Goal: Task Accomplishment & Management: Use online tool/utility

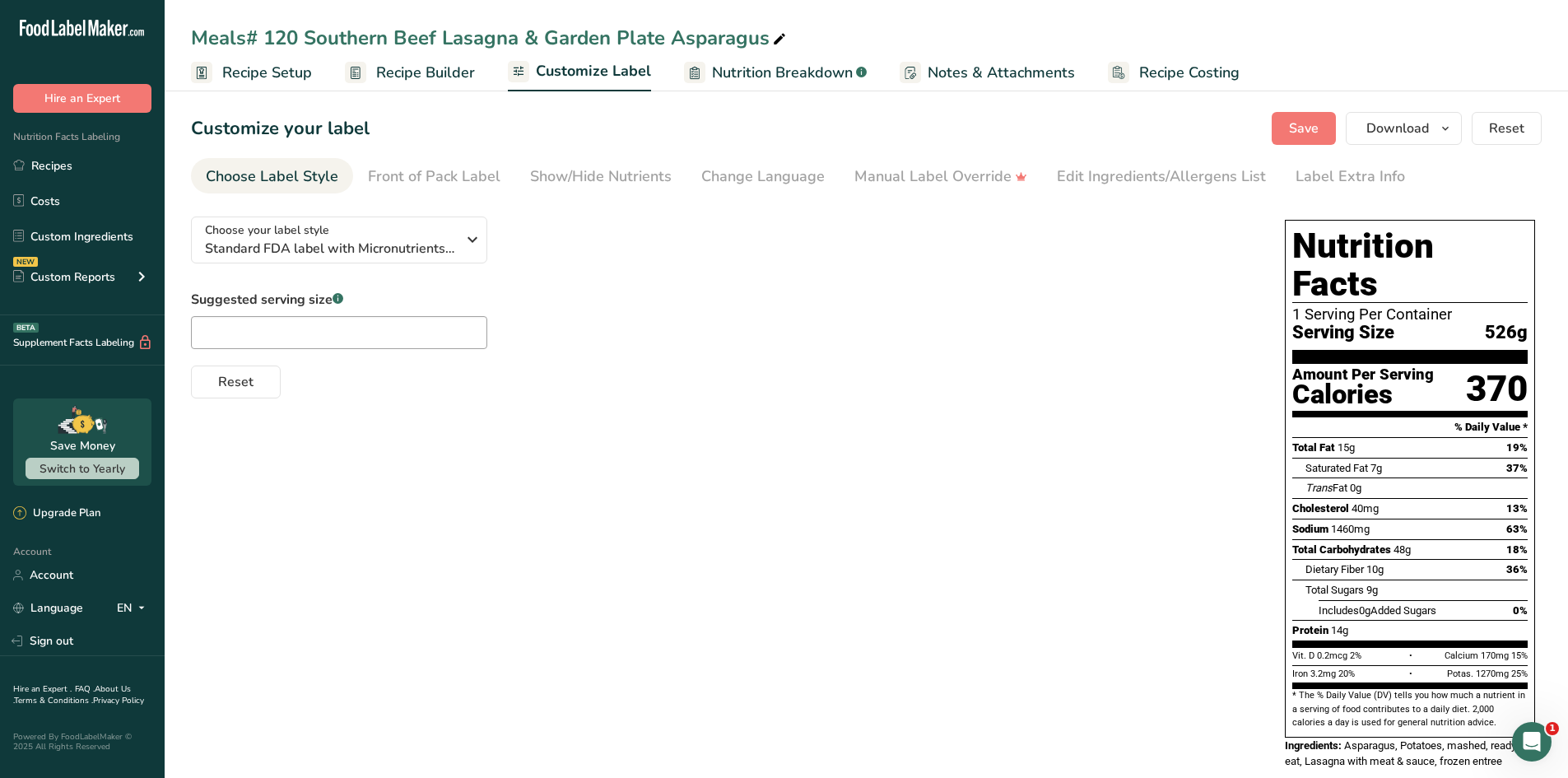
click at [510, 350] on div "Suggested serving size .a-a{fill:#347362;}.b-a{fill:#fff;} Reset" at bounding box center [722, 344] width 1061 height 109
click at [467, 246] on icon "button" at bounding box center [473, 239] width 20 height 29
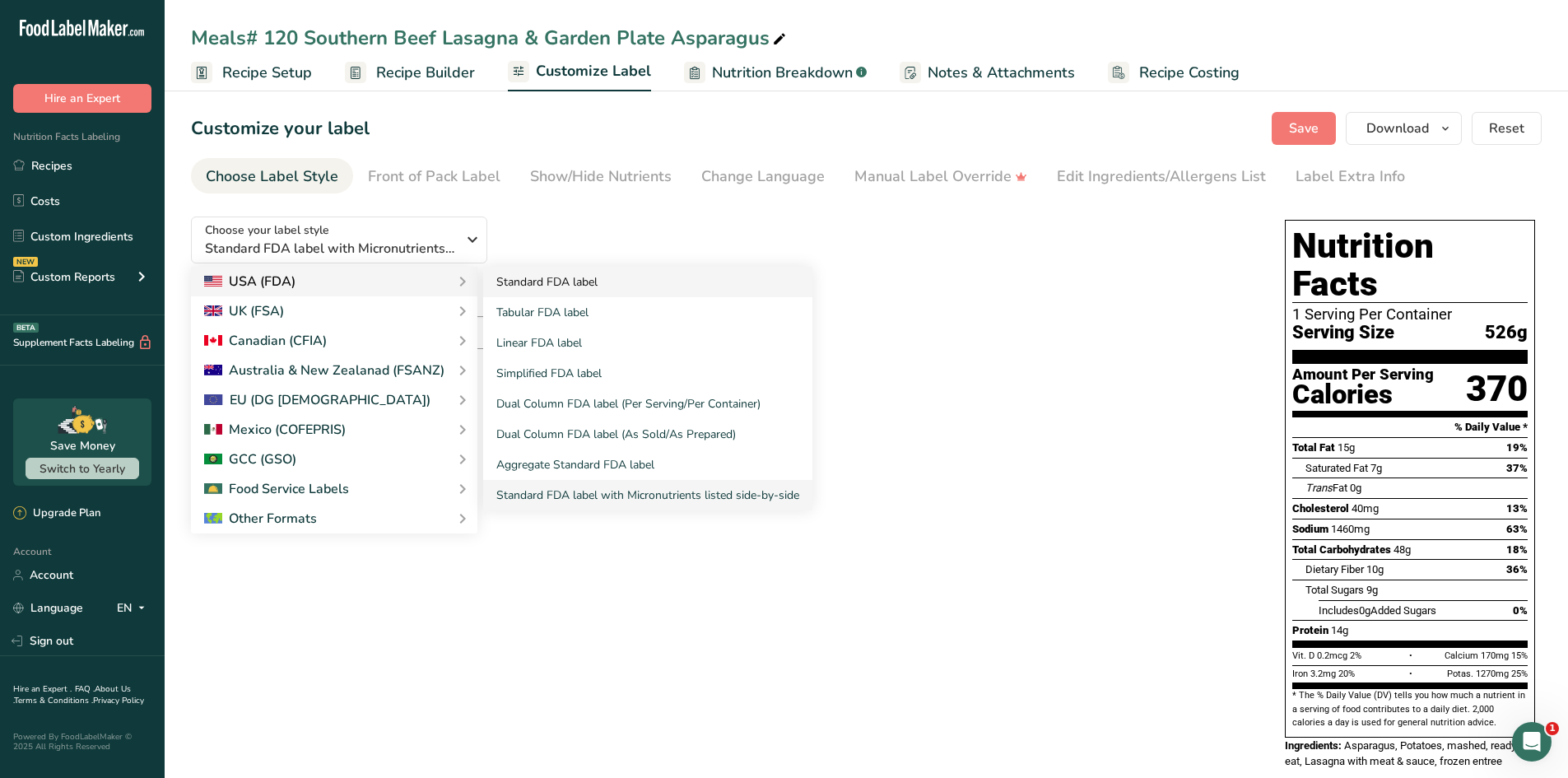
click at [505, 280] on link "Standard FDA label" at bounding box center [648, 282] width 330 height 30
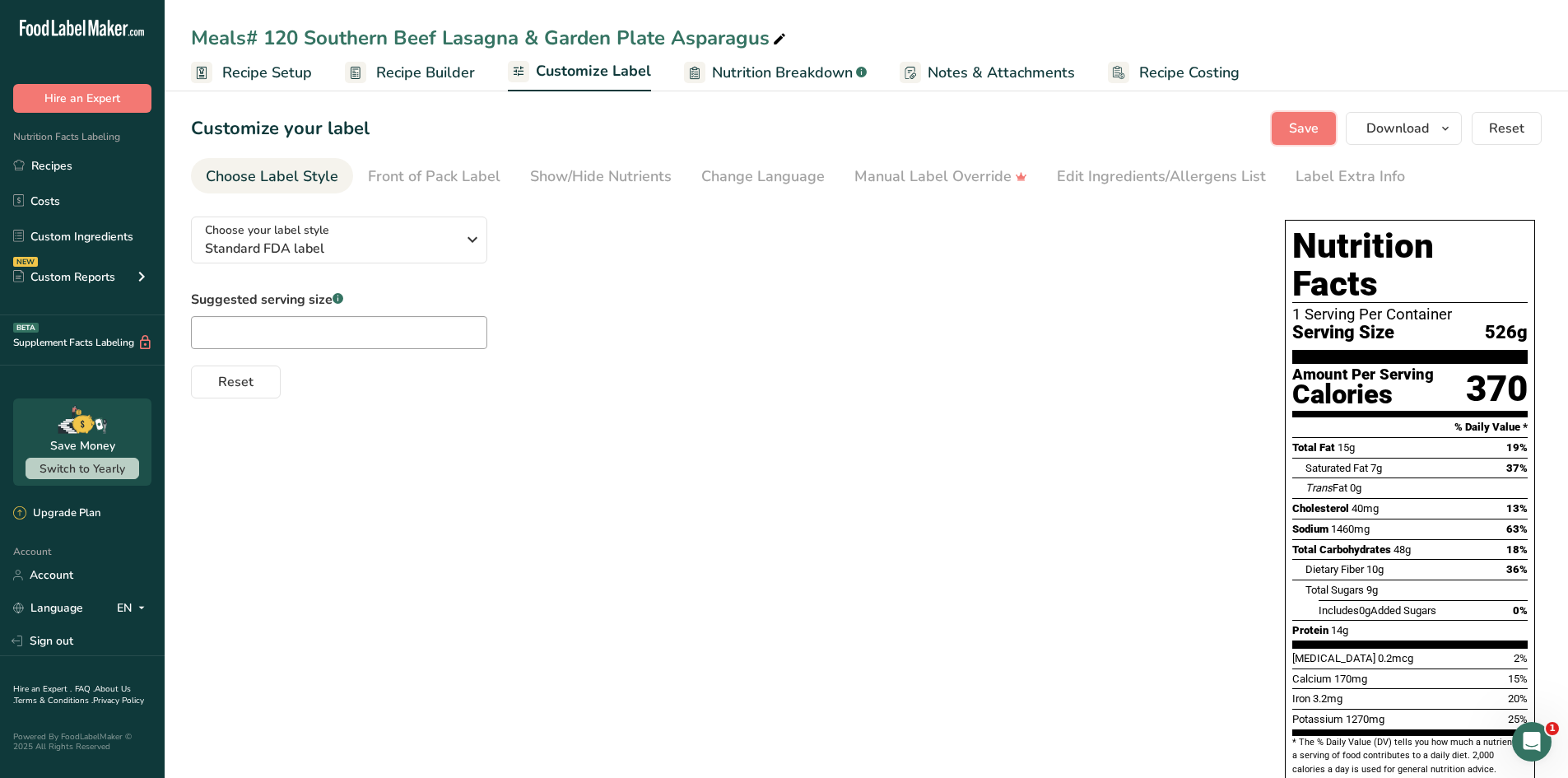
click at [1314, 121] on span "Save" at bounding box center [1304, 129] width 29 height 20
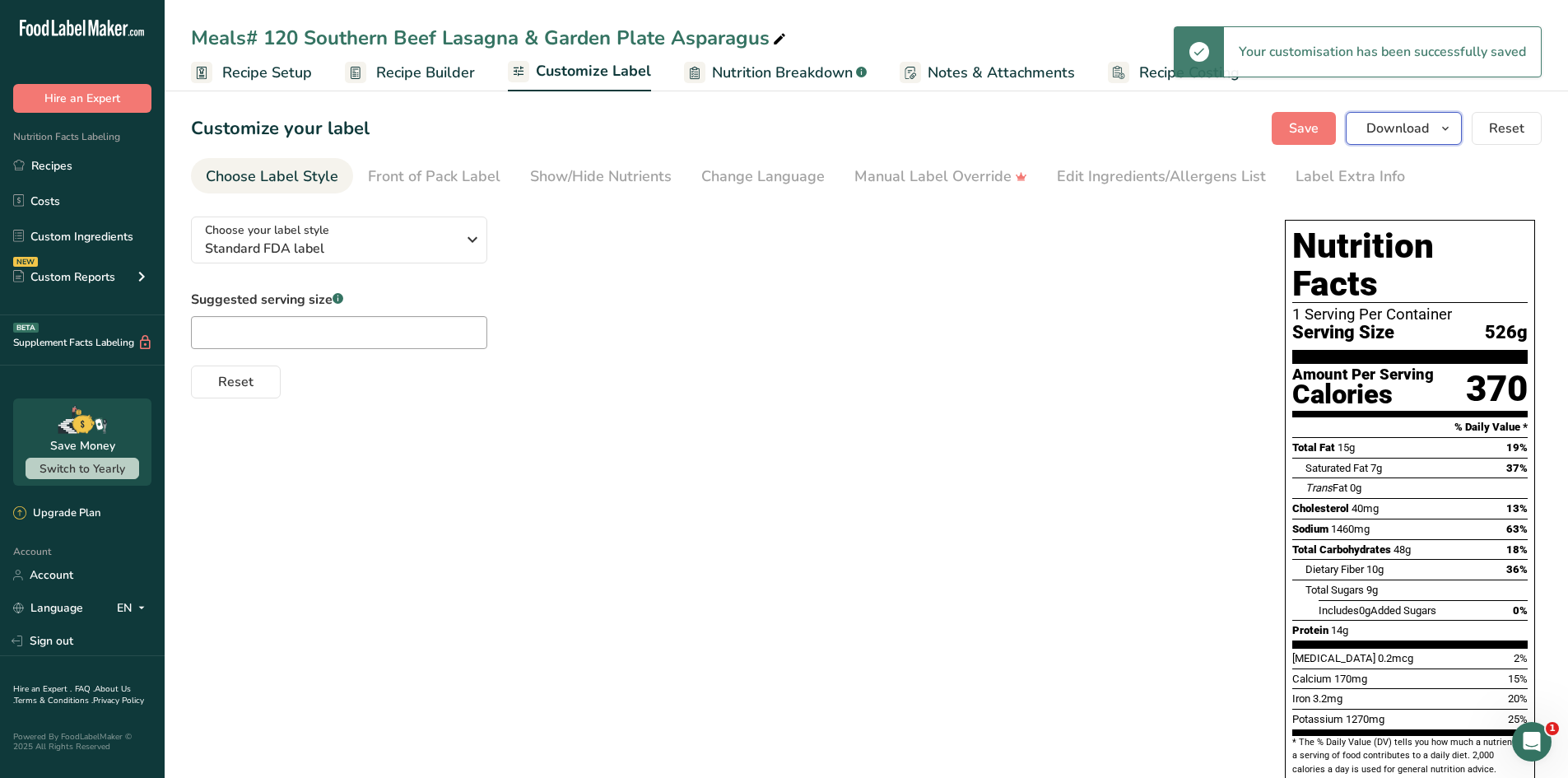
click at [1389, 131] on span "Download" at bounding box center [1397, 129] width 63 height 20
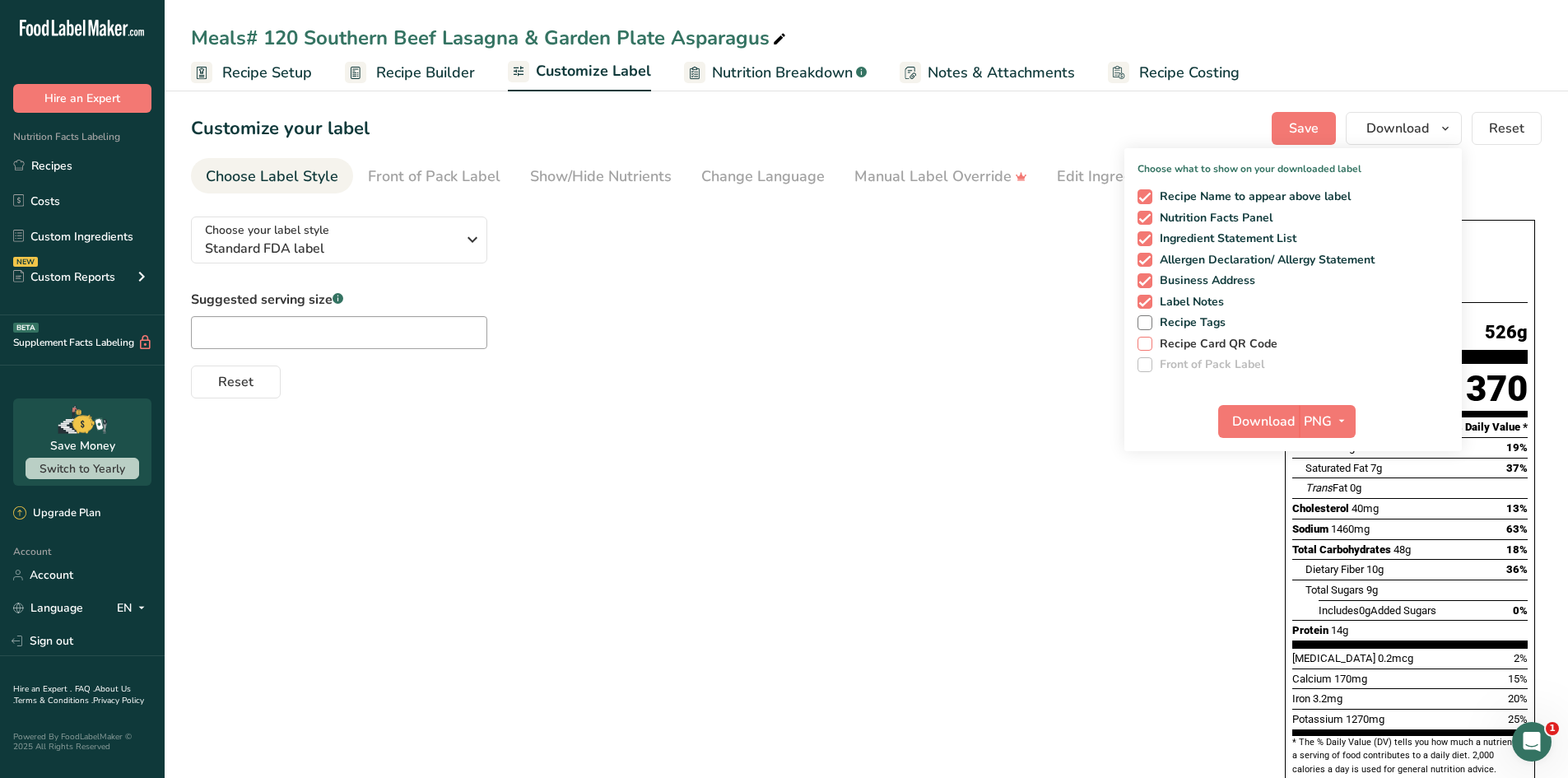
click at [1152, 345] on span at bounding box center [1145, 344] width 15 height 15
click at [1148, 345] on input "Recipe Card QR Code" at bounding box center [1143, 344] width 11 height 11
checkbox input "true"
click at [1151, 319] on span at bounding box center [1145, 322] width 15 height 15
click at [1148, 319] on input "Recipe Tags" at bounding box center [1143, 322] width 11 height 11
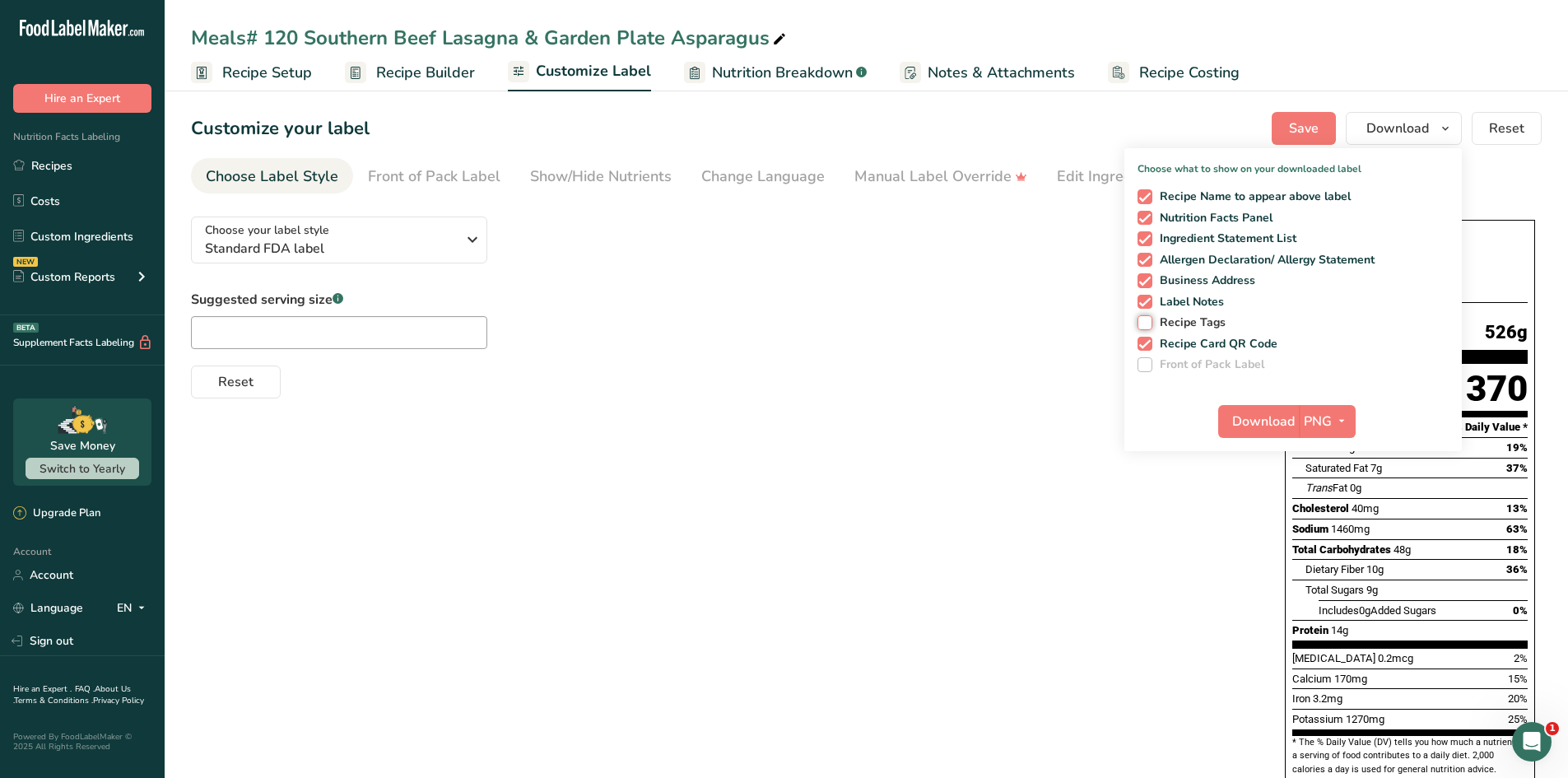
checkbox input "true"
click at [1262, 418] on span "Download" at bounding box center [1263, 422] width 63 height 20
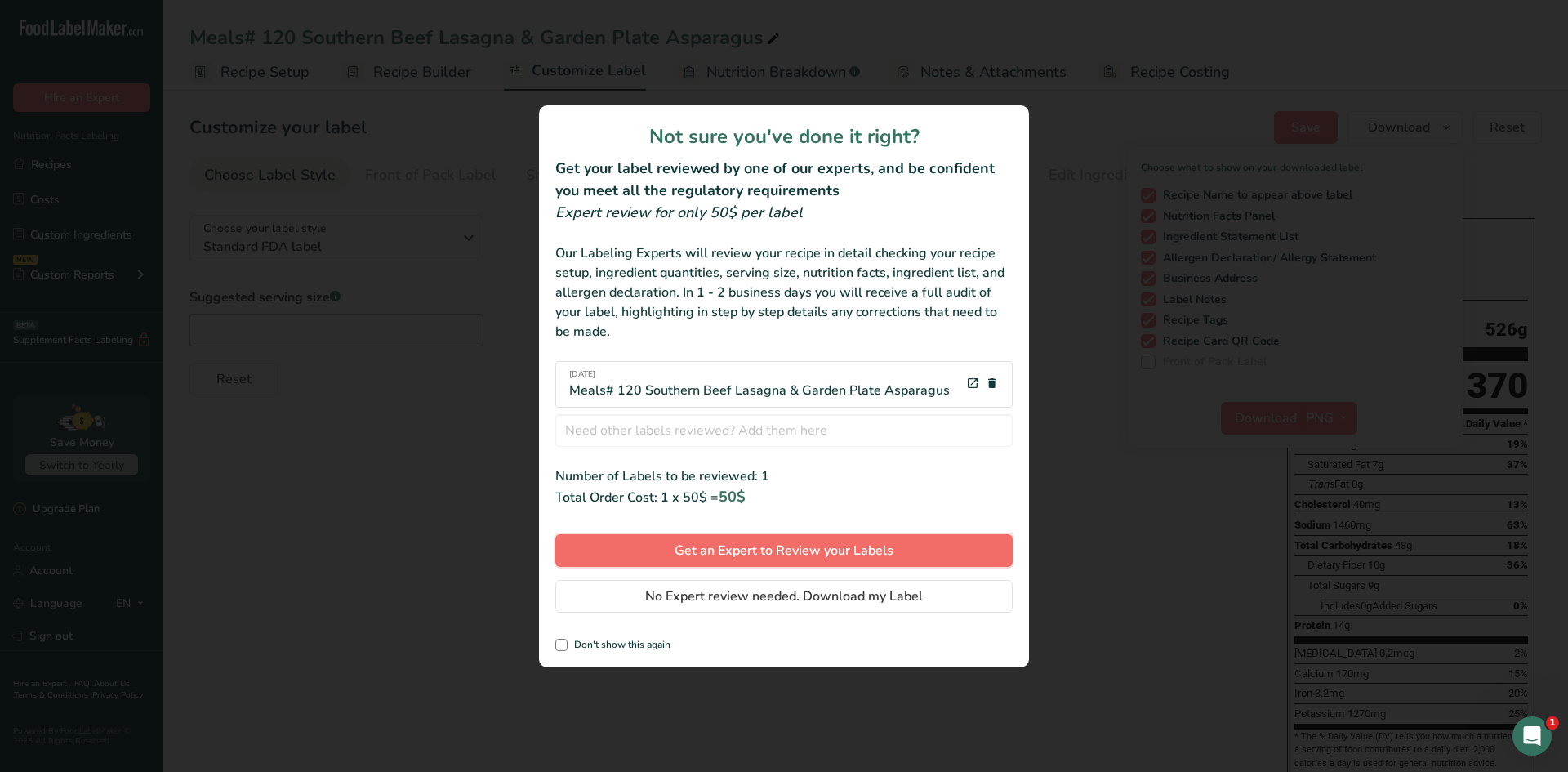
click at [706, 546] on span "Get an Expert to Review your Labels" at bounding box center [784, 550] width 219 height 19
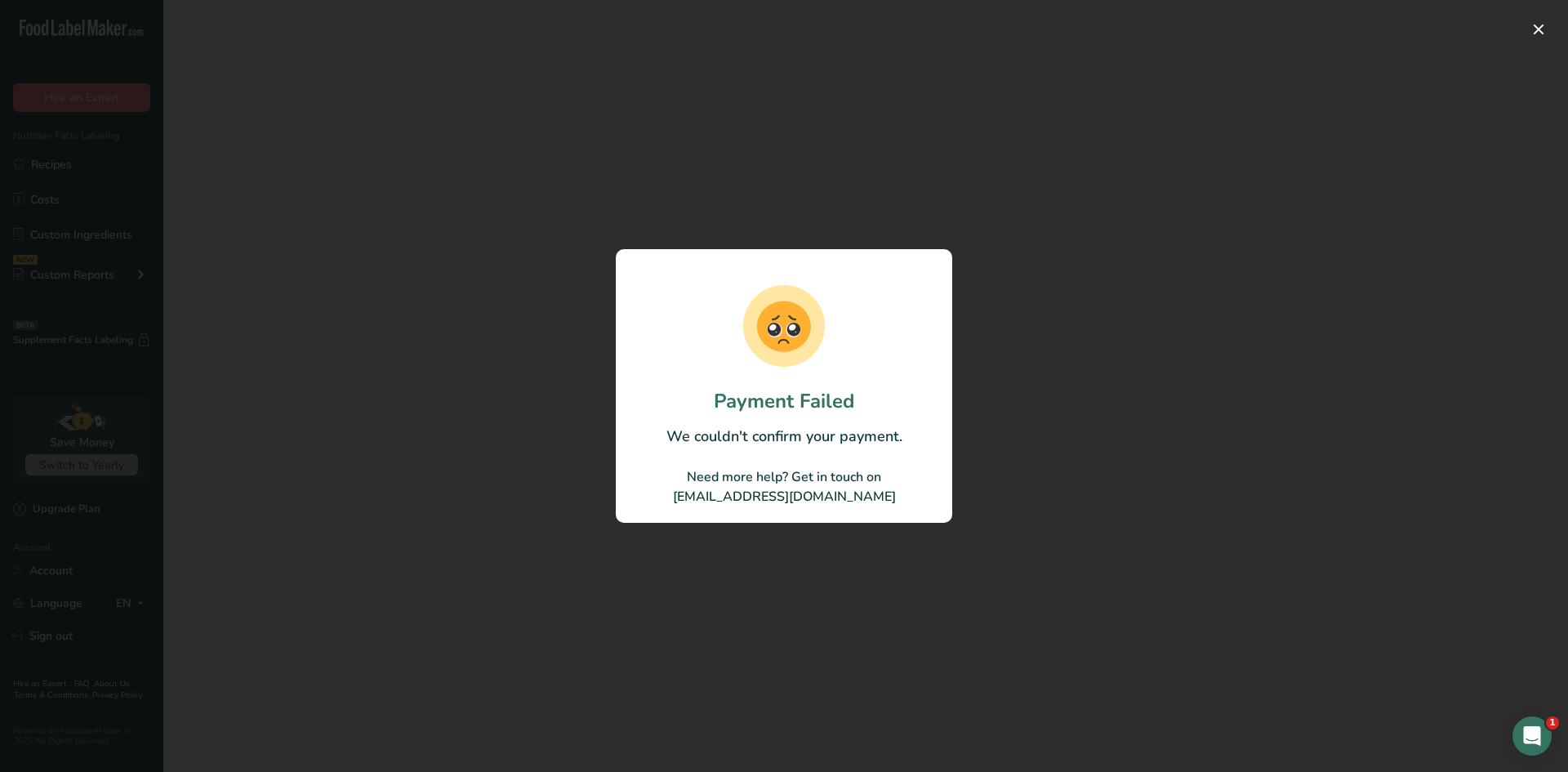
click at [607, 431] on div at bounding box center [784, 386] width 1568 height 772
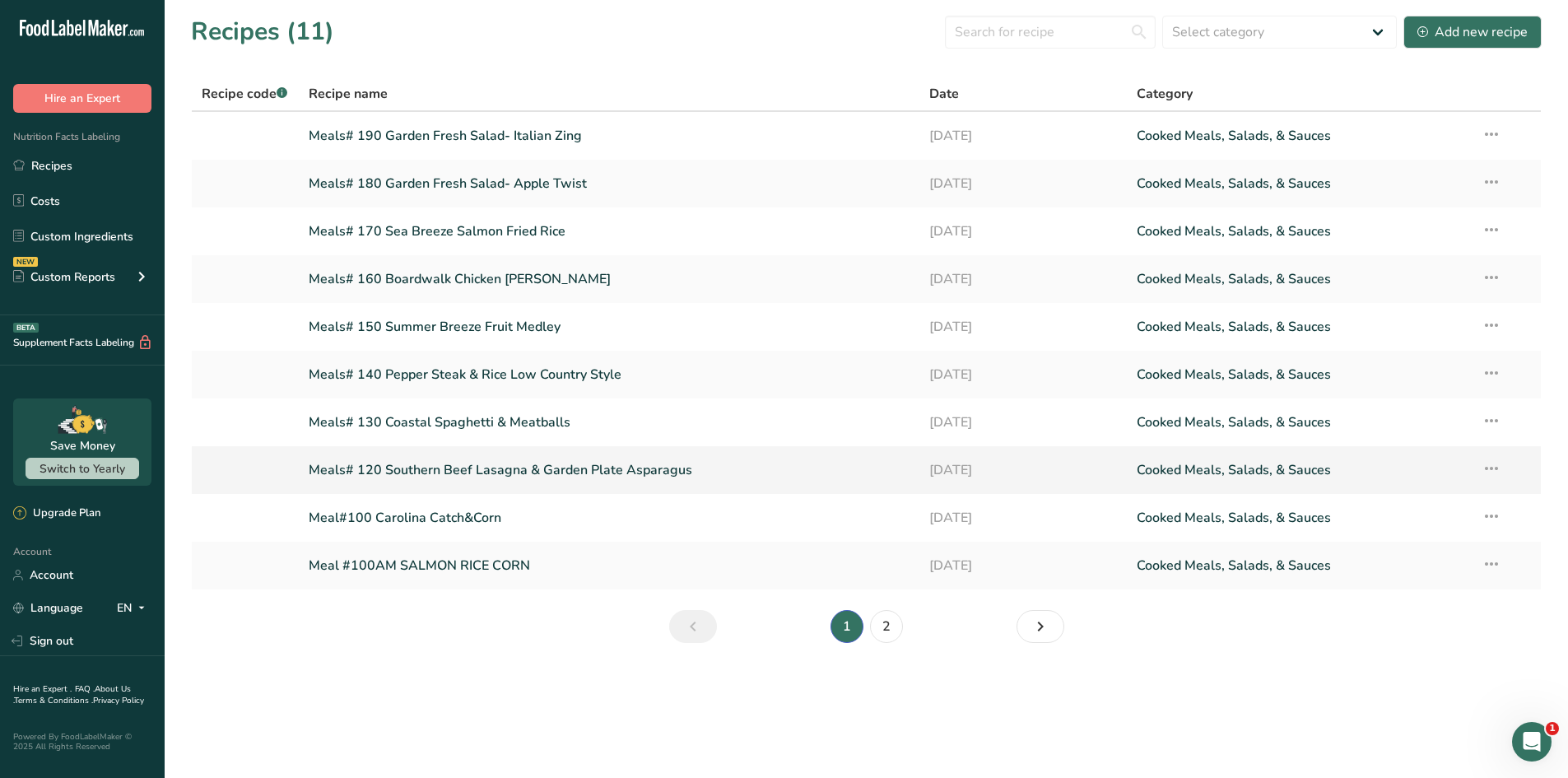
click at [431, 472] on link "Meals# 120 Southern Beef Lasagna & Garden Plate Asparagus" at bounding box center [610, 470] width 602 height 35
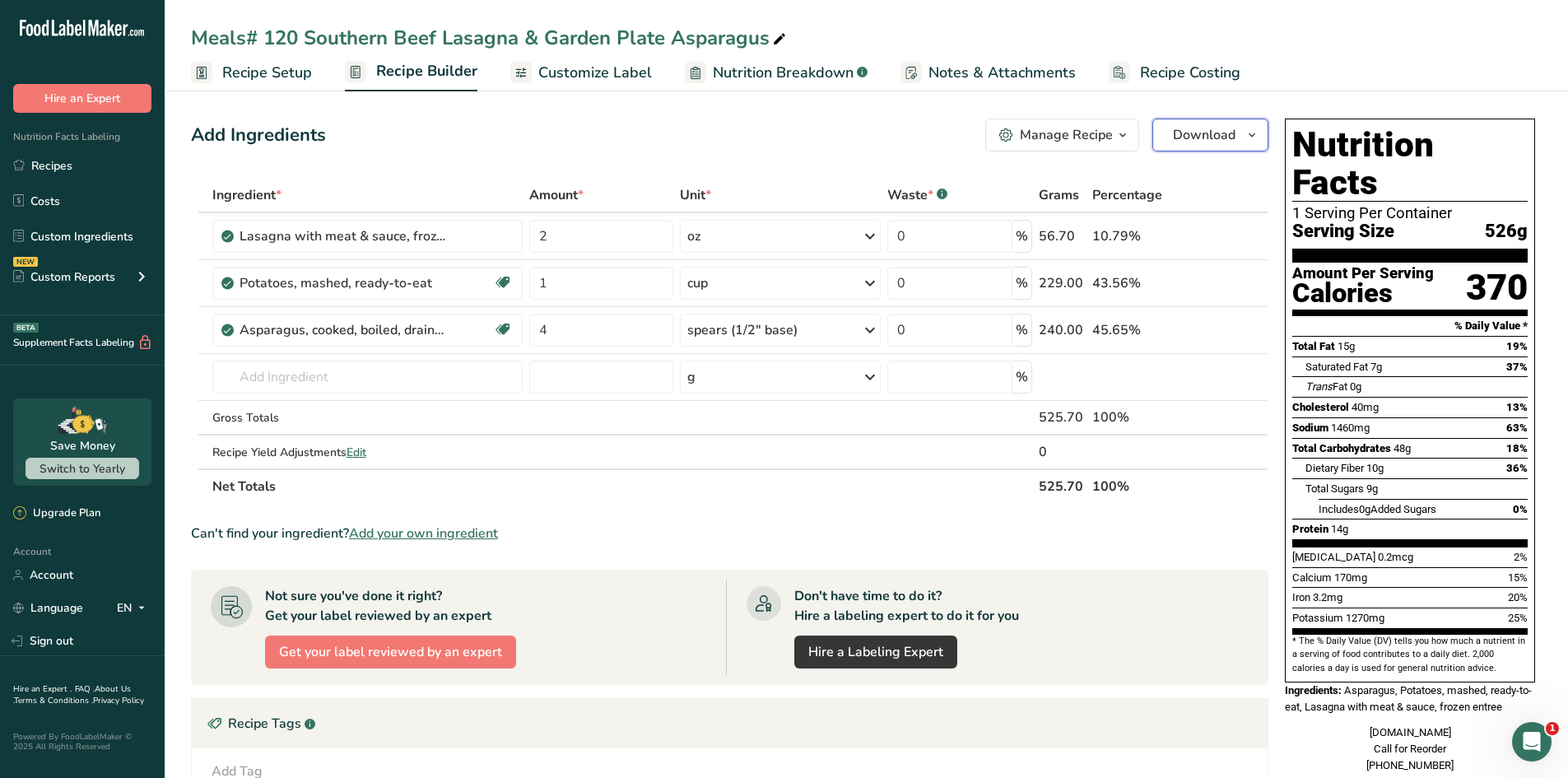
click at [1195, 135] on span "Download" at bounding box center [1204, 135] width 63 height 20
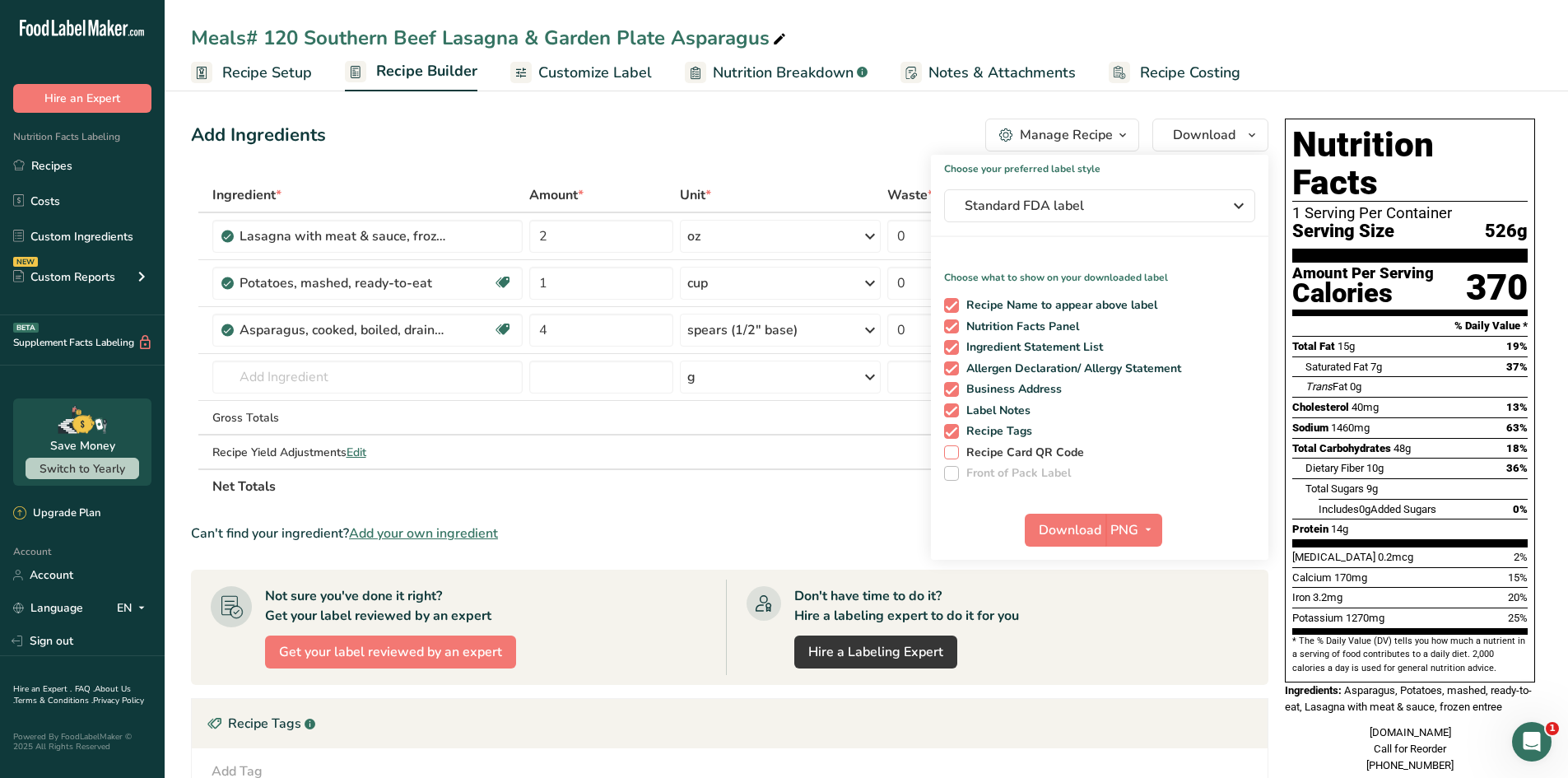
click at [1021, 451] on span "Recipe Card QR Code" at bounding box center [1021, 452] width 126 height 15
click at [955, 451] on input "Recipe Card QR Code" at bounding box center [950, 452] width 11 height 11
checkbox input "true"
click at [1076, 529] on span "Download" at bounding box center [1070, 530] width 63 height 20
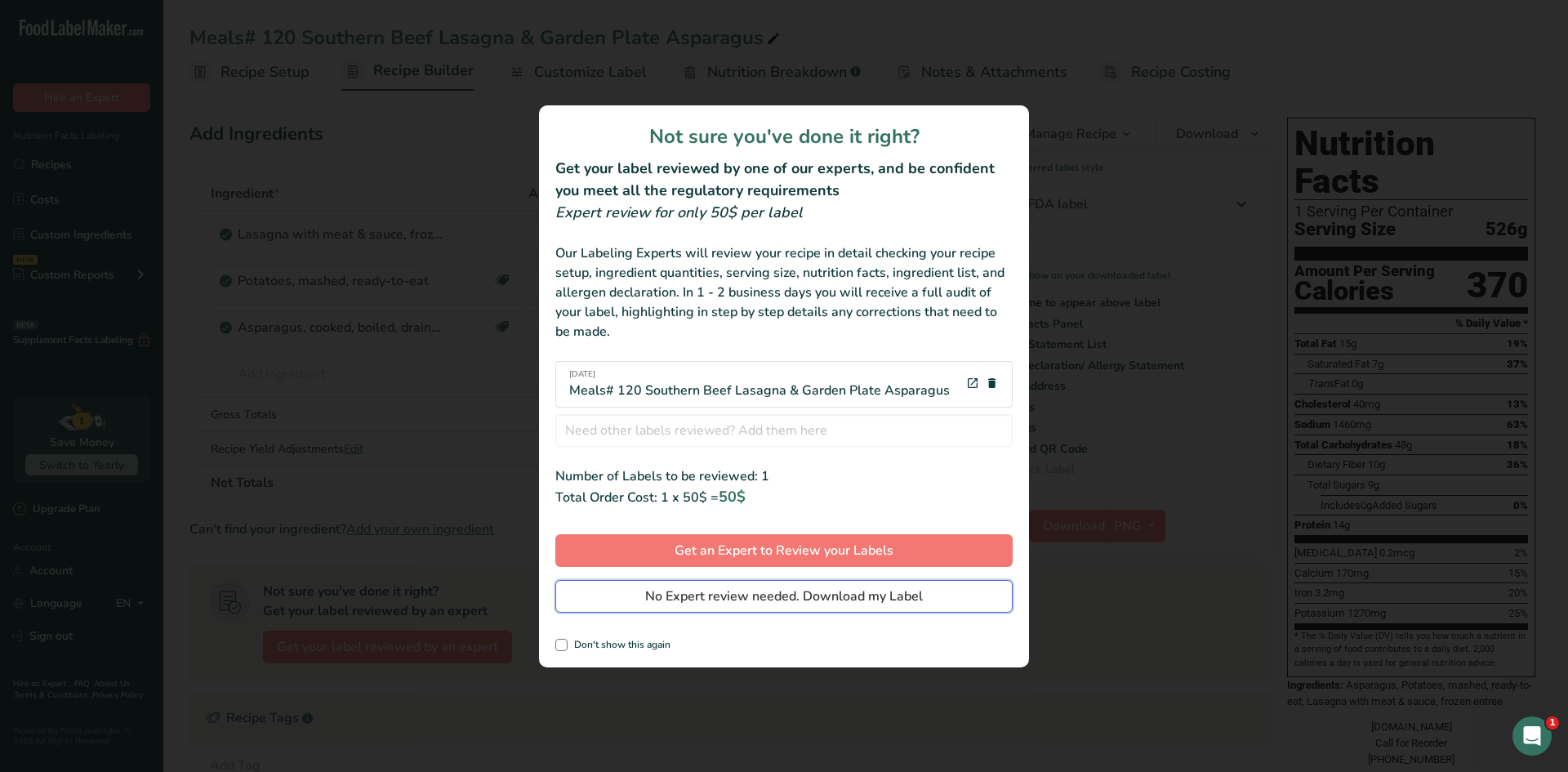
click at [778, 598] on span "No Expert review needed. Download my Label" at bounding box center [784, 597] width 277 height 19
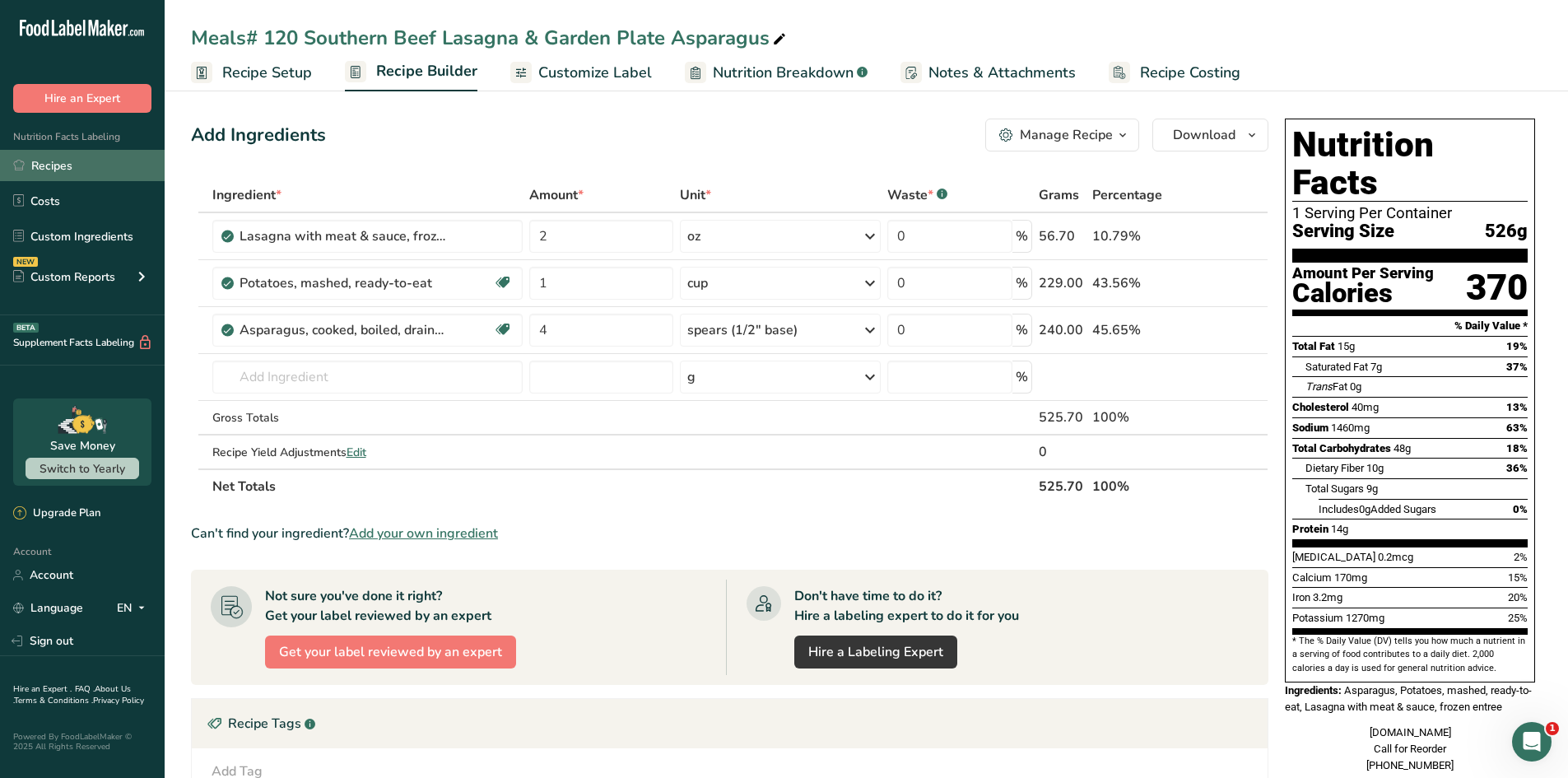
click at [85, 172] on link "Recipes" at bounding box center [82, 165] width 164 height 31
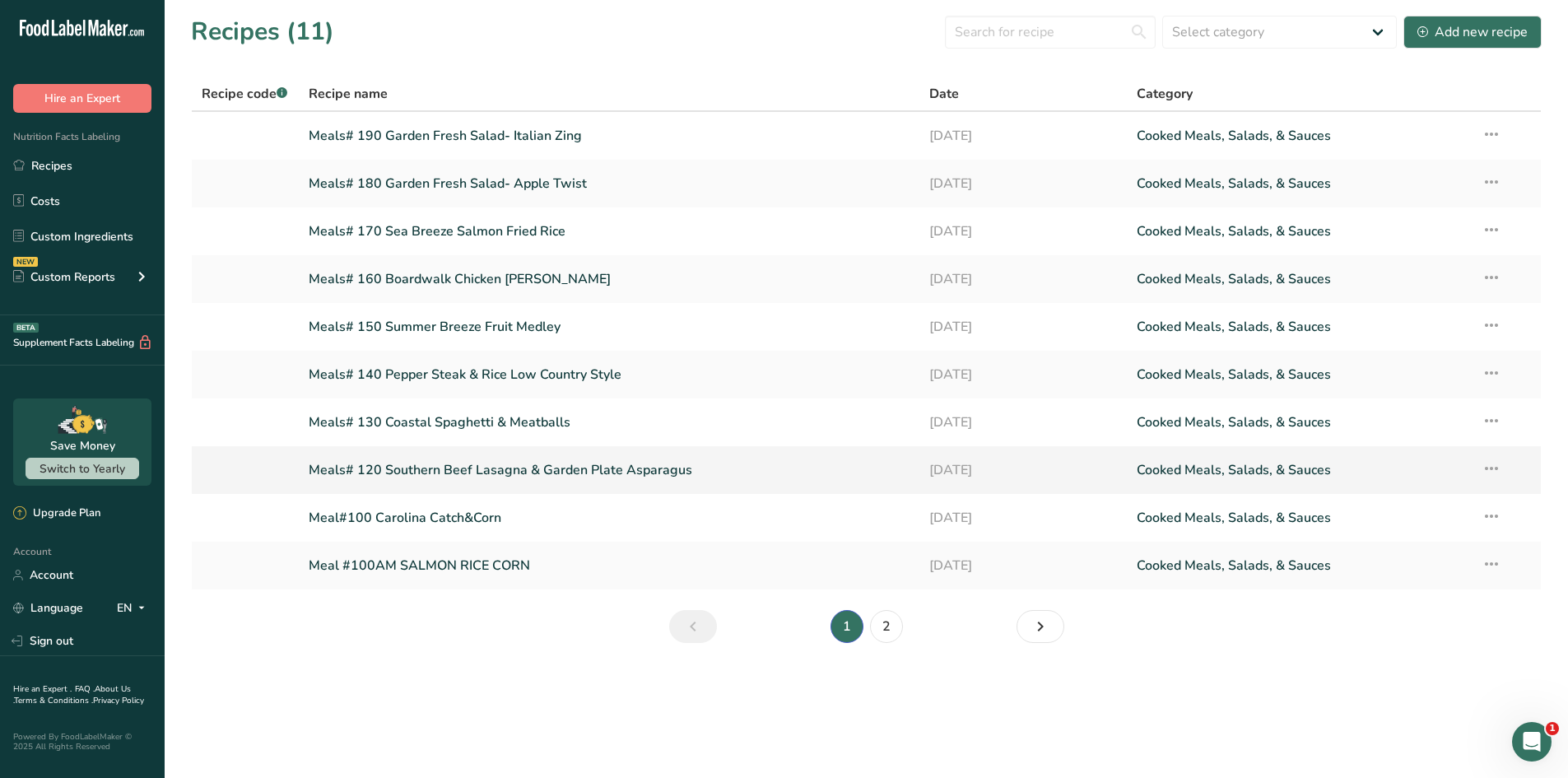
click at [438, 477] on link "Meals# 120 Southern Beef Lasagna & Garden Plate Asparagus" at bounding box center [610, 470] width 602 height 35
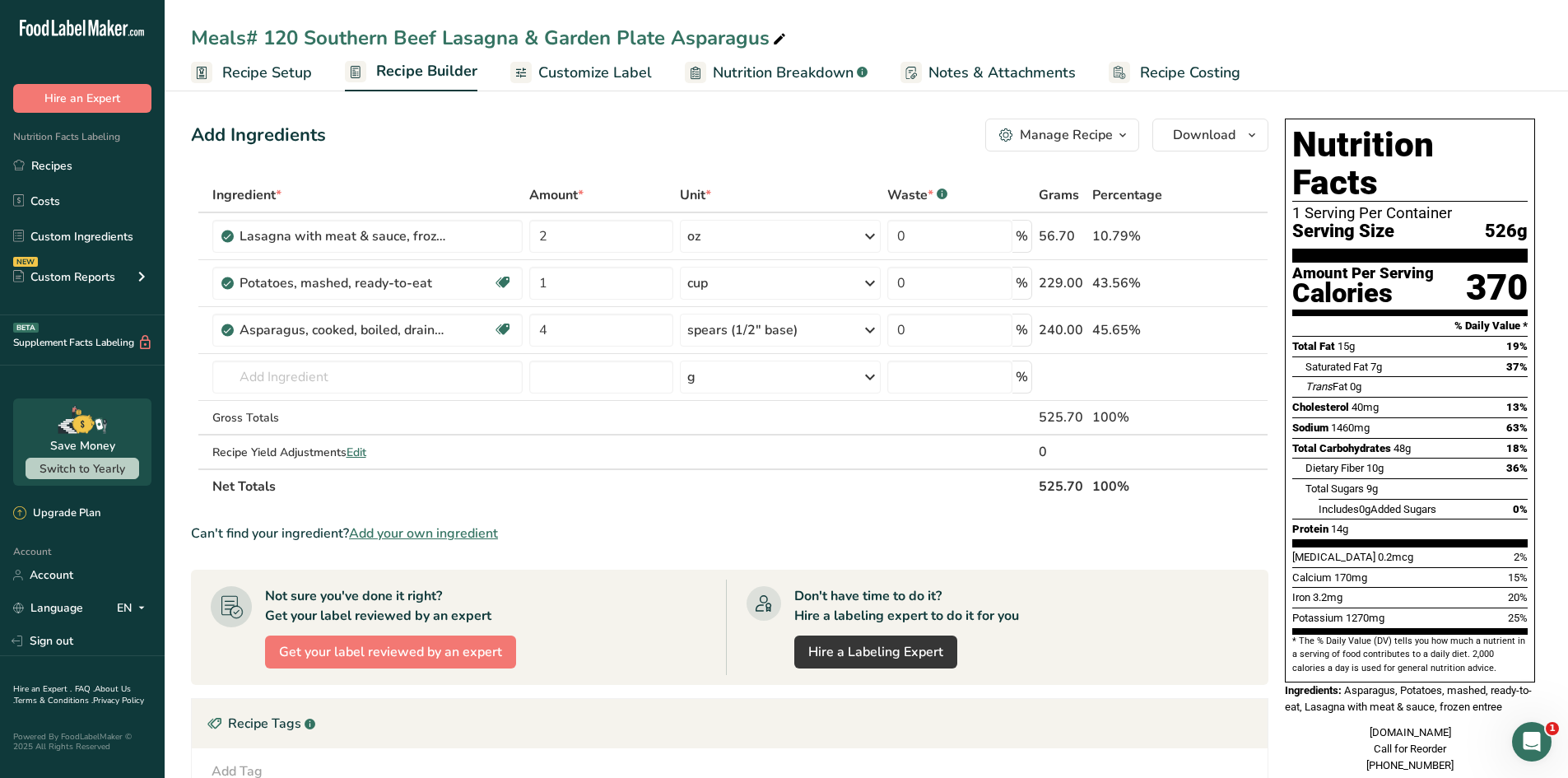
click at [640, 76] on span "Customize Label" at bounding box center [595, 72] width 113 height 22
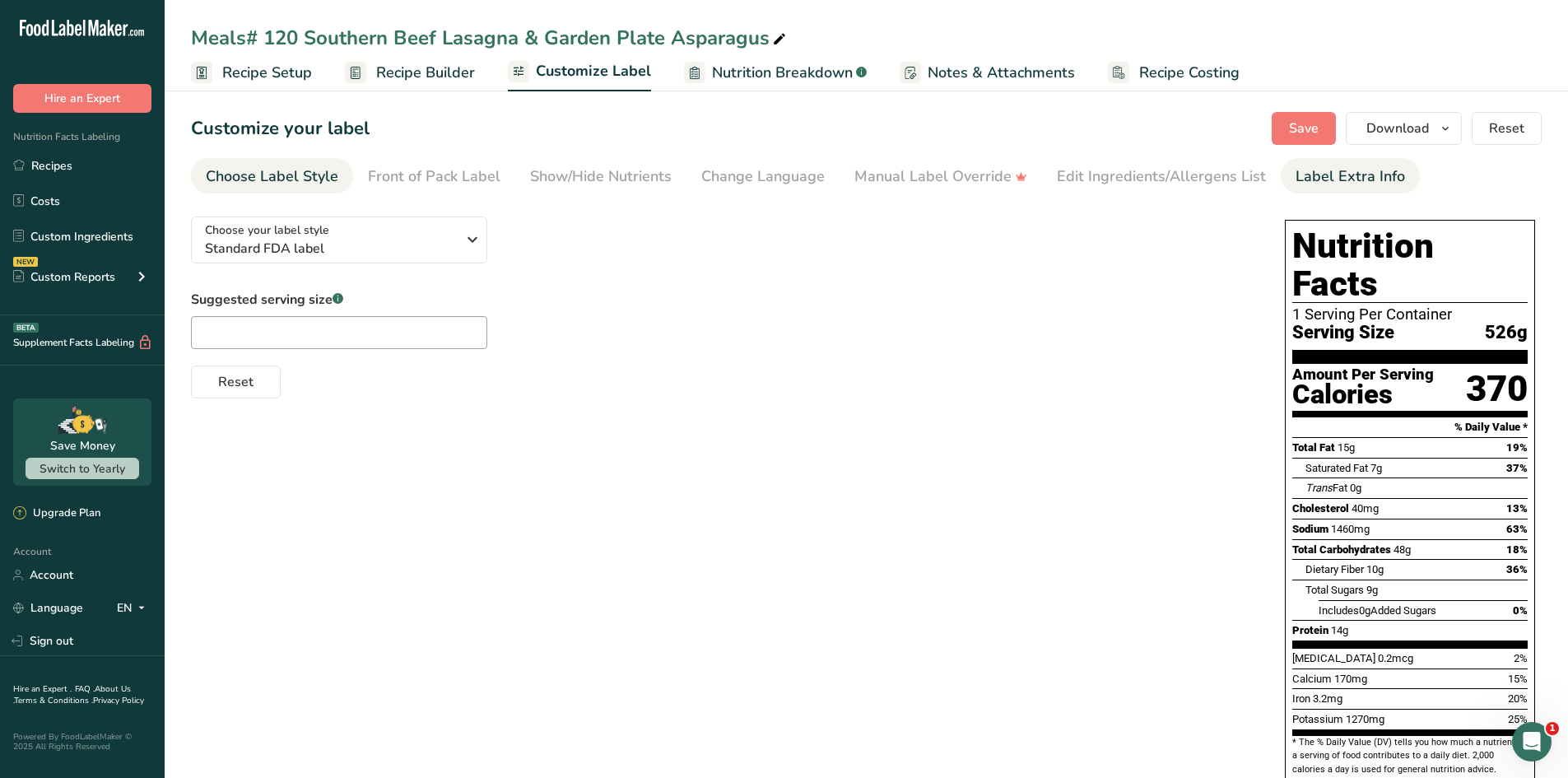
click at [1301, 183] on div "Label Extra Info" at bounding box center [1350, 176] width 110 height 22
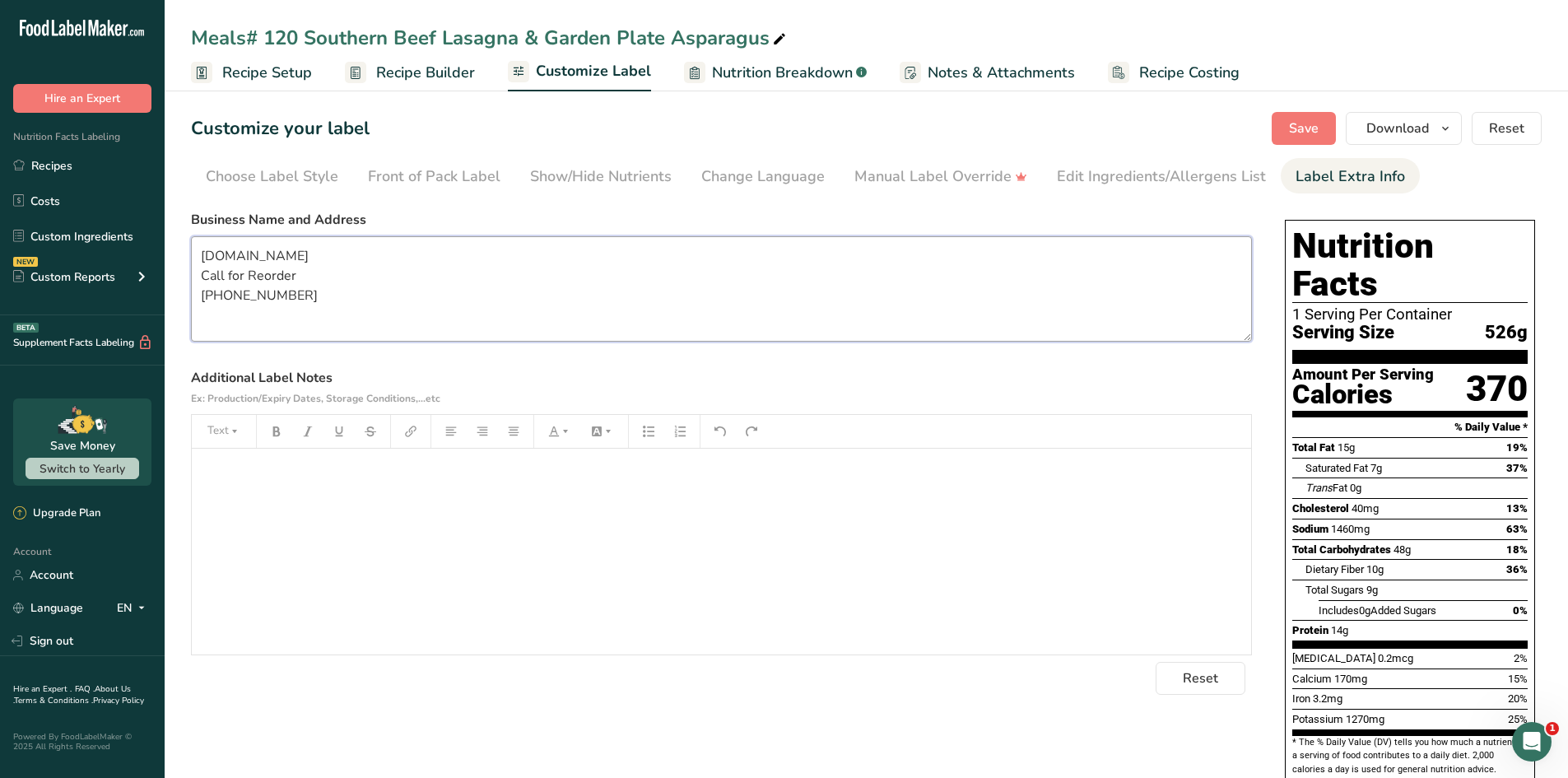
click at [298, 280] on textarea "[DOMAIN_NAME] Call for Reorder [PHONE_NUMBER]" at bounding box center [722, 289] width 1061 height 105
click at [198, 295] on textarea "FeedTheSeniors.com Call for Reorder 8AM- 4PM (843)-742-5252" at bounding box center [722, 289] width 1061 height 105
click at [404, 308] on textarea "FeedTheSeniors.com Call for Reorder 8AM- 4PM (843)-742-5252" at bounding box center [722, 289] width 1061 height 105
click at [312, 513] on div "﻿" at bounding box center [722, 551] width 1060 height 205
click at [298, 473] on span "THAW IN FRIDGE REMOVE PLASTIC MICROWAVE FOR 2 MIN." at bounding box center [379, 472] width 357 height 16
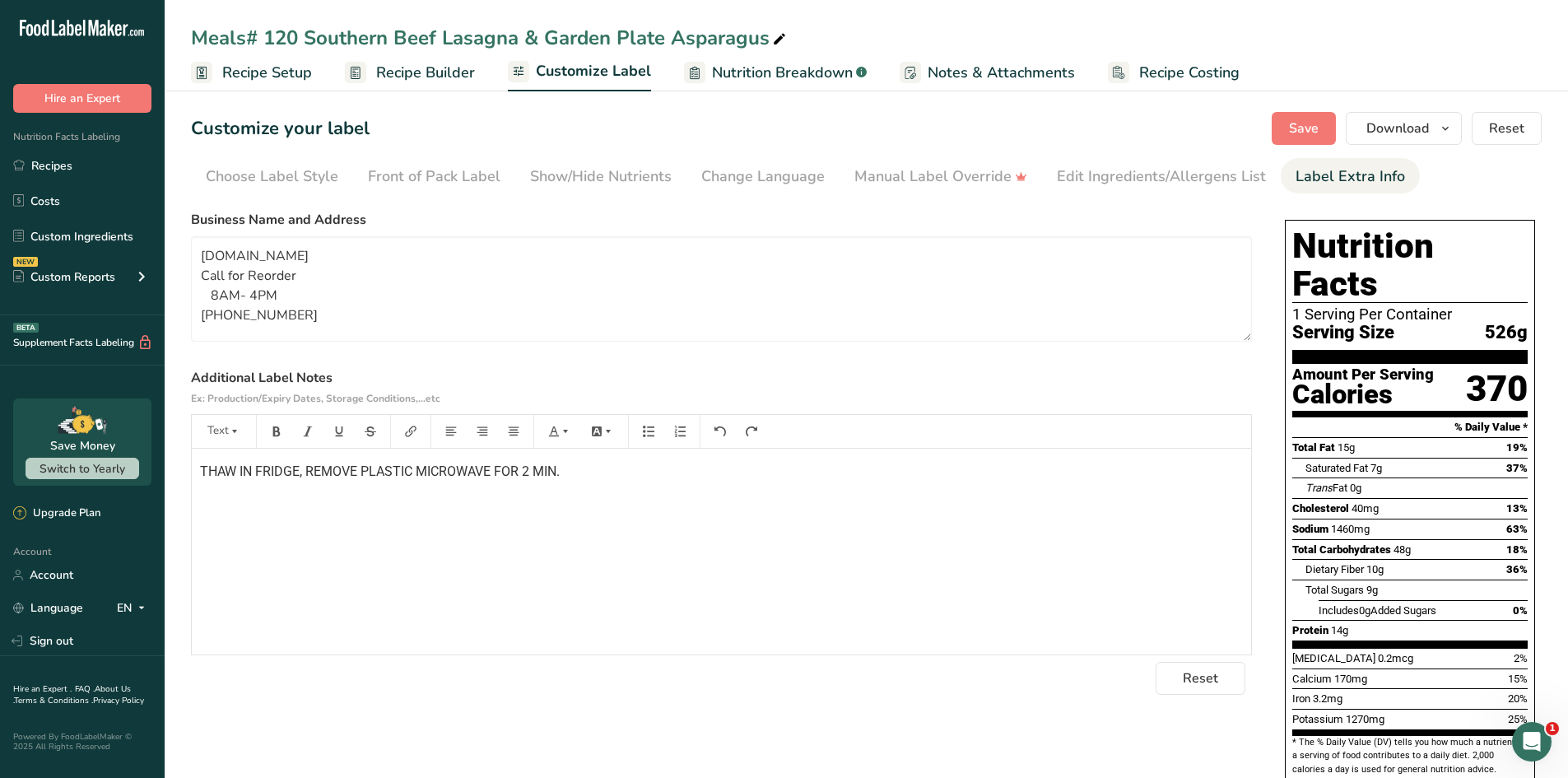
click at [411, 471] on span "THAW IN FRIDGE, REMOVE PLASTIC MICROWAVE FOR 2 MIN." at bounding box center [380, 472] width 360 height 16
click at [449, 540] on div "THAW IN FRIDGE, REMOVE PLASTIC, AND MICROWAVE FOR 2 MIN." at bounding box center [722, 551] width 1060 height 205
click at [931, 319] on textarea "FeedTheSeniors.com Call for Reorder 8AM- 4PM (843)-742-5252" at bounding box center [722, 289] width 1061 height 105
click at [1300, 135] on span "Save" at bounding box center [1304, 129] width 29 height 20
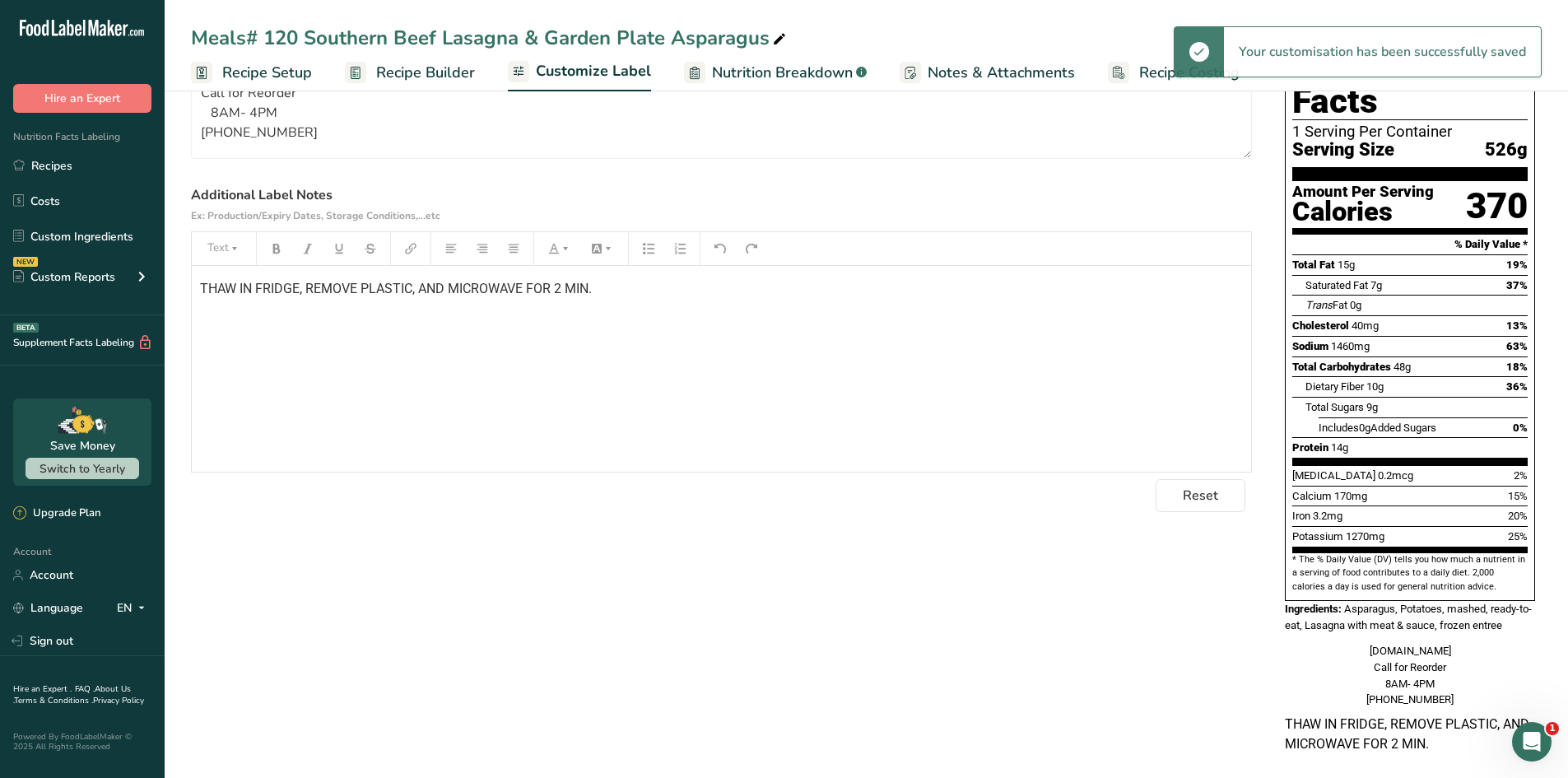
scroll to position [183, 0]
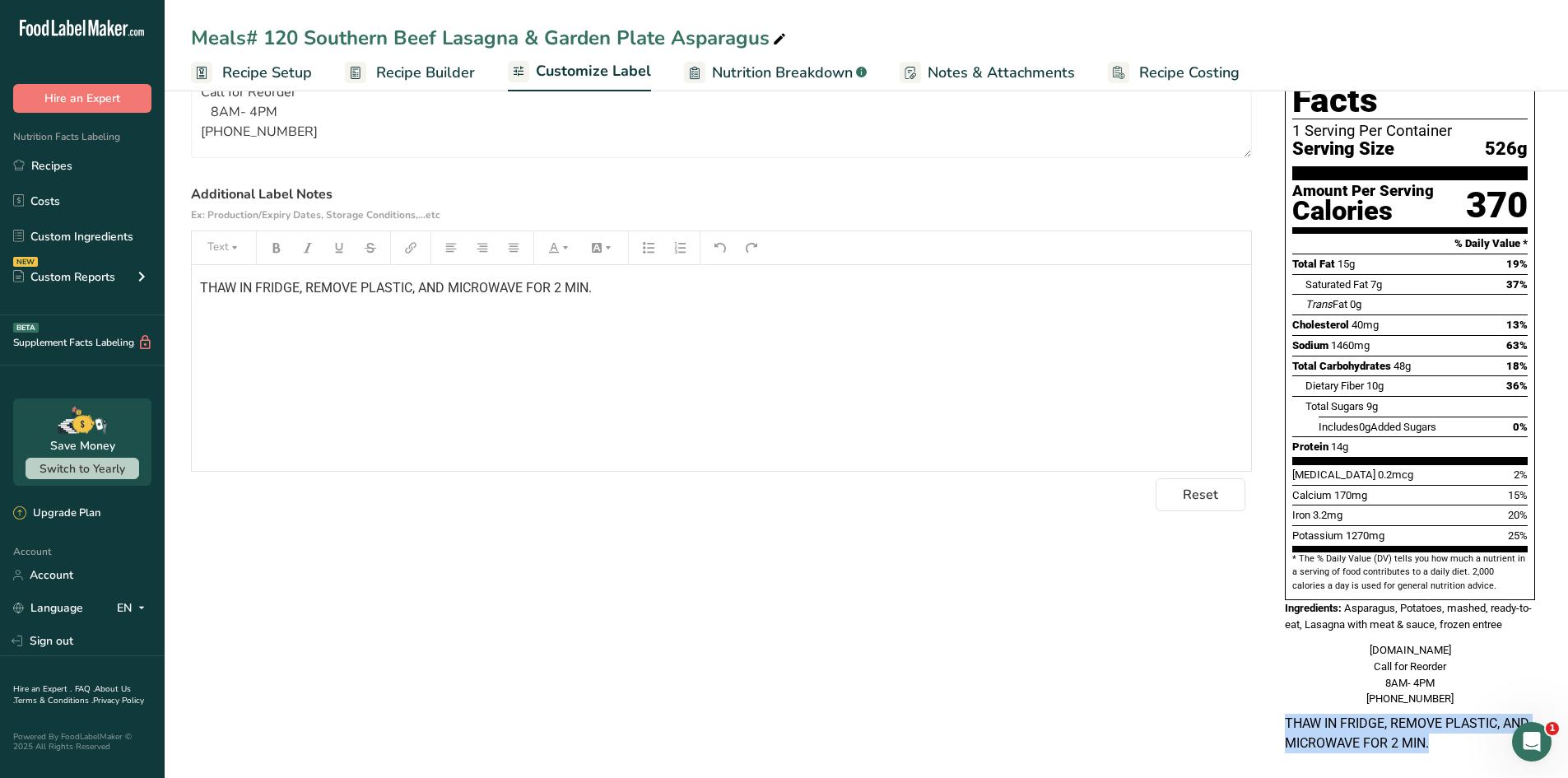
drag, startPoint x: 1431, startPoint y: 723, endPoint x: 1286, endPoint y: 701, distance: 146.7
click at [1286, 714] on p "THAW IN FRIDGE, REMOVE PLASTIC, AND MICROWAVE FOR 2 MIN." at bounding box center [1410, 733] width 250 height 39
copy p "THAW IN FRIDGE, REMOVE PLASTIC, AND MICROWAVE FOR 2 MIN."
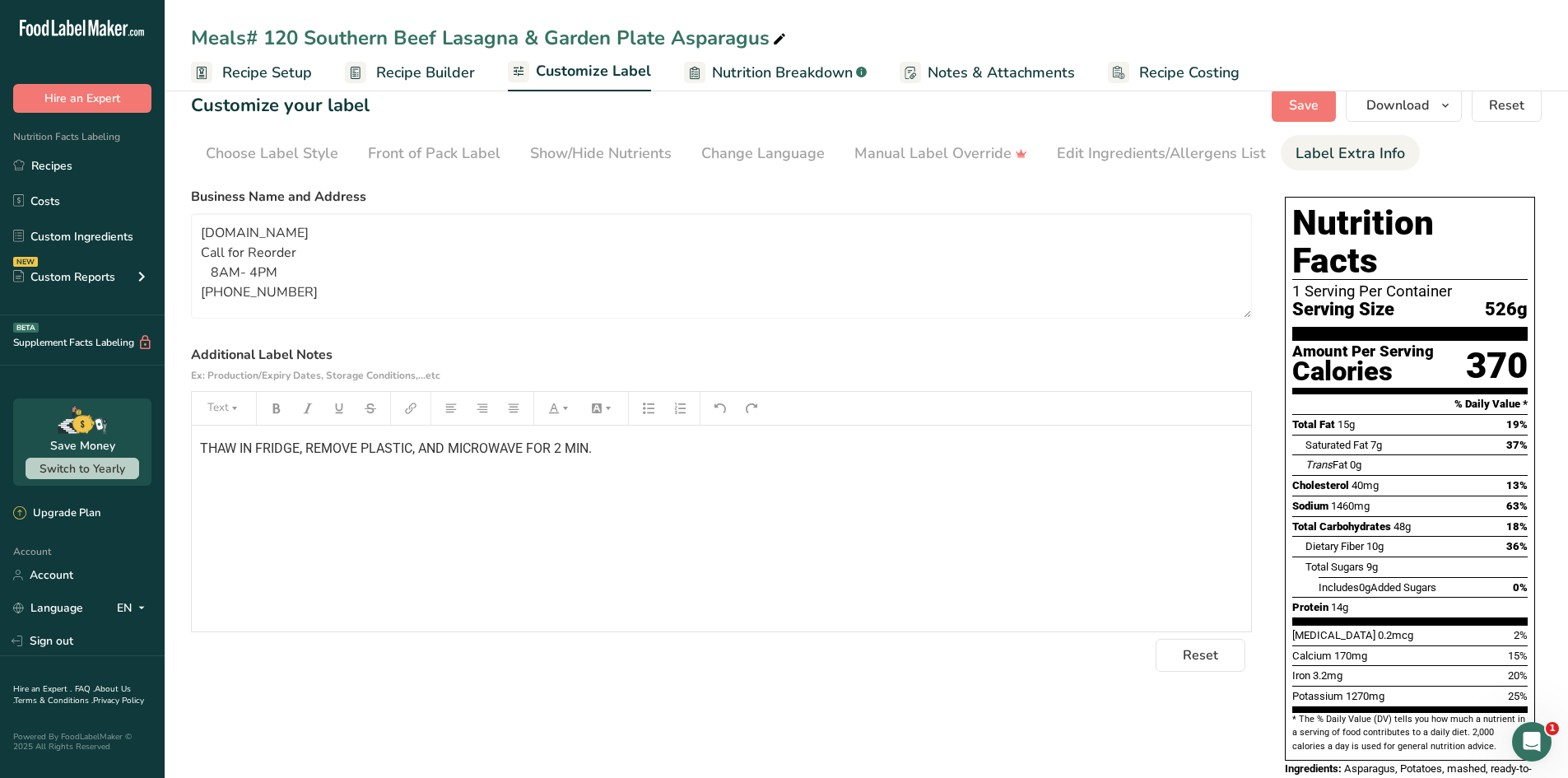
scroll to position [19, 0]
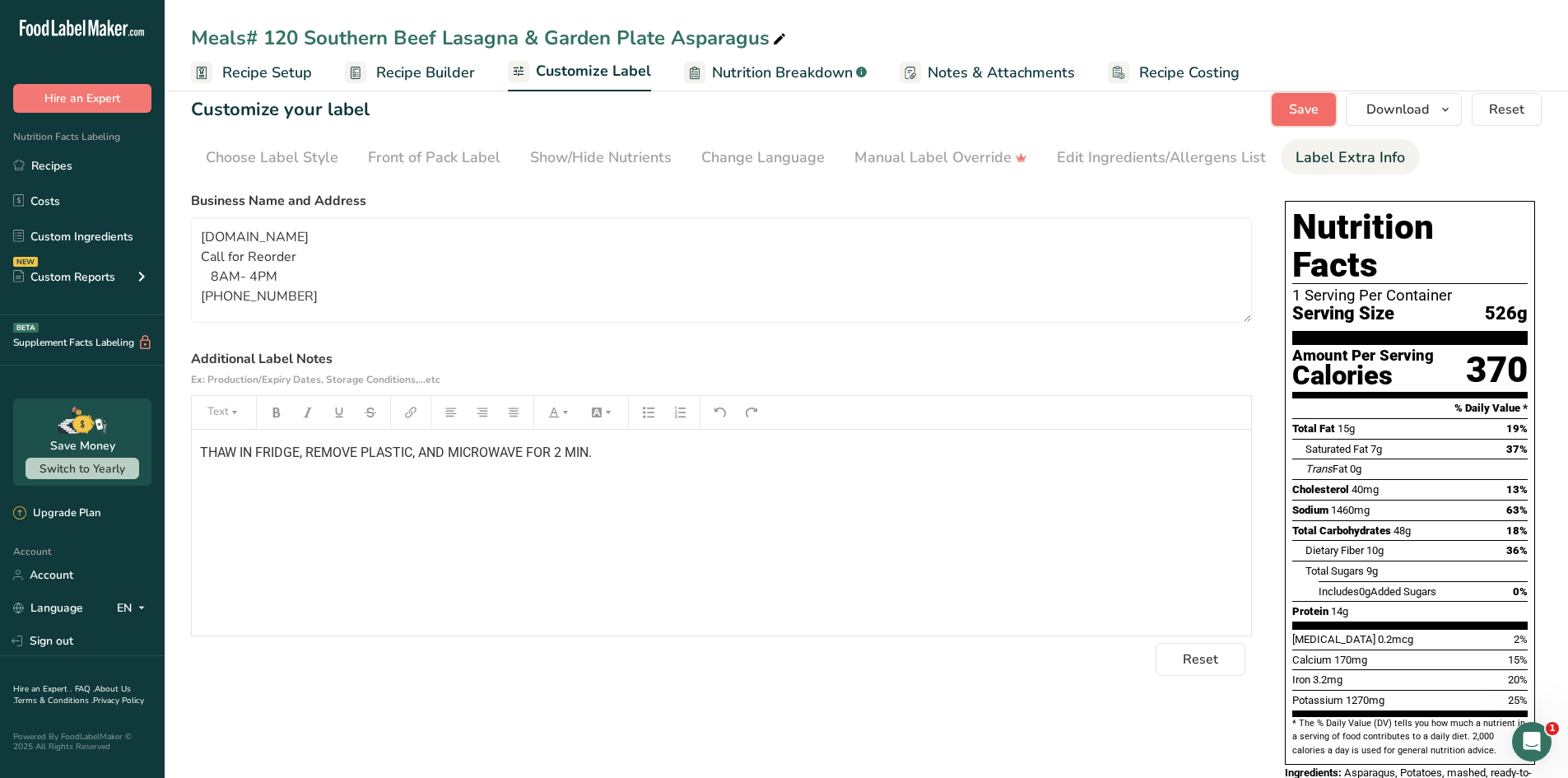
click at [1298, 115] on span "Save" at bounding box center [1304, 109] width 29 height 20
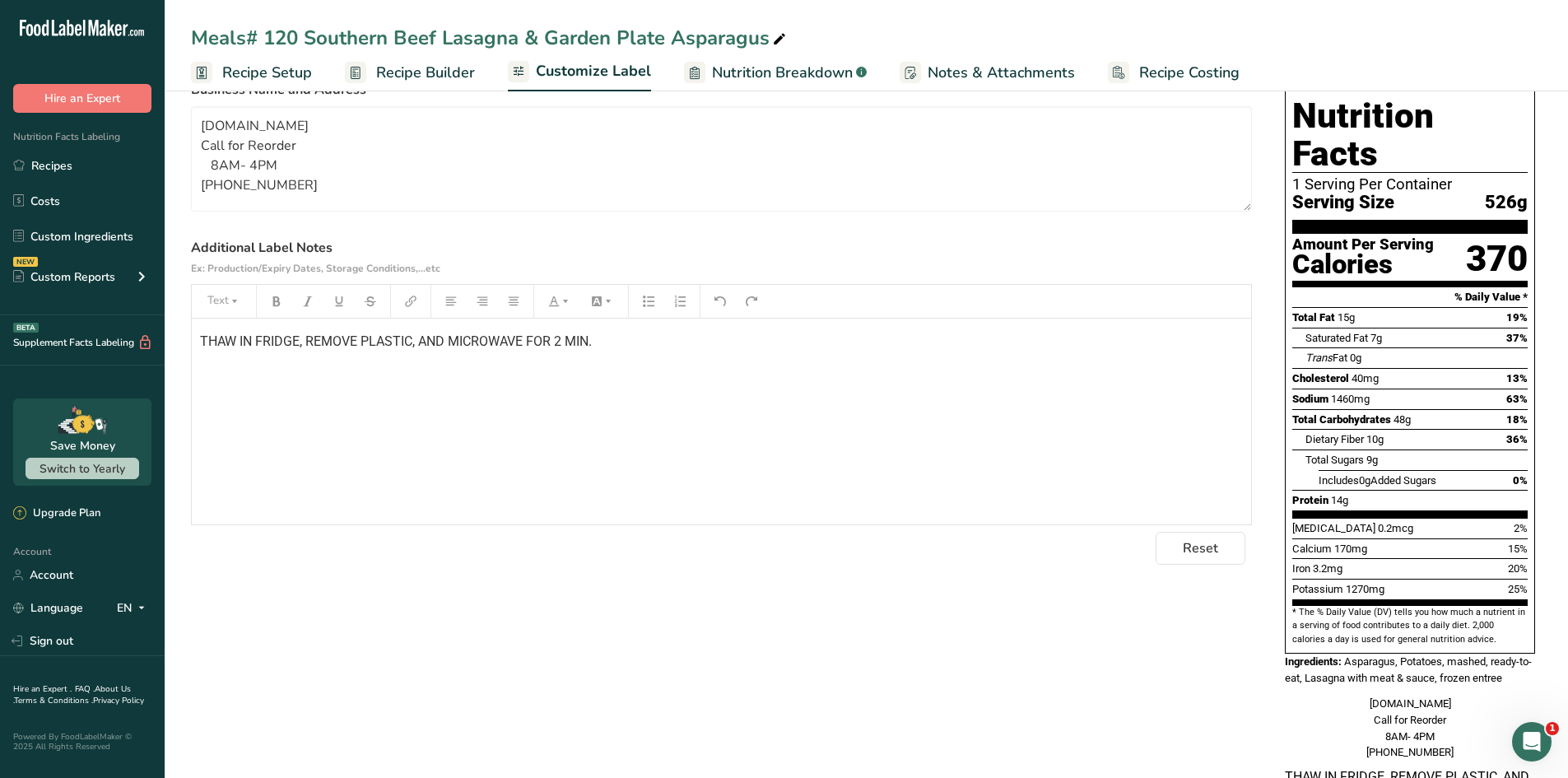
scroll to position [101, 0]
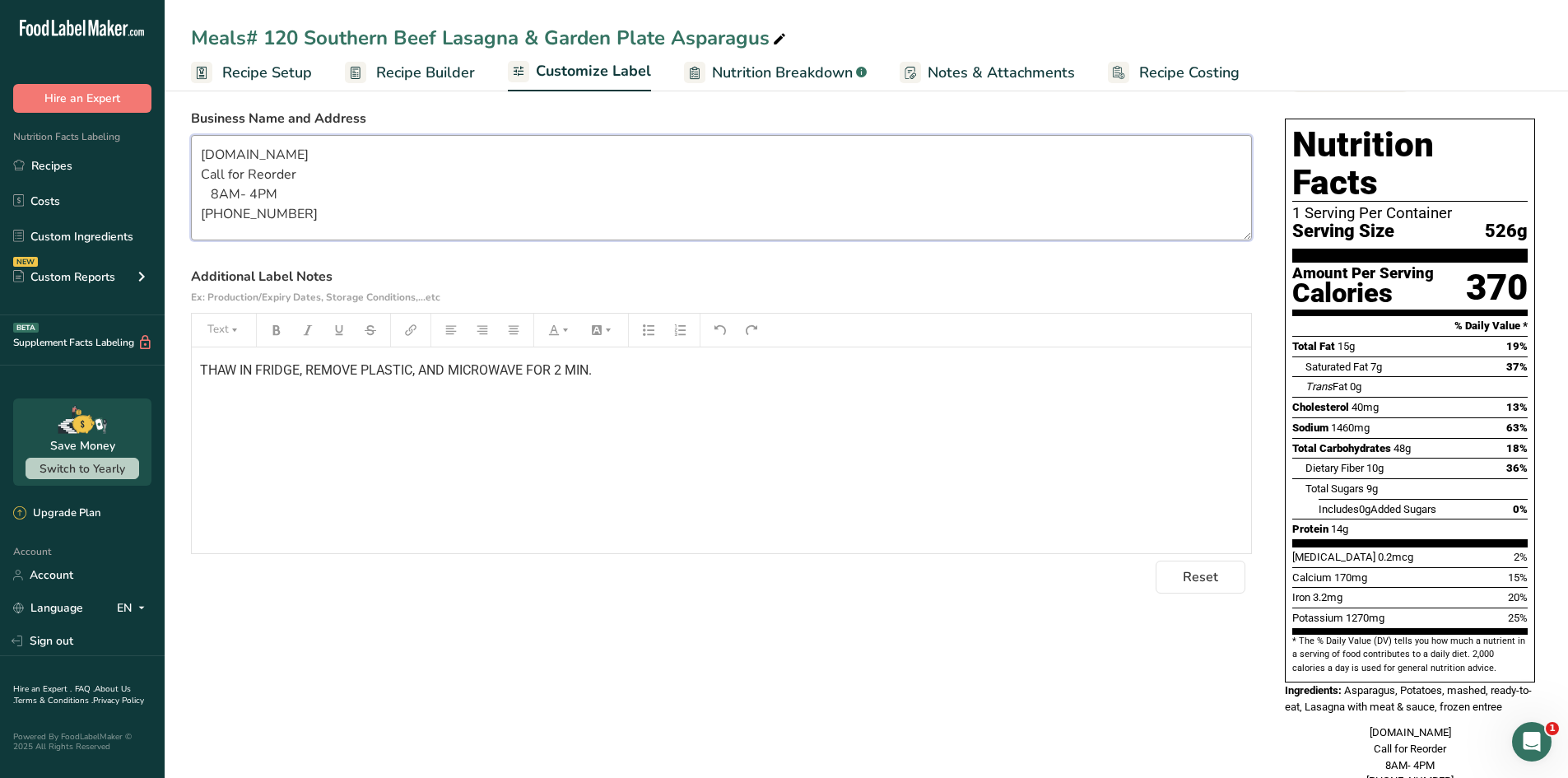
click at [196, 150] on textarea "FeedTheSeniors.com Call for Reorder 8AM- 4PM (843)-742-5252" at bounding box center [722, 188] width 1061 height 105
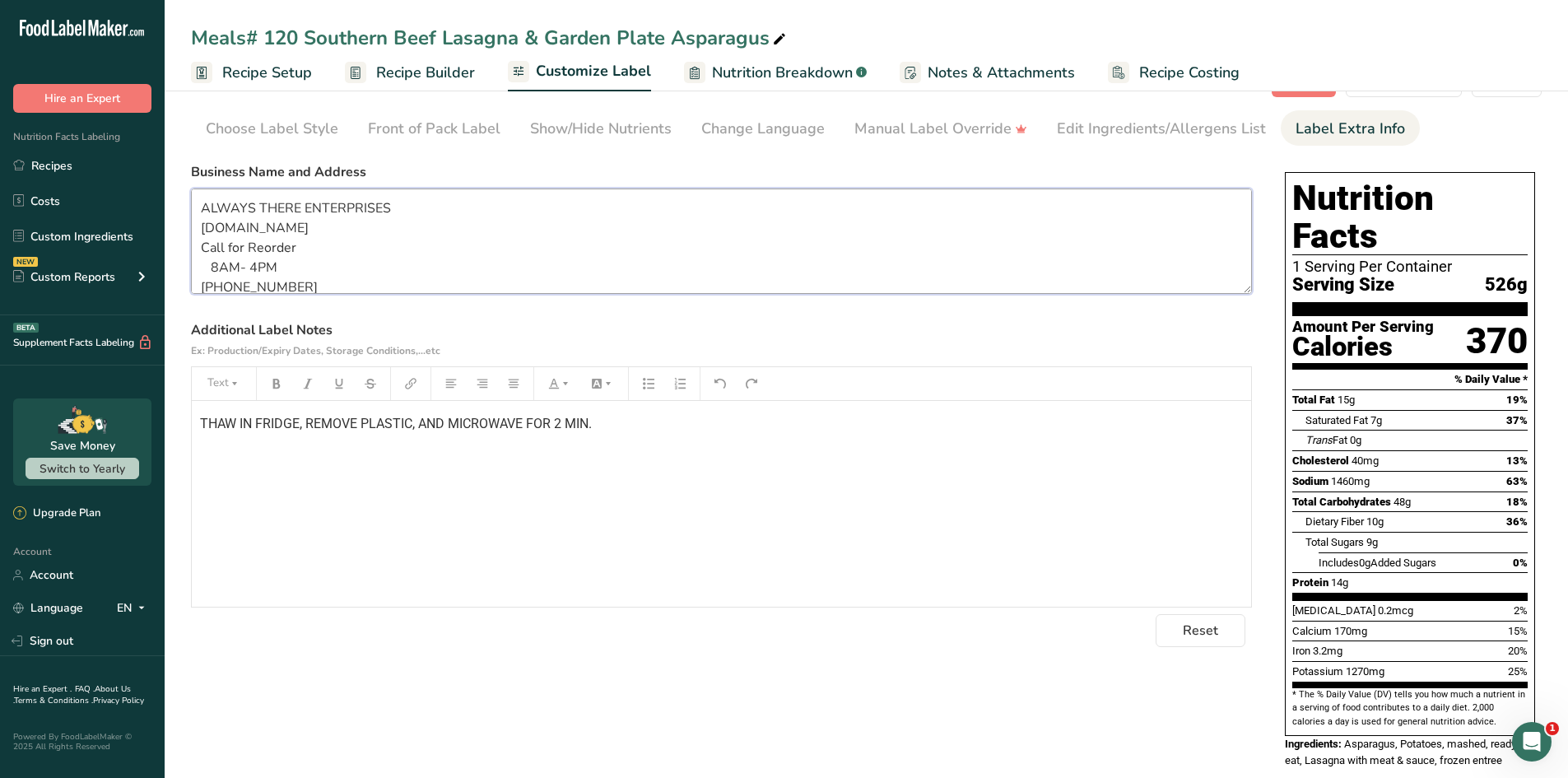
scroll to position [19, 0]
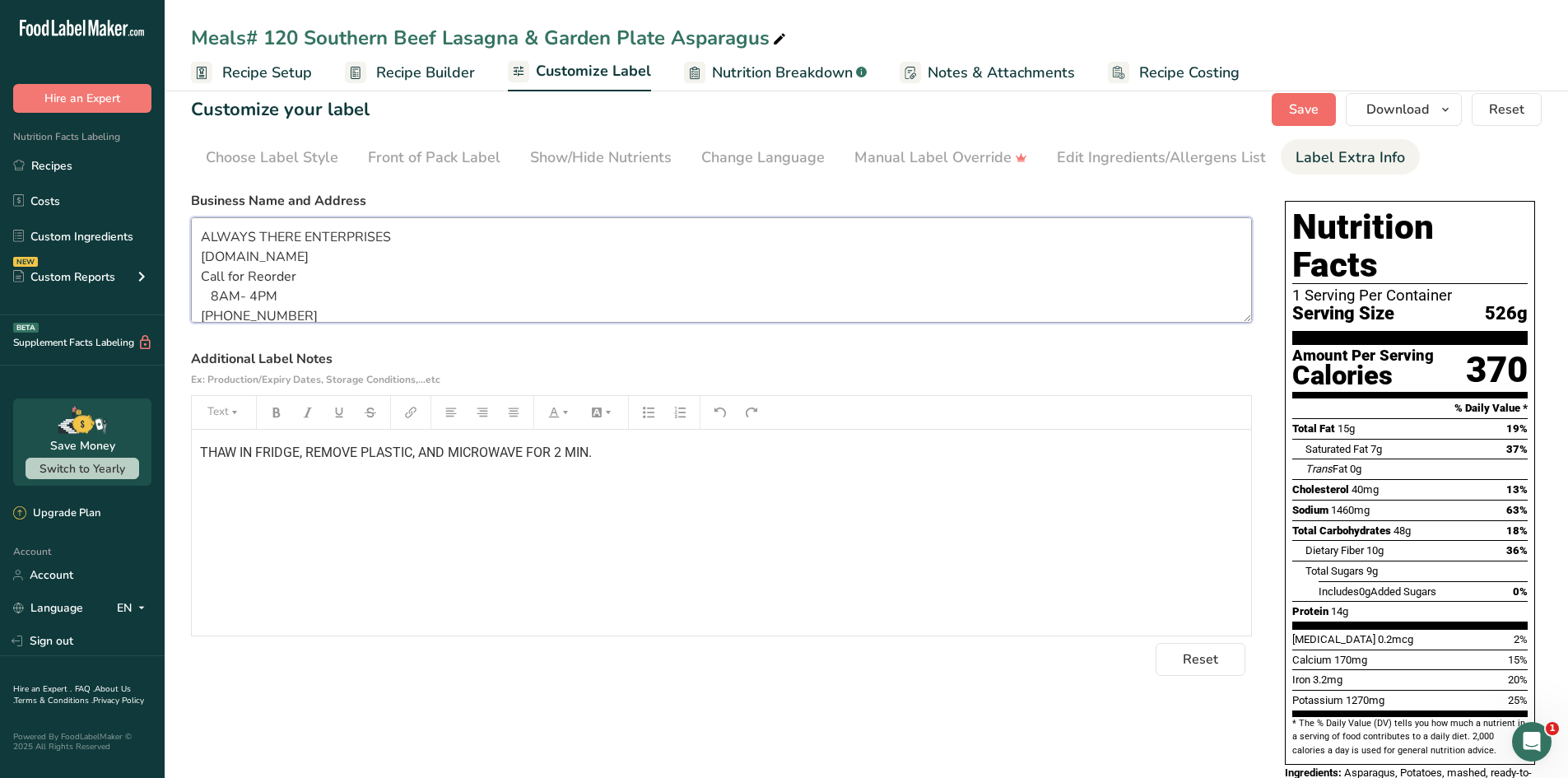
type textarea "ALWAYS THERE ENTERPRISES [DOMAIN_NAME] Call for Reorder 8AM- 4PM [PHONE_NUMBER]"
click at [1302, 113] on span "Save" at bounding box center [1304, 109] width 29 height 20
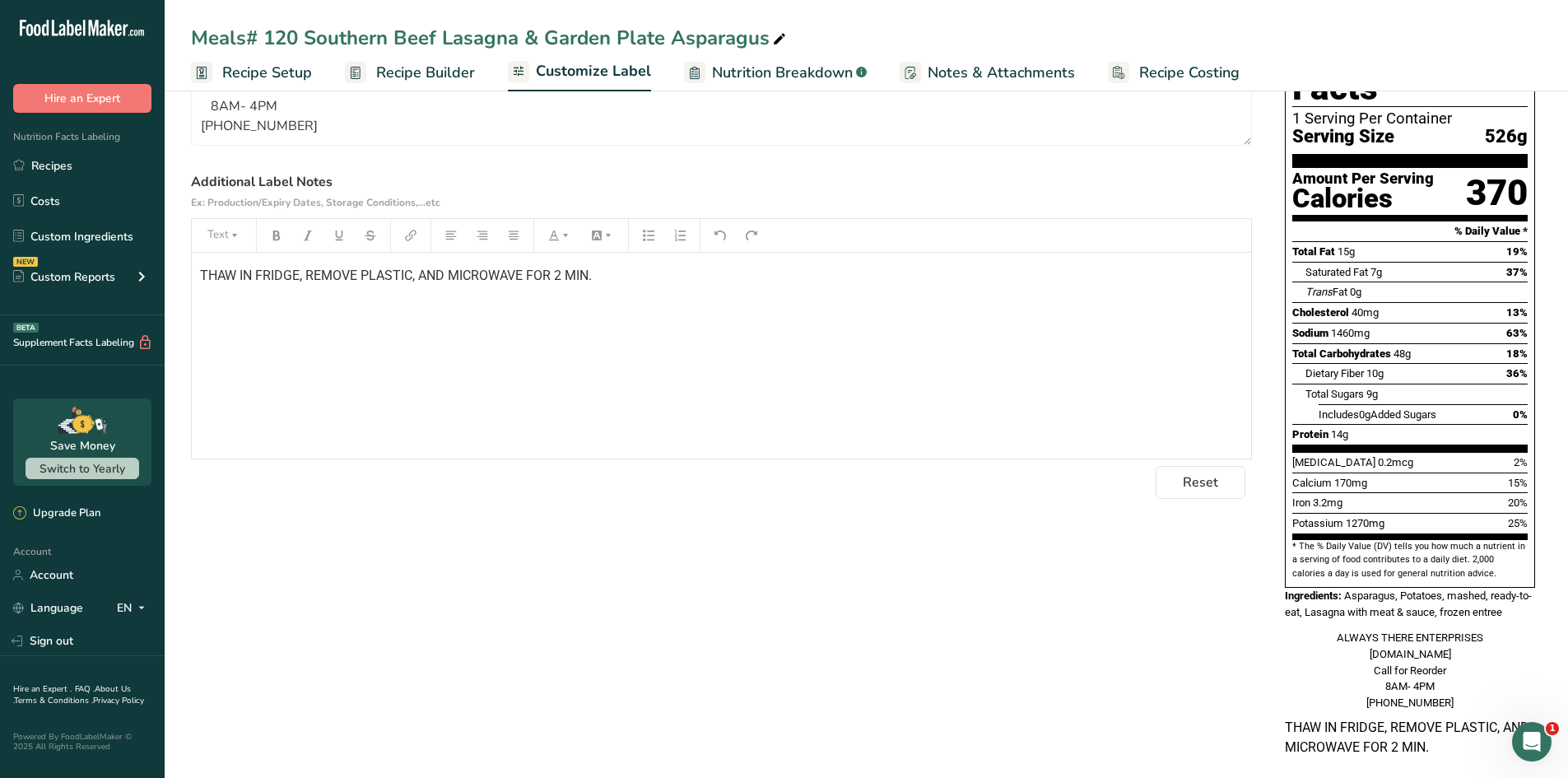
scroll to position [200, 0]
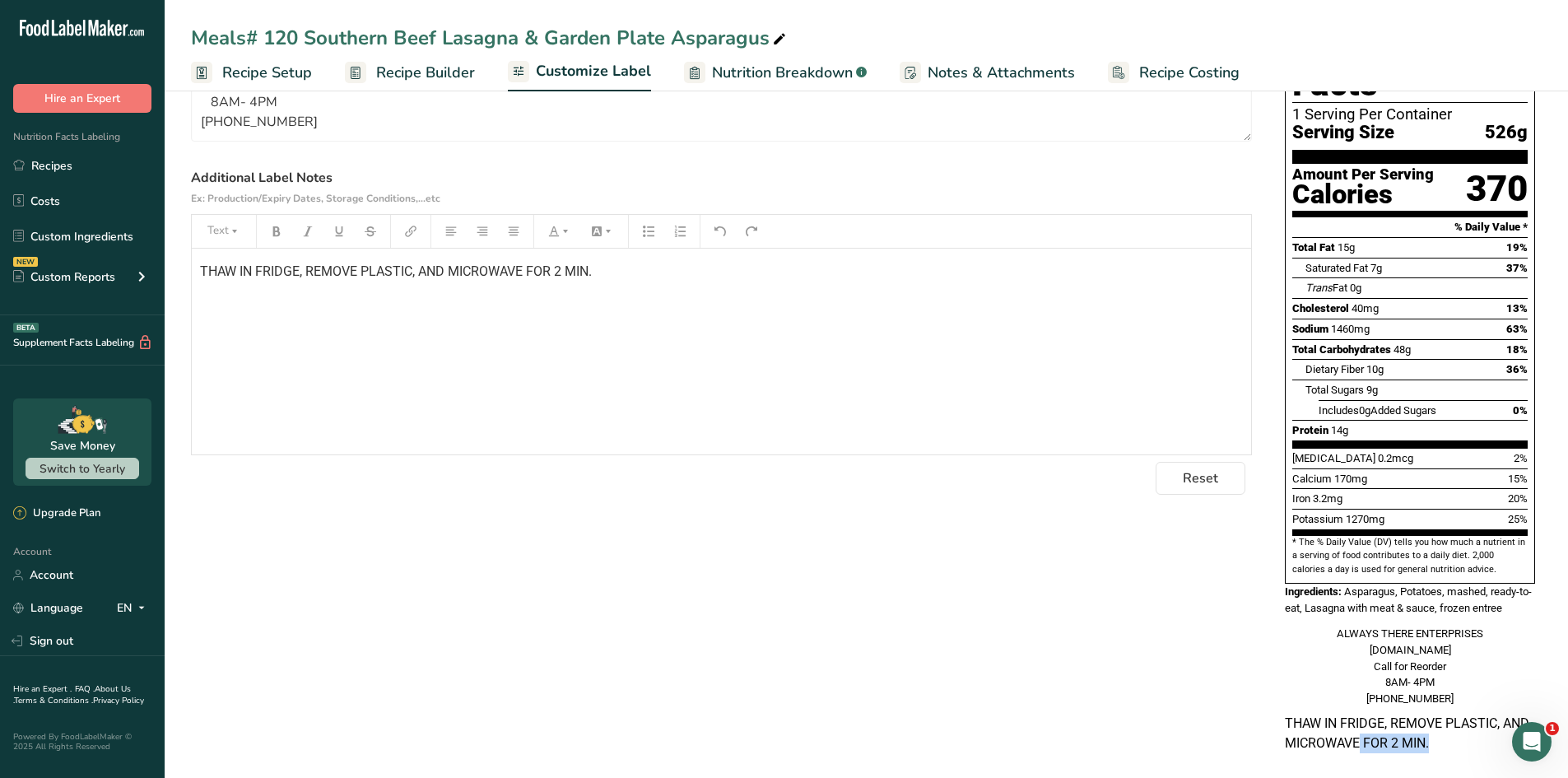
drag, startPoint x: 1433, startPoint y: 723, endPoint x: 1346, endPoint y: 708, distance: 88.3
click at [1348, 714] on p "THAW IN FRIDGE, REMOVE PLASTIC, AND MICROWAVE FOR 2 MIN." at bounding box center [1410, 733] width 250 height 39
drag, startPoint x: 1317, startPoint y: 707, endPoint x: 1291, endPoint y: 732, distance: 36.1
click at [1291, 732] on div "Nutrition Facts 1 Serving Per Container Serving Size 526g Amount Per Serving Ca…" at bounding box center [1410, 388] width 264 height 749
drag, startPoint x: 1285, startPoint y: 700, endPoint x: 1439, endPoint y: 728, distance: 156.5
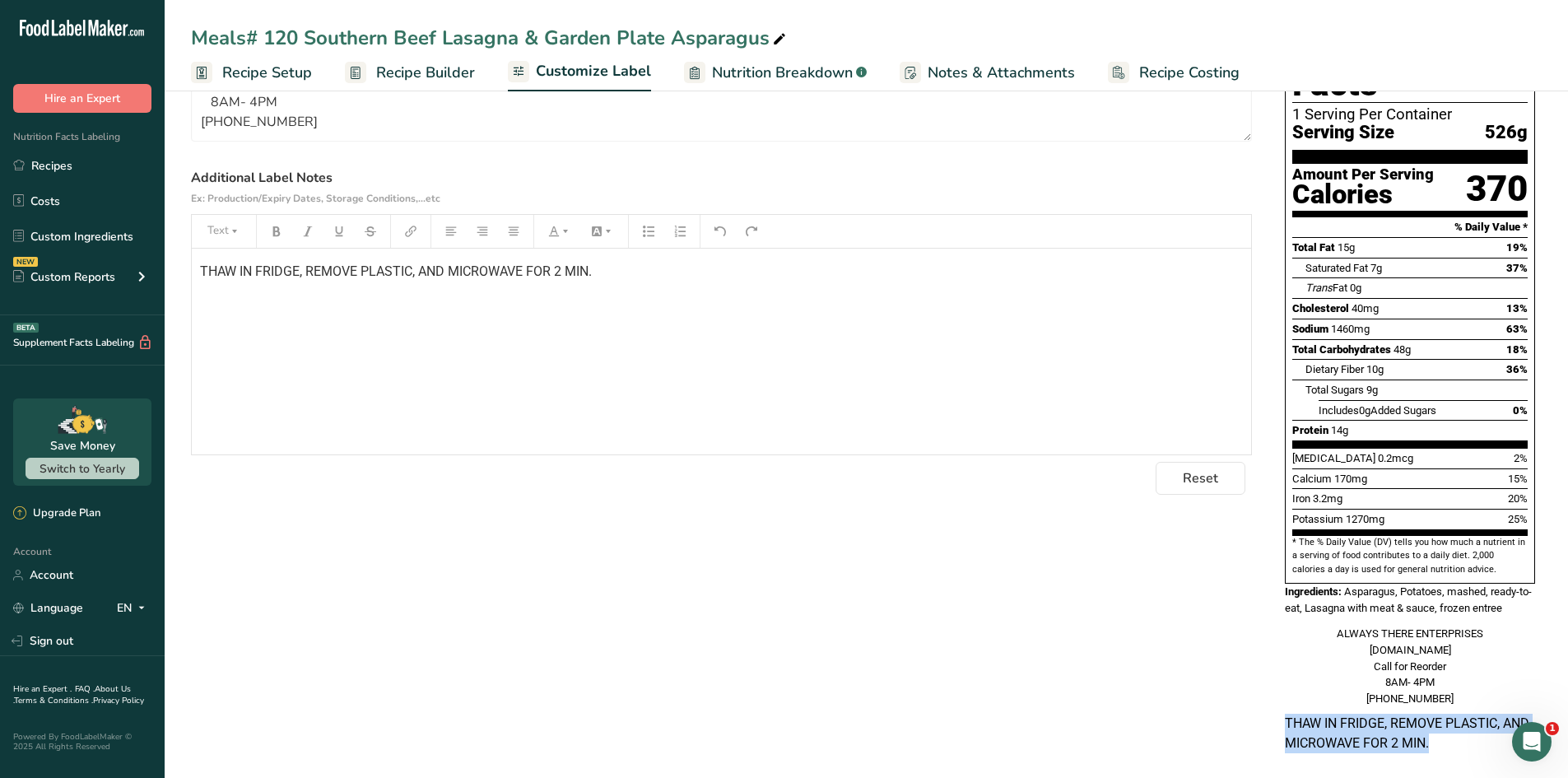
click at [1439, 728] on p "THAW IN FRIDGE, REMOVE PLASTIC, AND MICROWAVE FOR 2 MIN." at bounding box center [1410, 733] width 250 height 39
copy p "THAW IN FRIDGE, REMOVE PLASTIC, AND MICROWAVE FOR 2 MIN."
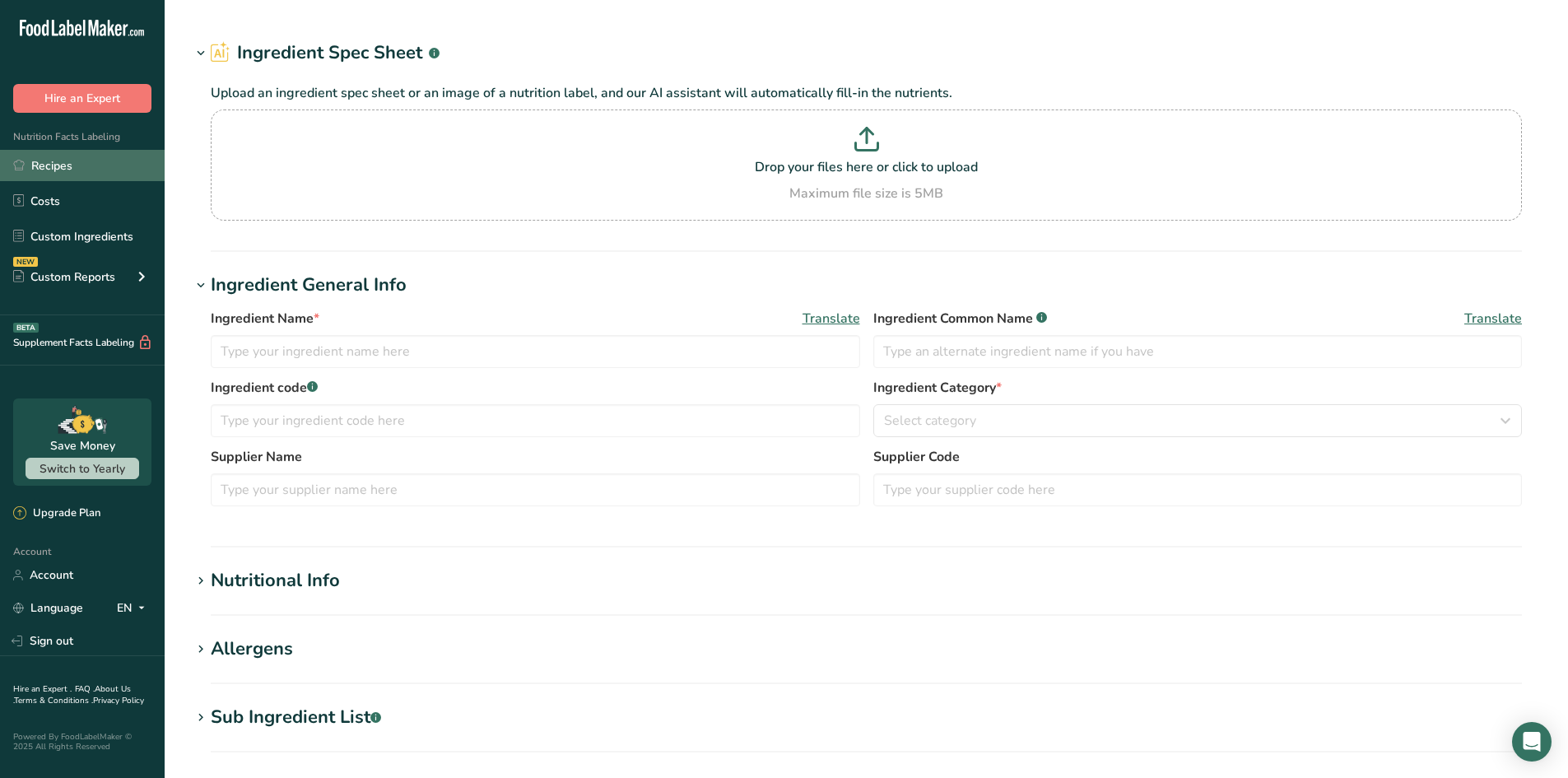
type input "Lasagna with meat & sauce, frozen entree"
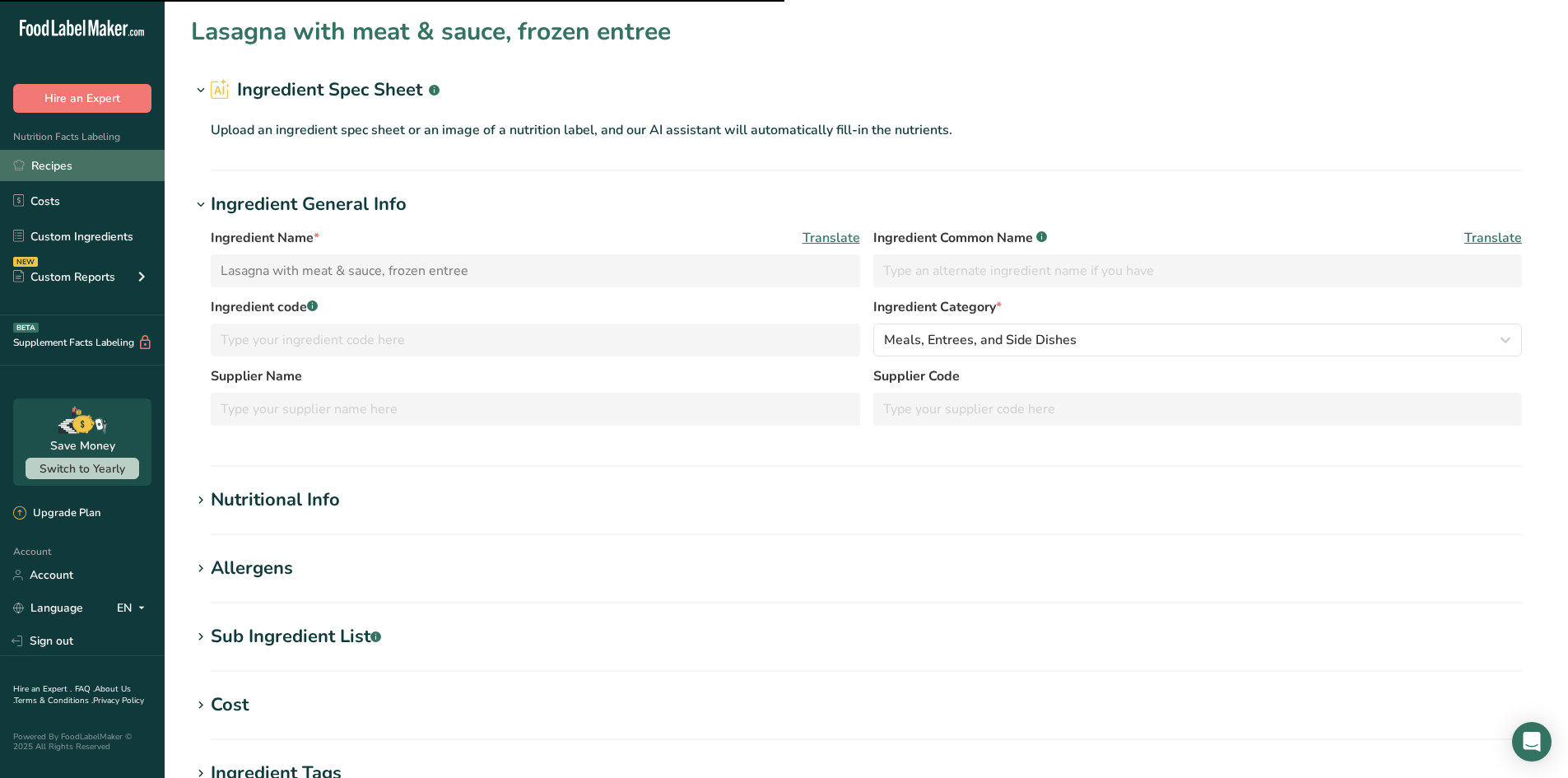
click at [47, 171] on link "Recipes" at bounding box center [82, 165] width 164 height 31
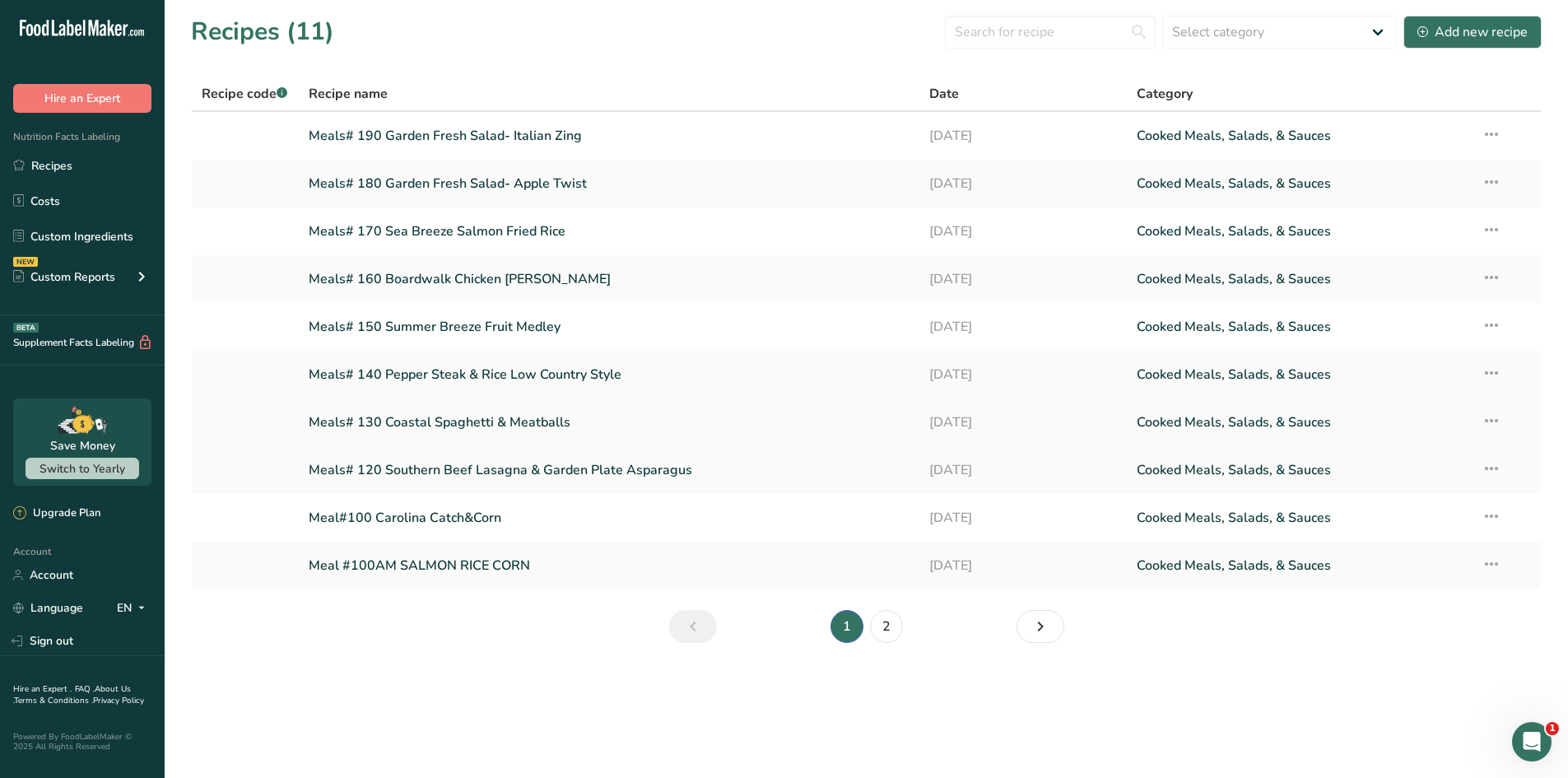
click at [432, 431] on link "Meals# 130 Coastal Spaghetti & Meatballs" at bounding box center [610, 422] width 602 height 35
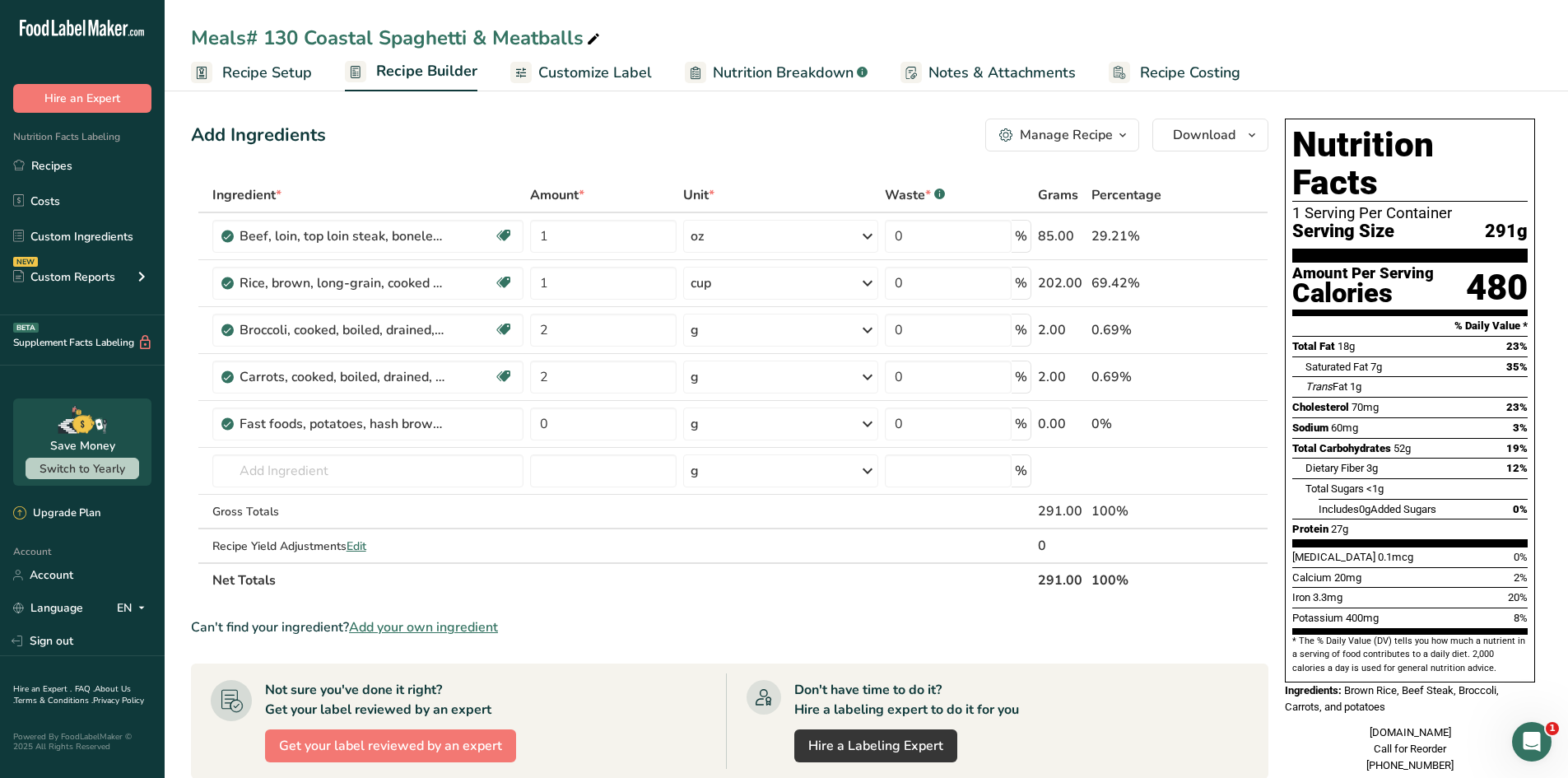
click at [575, 67] on span "Customize Label" at bounding box center [595, 72] width 113 height 22
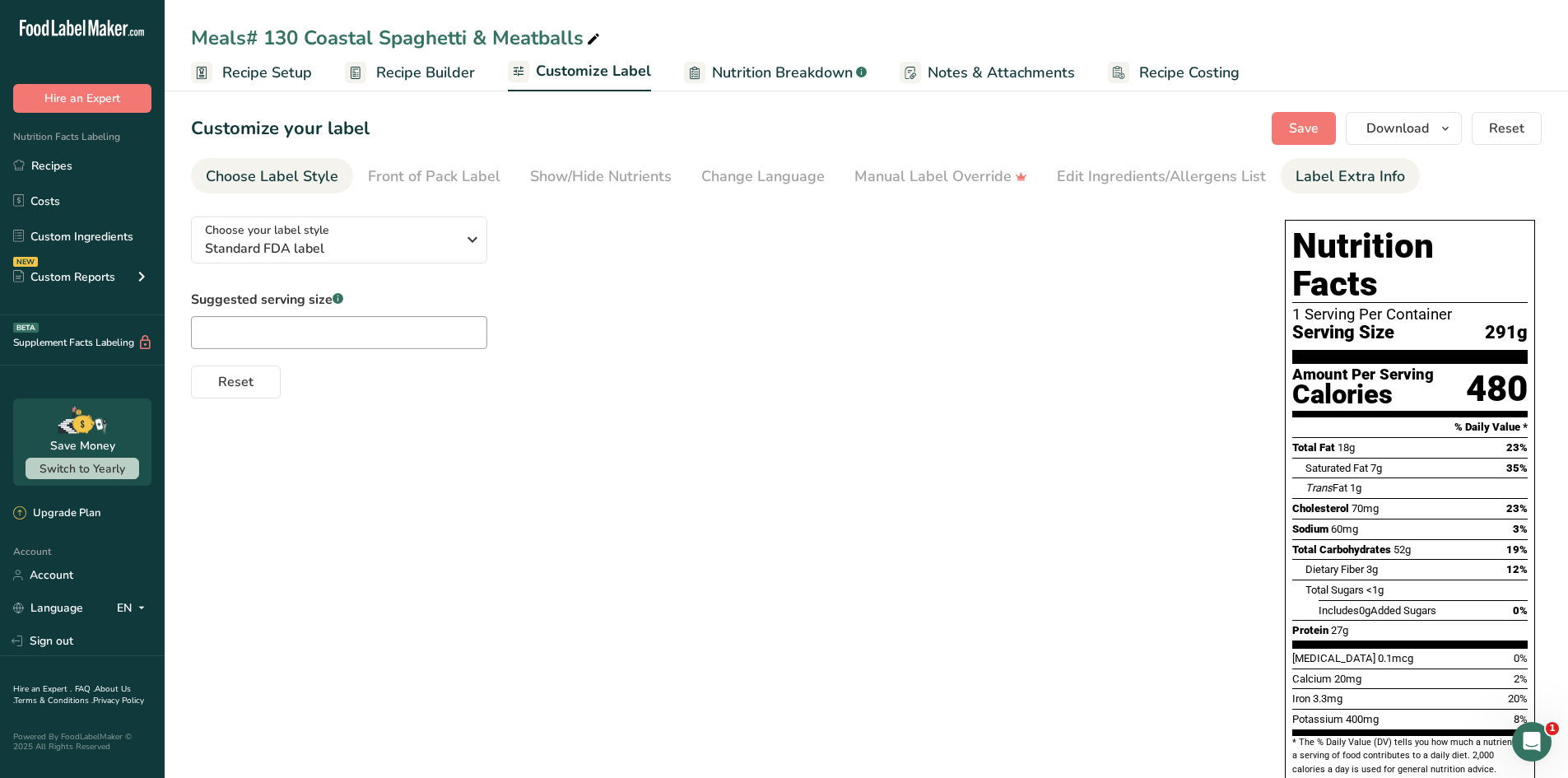
click at [1304, 184] on div "Label Extra Info" at bounding box center [1350, 176] width 110 height 22
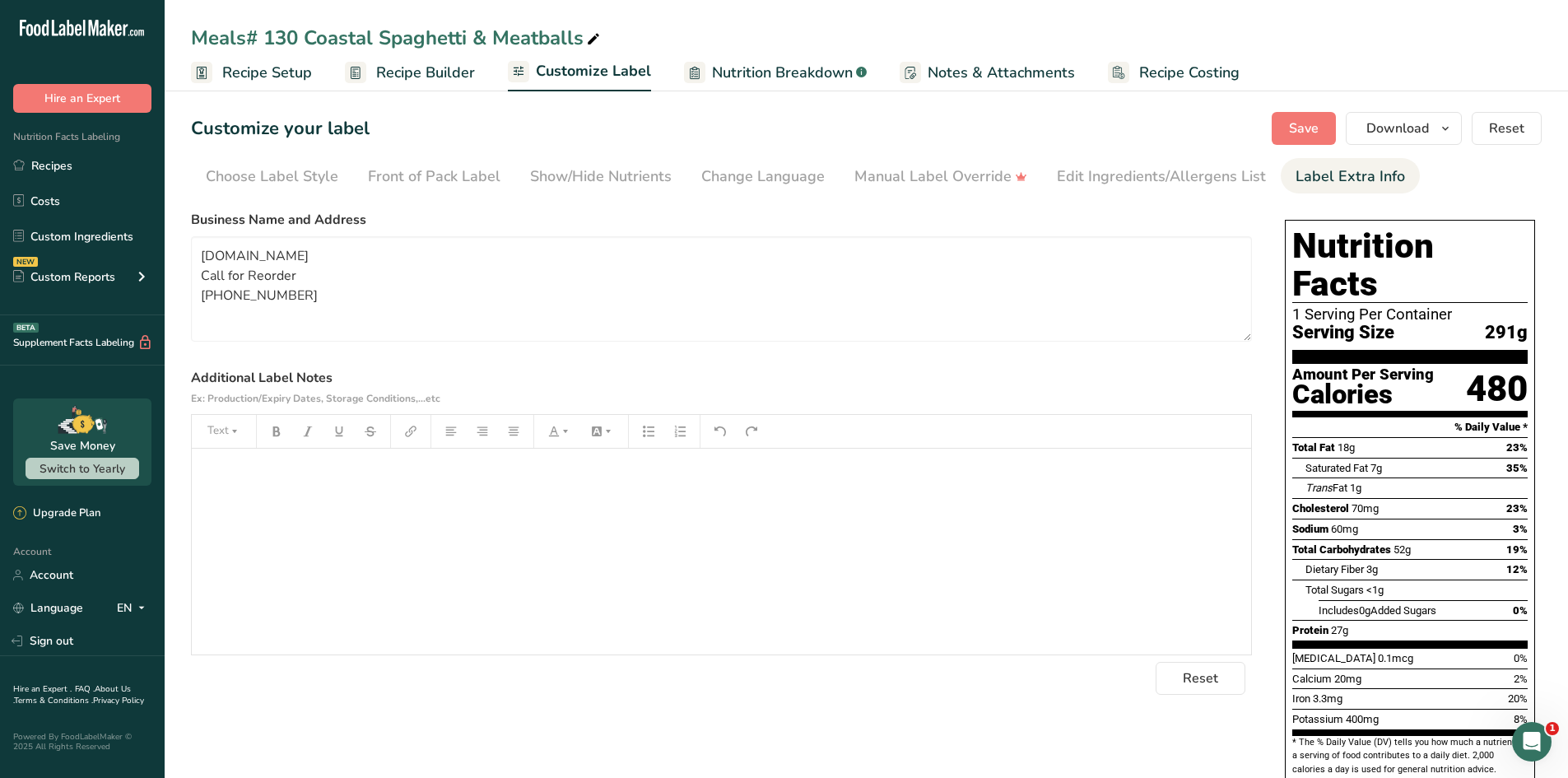
click at [301, 498] on div "﻿" at bounding box center [722, 551] width 1060 height 205
click at [197, 243] on textarea "[DOMAIN_NAME] Call for Reorder [PHONE_NUMBER]" at bounding box center [722, 289] width 1061 height 105
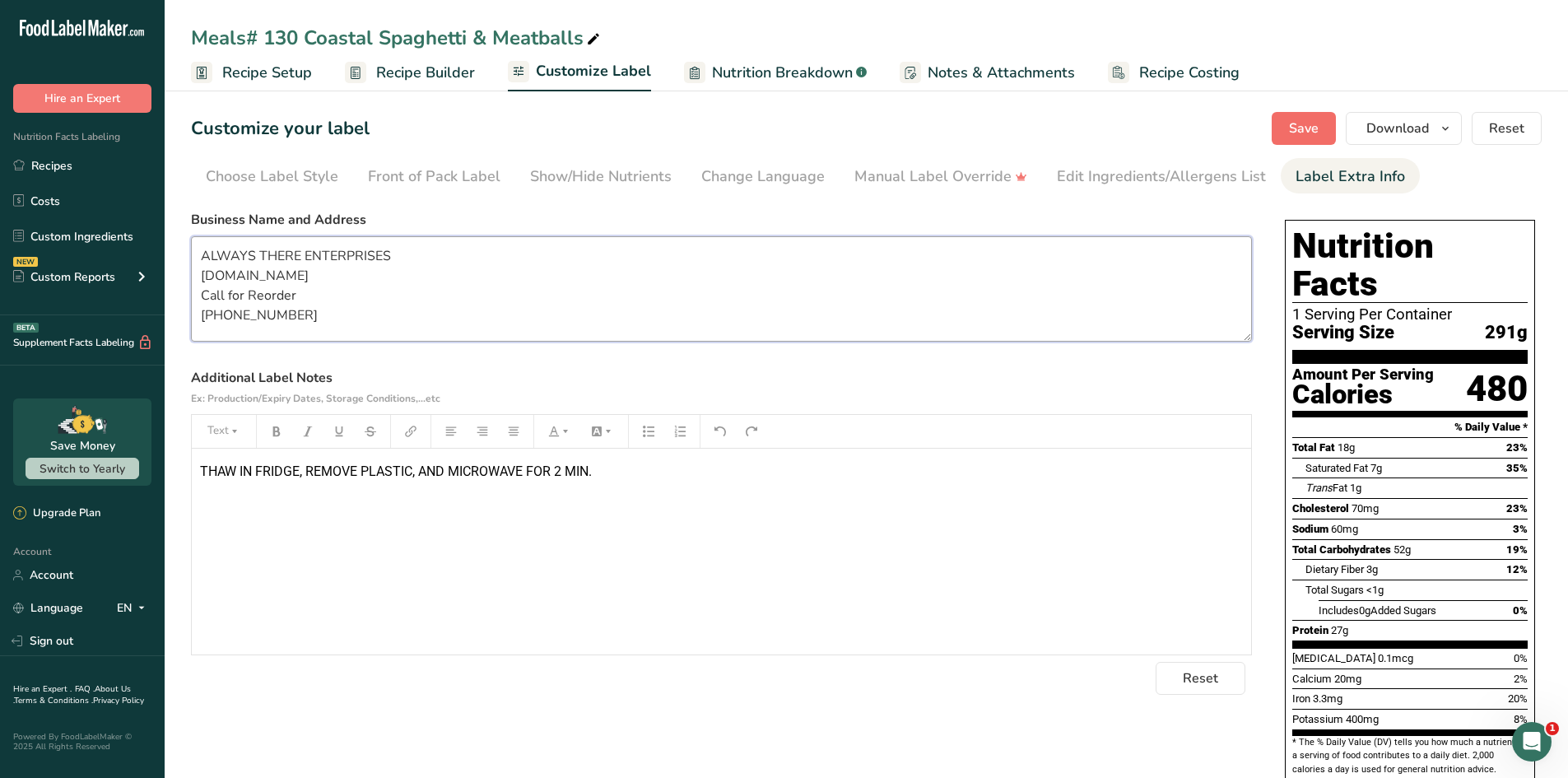
type textarea "ALWAYS THERE ENTERPRISES [DOMAIN_NAME] Call for Reorder [PHONE_NUMBER]"
click at [1281, 133] on button "Save" at bounding box center [1304, 128] width 64 height 33
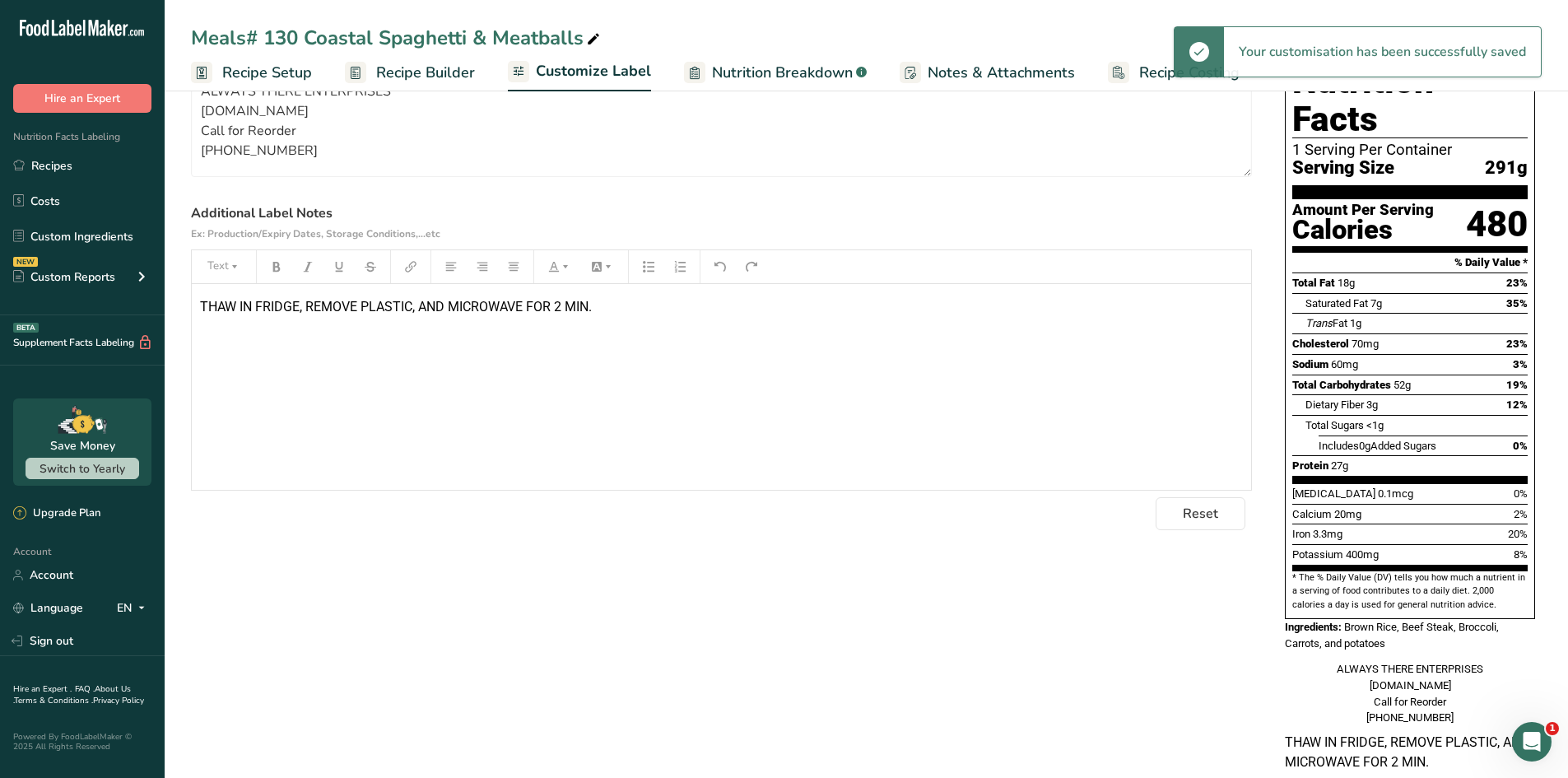
scroll to position [183, 0]
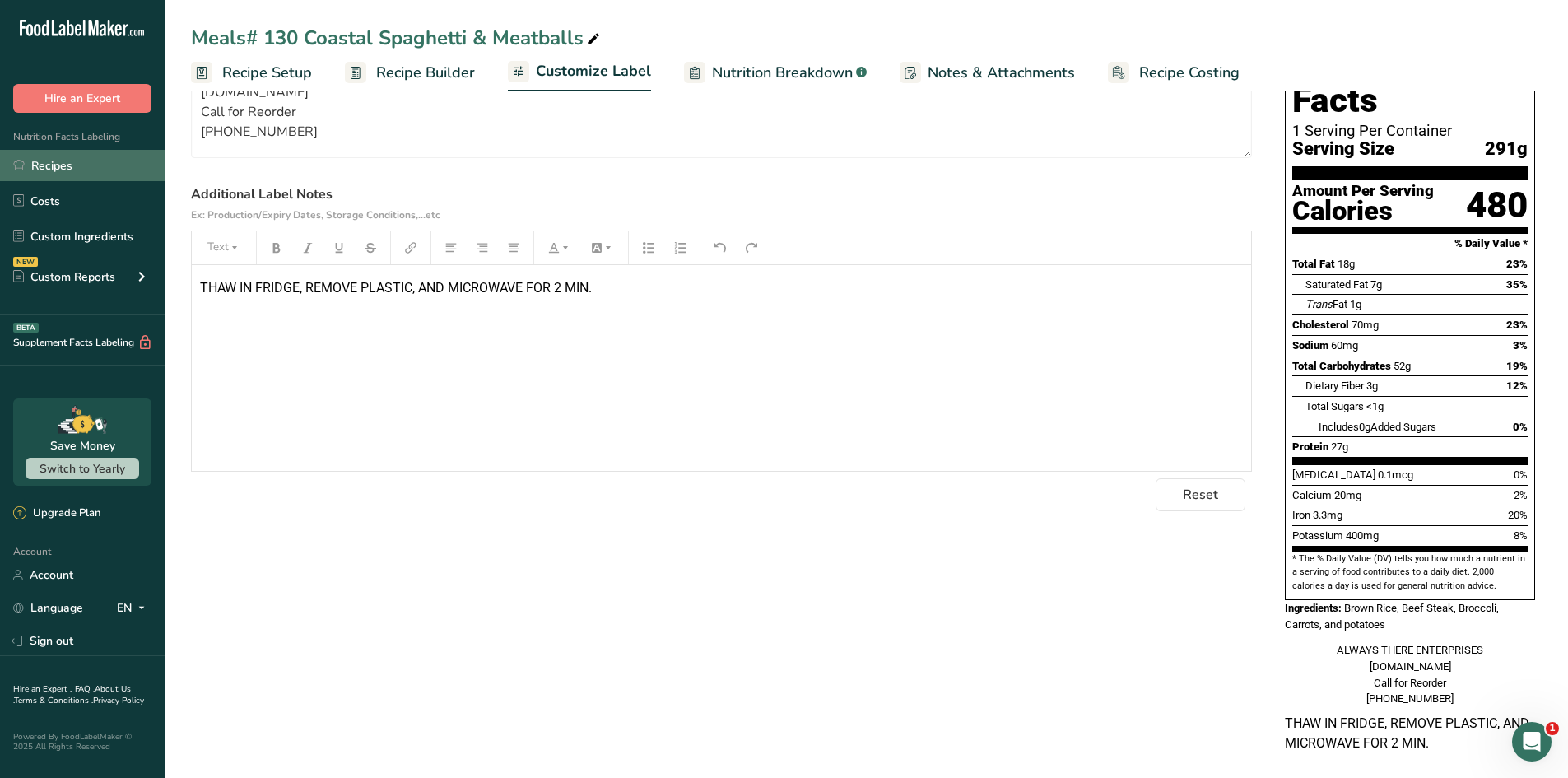
click at [40, 171] on link "Recipes" at bounding box center [82, 165] width 164 height 31
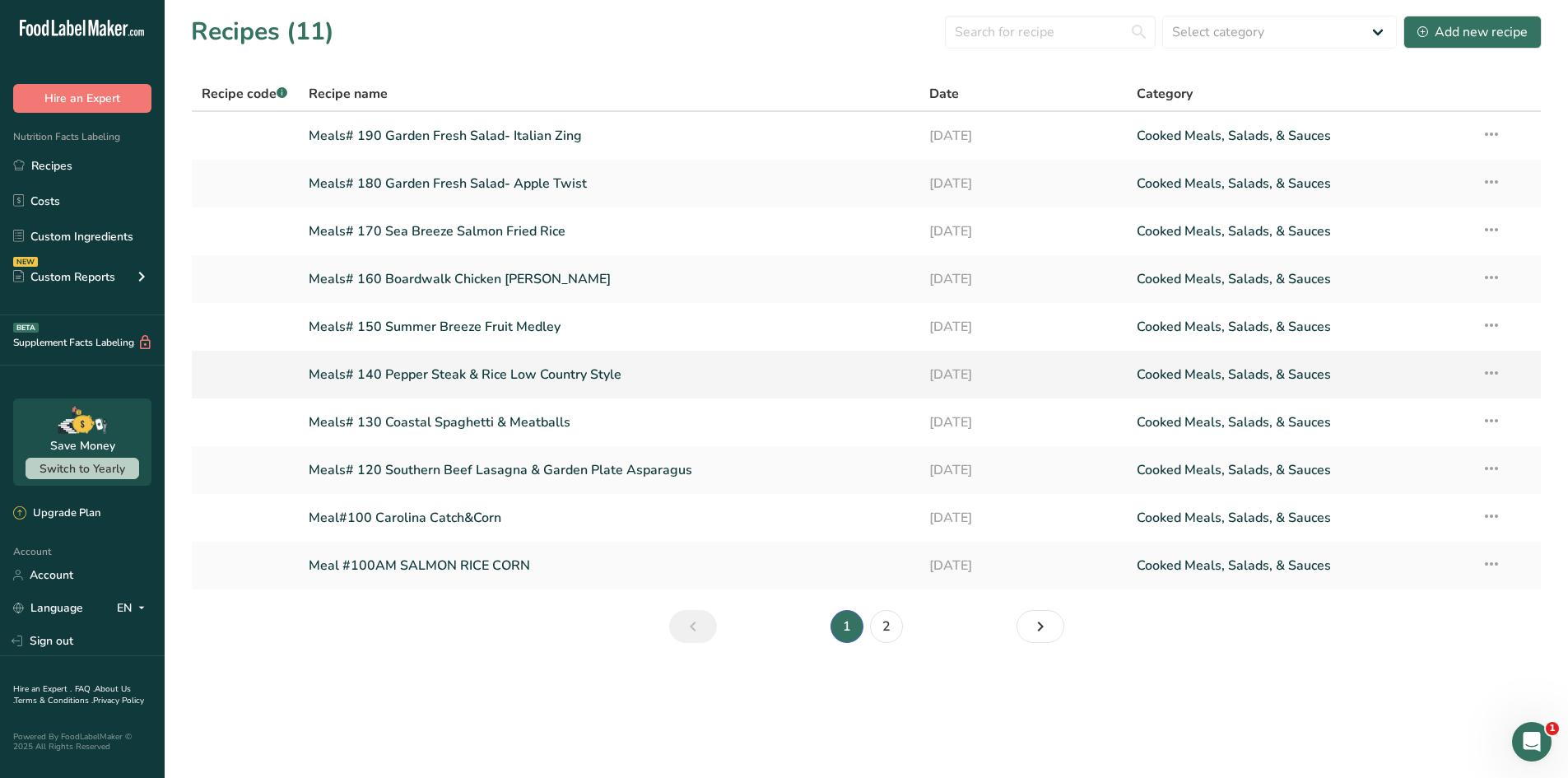
click at [372, 370] on link "Meals# 140 Pepper Steak & Rice Low Country Style" at bounding box center [610, 374] width 602 height 35
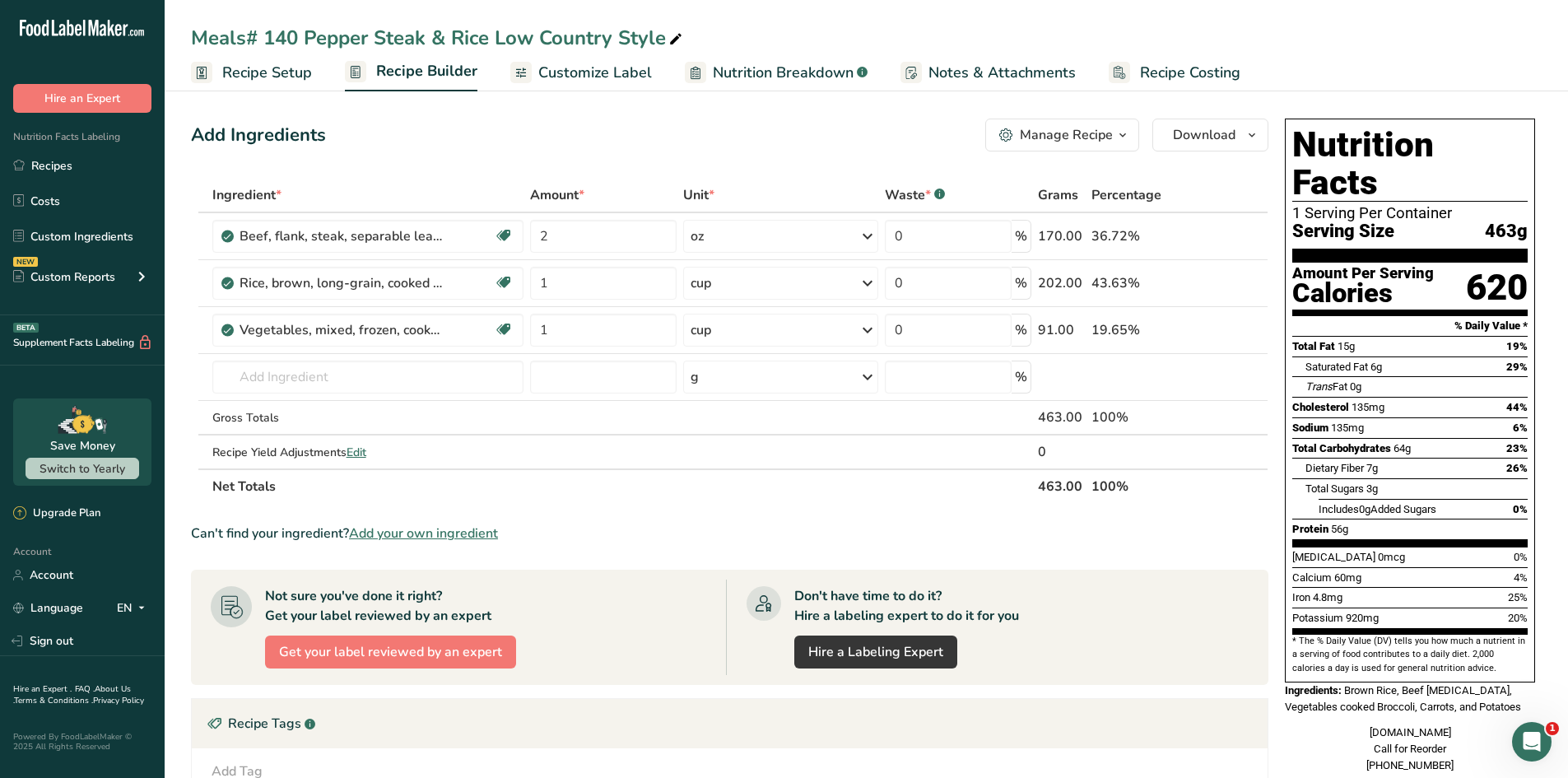
click at [608, 78] on span "Customize Label" at bounding box center [595, 72] width 113 height 22
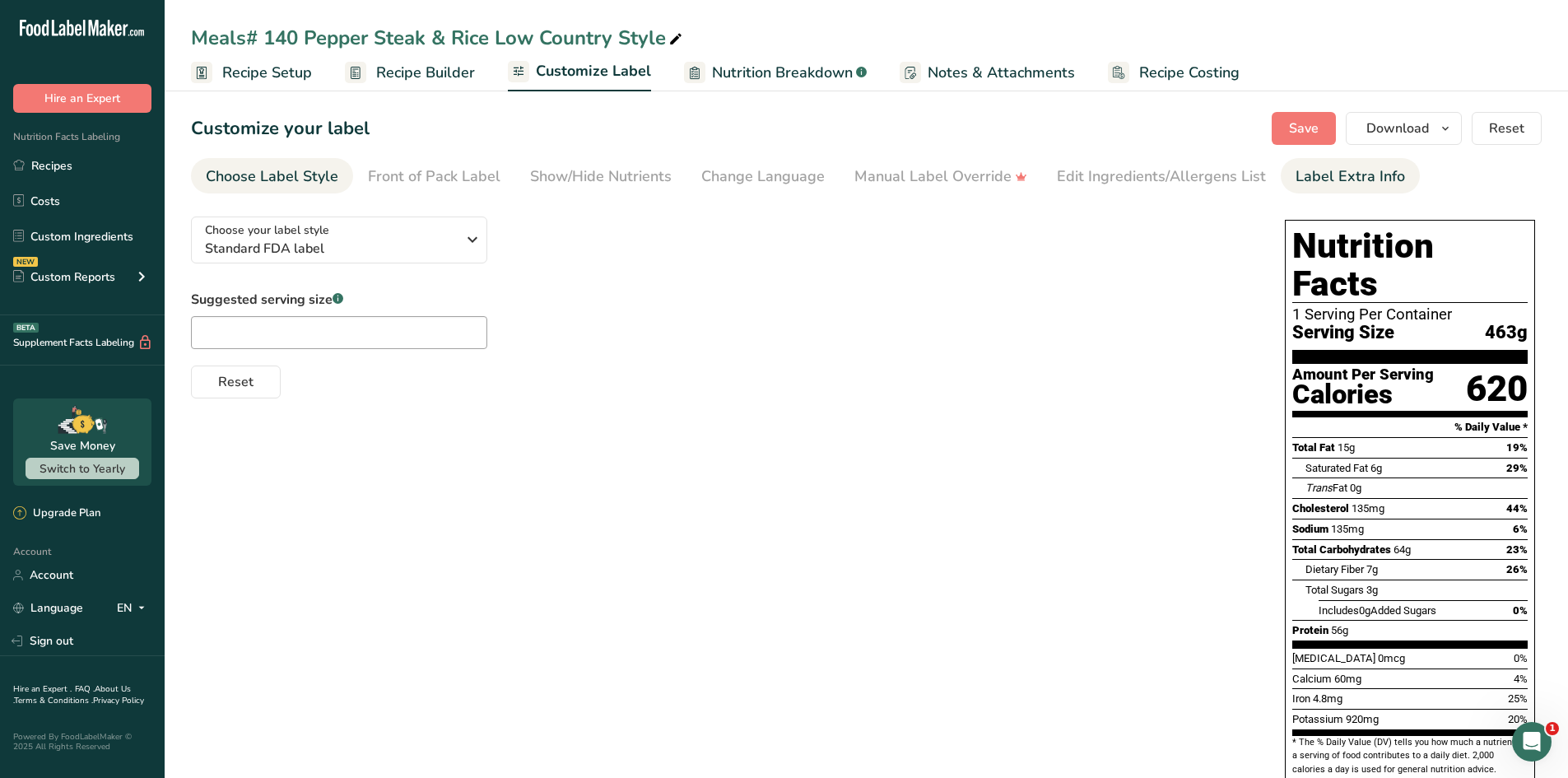
click at [1298, 184] on div "Label Extra Info" at bounding box center [1350, 176] width 110 height 22
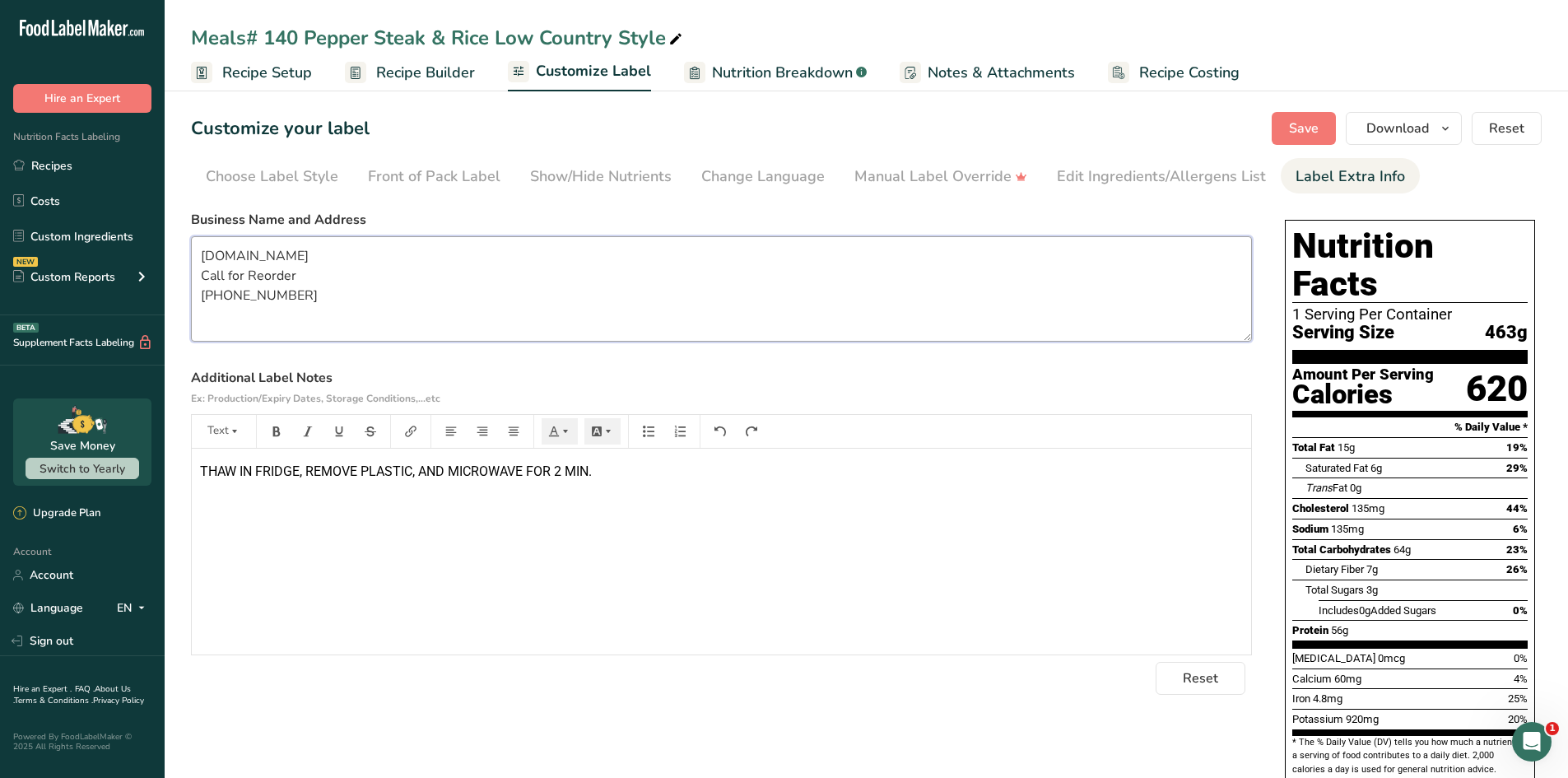
click at [202, 246] on textarea "[DOMAIN_NAME] Call for Reorder [PHONE_NUMBER]" at bounding box center [722, 289] width 1061 height 105
click at [309, 262] on textarea "ALWAYS THERE ETERPRISES [DOMAIN_NAME] Call for Reorder [PHONE_NUMBER]" at bounding box center [722, 289] width 1061 height 105
click at [400, 298] on textarea "ALWAYS THERE ENTERPRISES [DOMAIN_NAME] Call for Reorder [PHONE_NUMBER]" at bounding box center [722, 289] width 1061 height 105
type textarea "ALWAYS THERE ENTERPRISES [DOMAIN_NAME] Call for Reorder [PHONE_NUMBER]"
click at [1290, 122] on button "Save" at bounding box center [1304, 128] width 64 height 33
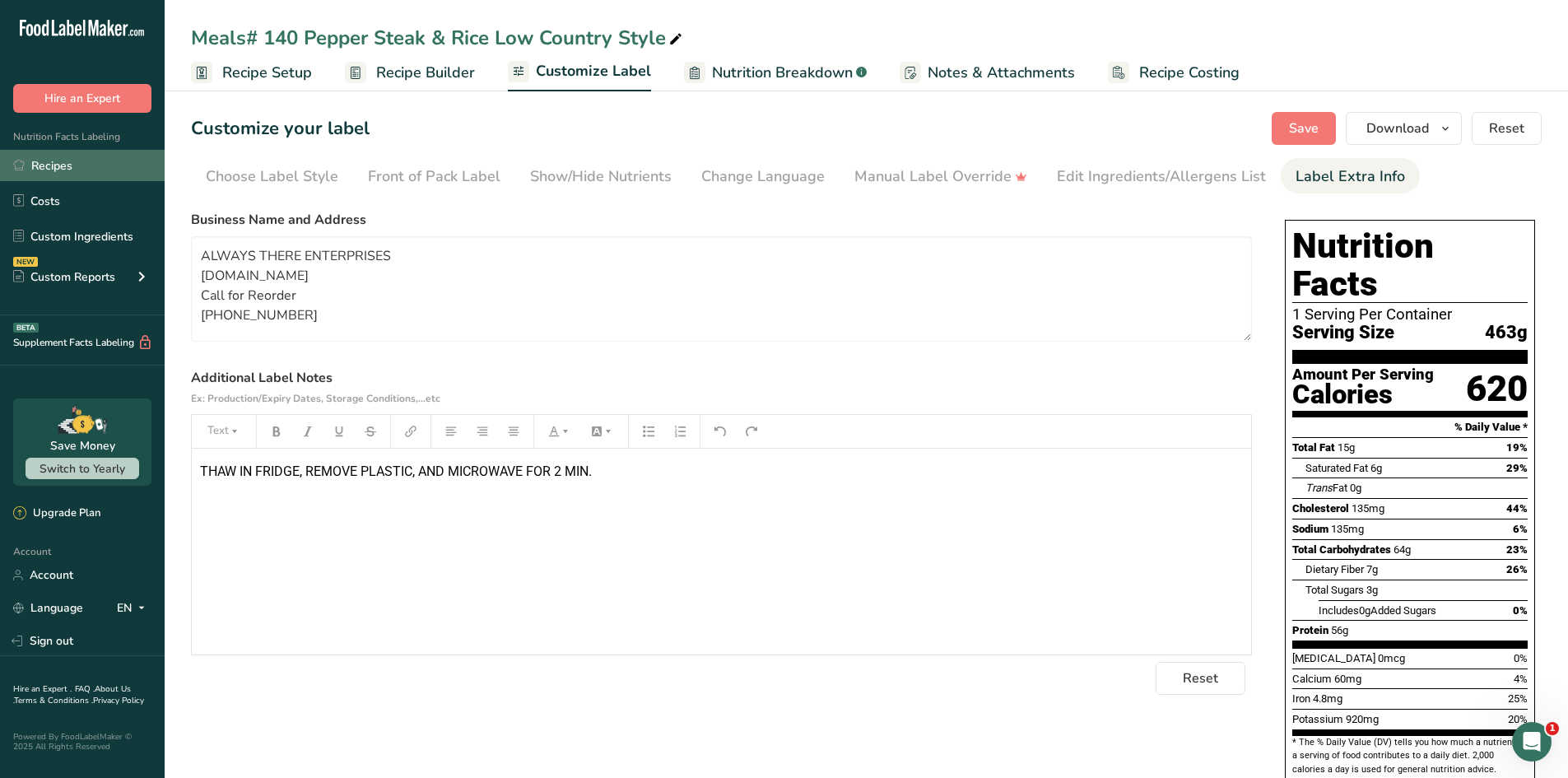
click at [69, 170] on link "Recipes" at bounding box center [82, 165] width 164 height 31
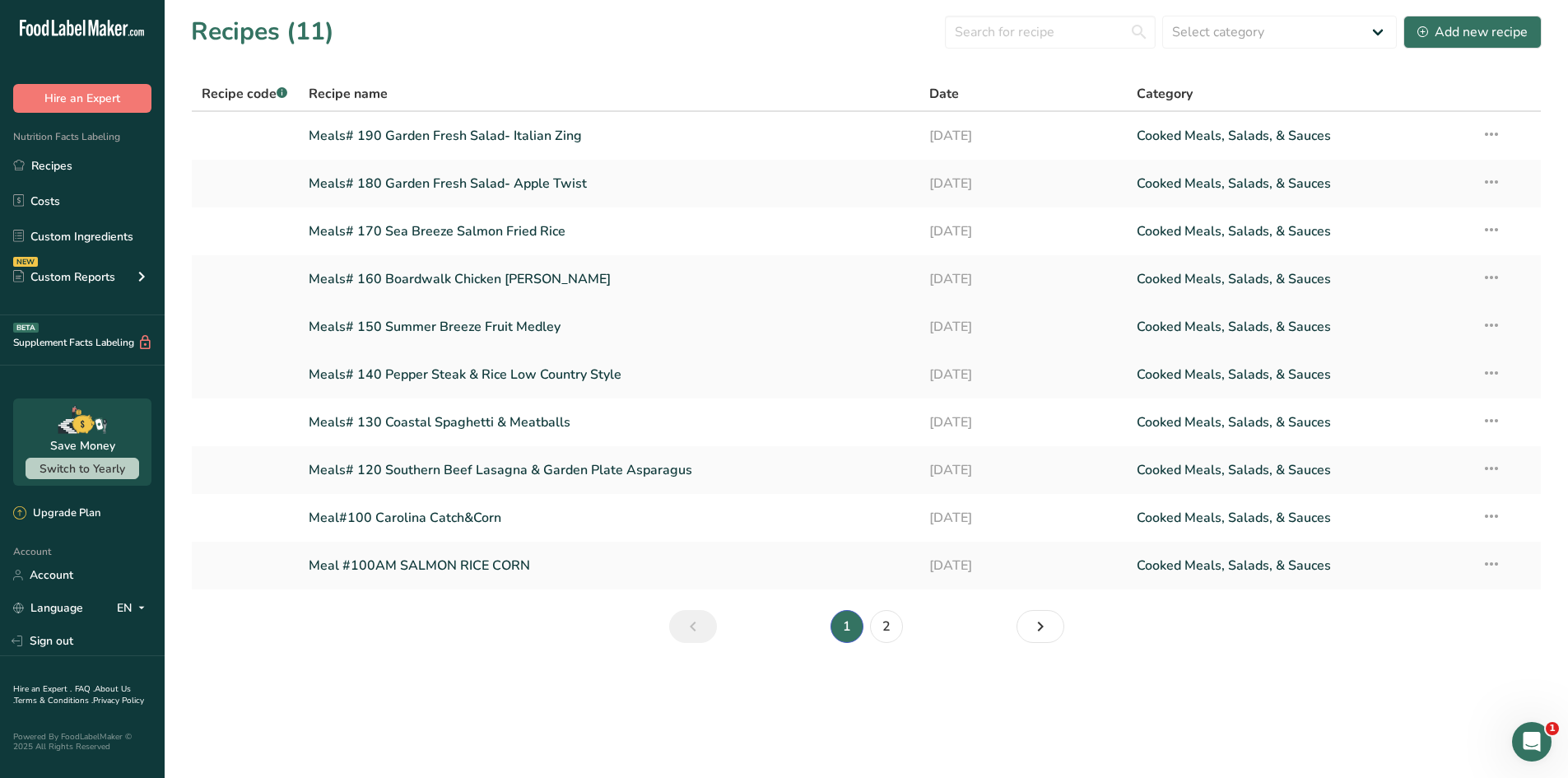
click at [456, 322] on link "Meals# 150 Summer Breeze Fruit Medley" at bounding box center [610, 326] width 602 height 35
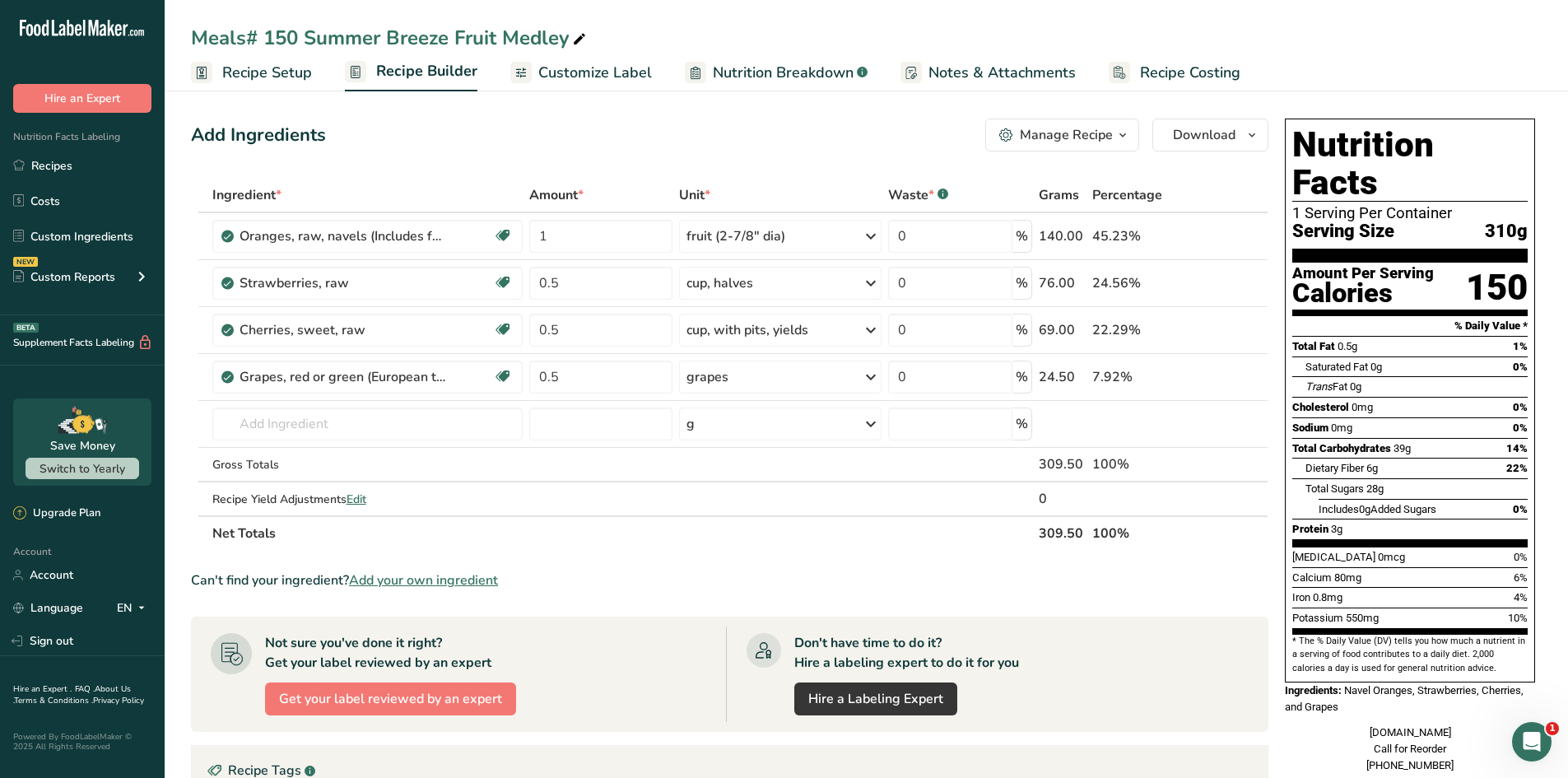
click at [573, 76] on span "Customize Label" at bounding box center [595, 72] width 113 height 22
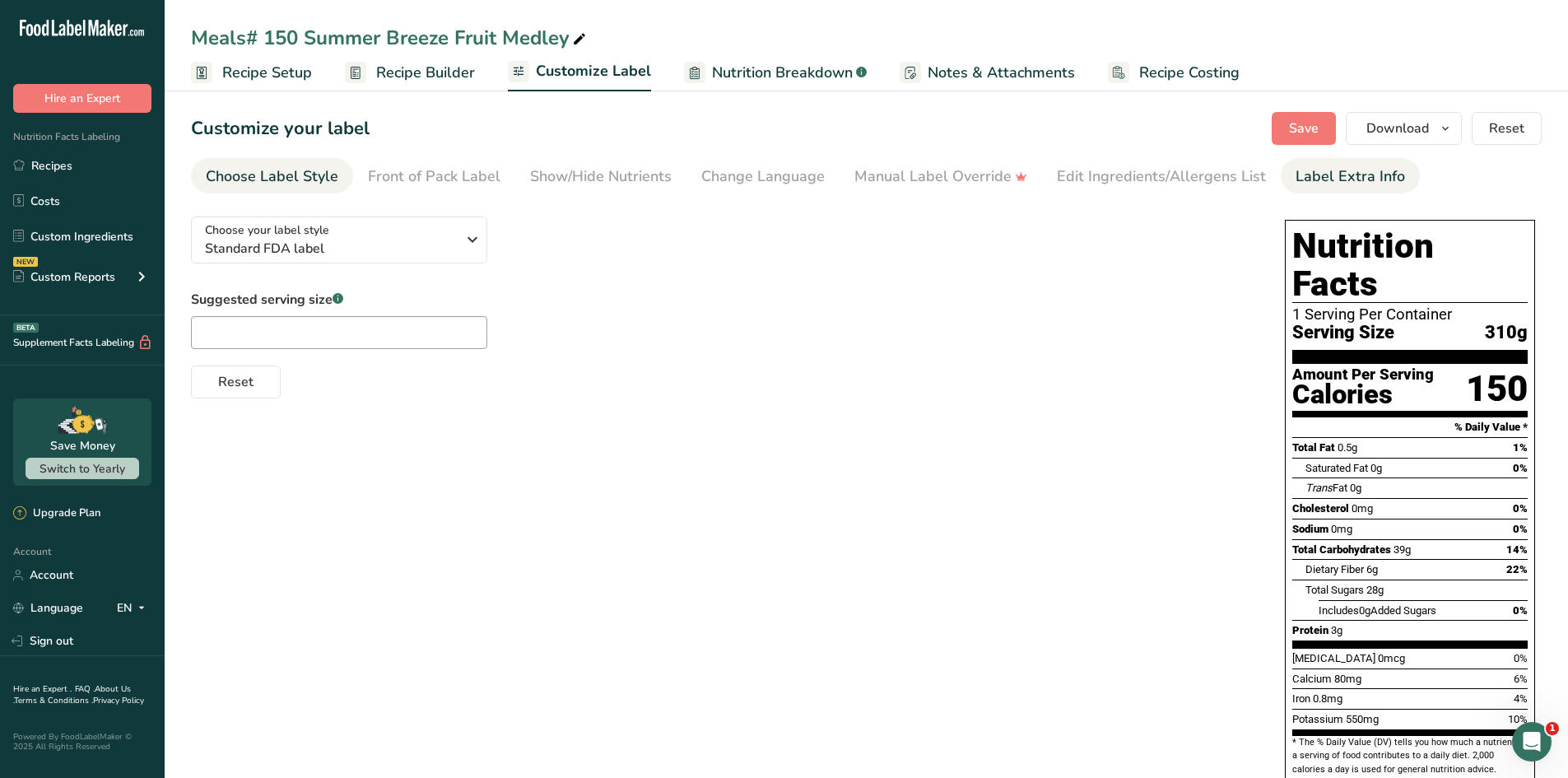
click at [1322, 169] on div "Label Extra Info" at bounding box center [1350, 176] width 110 height 22
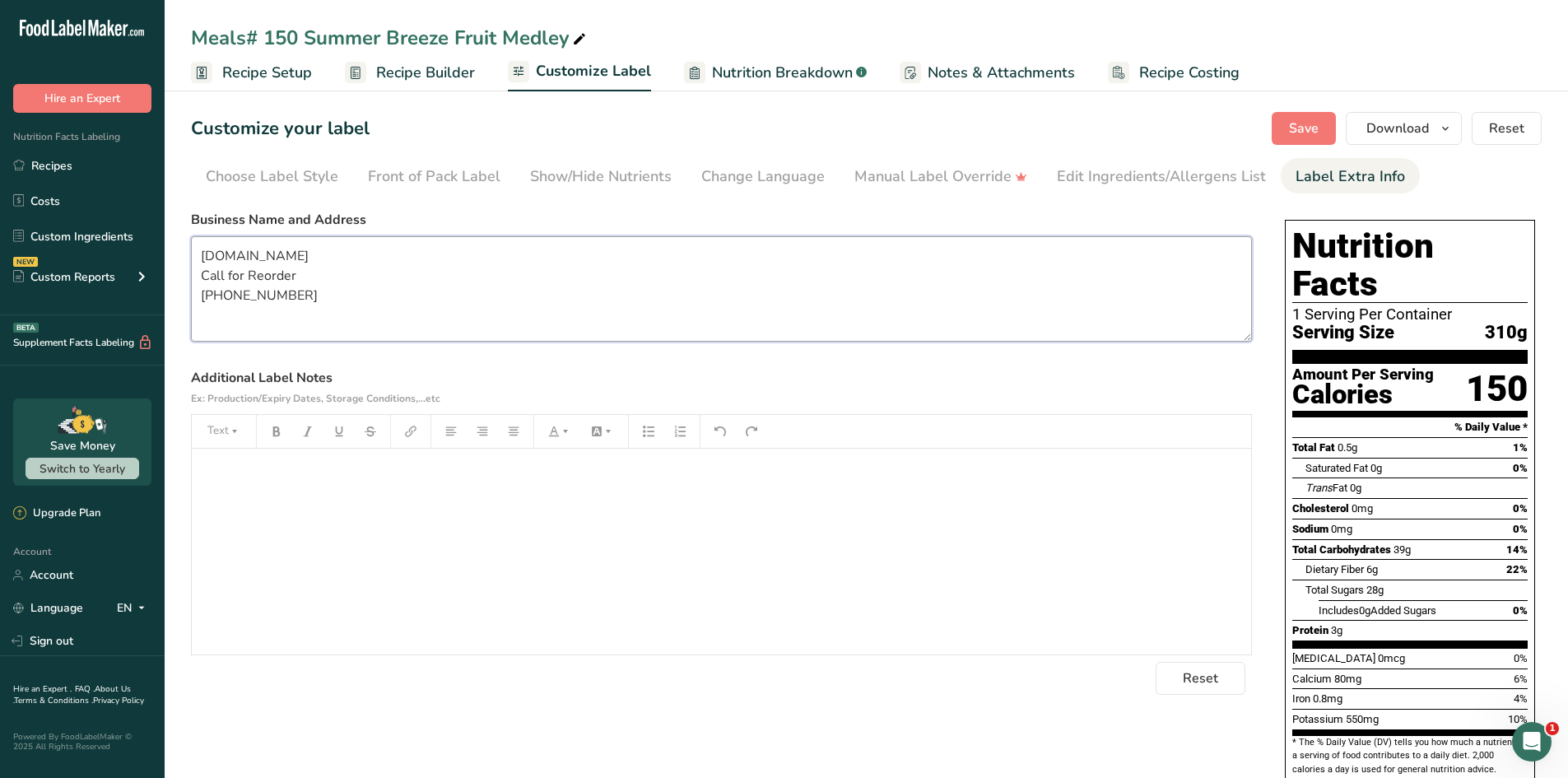
click at [201, 250] on textarea "[DOMAIN_NAME] Call for Reorder [PHONE_NUMBER]" at bounding box center [722, 289] width 1061 height 105
type textarea "ALWAYS THERE ENTERPRISES [DOMAIN_NAME] Call for Reorder [PHONE_NUMBER]"
click at [224, 487] on div "﻿" at bounding box center [722, 551] width 1060 height 205
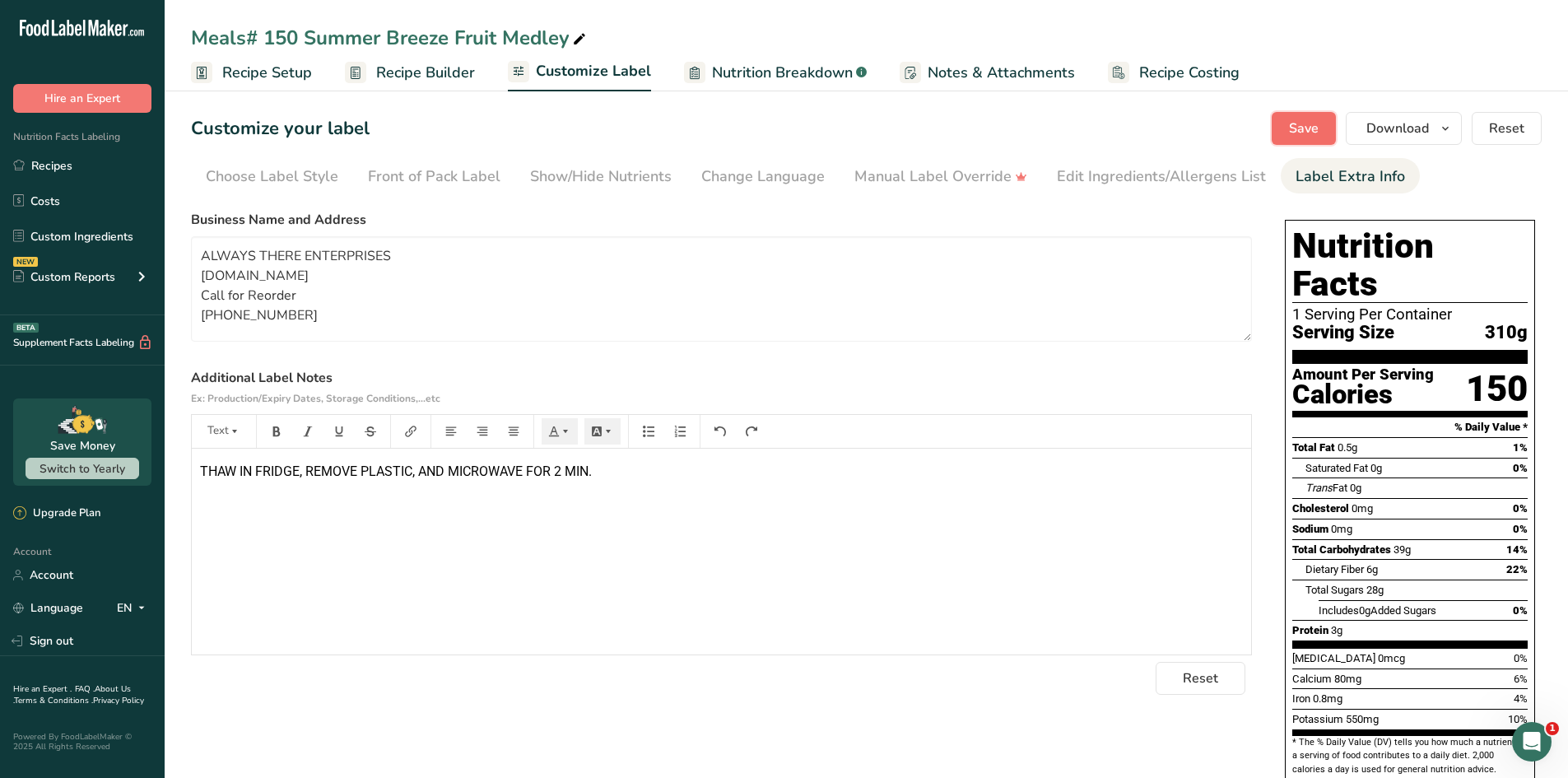
click at [1292, 130] on span "Save" at bounding box center [1304, 129] width 29 height 20
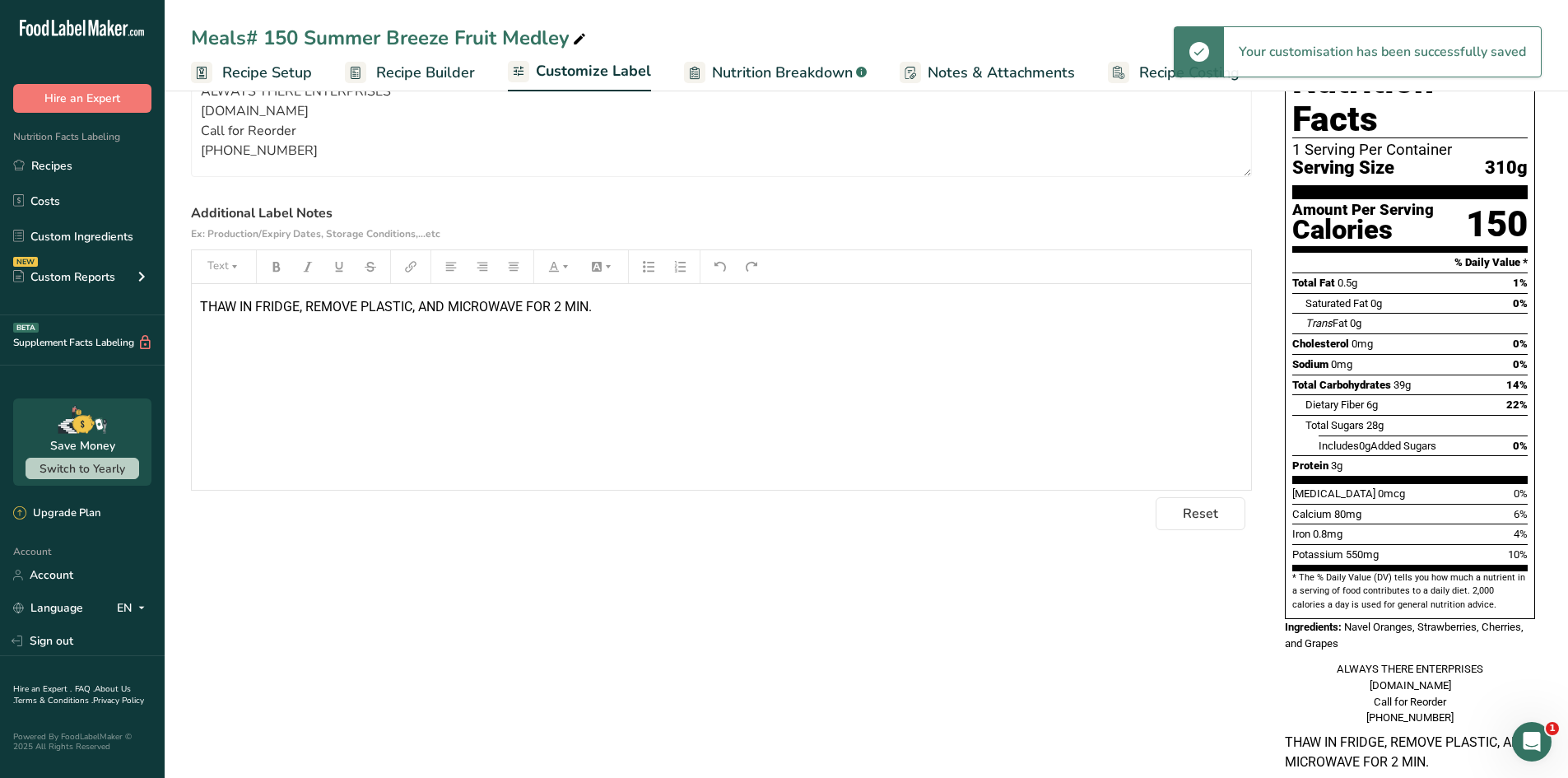
scroll to position [183, 0]
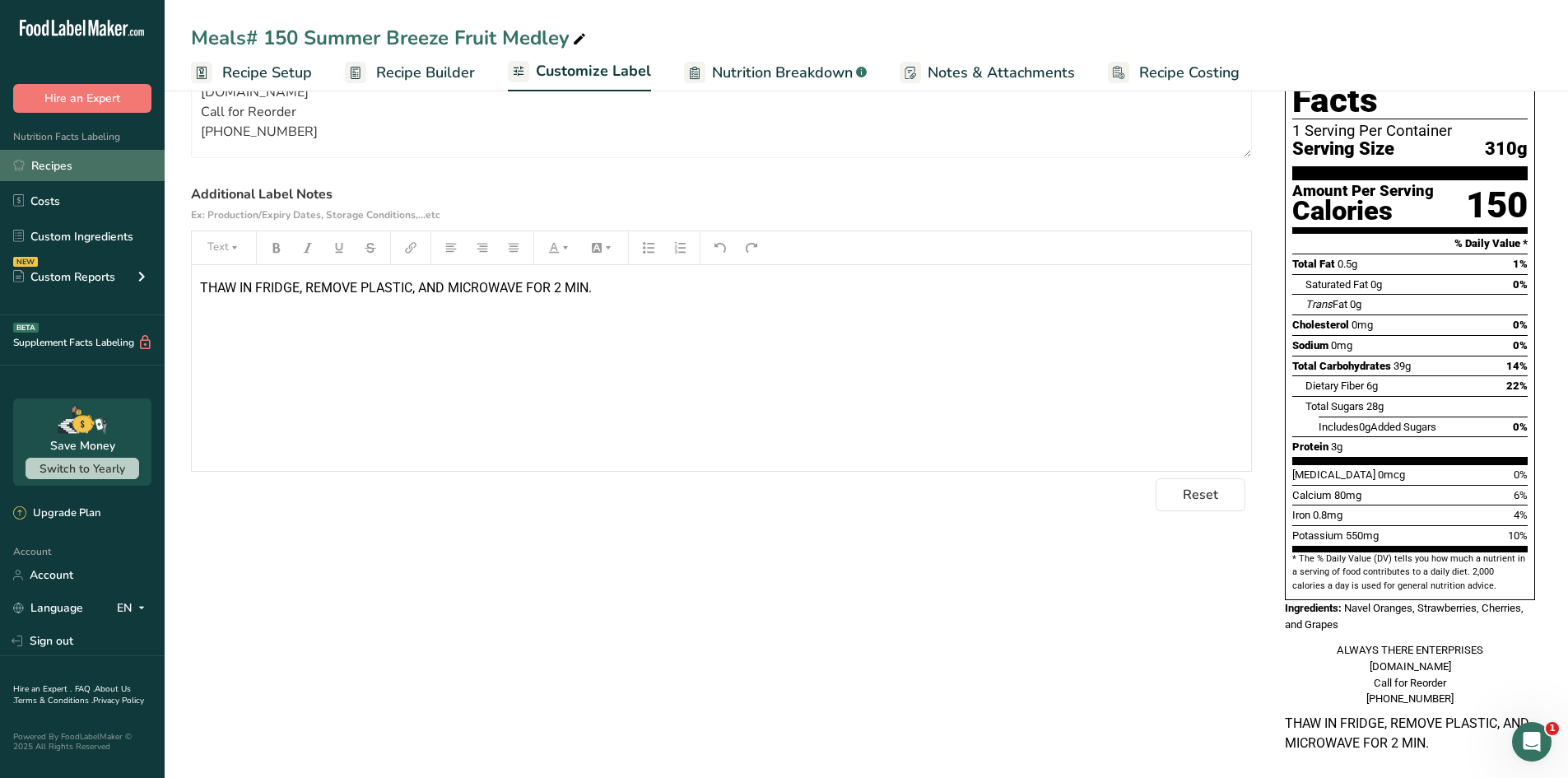
click at [69, 163] on link "Recipes" at bounding box center [82, 165] width 164 height 31
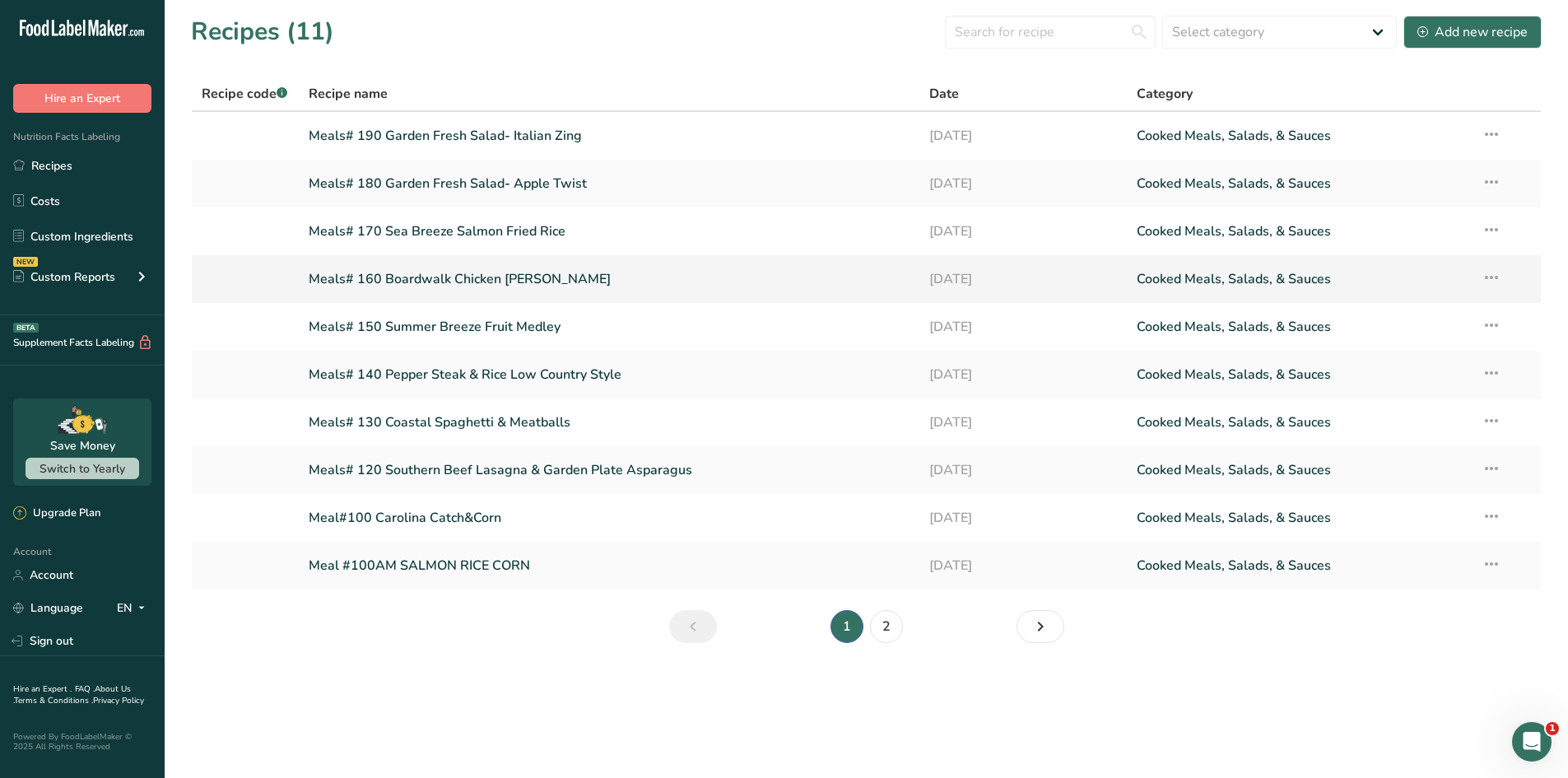
click at [447, 272] on link "Meals# 160 Boardwalk Chicken [PERSON_NAME]" at bounding box center [610, 279] width 602 height 35
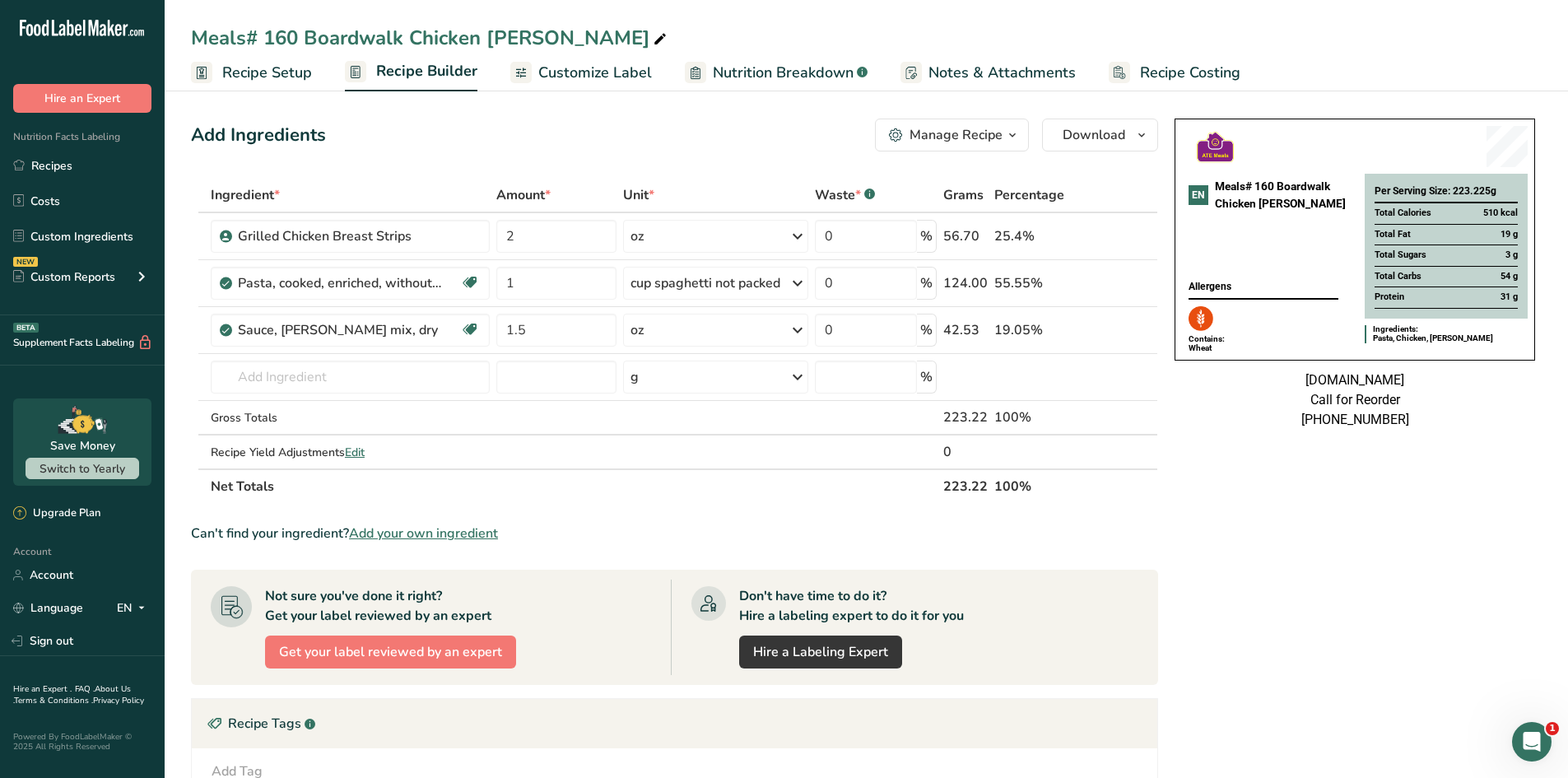
click at [603, 71] on span "Customize Label" at bounding box center [595, 72] width 113 height 22
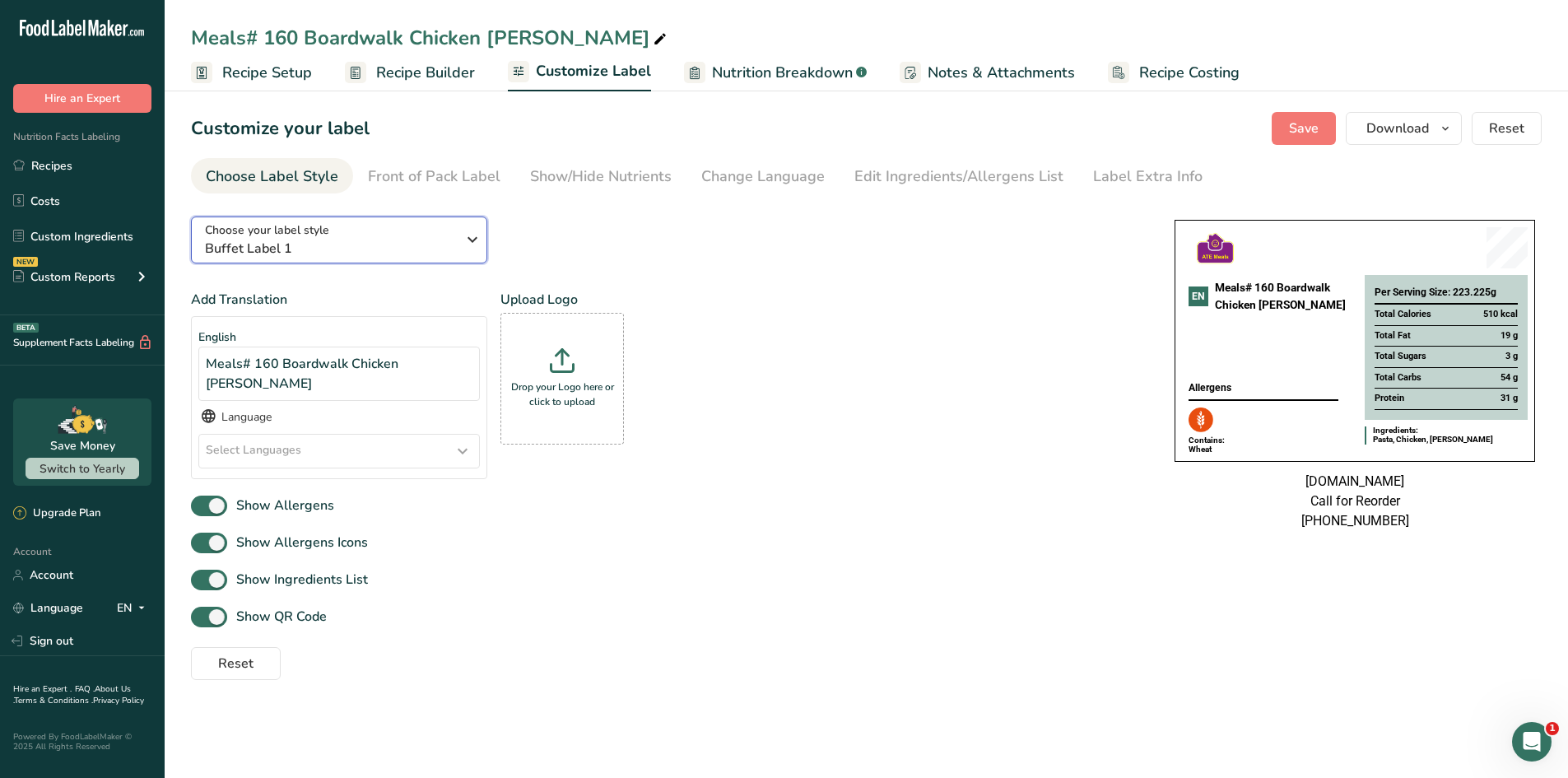
click at [452, 254] on span "Buffet Label 1" at bounding box center [330, 248] width 251 height 20
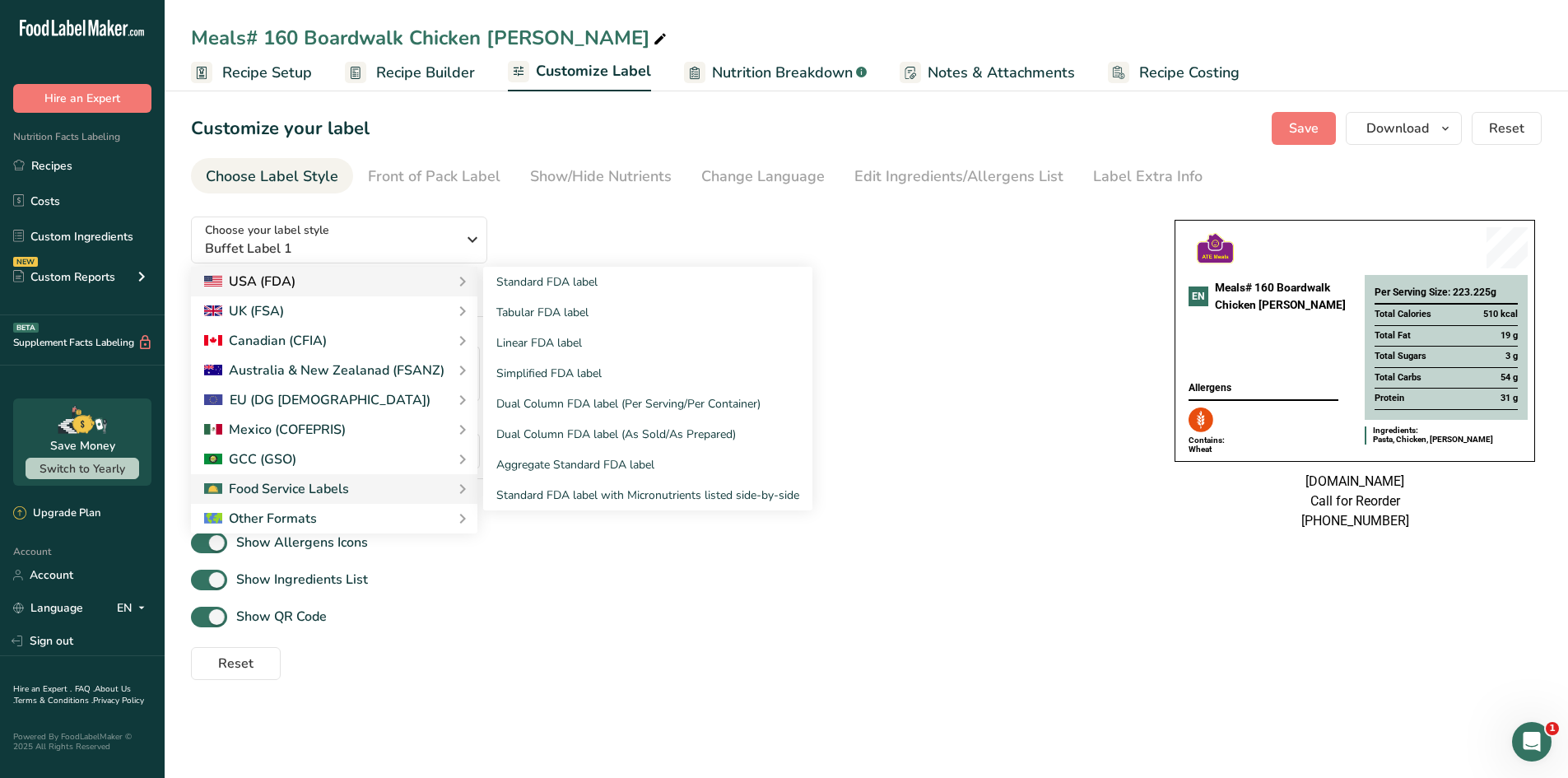
click at [392, 285] on div "USA (FDA)" at bounding box center [333, 281] width 260 height 20
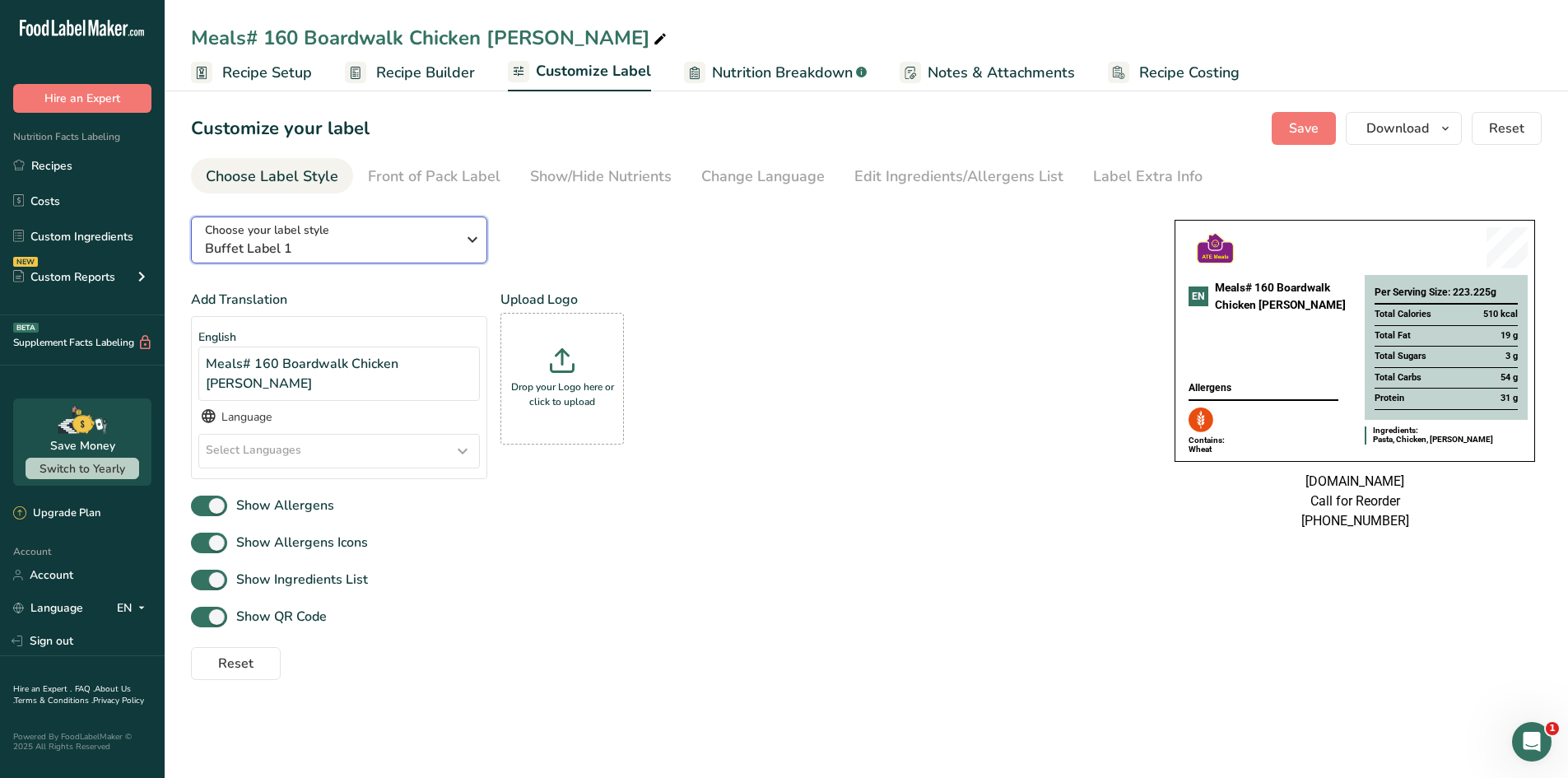
click at [408, 248] on span "Buffet Label 1" at bounding box center [330, 248] width 251 height 20
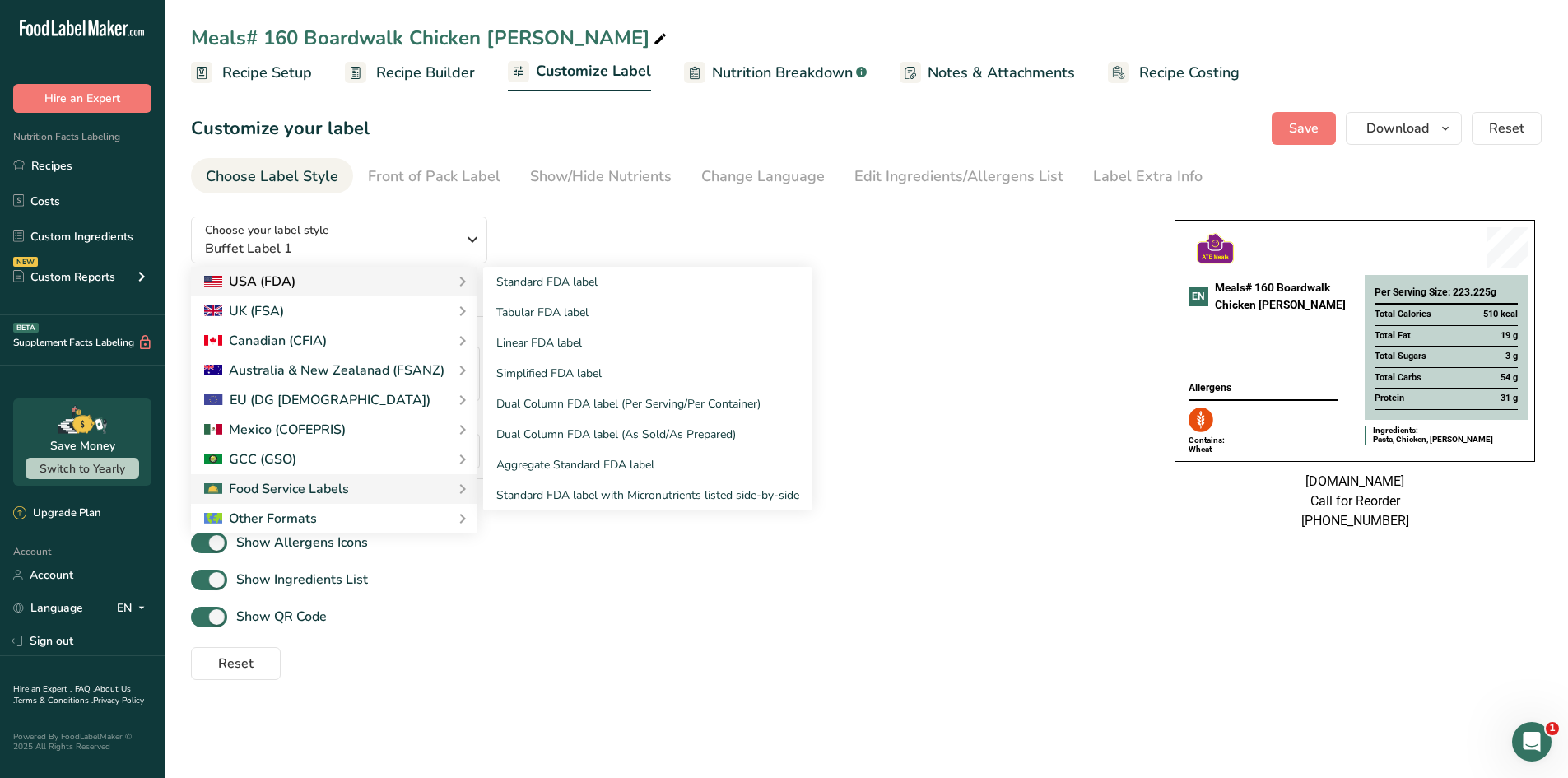
click at [407, 272] on div "USA (FDA)" at bounding box center [333, 281] width 260 height 20
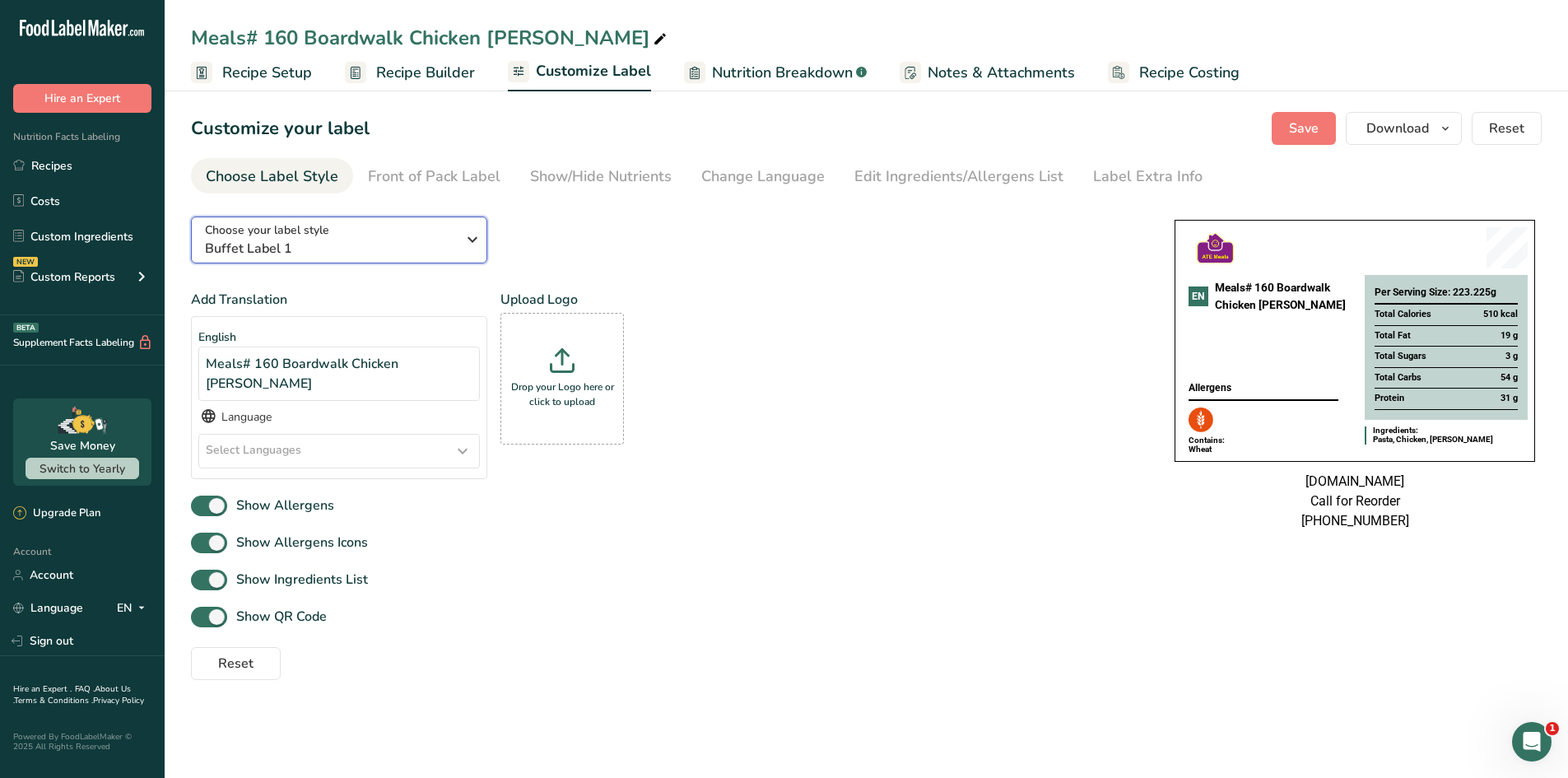
click at [421, 241] on span "Buffet Label 1" at bounding box center [330, 248] width 251 height 20
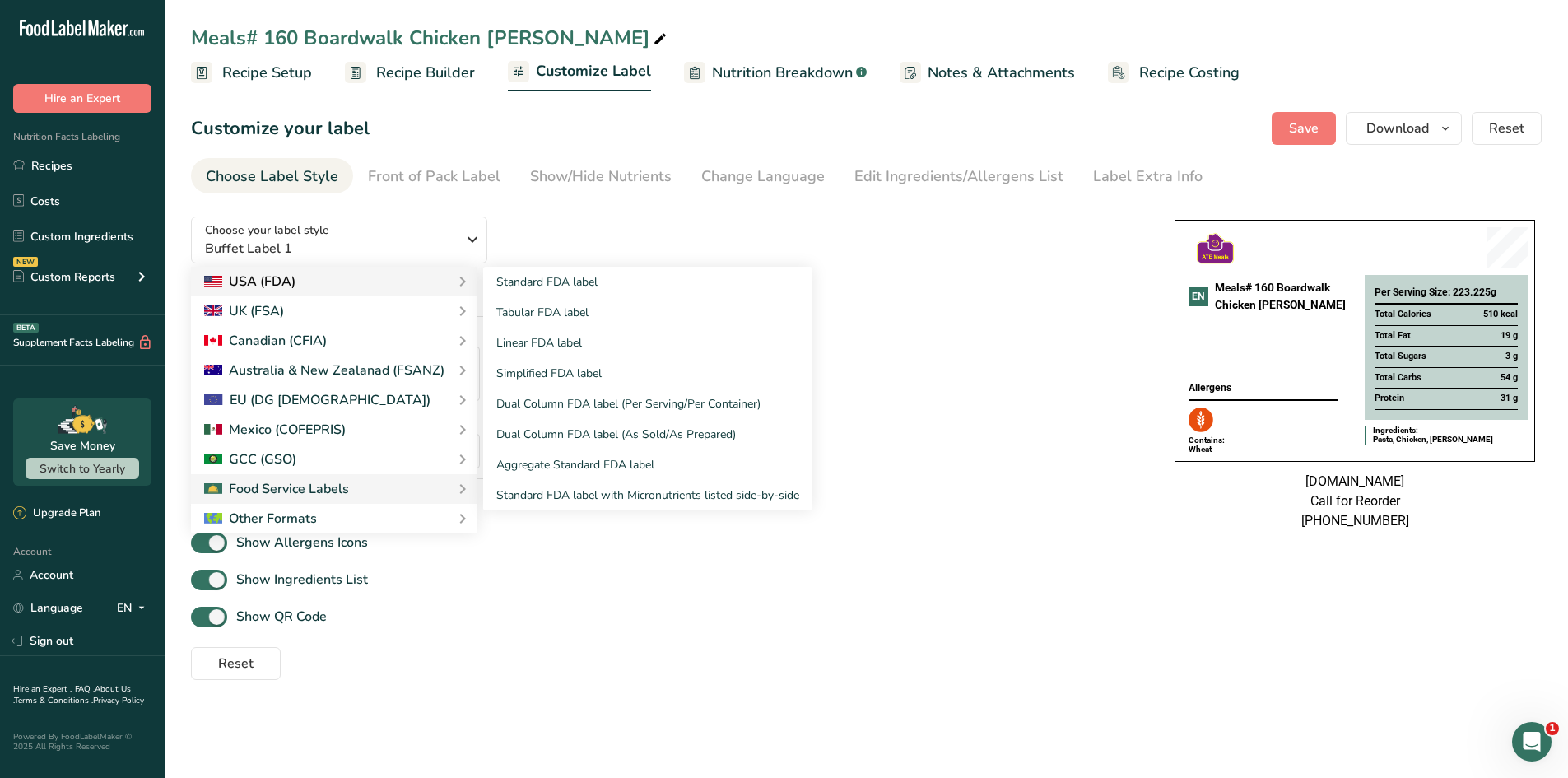
click at [440, 277] on div "USA (FDA)" at bounding box center [333, 281] width 260 height 20
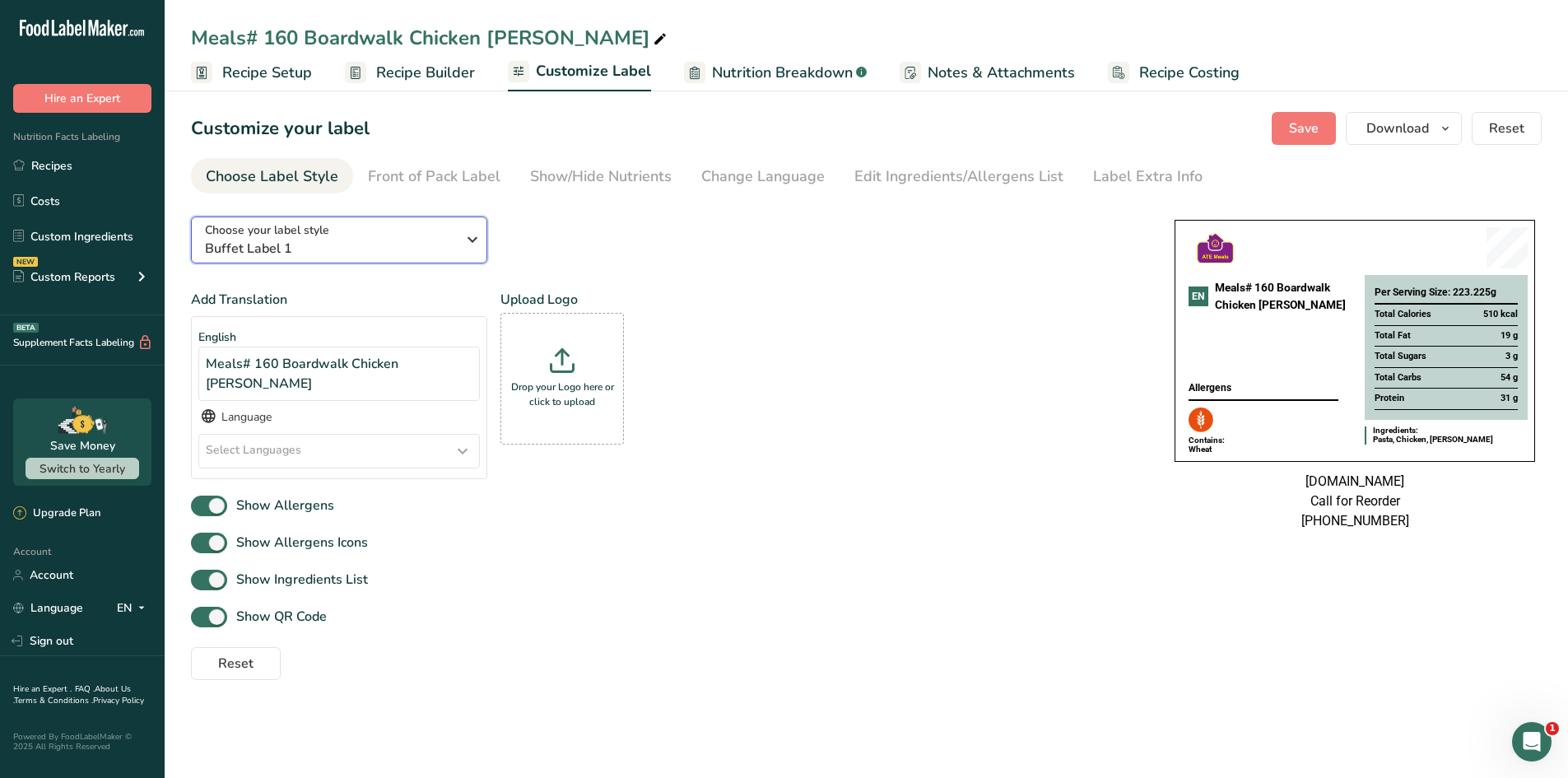
click at [443, 245] on span "Buffet Label 1" at bounding box center [330, 248] width 251 height 20
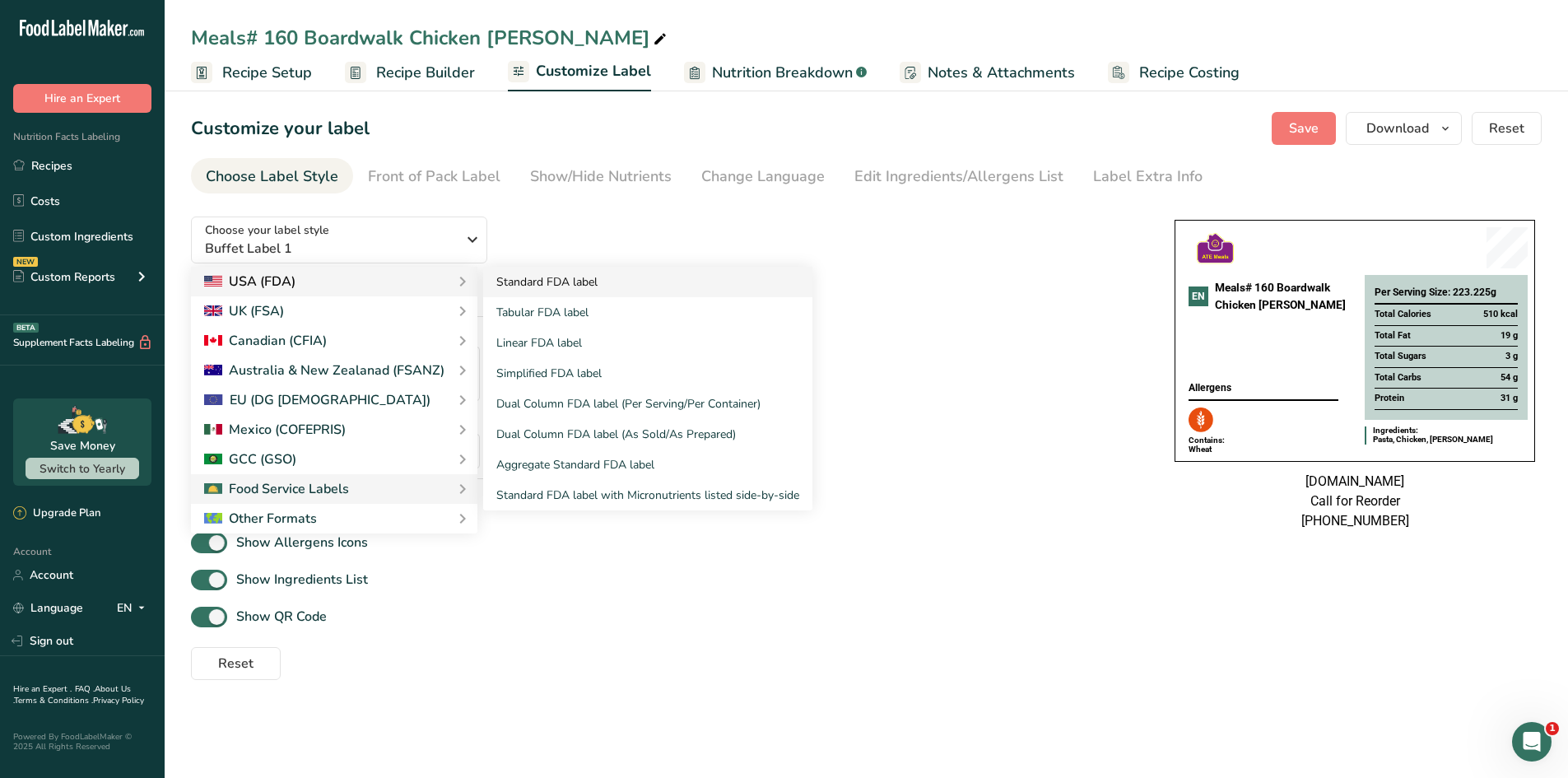
click at [507, 278] on link "Standard FDA label" at bounding box center [648, 282] width 330 height 30
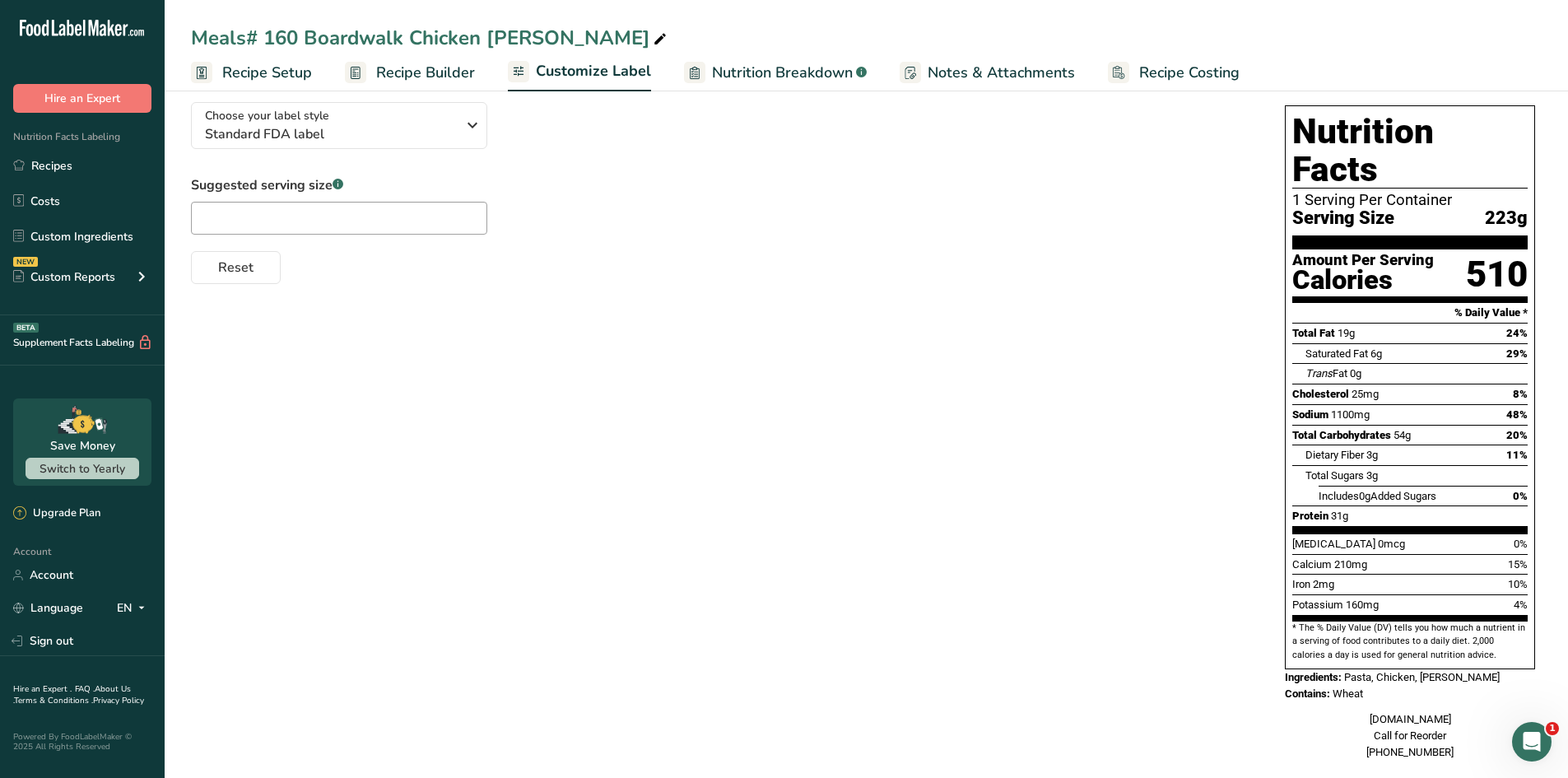
scroll to position [118, 0]
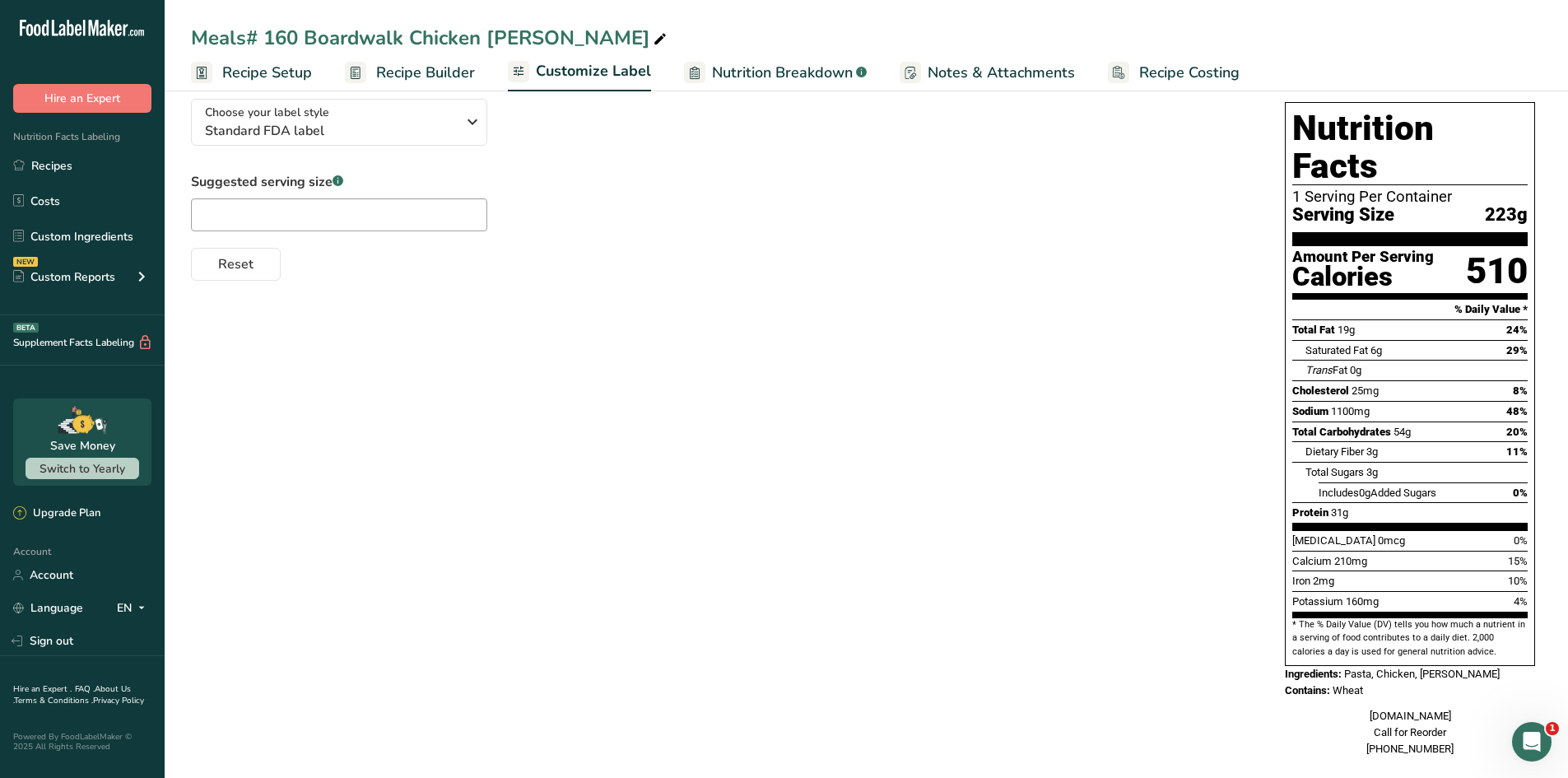
click at [632, 65] on span "Customize Label" at bounding box center [593, 71] width 115 height 22
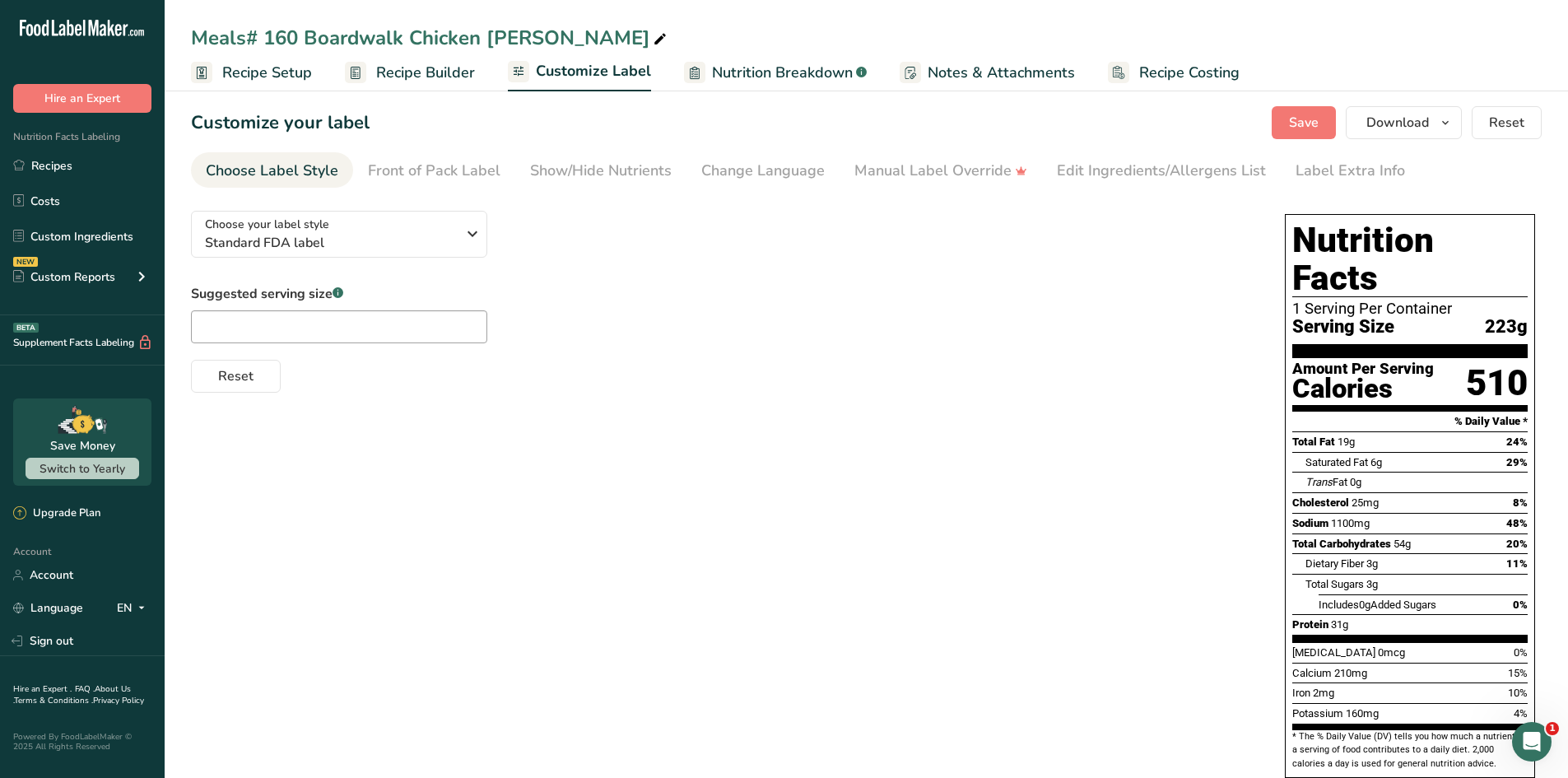
scroll to position [0, 0]
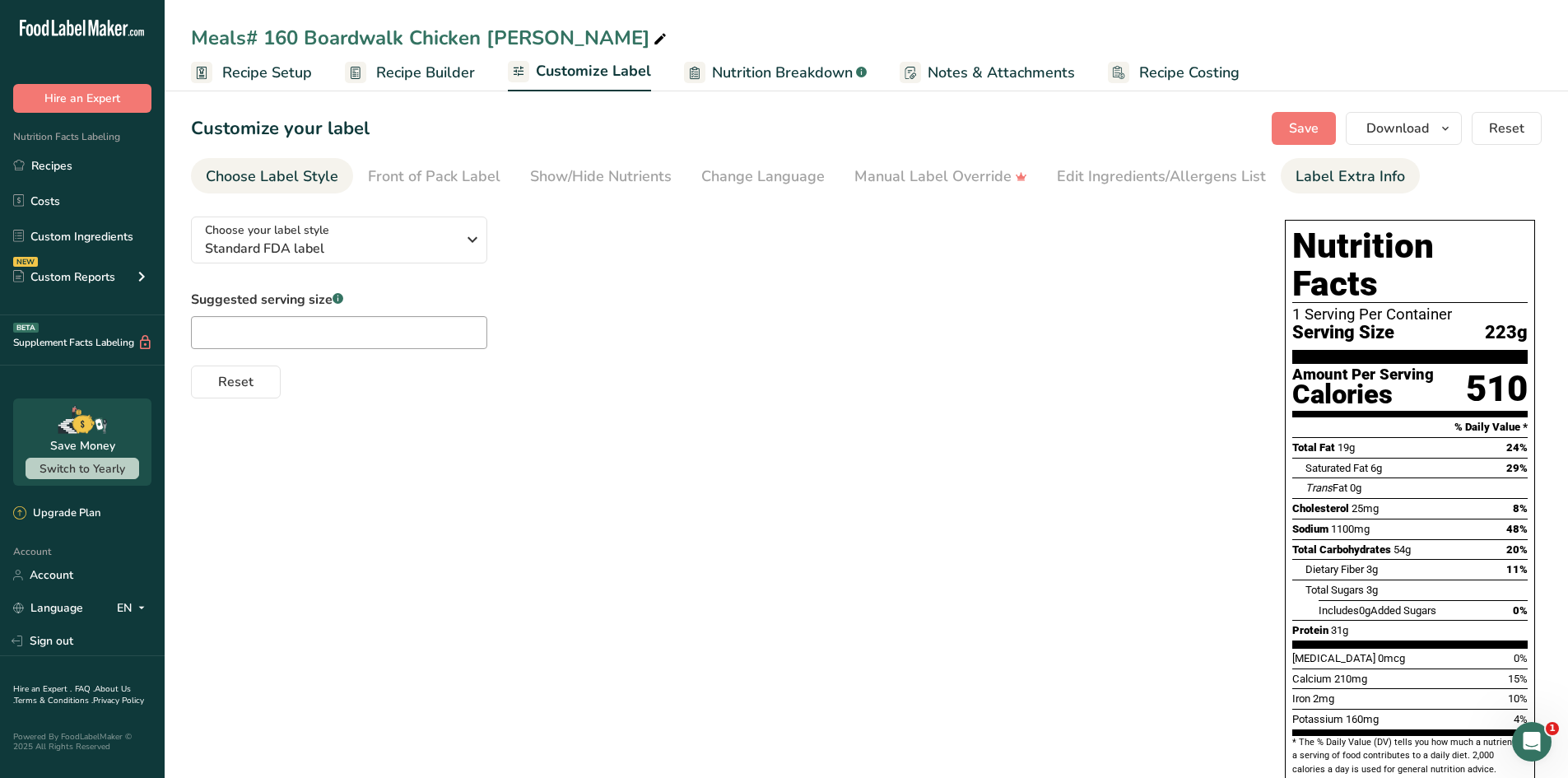
click at [1341, 172] on div "Label Extra Info" at bounding box center [1350, 176] width 110 height 22
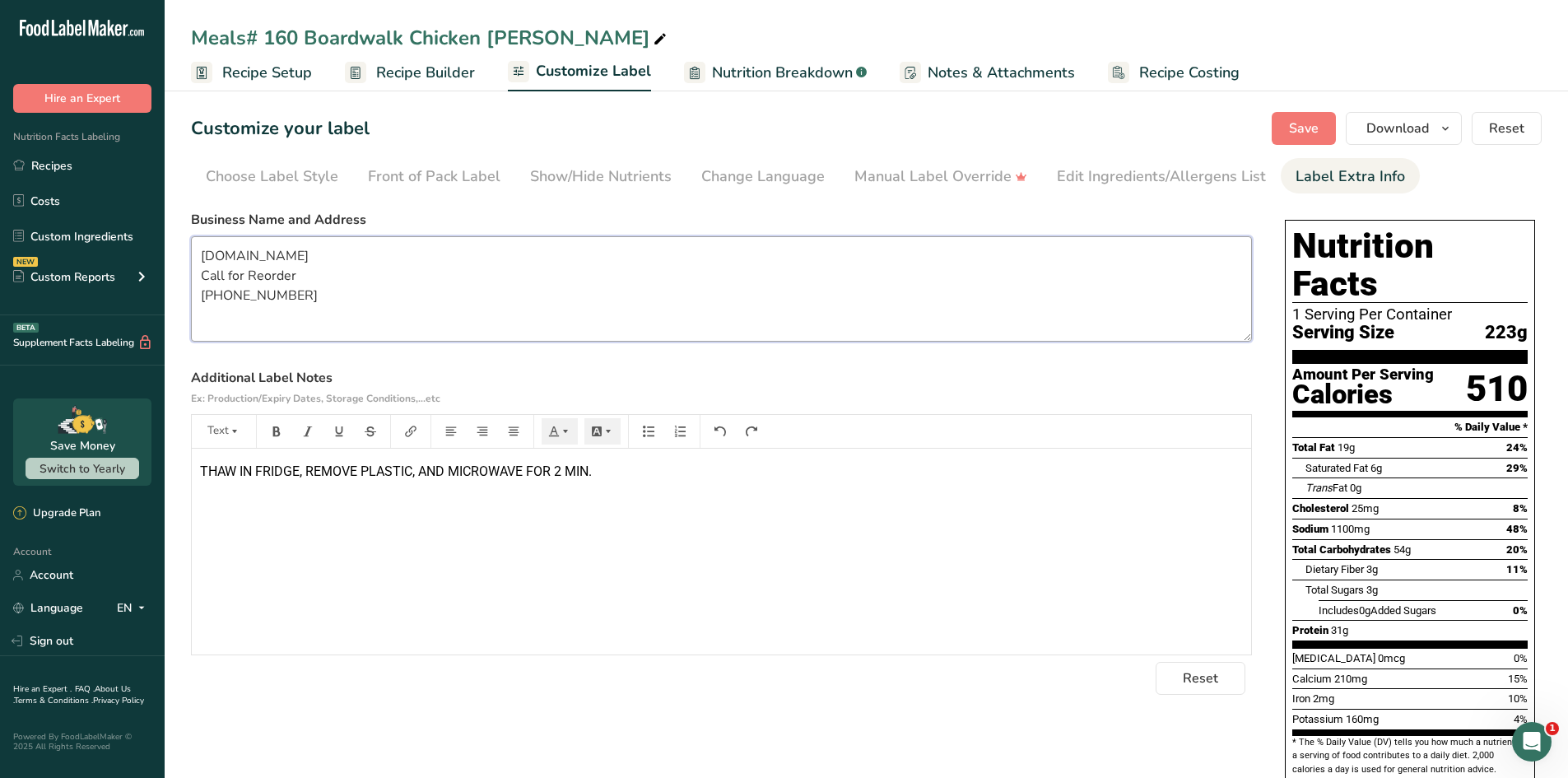
click at [204, 252] on textarea "[DOMAIN_NAME] Call for Reorder [PHONE_NUMBER]" at bounding box center [722, 289] width 1061 height 105
type textarea "ALWAYS THERE ENTERPRISES [DOMAIN_NAME] Call for Reorder [PHONE_NUMBER]"
click at [1316, 130] on span "Save" at bounding box center [1304, 129] width 29 height 20
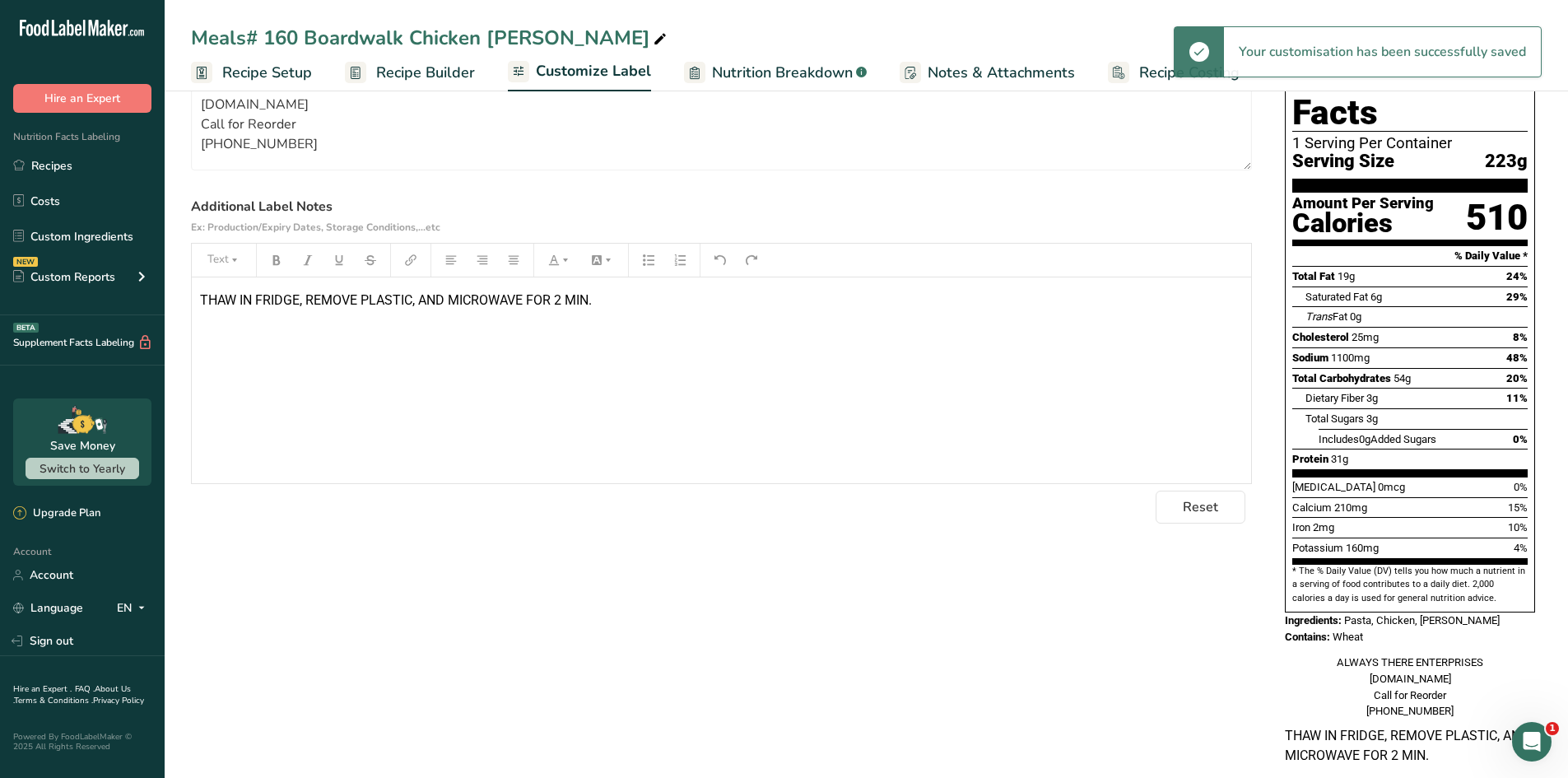
scroll to position [183, 0]
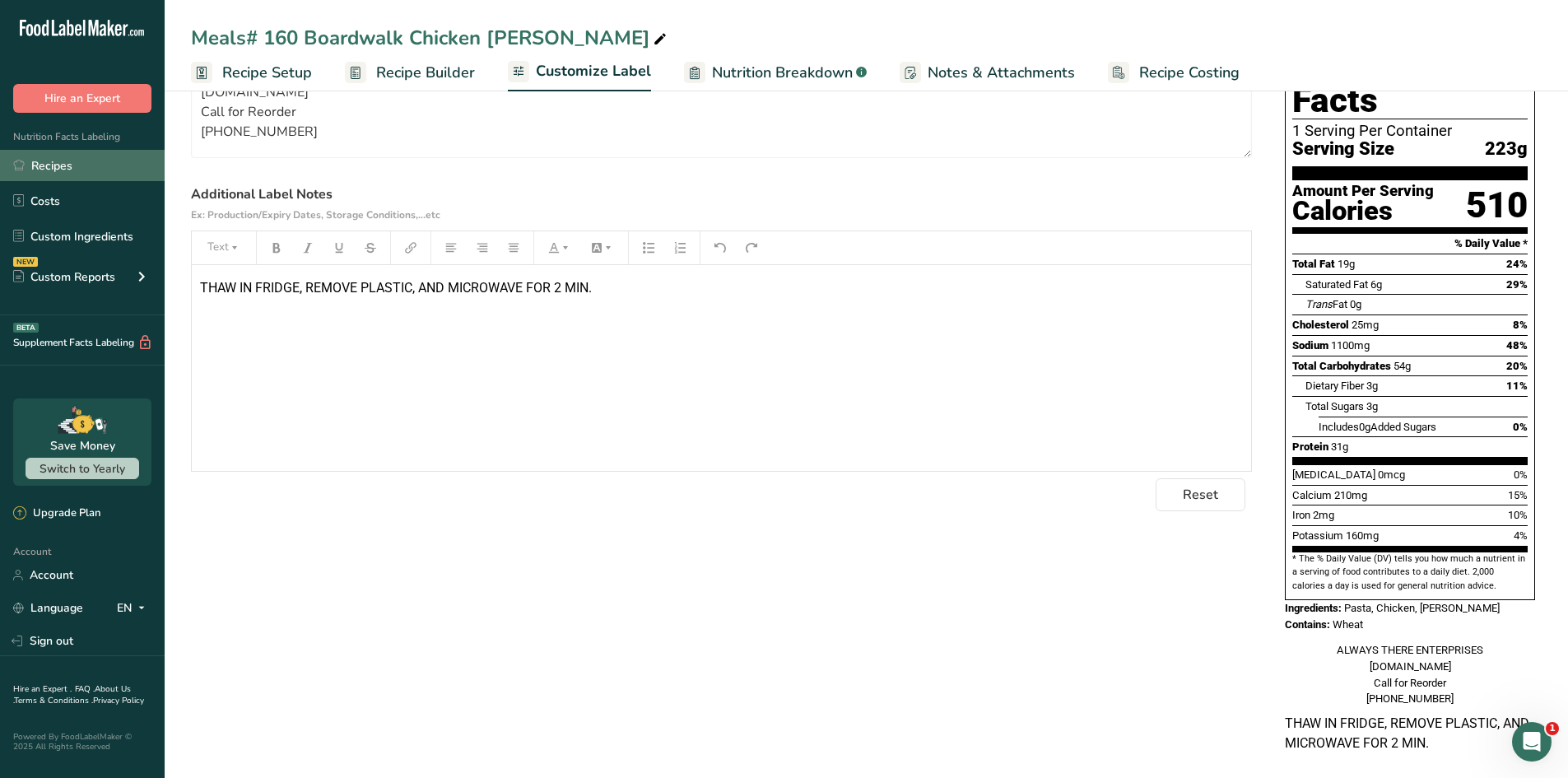
click at [46, 163] on link "Recipes" at bounding box center [82, 165] width 164 height 31
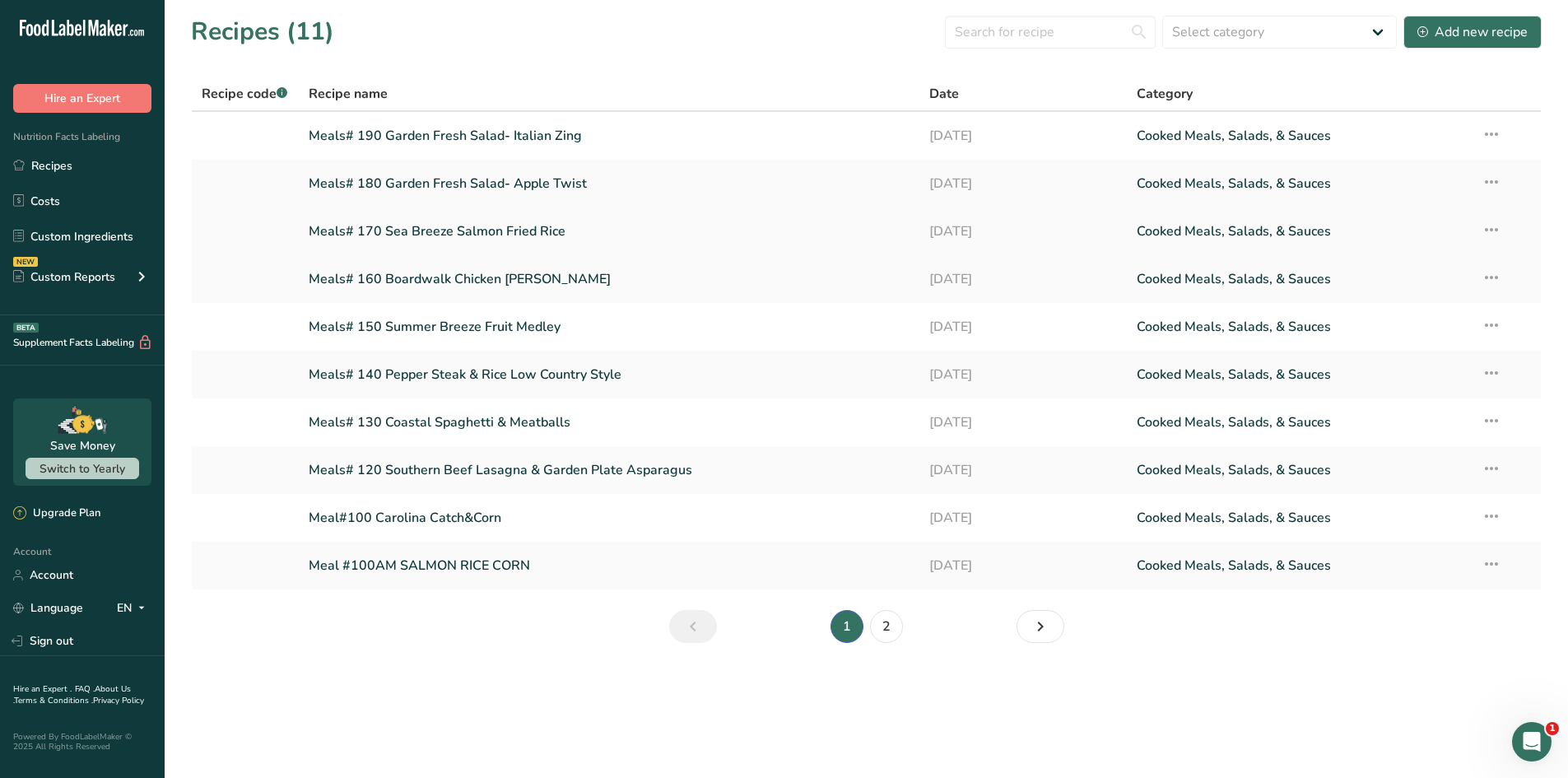
click at [407, 230] on link "Meals# 170 Sea Breeze Salmon Fried Rice" at bounding box center [610, 231] width 602 height 35
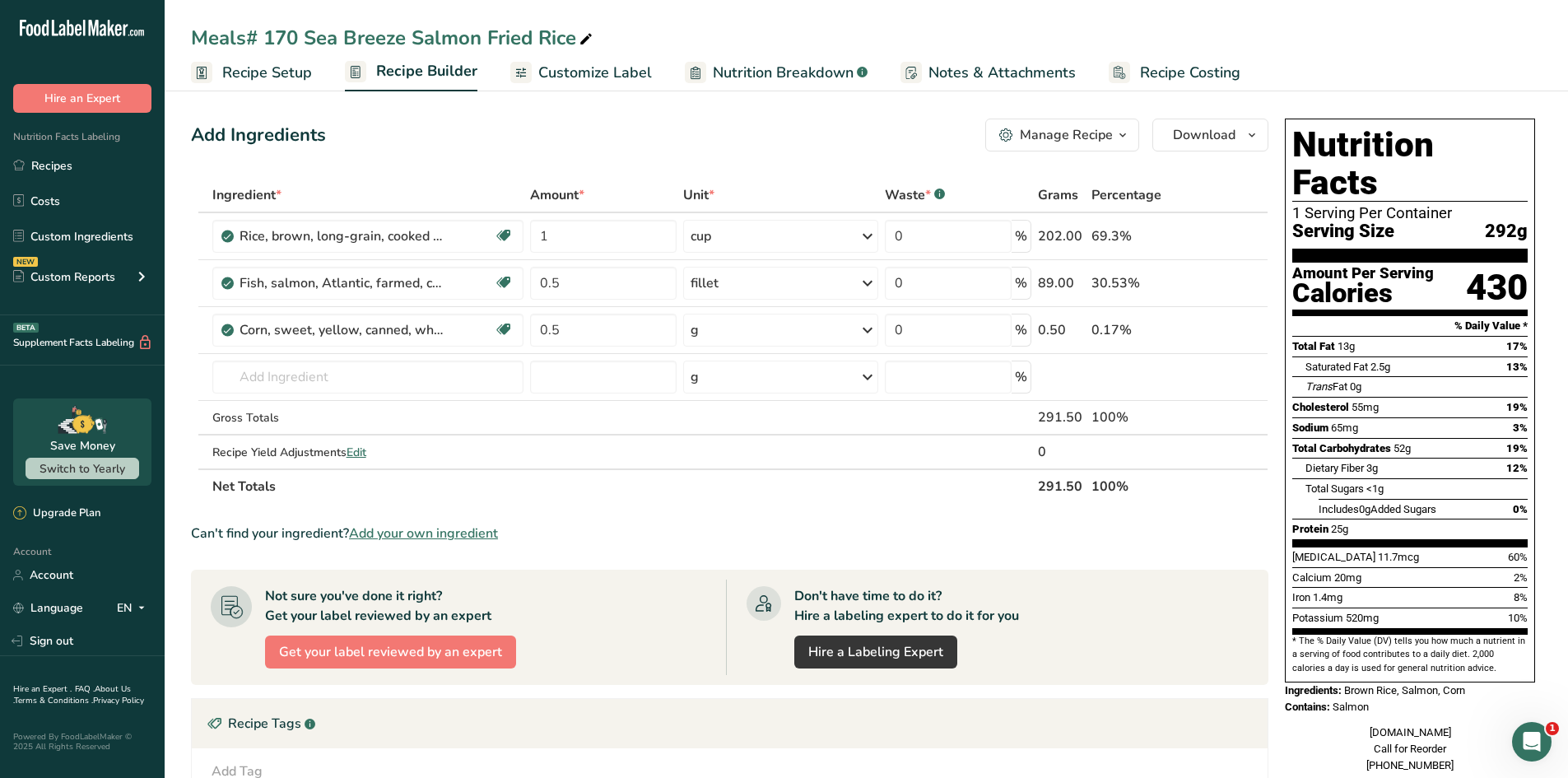
click at [653, 78] on ul "Recipe Setup Recipe Builder Customize Label Nutrition Breakdown .a-a{fill:#3473…" at bounding box center [866, 71] width 1404 height 38
click at [633, 77] on span "Customize Label" at bounding box center [595, 72] width 113 height 22
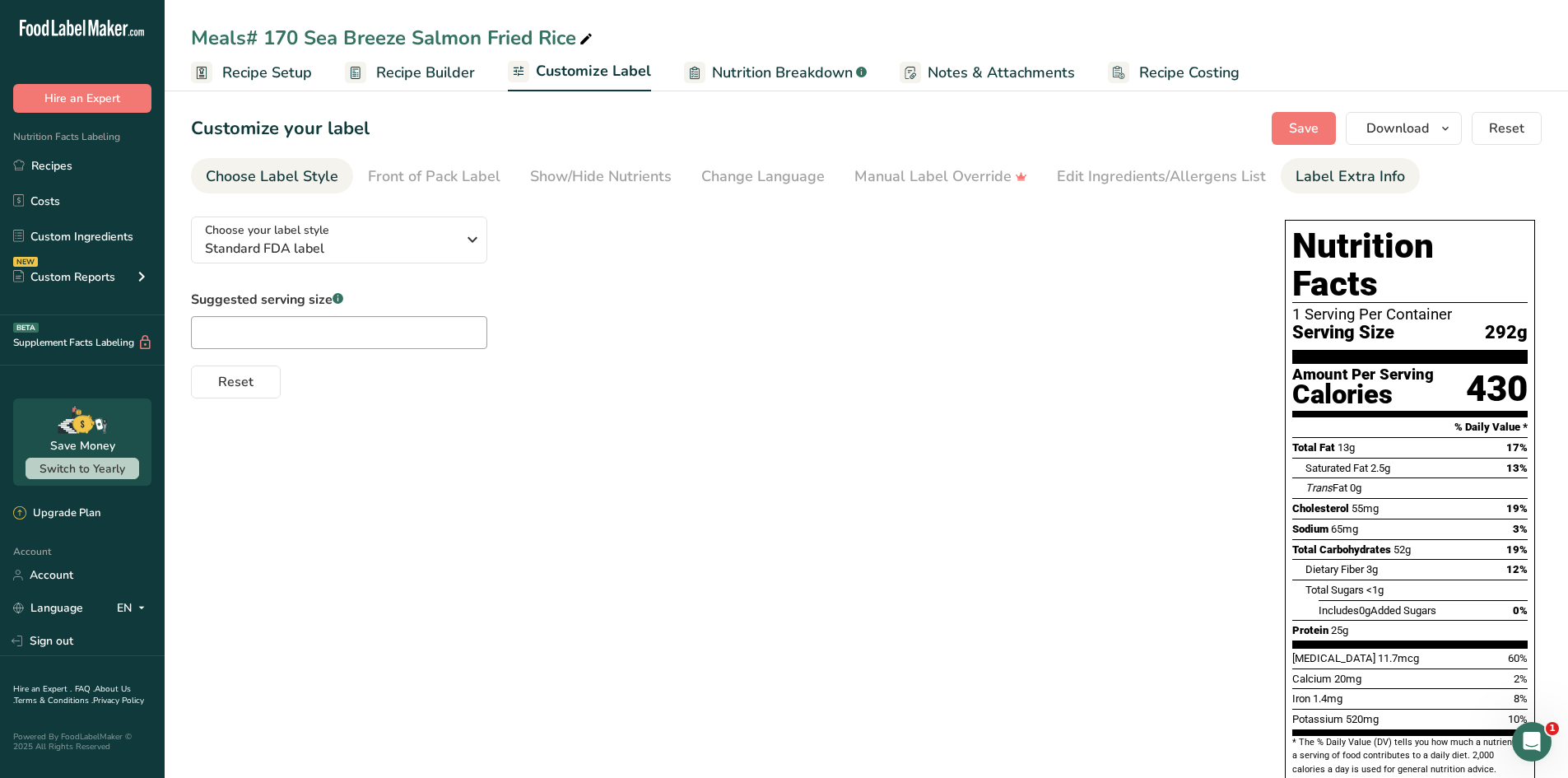
click at [1313, 179] on div "Label Extra Info" at bounding box center [1350, 176] width 110 height 22
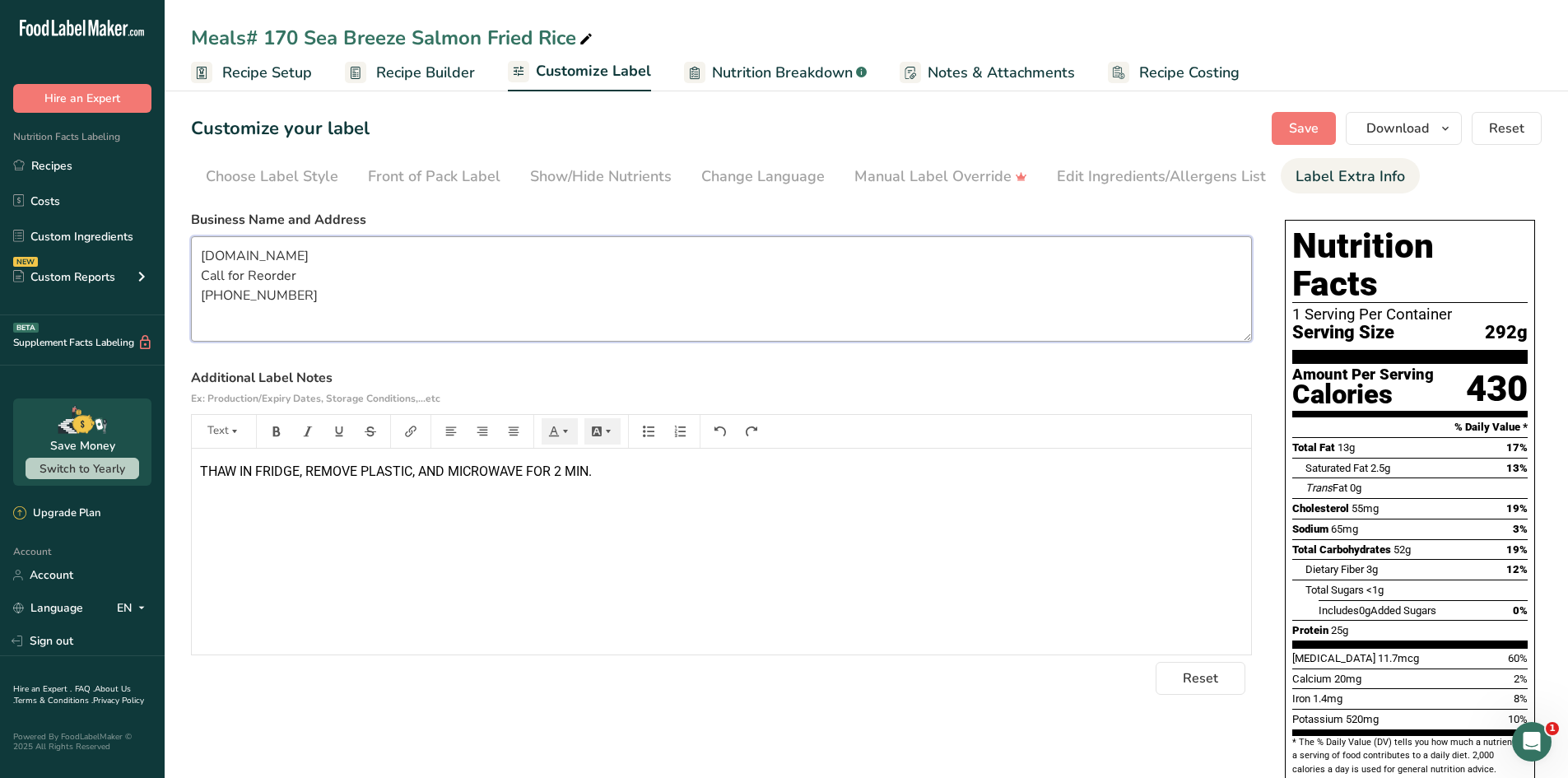
click at [204, 255] on textarea "[DOMAIN_NAME] Call for Reorder [PHONE_NUMBER]" at bounding box center [722, 289] width 1061 height 105
type textarea "ALWAYS THERE ENTERPRISES [DOMAIN_NAME] Call for Reorder [PHONE_NUMBER]"
click at [1285, 132] on button "Save" at bounding box center [1304, 128] width 64 height 33
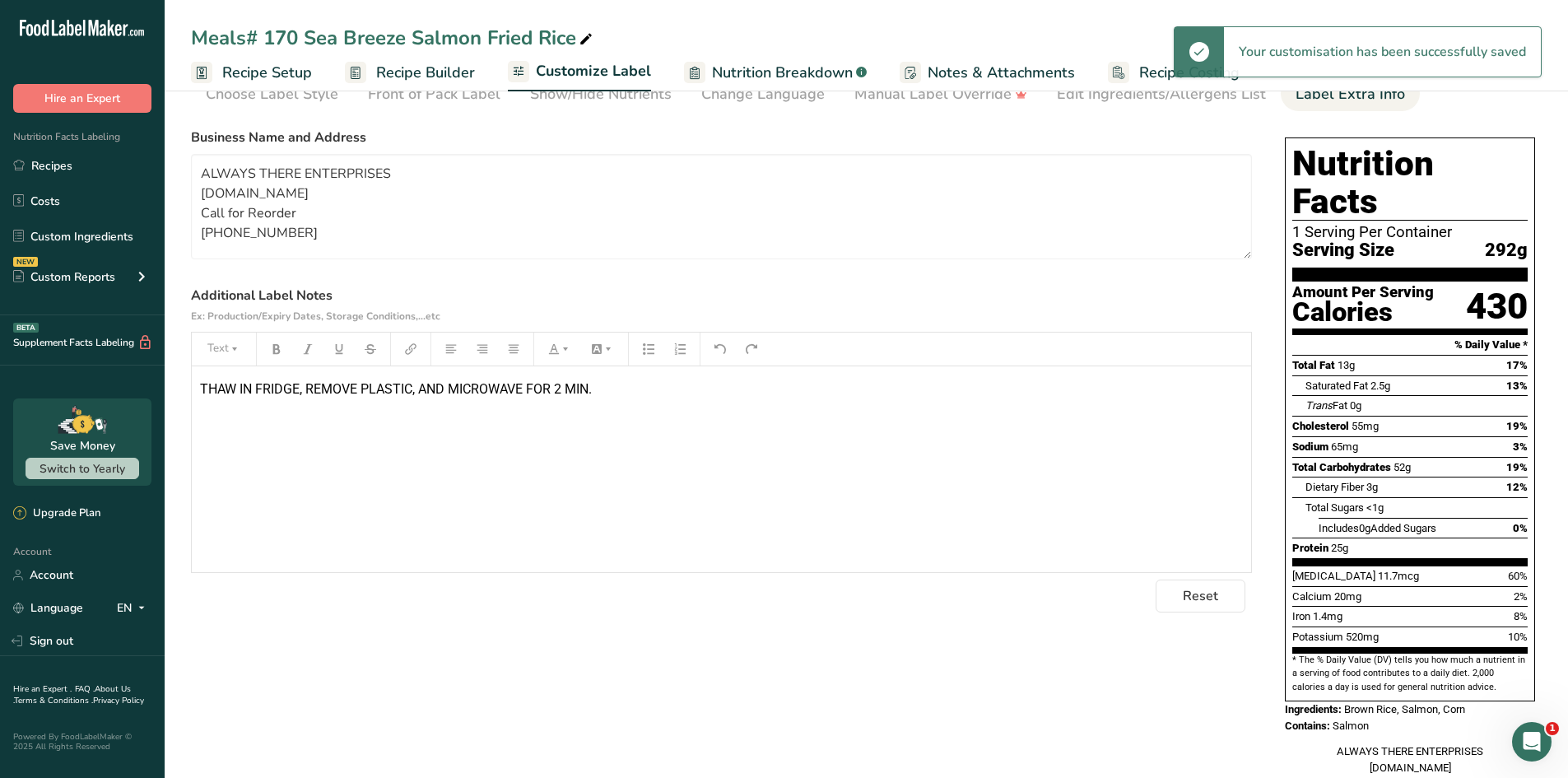
scroll to position [164, 0]
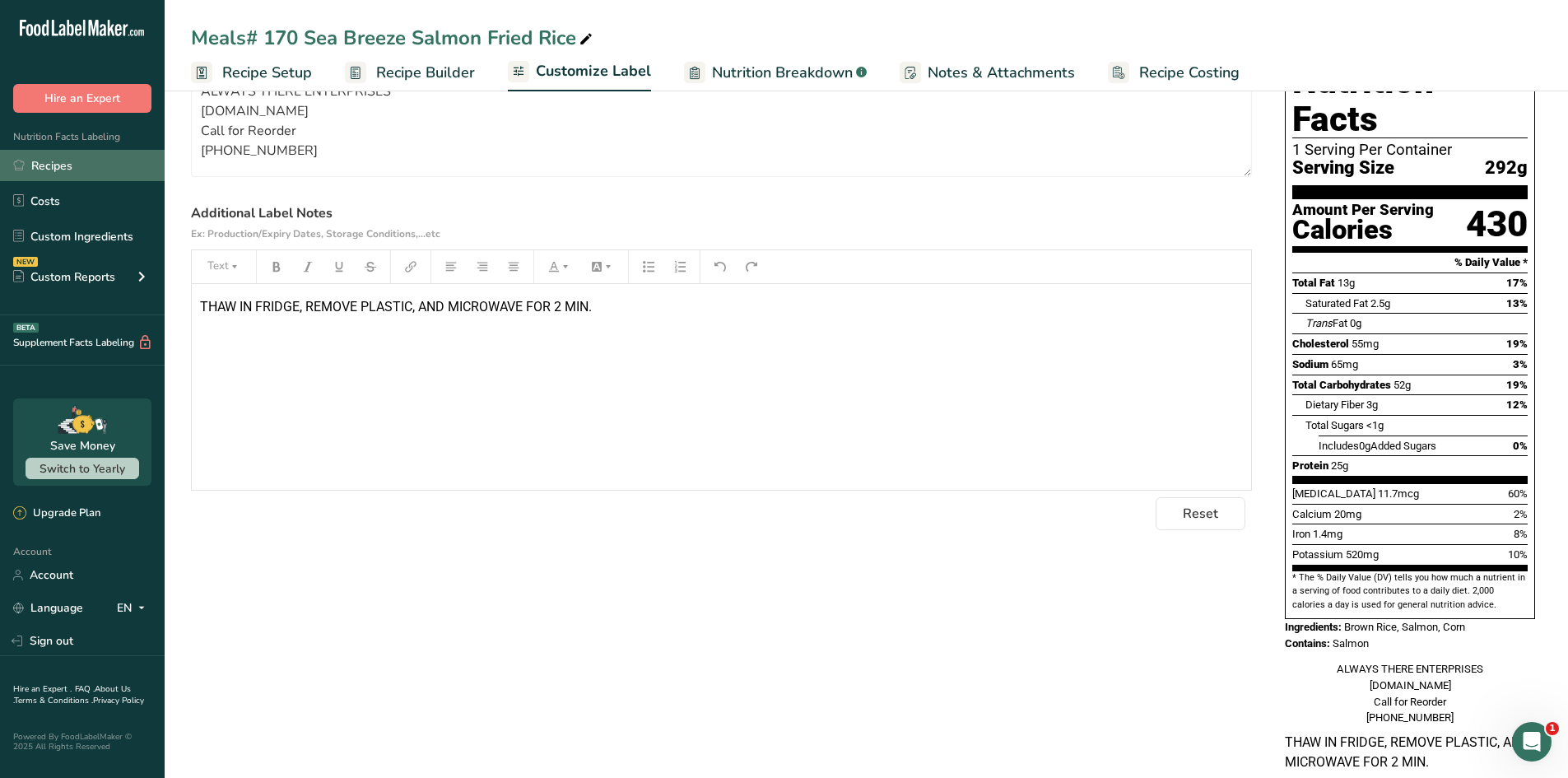
click at [80, 164] on link "Recipes" at bounding box center [82, 165] width 164 height 31
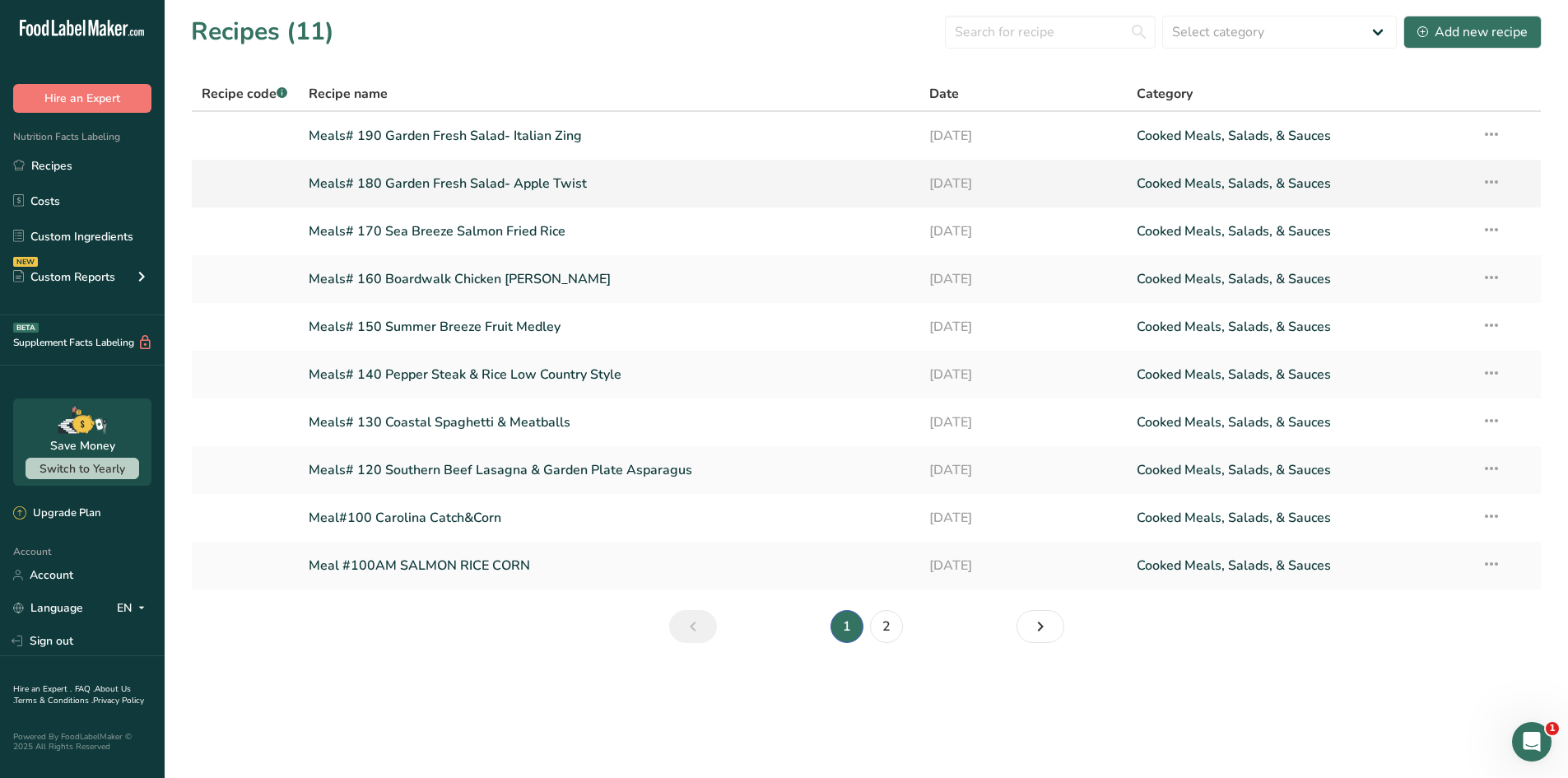
click at [430, 177] on link "Meals# 180 Garden Fresh Salad- Apple Twist" at bounding box center [610, 183] width 602 height 35
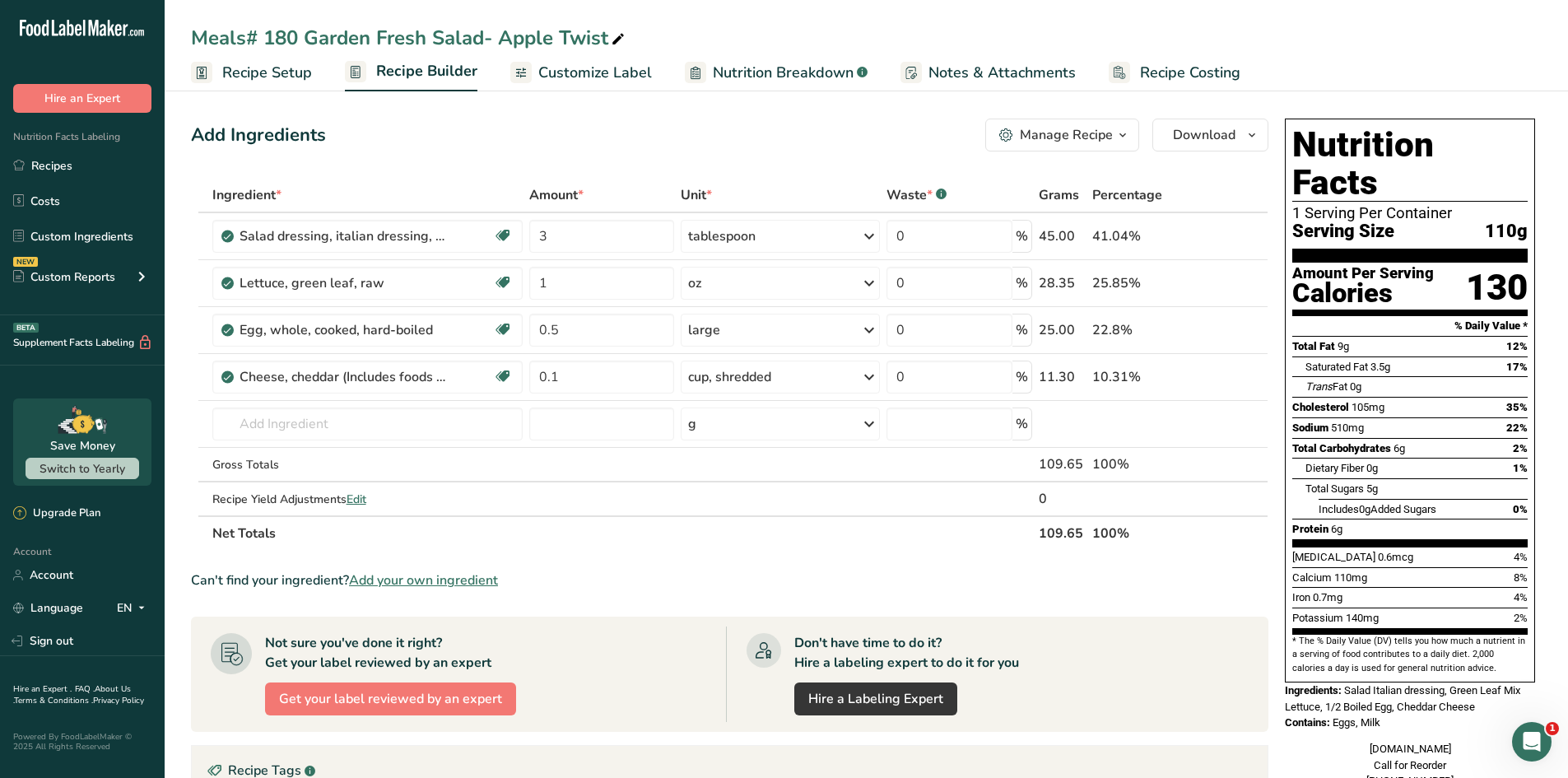
click at [624, 78] on span "Customize Label" at bounding box center [595, 72] width 113 height 22
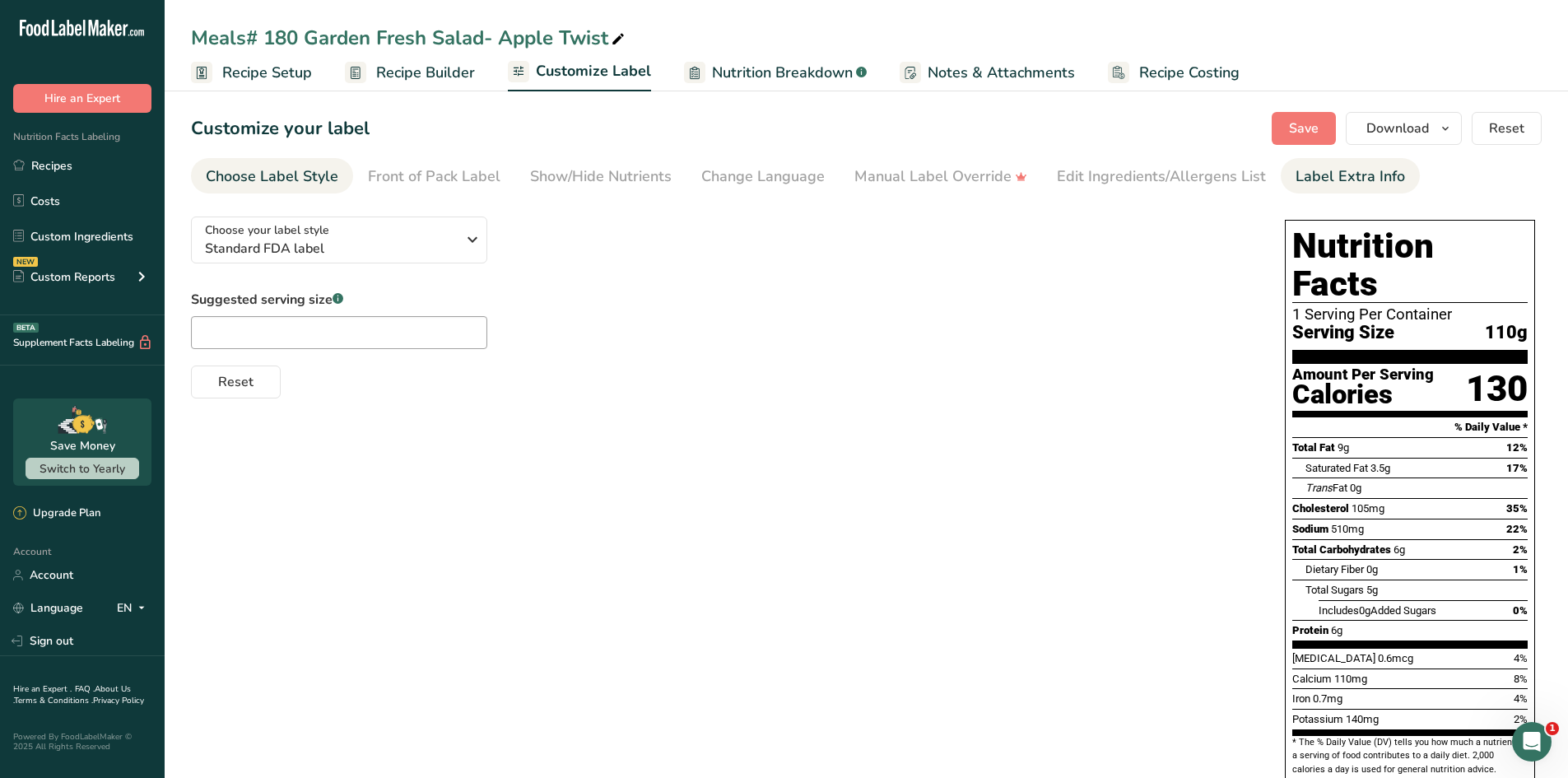
click at [1334, 170] on div "Label Extra Info" at bounding box center [1350, 176] width 110 height 22
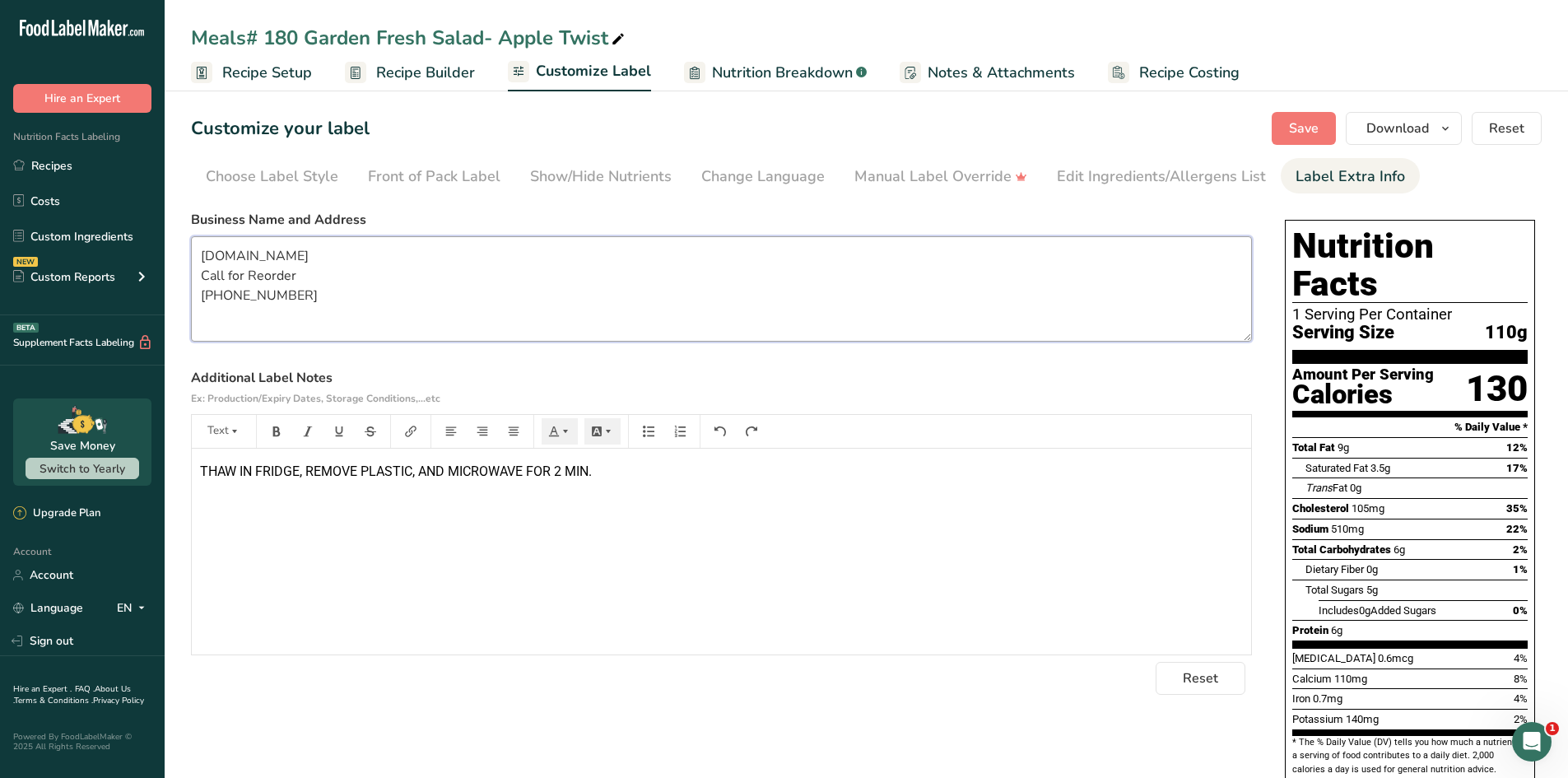
click at [199, 251] on textarea "[DOMAIN_NAME] Call for Reorder [PHONE_NUMBER]" at bounding box center [722, 289] width 1061 height 105
type textarea "ALWAYS THERE ENTERPRISES [DOMAIN_NAME] Call for Reorder [PHONE_NUMBER]"
click at [1289, 133] on button "Save" at bounding box center [1304, 128] width 64 height 33
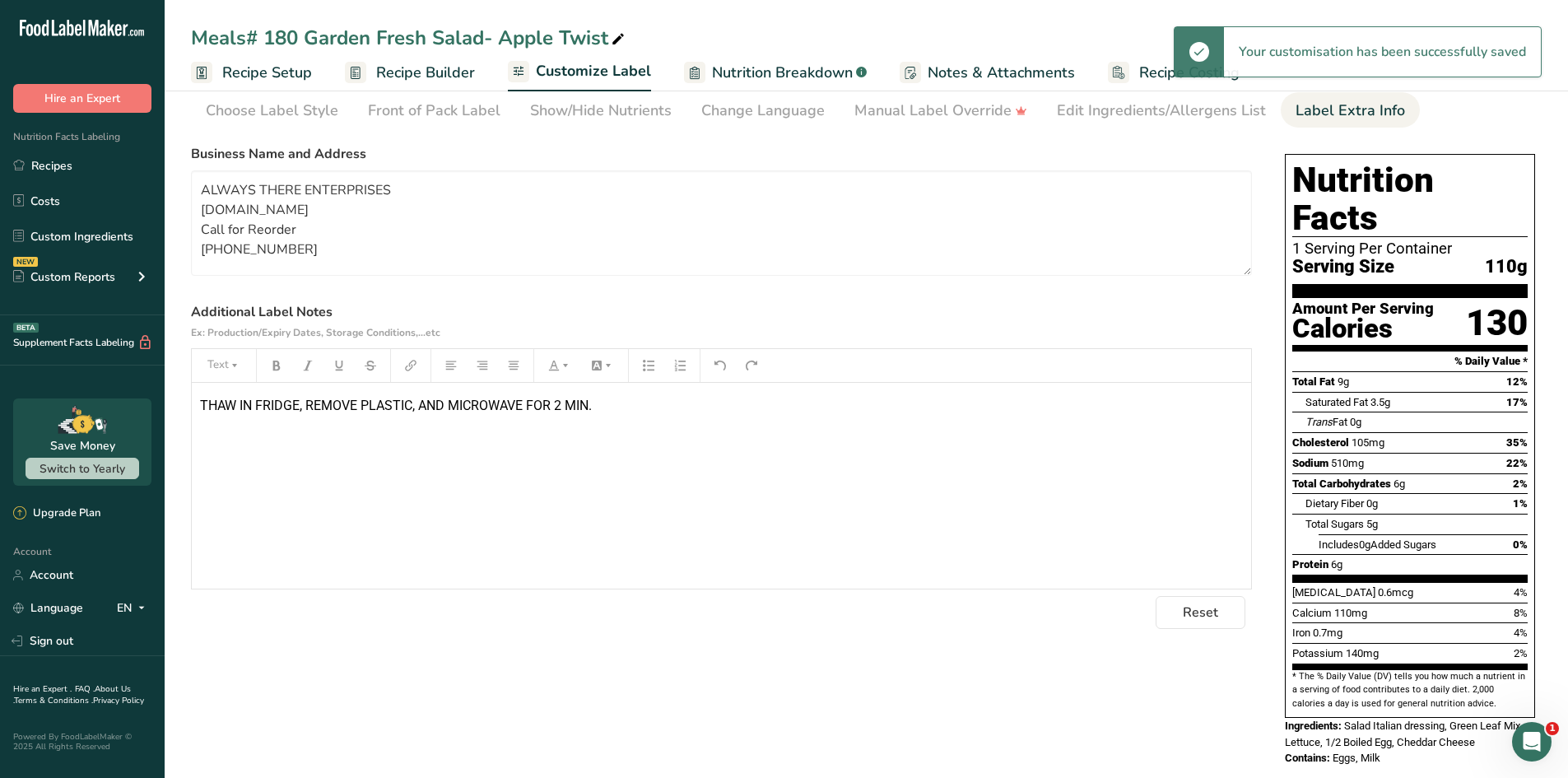
scroll to position [200, 0]
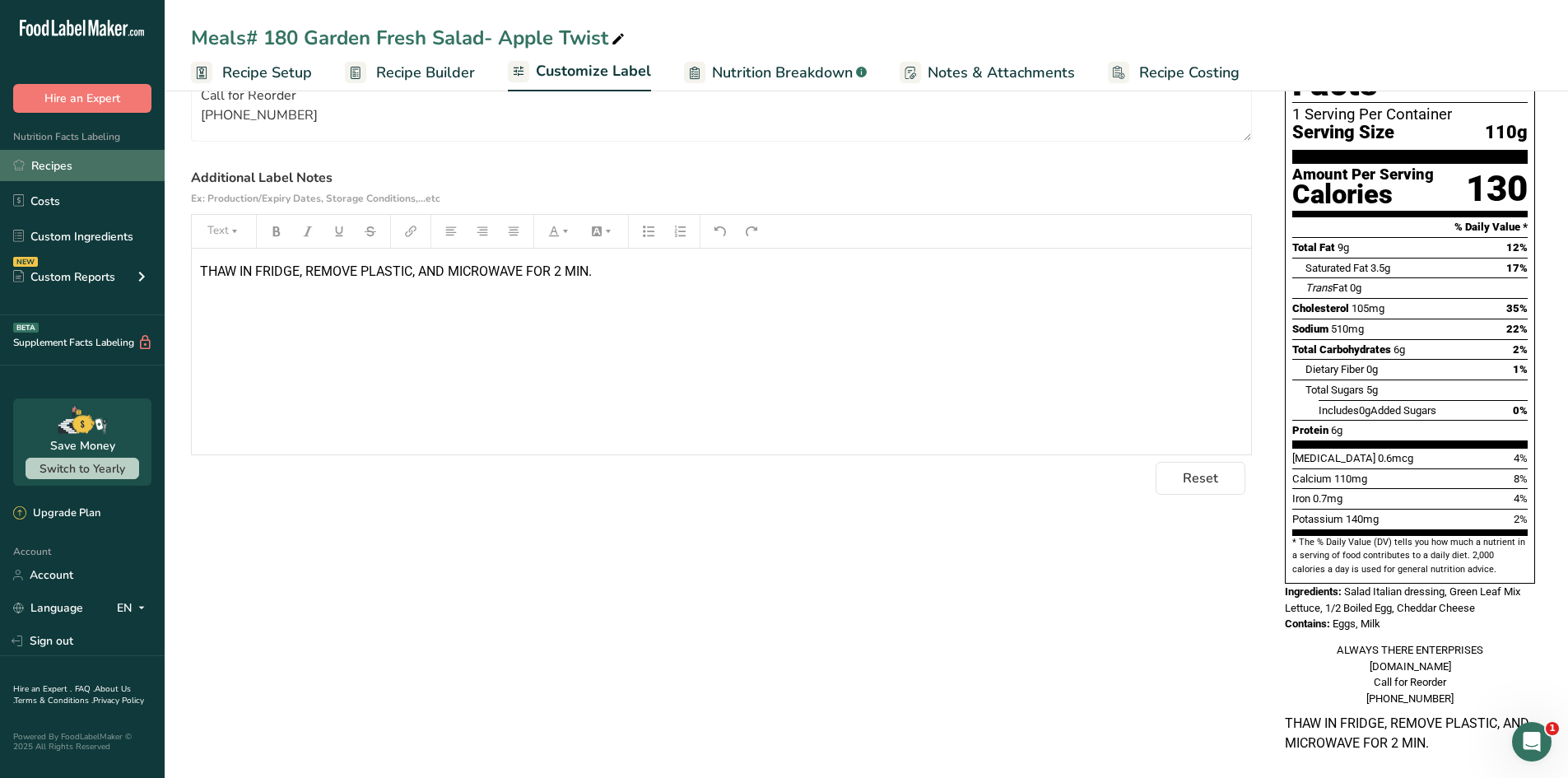
click at [72, 168] on link "Recipes" at bounding box center [82, 165] width 164 height 31
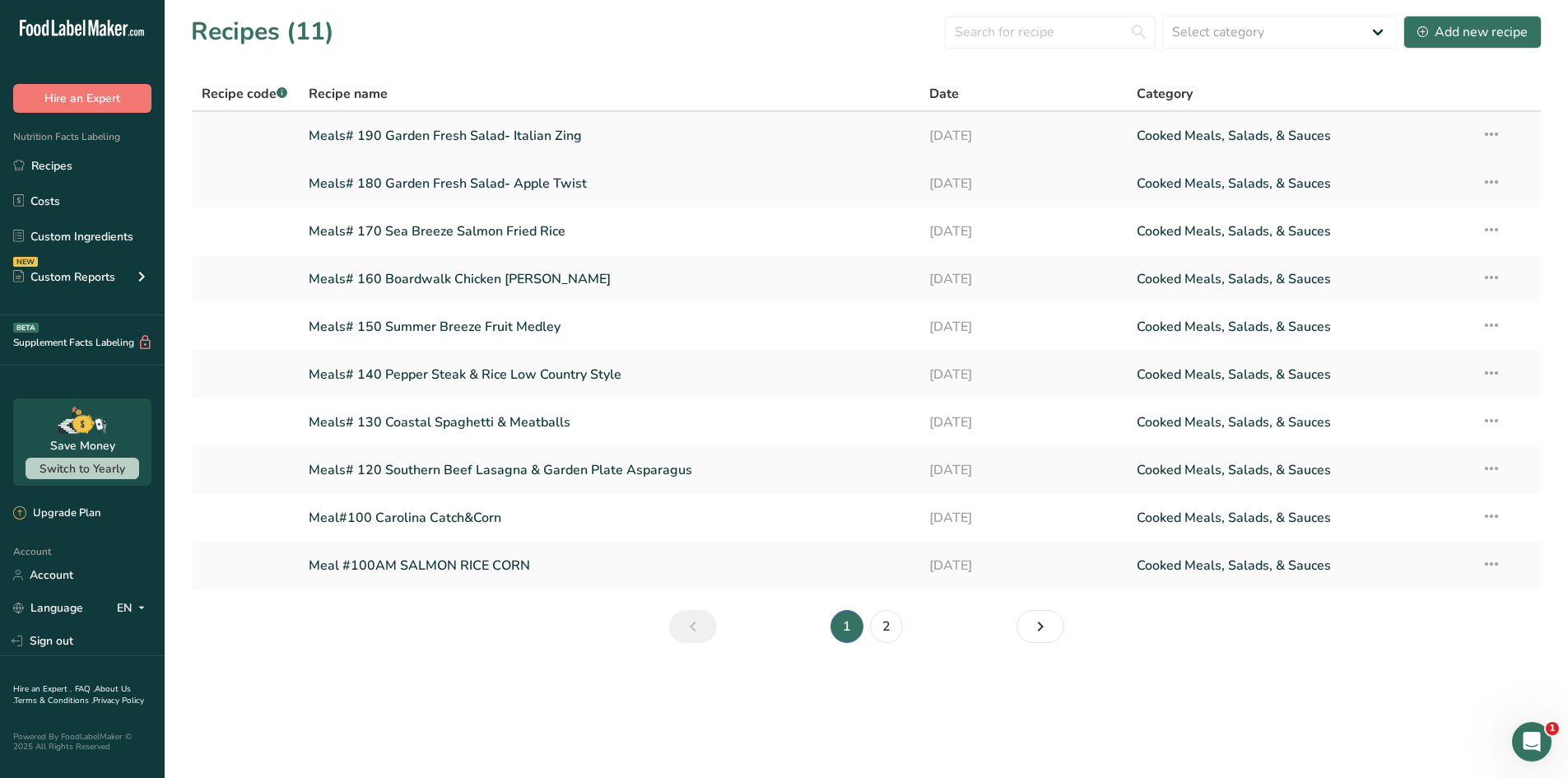
click at [555, 134] on link "Meals# 190 Garden Fresh Salad- Italian Zing" at bounding box center [610, 136] width 602 height 35
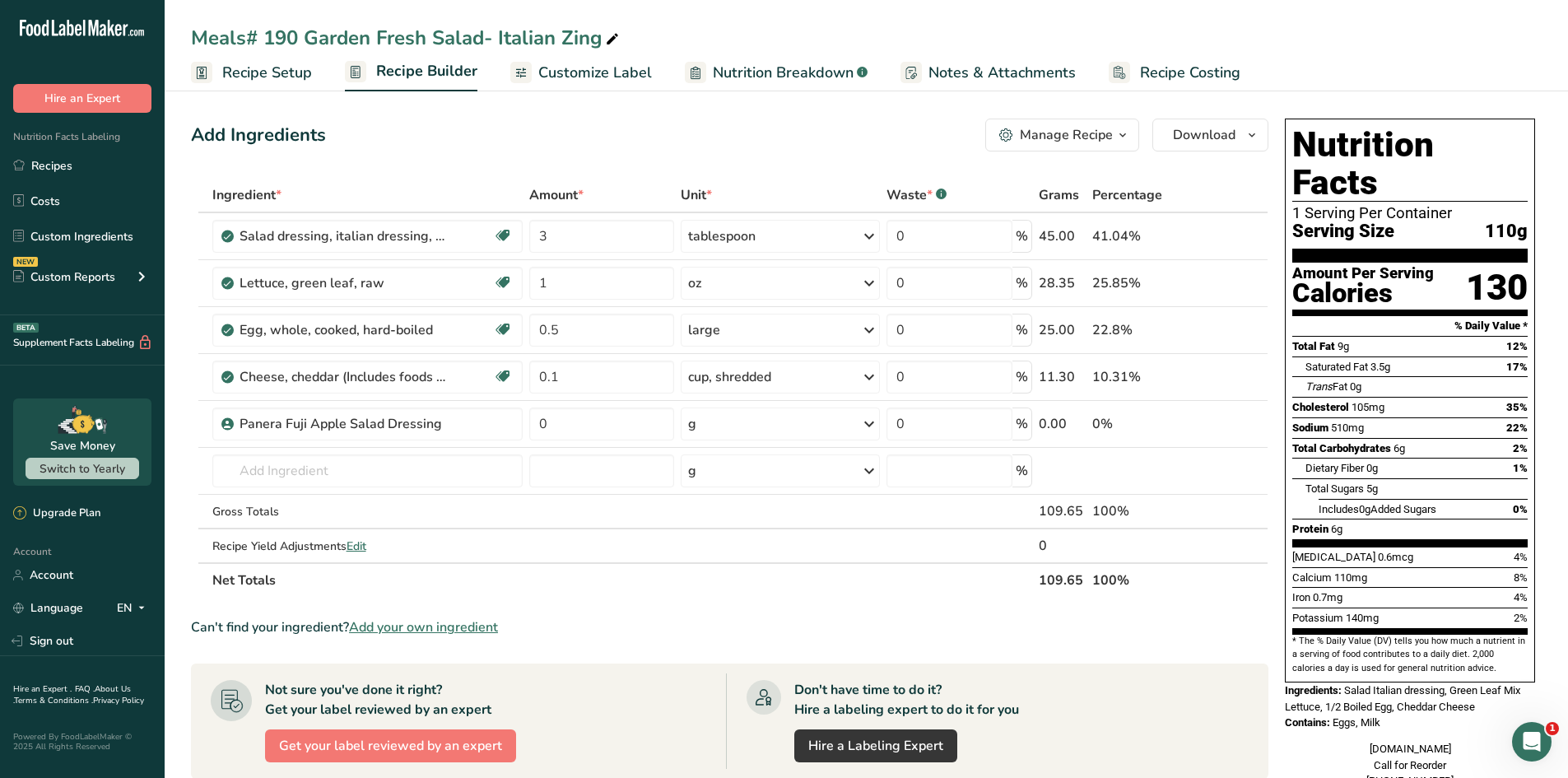
click at [586, 70] on span "Customize Label" at bounding box center [595, 72] width 113 height 22
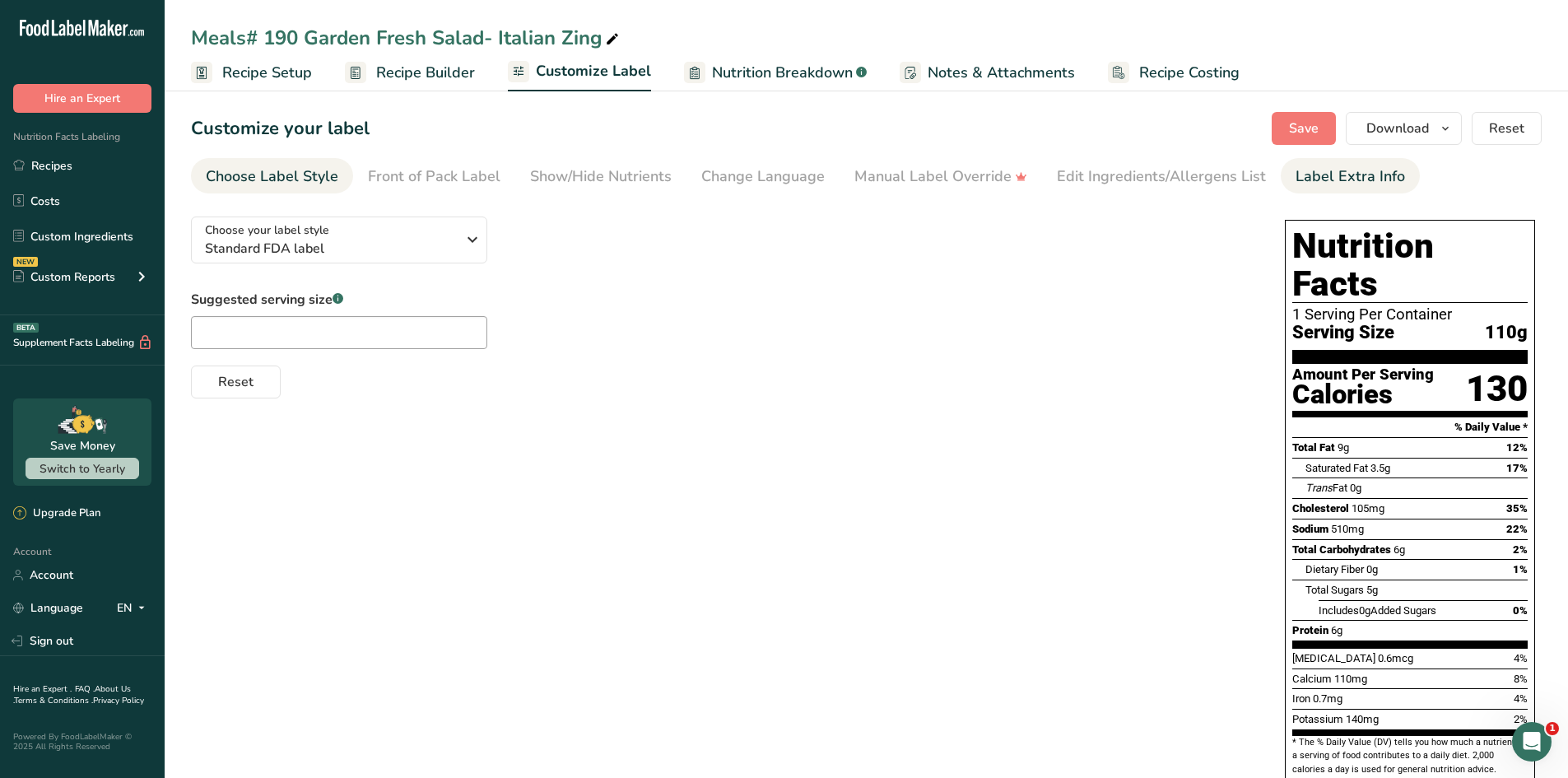
click at [1315, 171] on div "Label Extra Info" at bounding box center [1350, 176] width 110 height 22
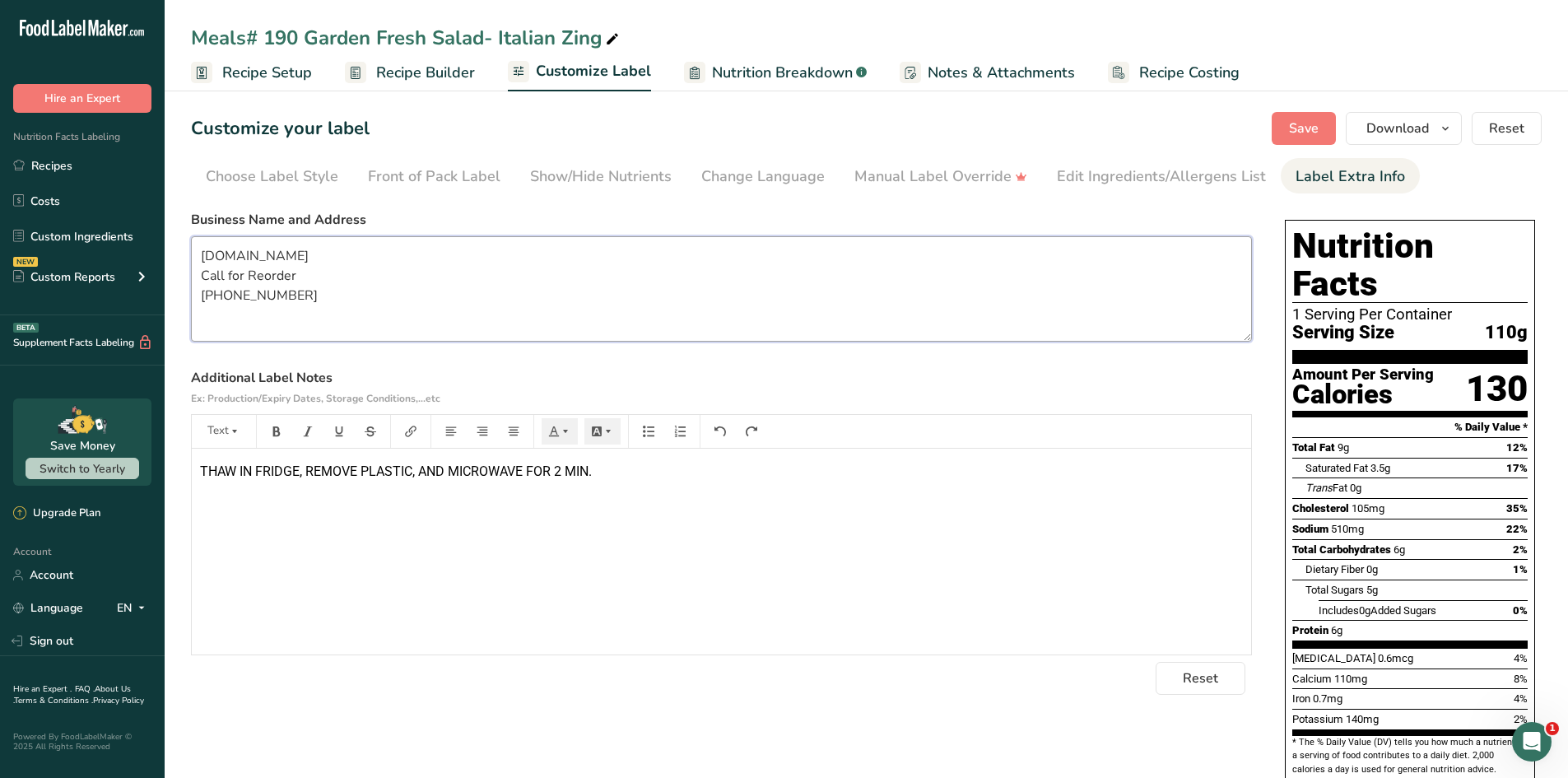
click at [199, 256] on textarea "[DOMAIN_NAME] Call for Reorder [PHONE_NUMBER]" at bounding box center [722, 289] width 1061 height 105
type textarea "ALWAYS THERE ENTERPRISES [DOMAIN_NAME] Call for Reorder [PHONE_NUMBER]"
click at [1293, 133] on span "Save" at bounding box center [1304, 129] width 29 height 20
click at [1371, 139] on button "Download" at bounding box center [1404, 128] width 116 height 33
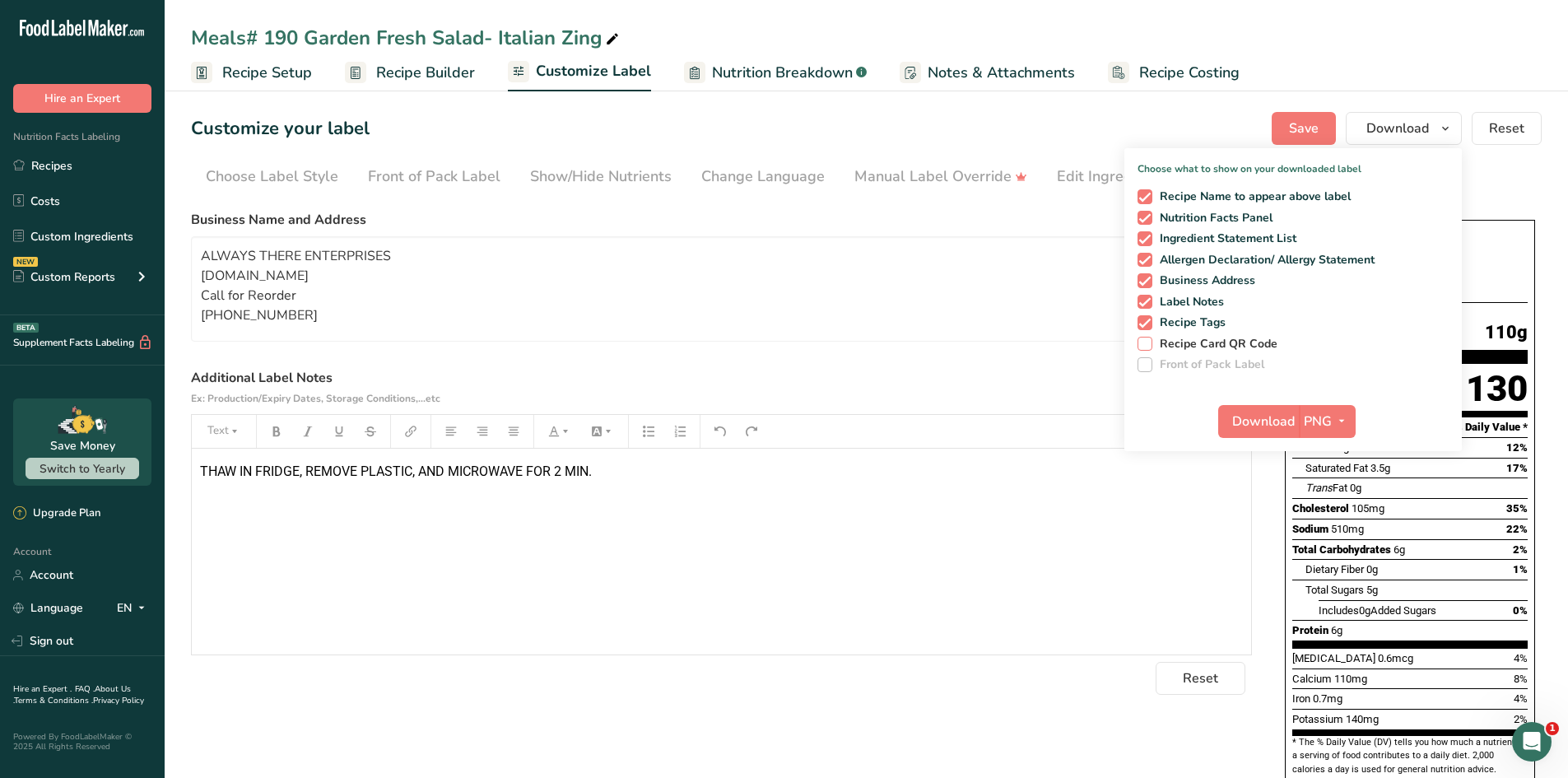
click at [1157, 348] on span "Recipe Card QR Code" at bounding box center [1215, 344] width 126 height 15
click at [1148, 348] on input "Recipe Card QR Code" at bounding box center [1143, 344] width 11 height 11
checkbox input "true"
click at [373, 153] on section "Customize your label Save Download Choose what to show on your downloaded label…" at bounding box center [866, 542] width 1404 height 914
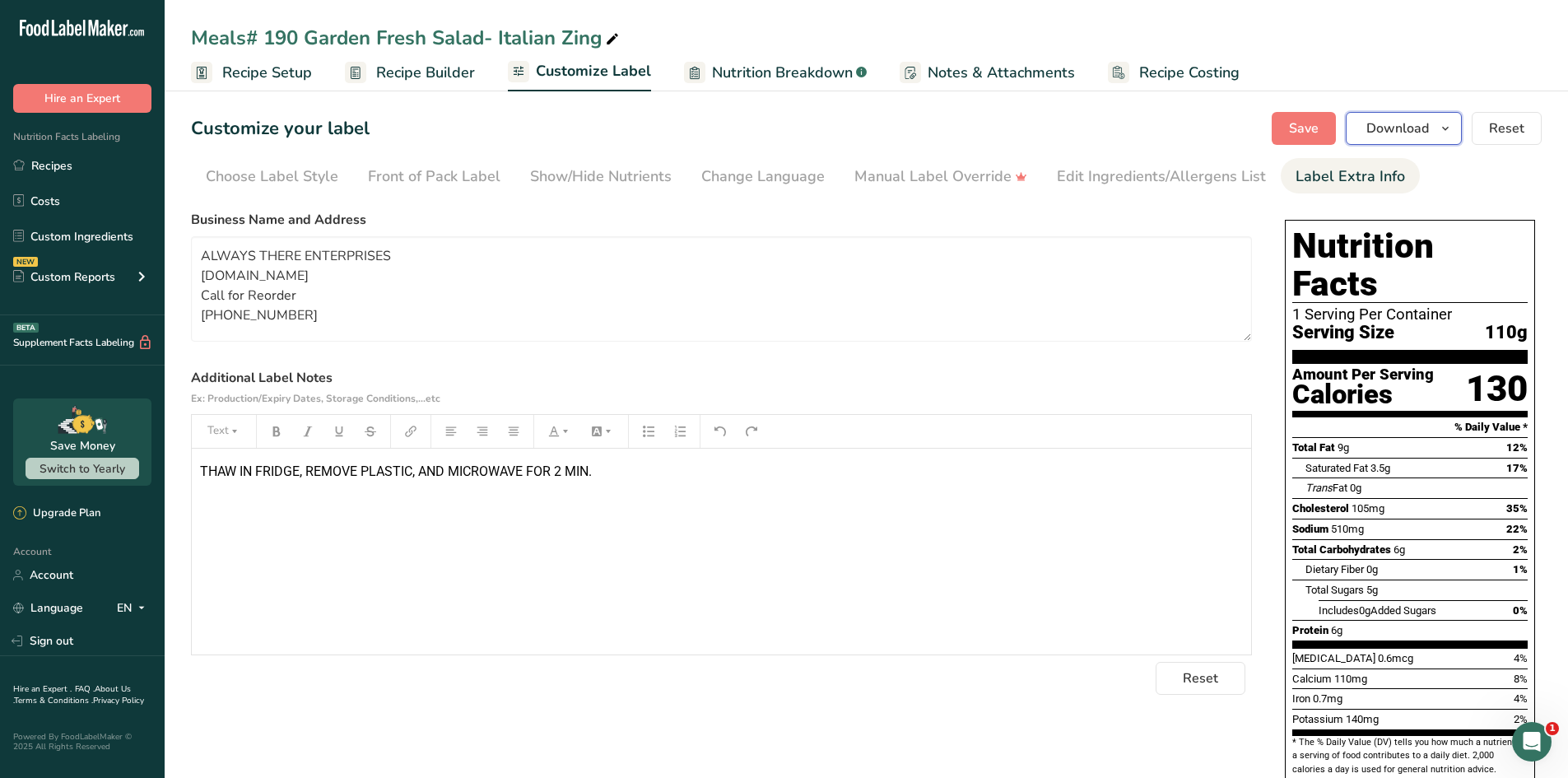
click at [1437, 130] on span "button" at bounding box center [1446, 129] width 20 height 20
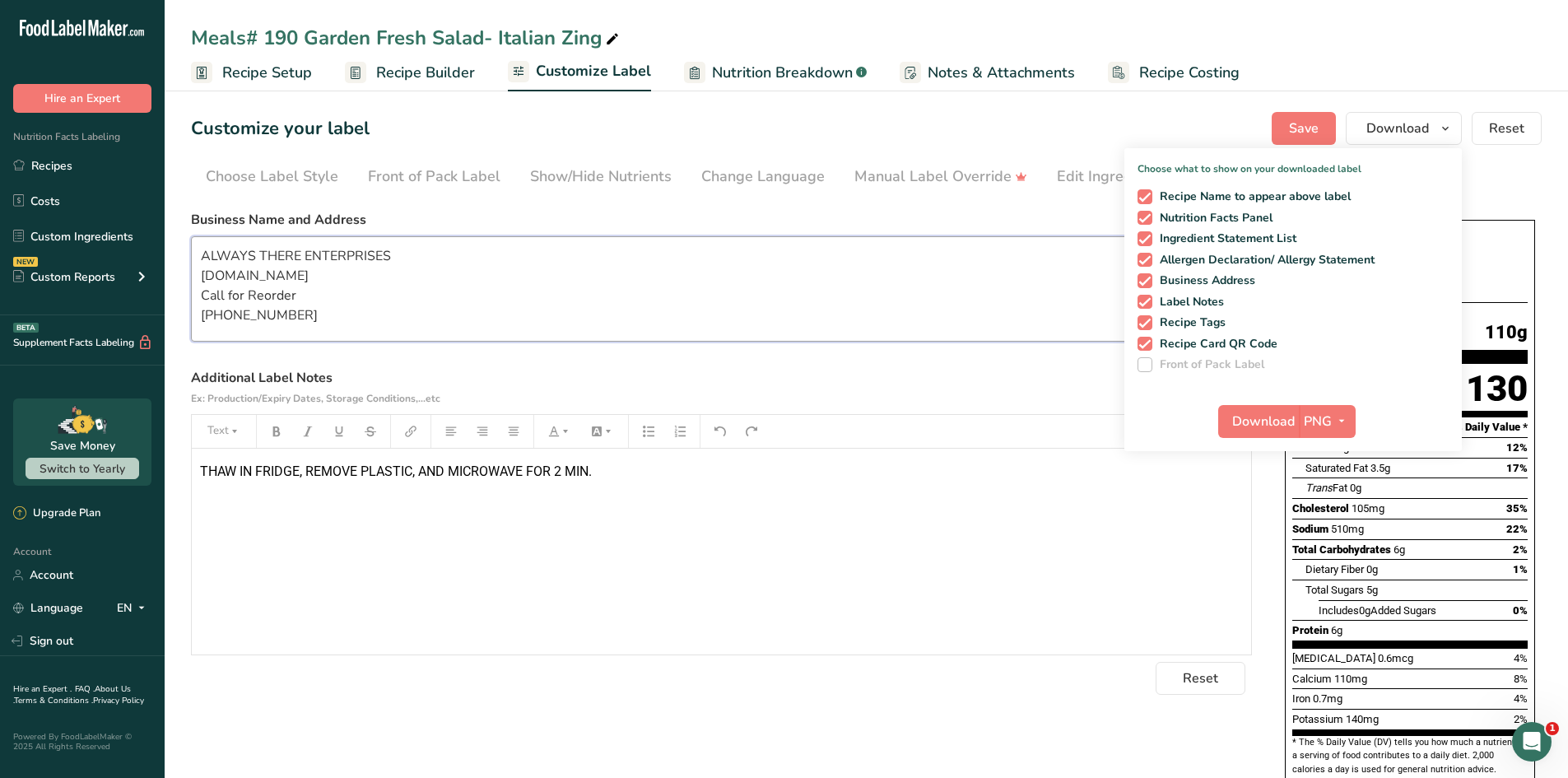
click at [1078, 277] on textarea "ALWAYS THERE ENTERPRISES [DOMAIN_NAME] Call for Reorder [PHONE_NUMBER]" at bounding box center [722, 289] width 1061 height 105
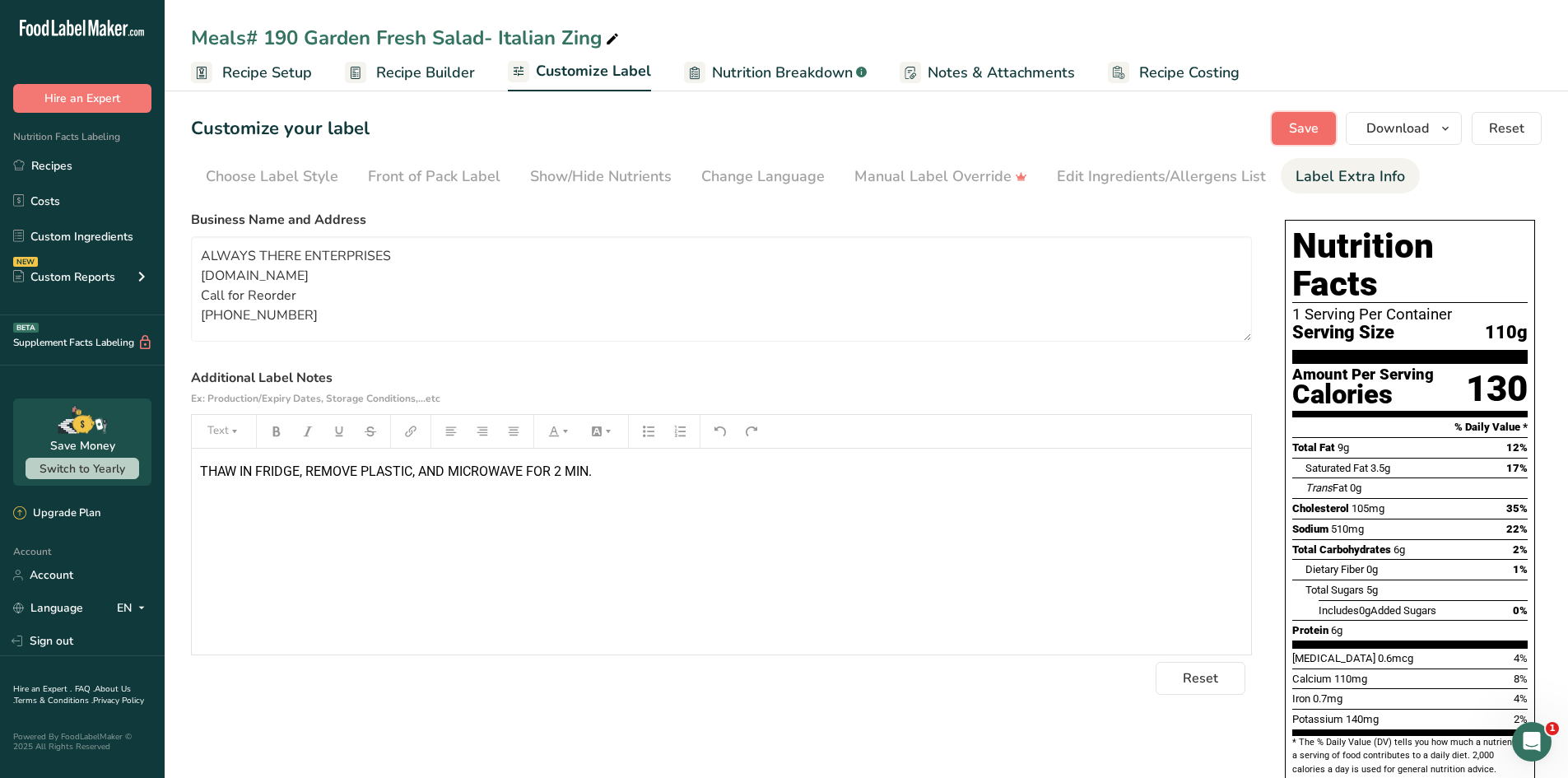
click at [1312, 130] on span "Save" at bounding box center [1304, 129] width 29 height 20
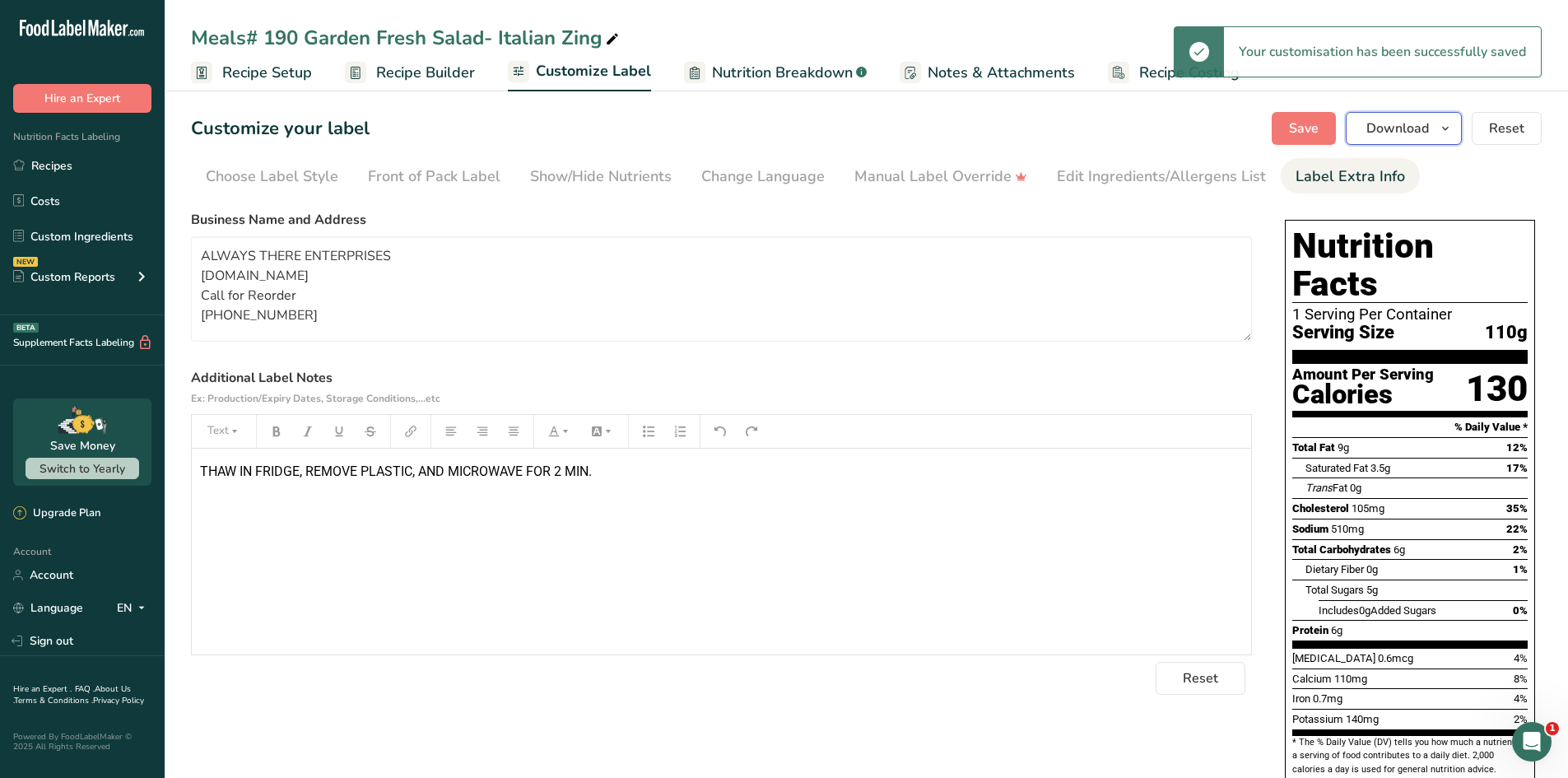
click at [1415, 130] on span "Download" at bounding box center [1397, 129] width 63 height 20
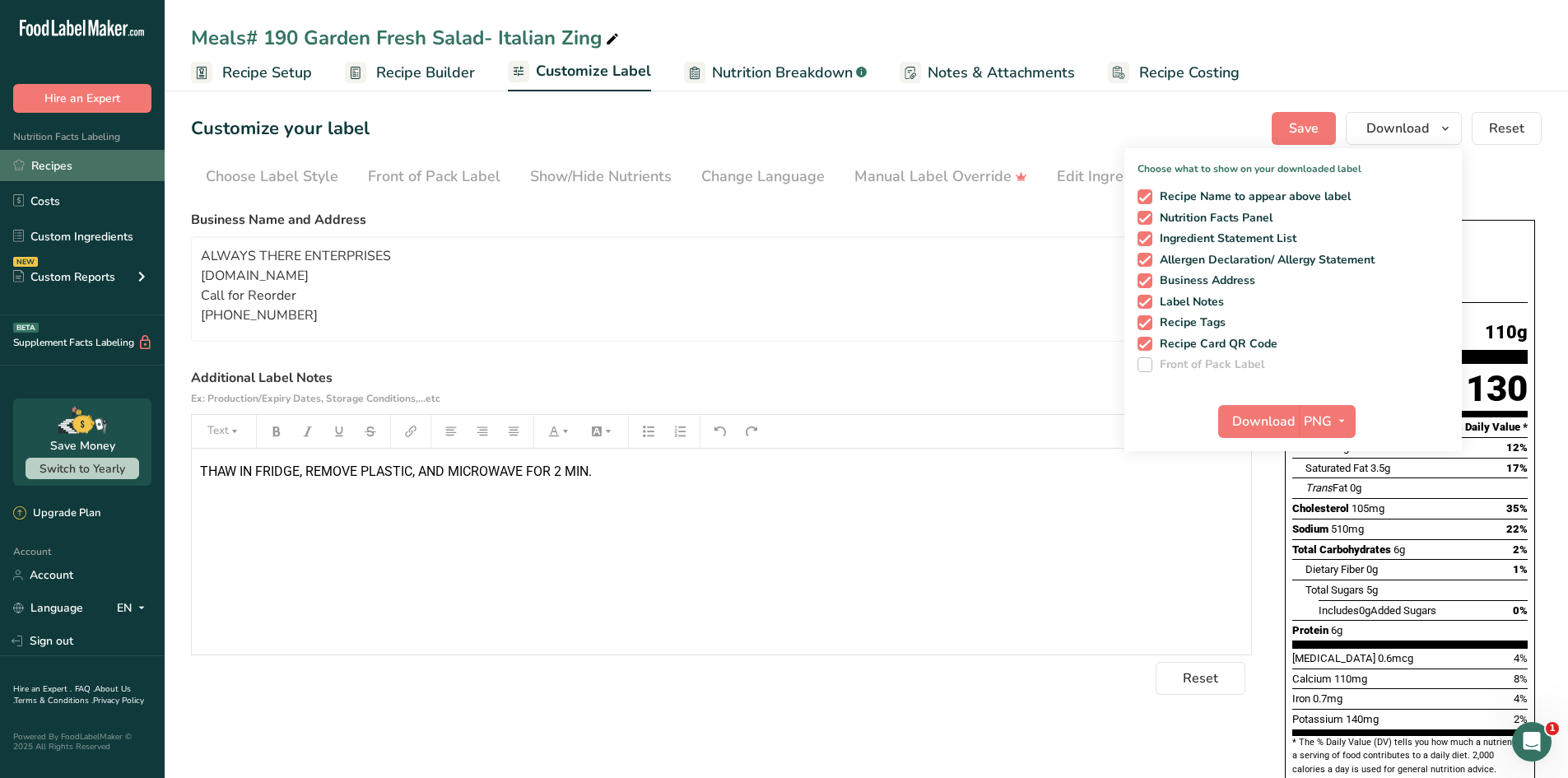
click at [58, 163] on link "Recipes" at bounding box center [82, 165] width 164 height 31
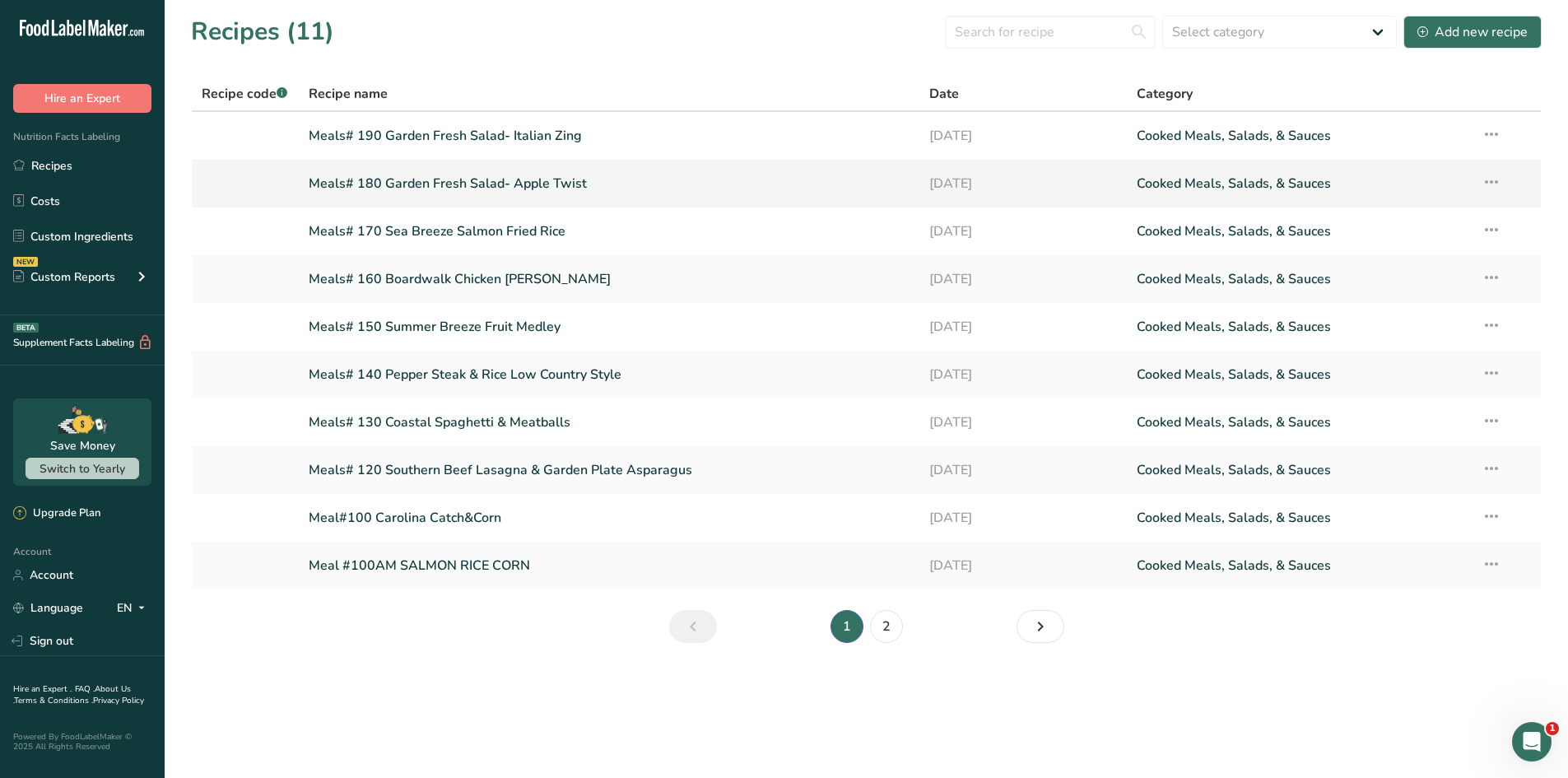
click at [438, 179] on link "Meals# 180 Garden Fresh Salad- Apple Twist" at bounding box center [610, 183] width 602 height 35
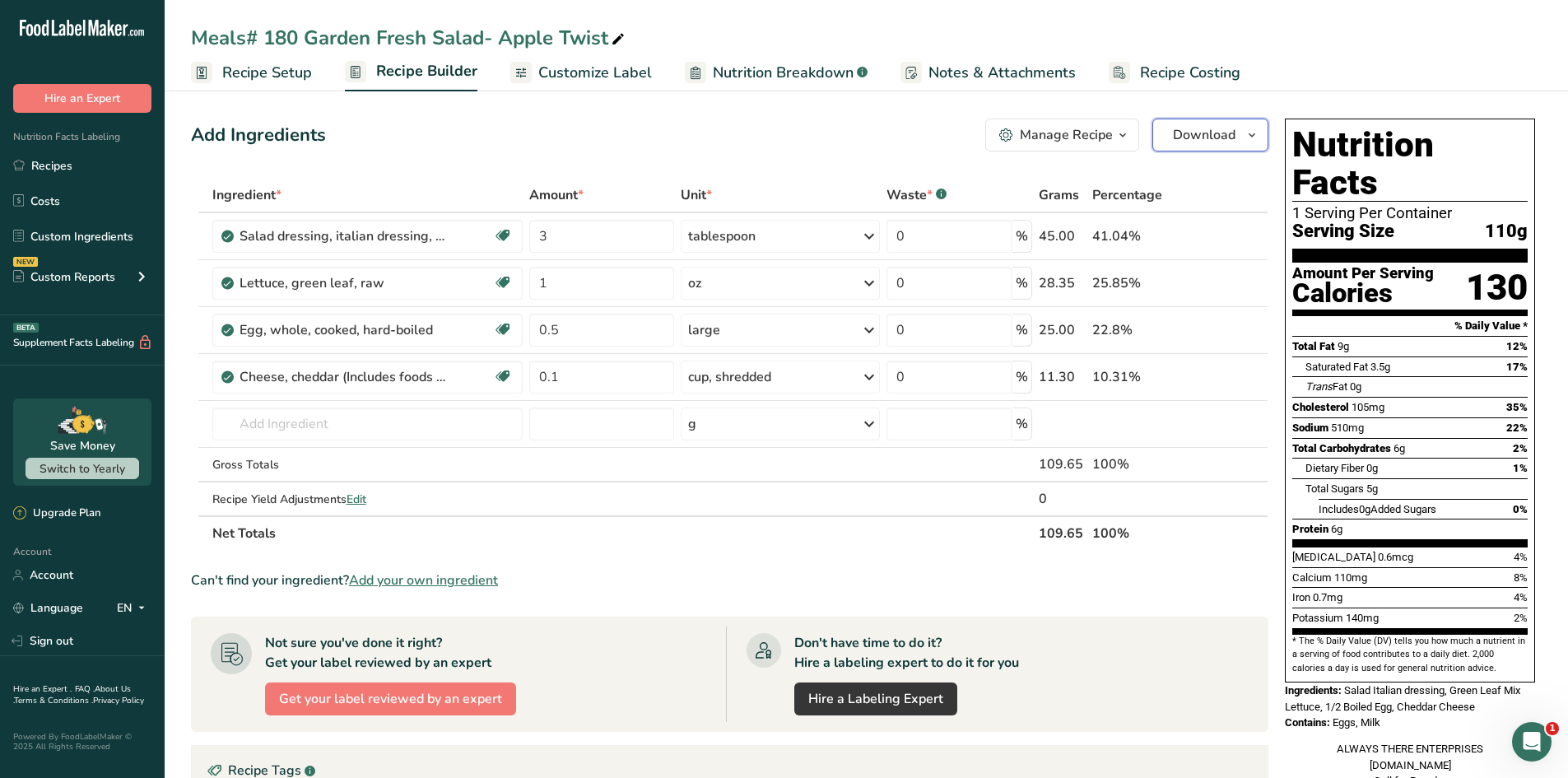
click at [1203, 138] on span "Download" at bounding box center [1204, 135] width 63 height 20
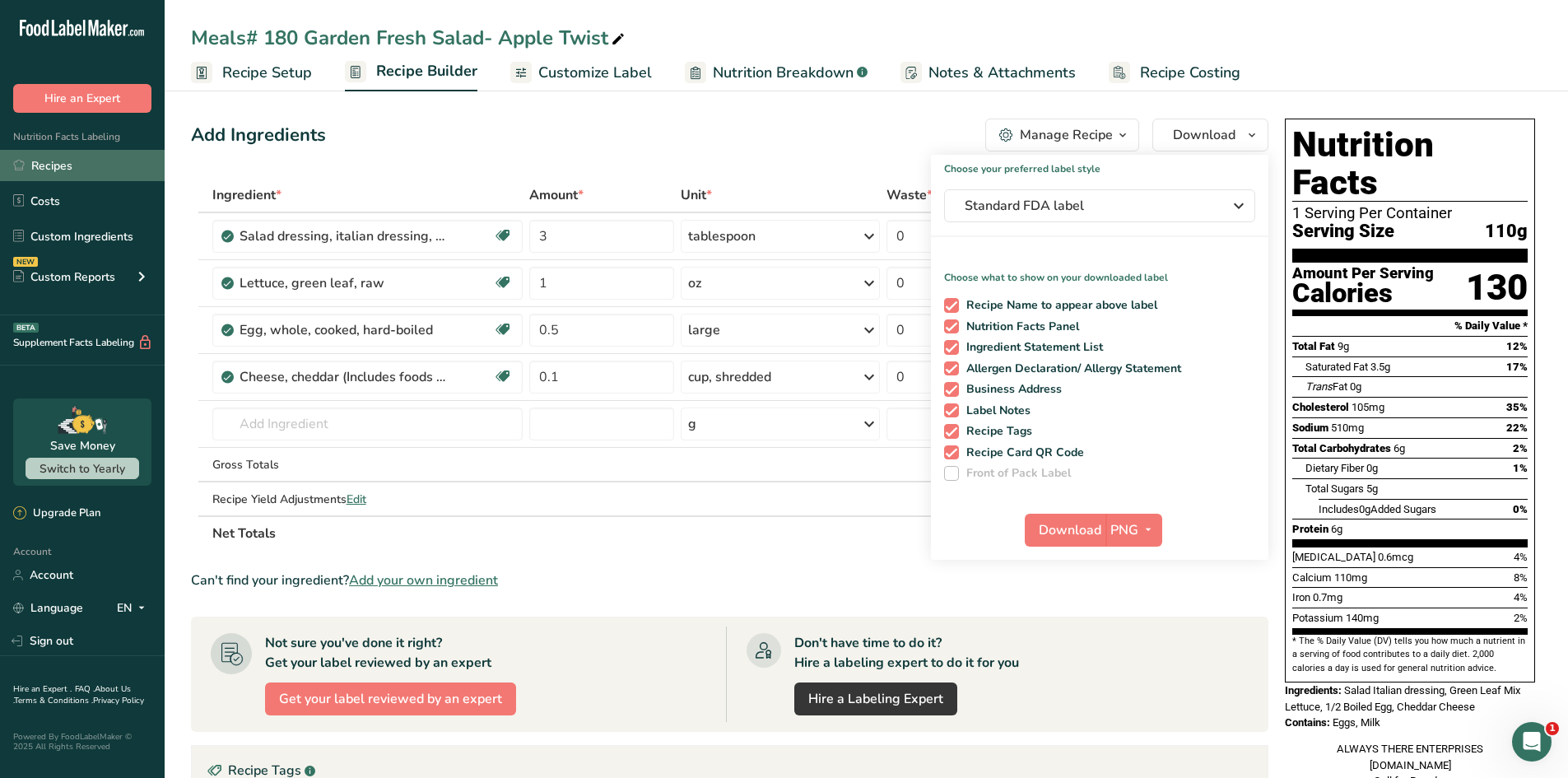
click at [55, 175] on link "Recipes" at bounding box center [82, 165] width 164 height 31
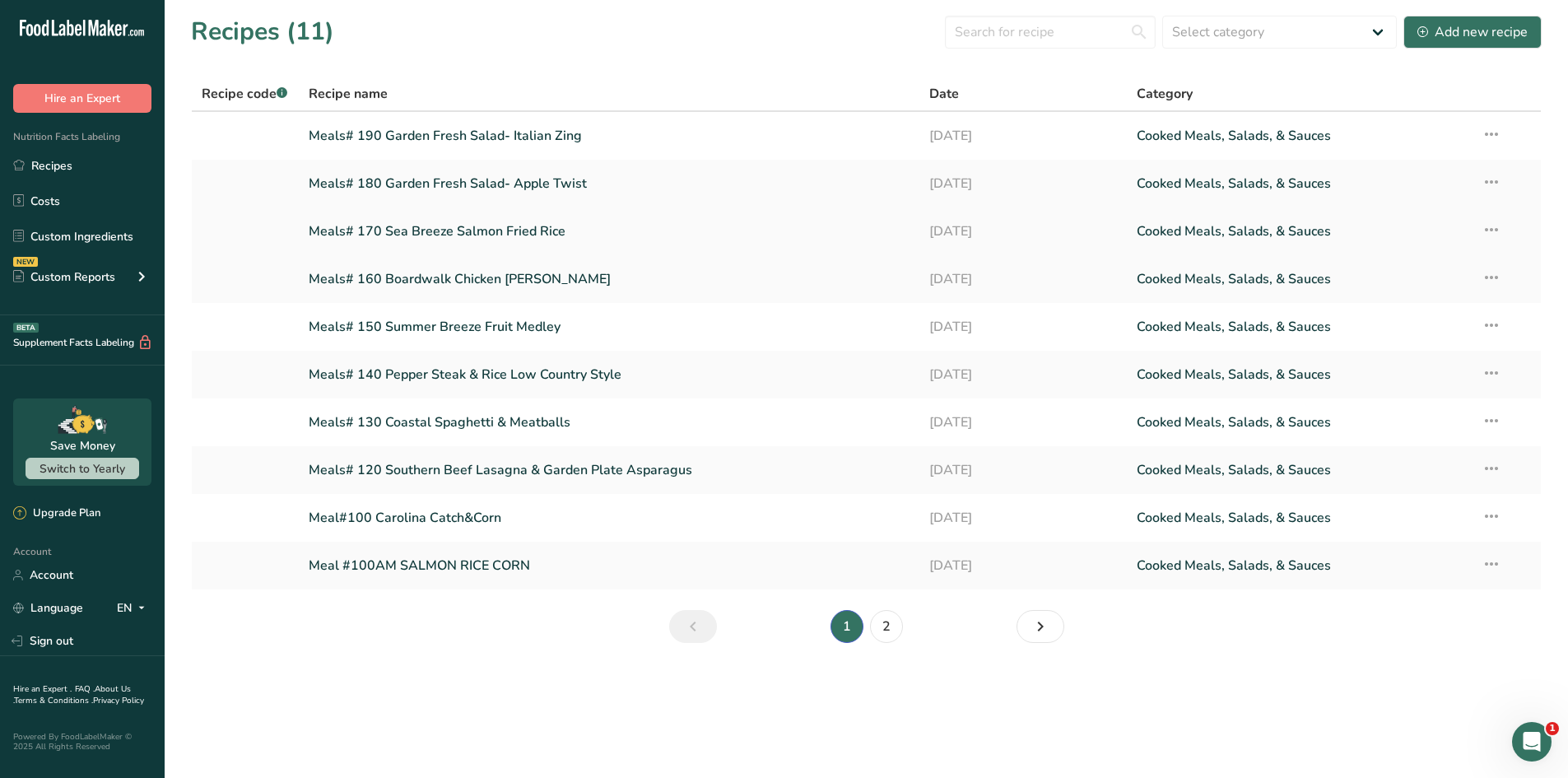
click at [447, 241] on link "Meals# 170 Sea Breeze Salmon Fried Rice" at bounding box center [610, 231] width 602 height 35
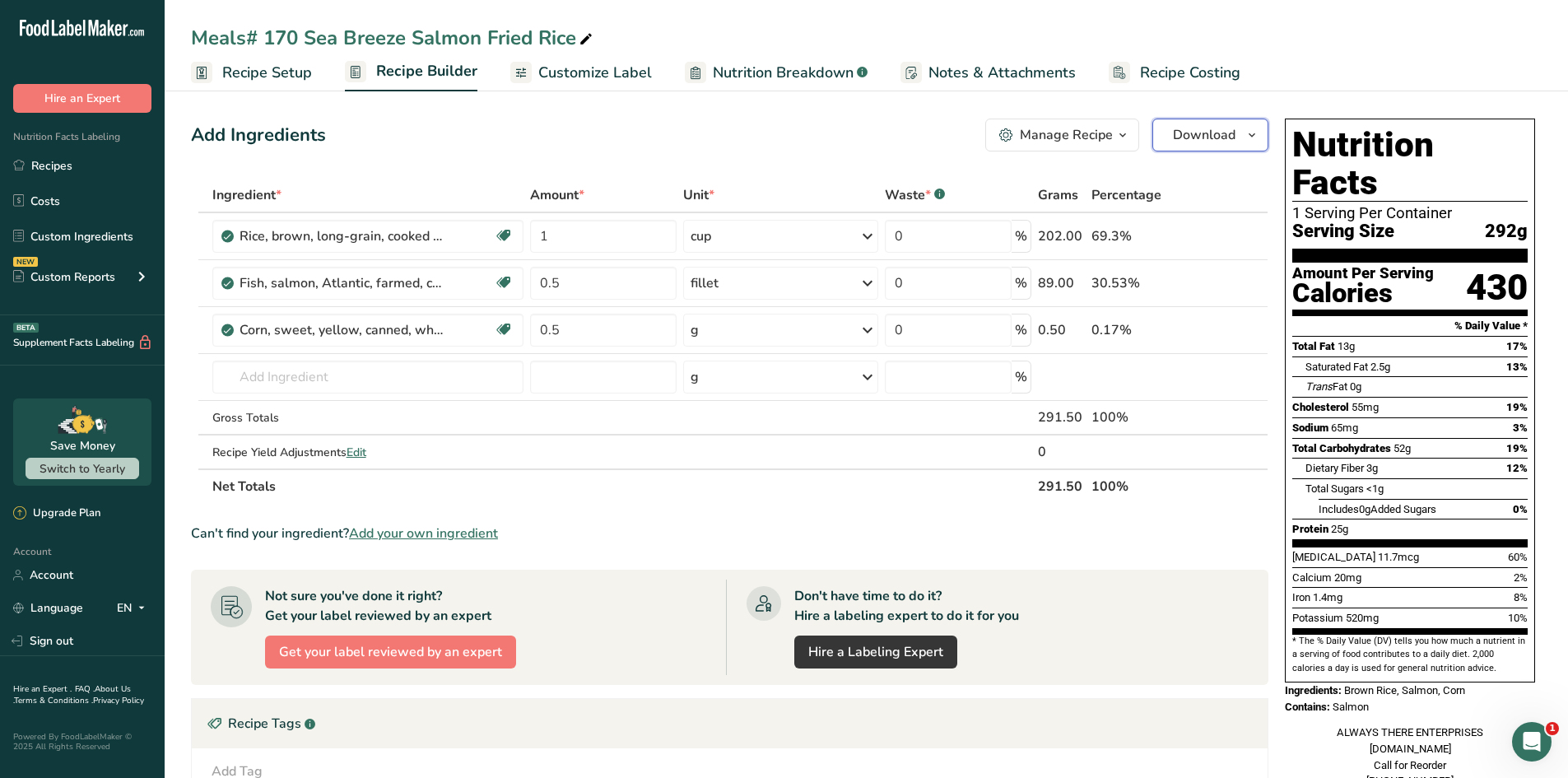
click at [1205, 141] on span "Download" at bounding box center [1204, 135] width 63 height 20
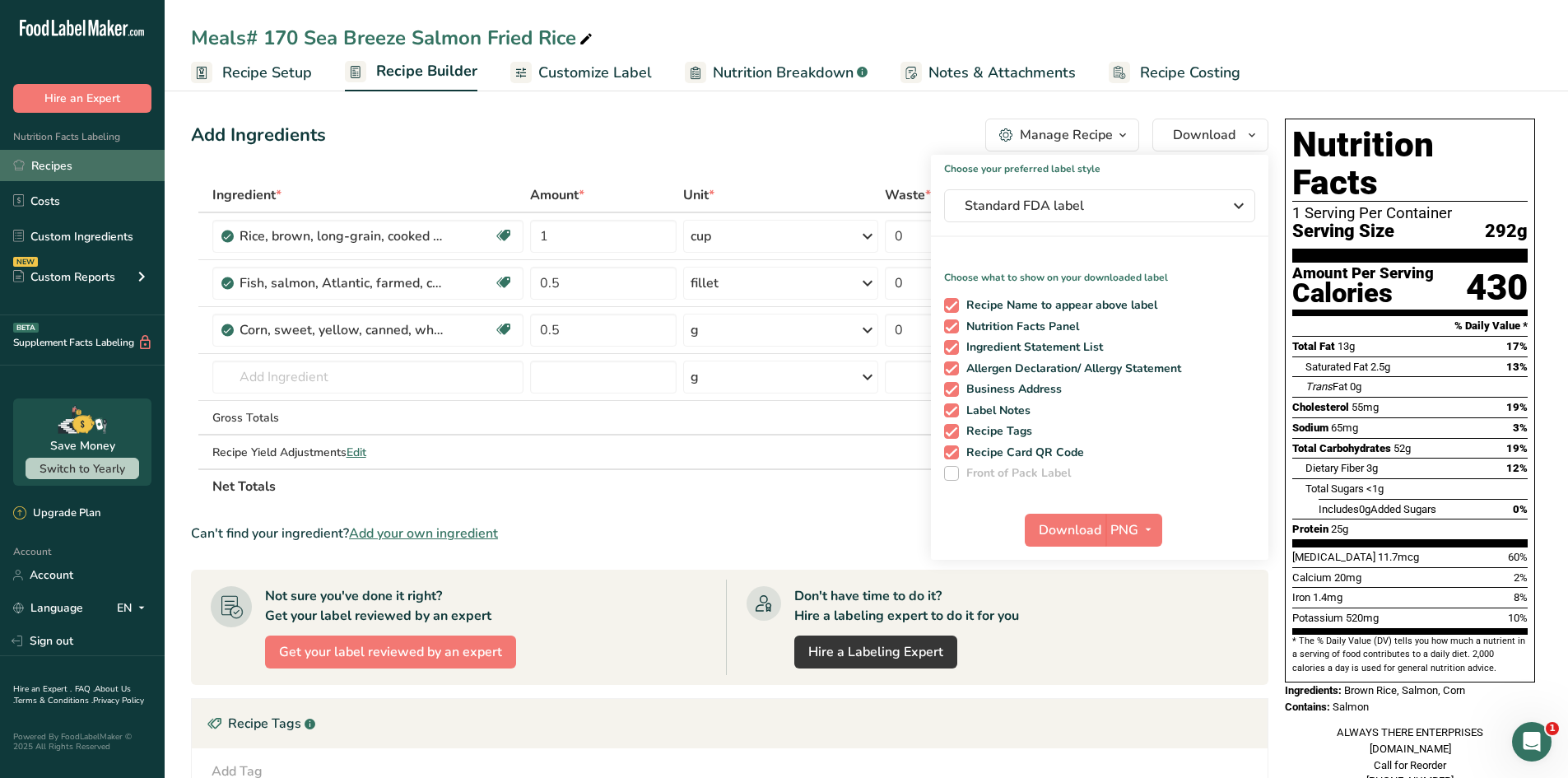
click at [99, 165] on link "Recipes" at bounding box center [82, 165] width 164 height 31
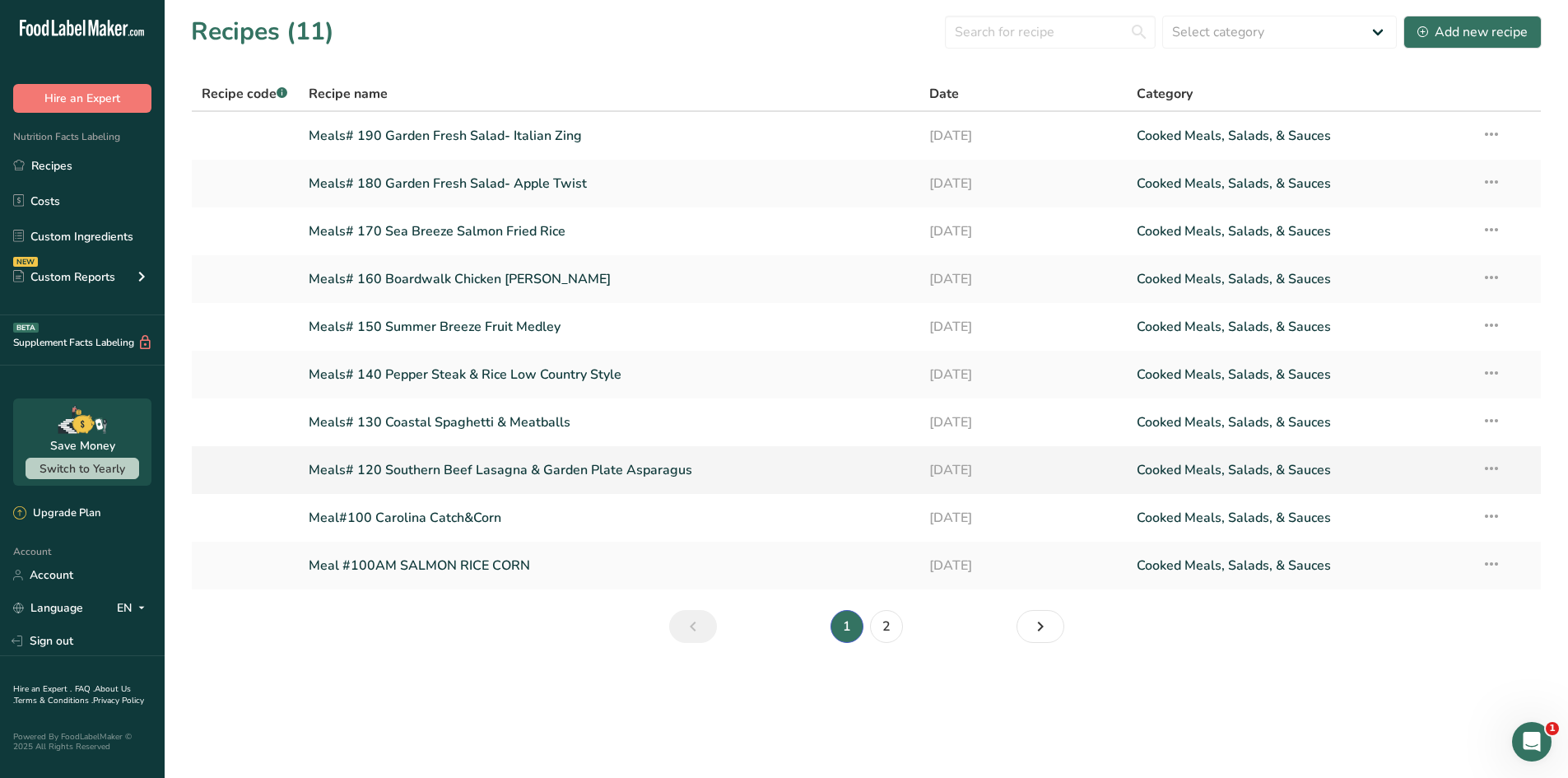
click at [544, 456] on link "Meals# 120 Southern Beef Lasagna & Garden Plate Asparagus" at bounding box center [610, 470] width 602 height 35
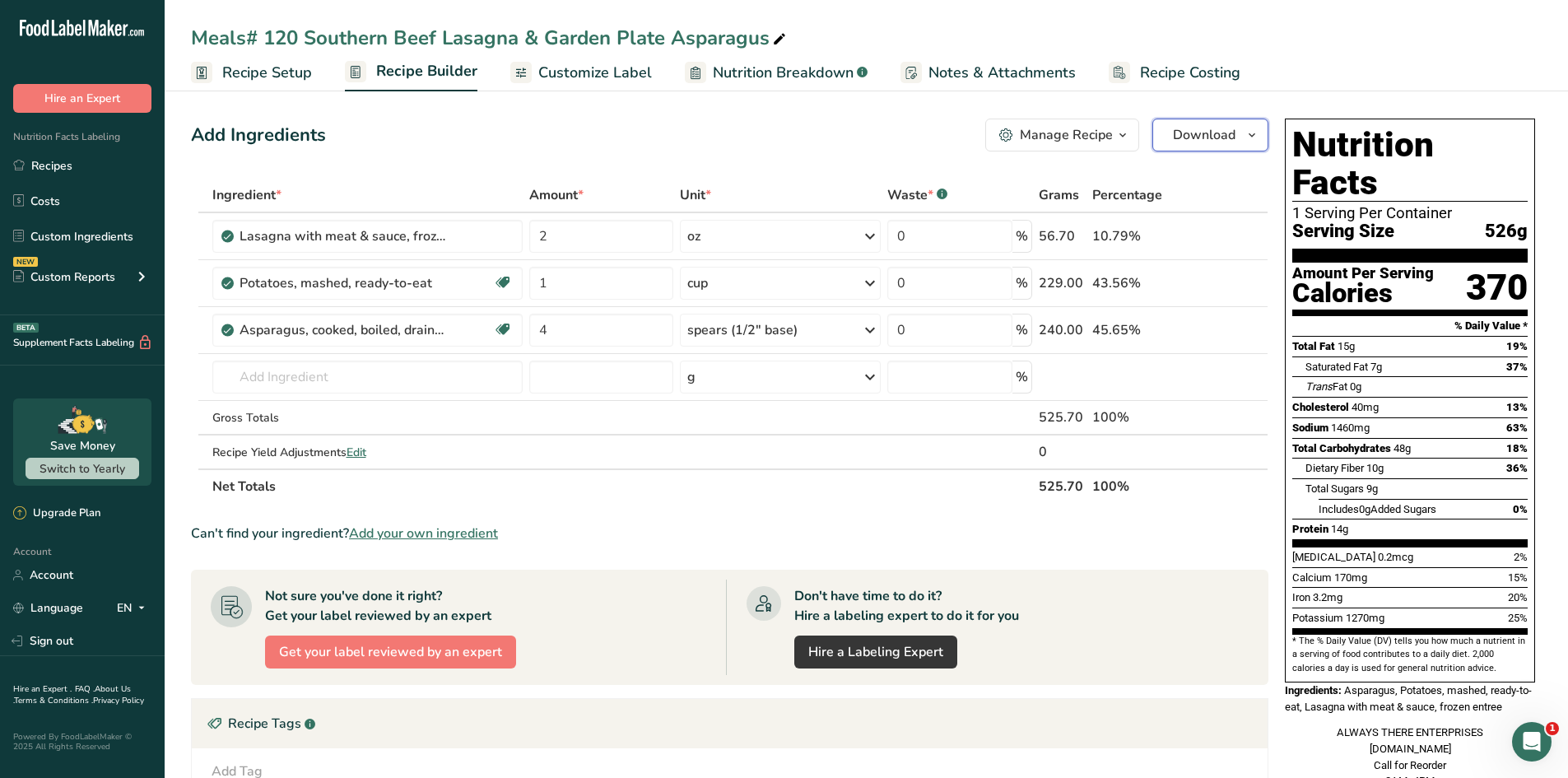
click at [1205, 144] on button "Download" at bounding box center [1211, 135] width 116 height 33
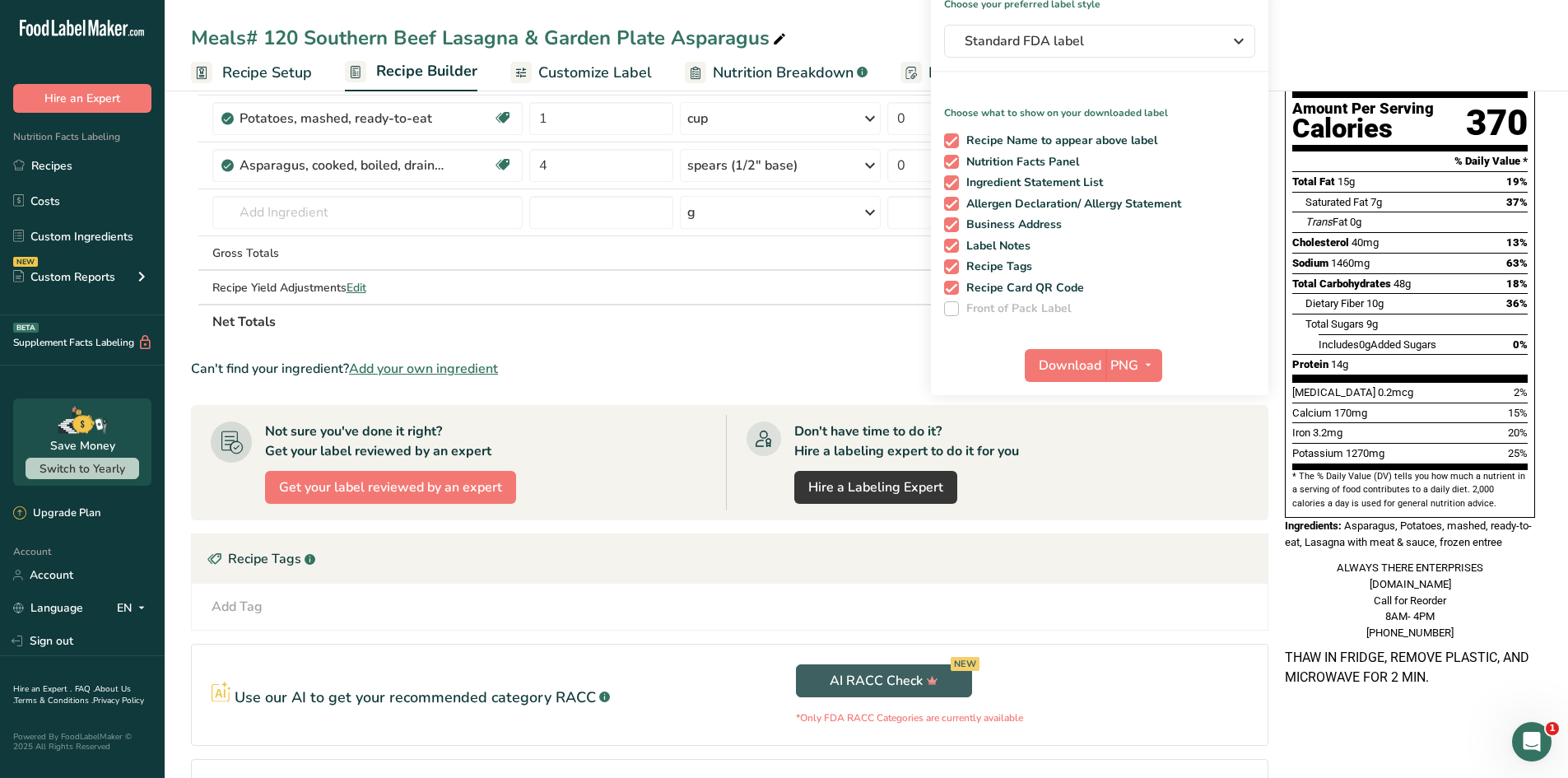
scroll to position [247, 0]
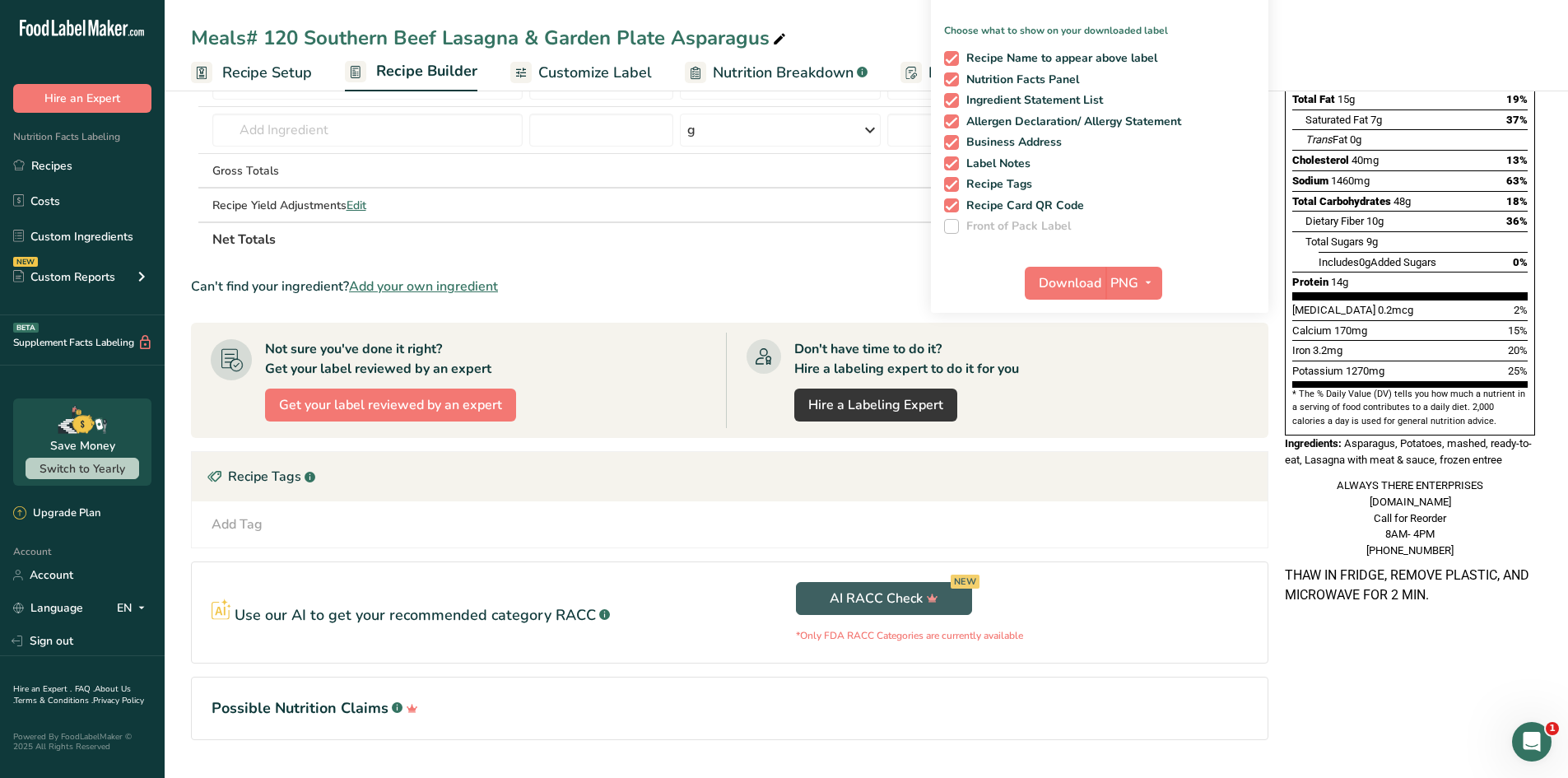
click at [568, 80] on span "Customize Label" at bounding box center [595, 72] width 113 height 22
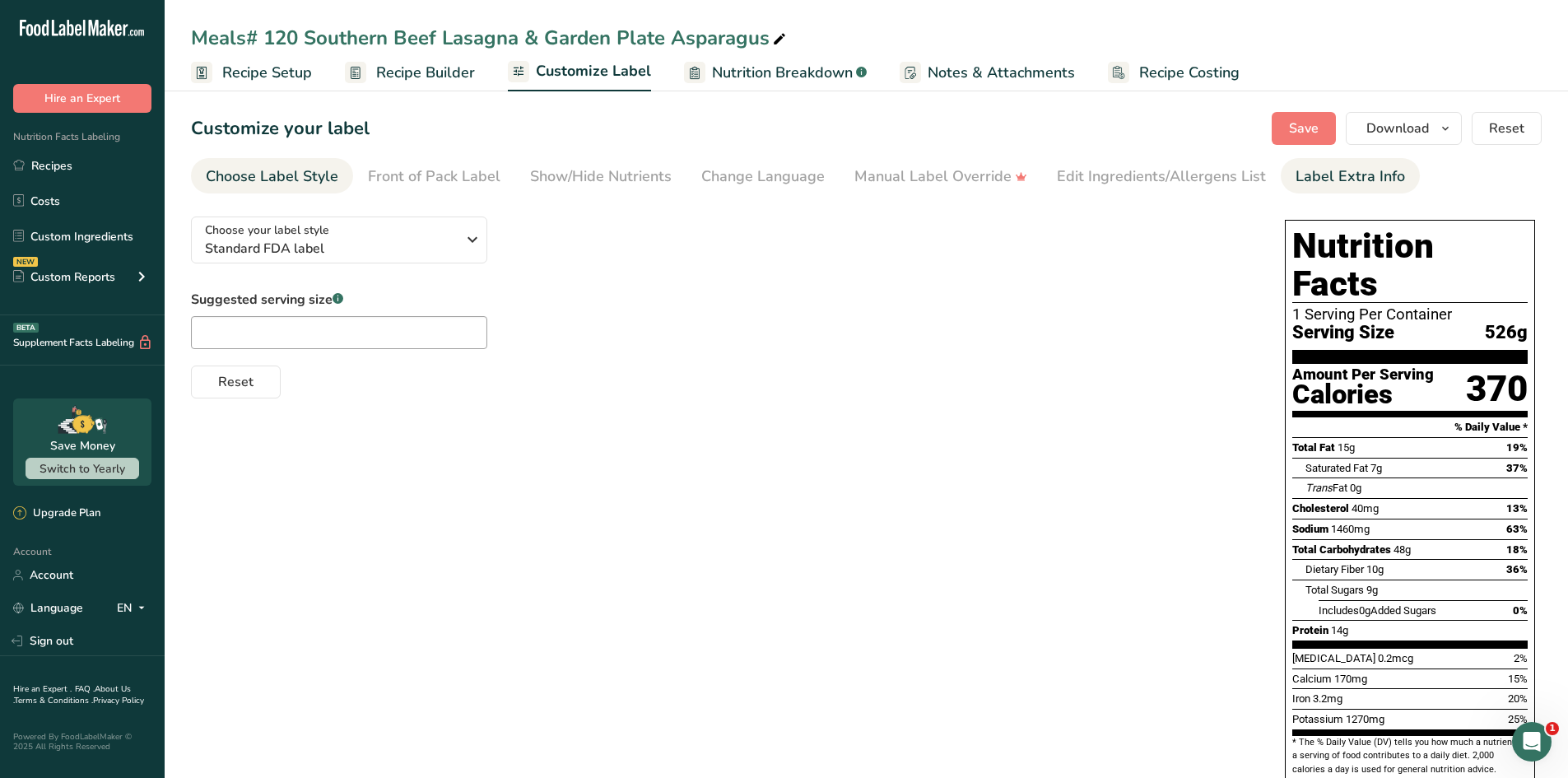
click at [1366, 164] on link "Label Extra Info" at bounding box center [1350, 176] width 110 height 37
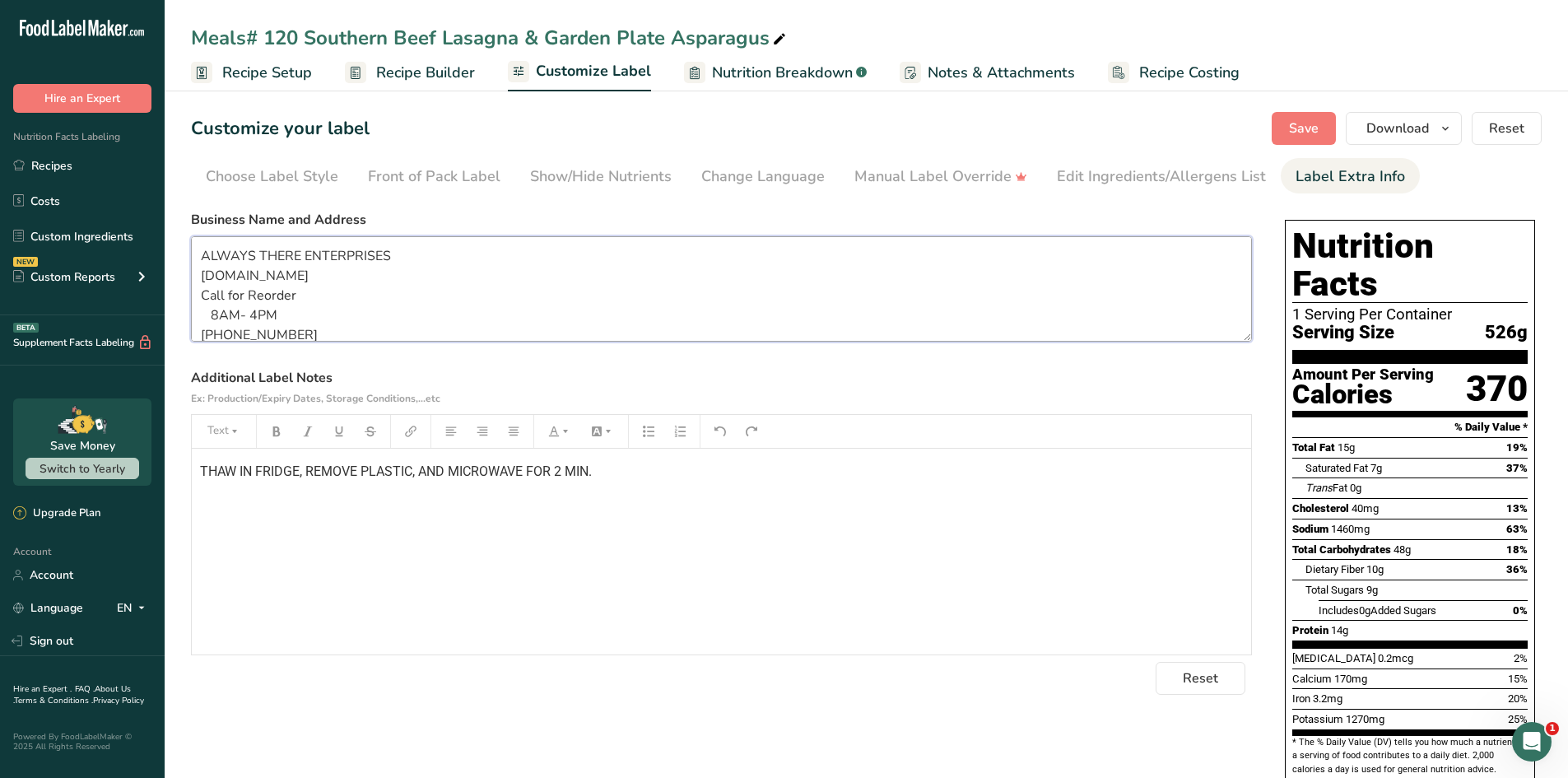
click at [204, 243] on textarea "ALWAYS THERE ENTERPRISES [DOMAIN_NAME] Call for Reorder 8AM- 4PM [PHONE_NUMBER]" at bounding box center [722, 289] width 1061 height 105
click at [633, 176] on div "Show/Hide Nutrients" at bounding box center [600, 176] width 141 height 22
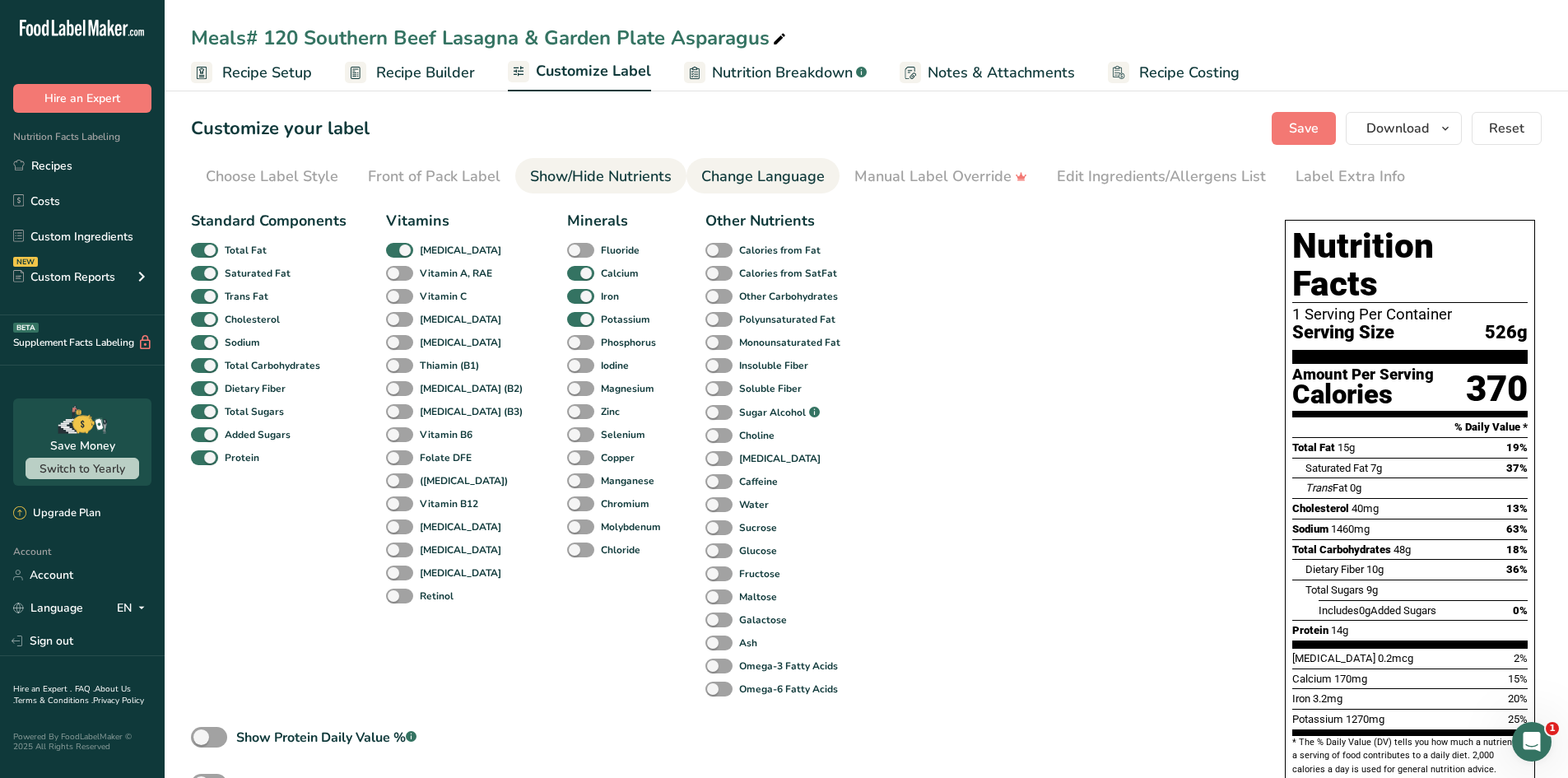
click at [749, 180] on div "Change Language" at bounding box center [763, 176] width 123 height 22
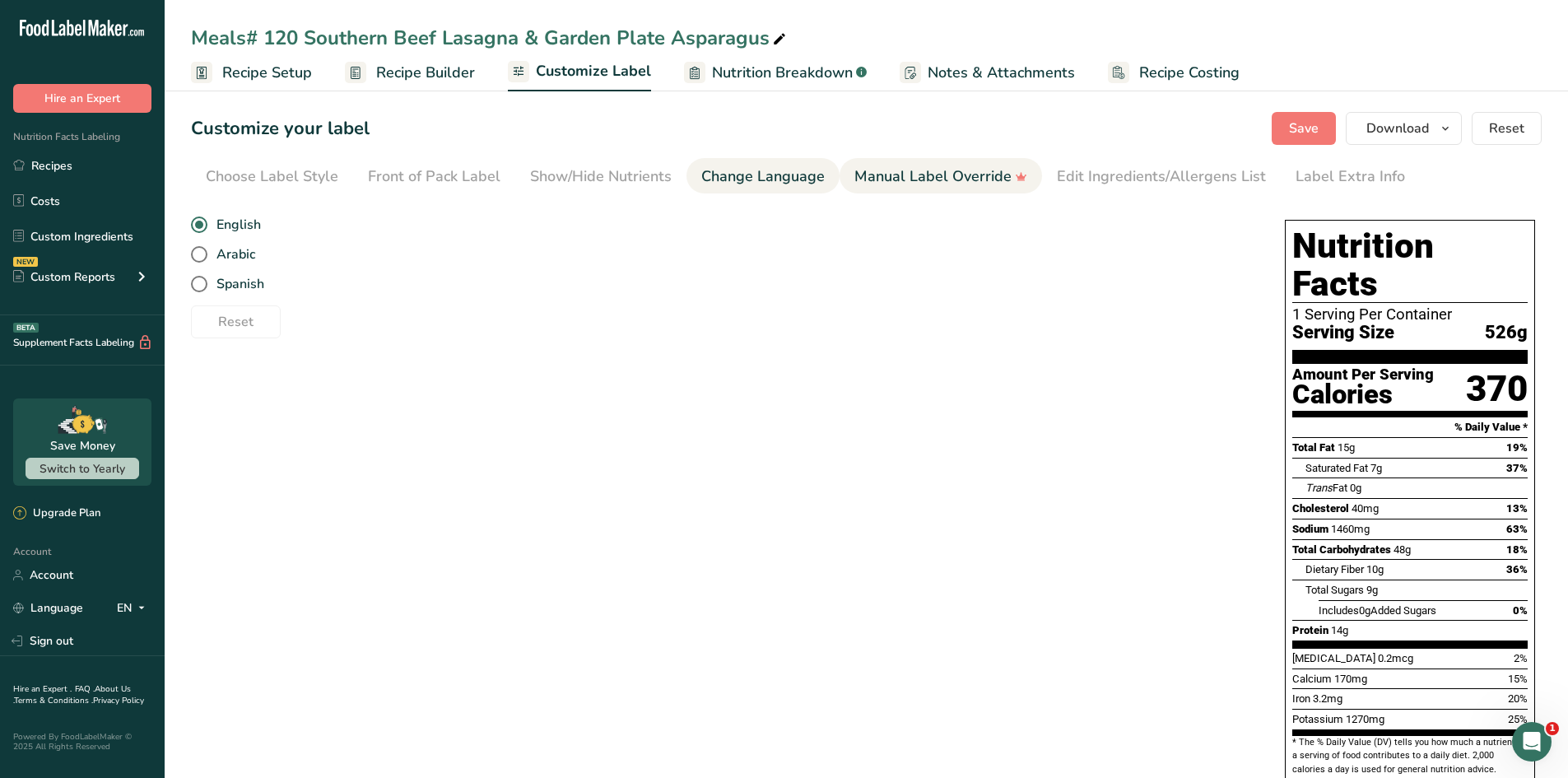
click at [873, 176] on div "Manual Label Override" at bounding box center [940, 176] width 172 height 22
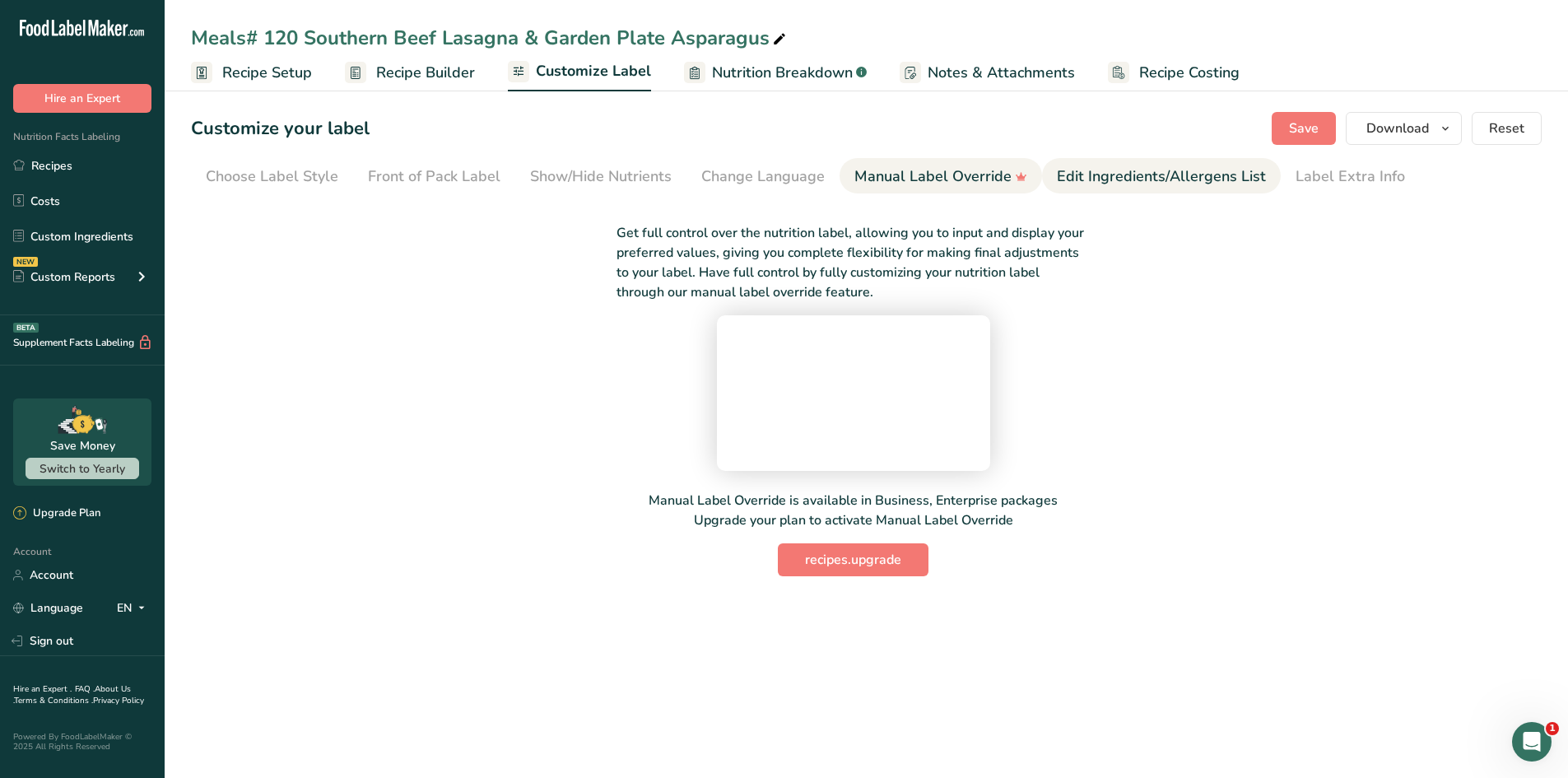
click at [1107, 177] on div "Edit Ingredients/Allergens List" at bounding box center [1161, 176] width 209 height 22
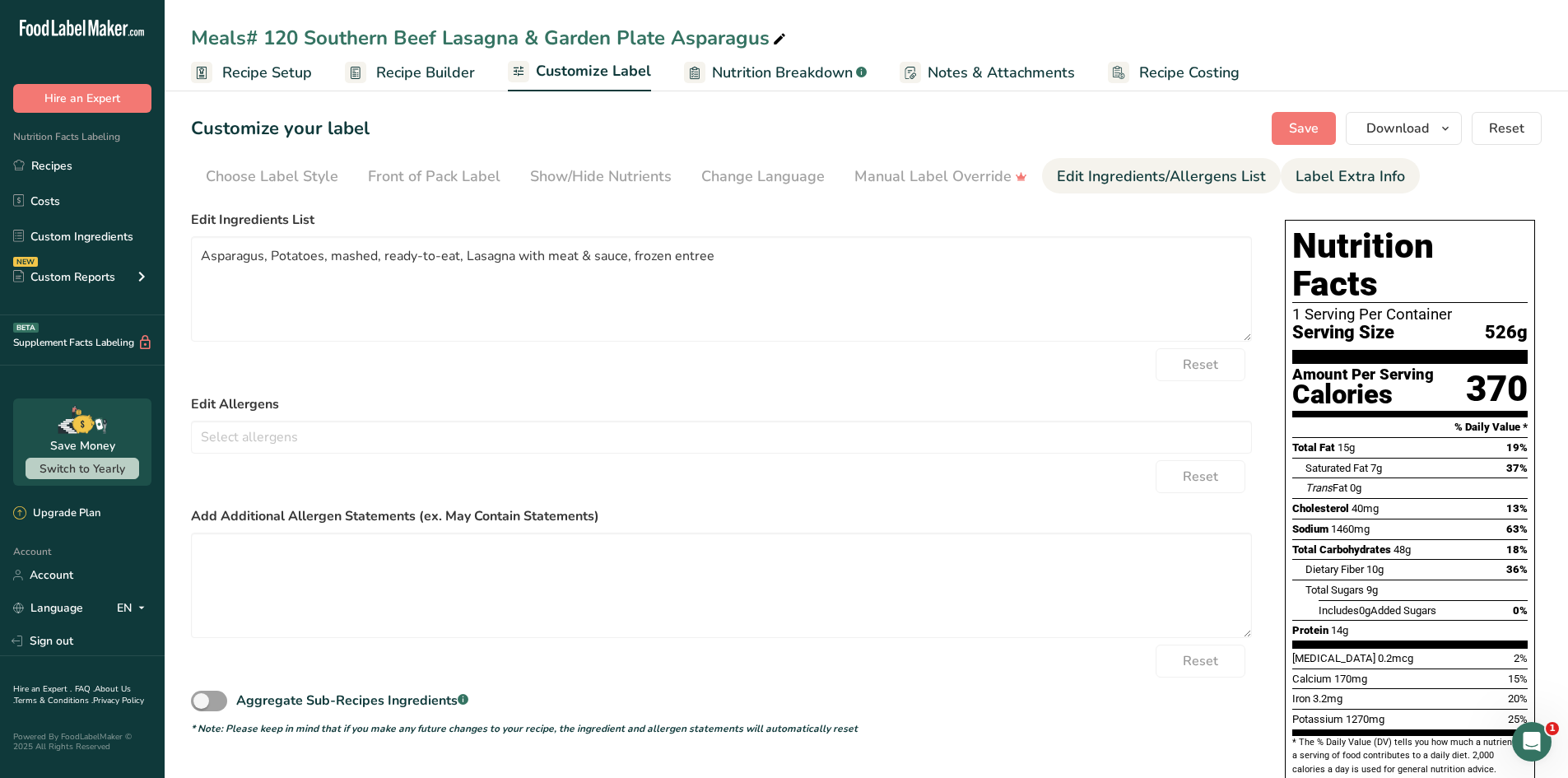
click at [1281, 177] on li "Label Extra Info" at bounding box center [1351, 176] width 139 height 36
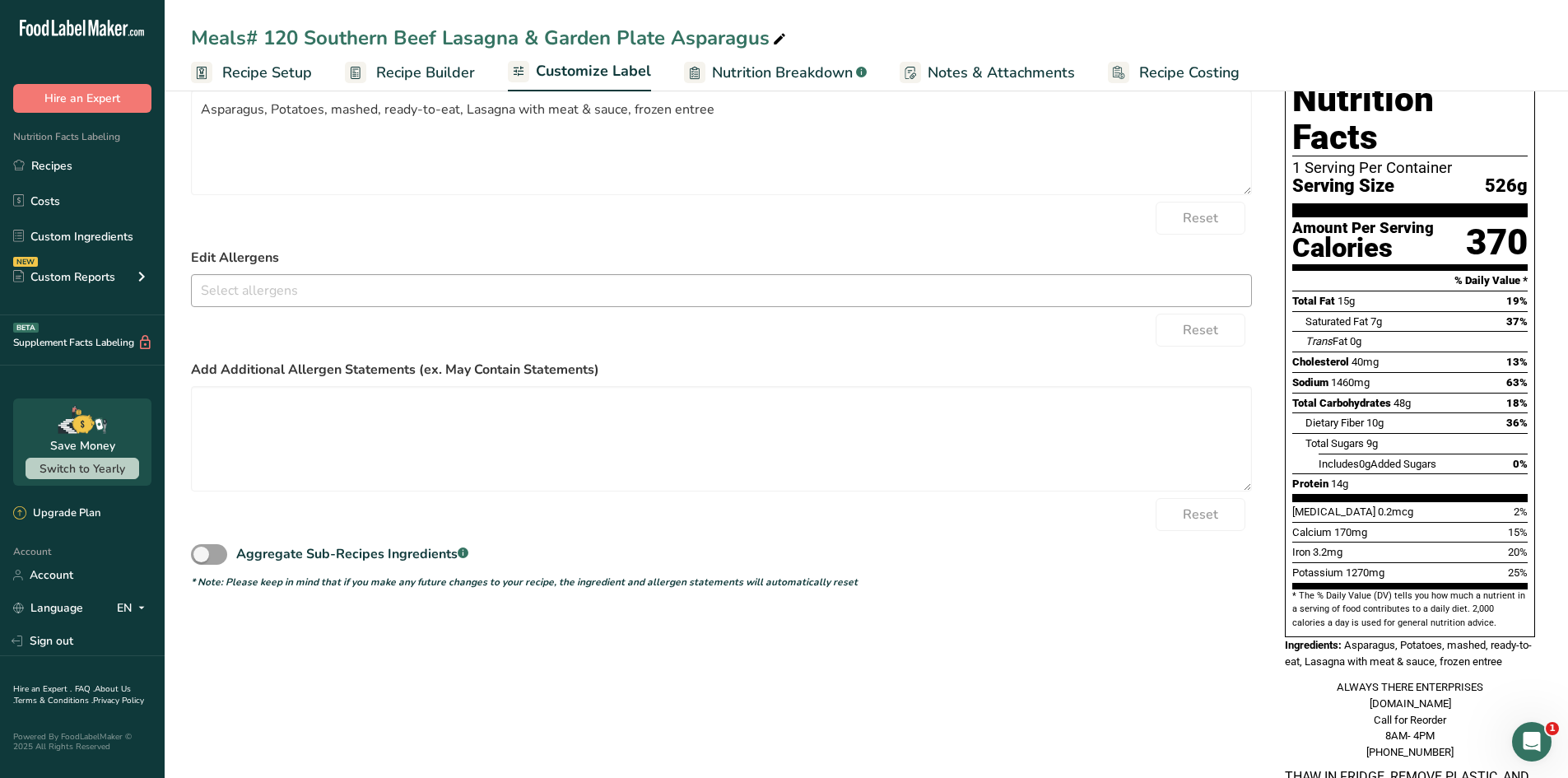
scroll to position [118, 0]
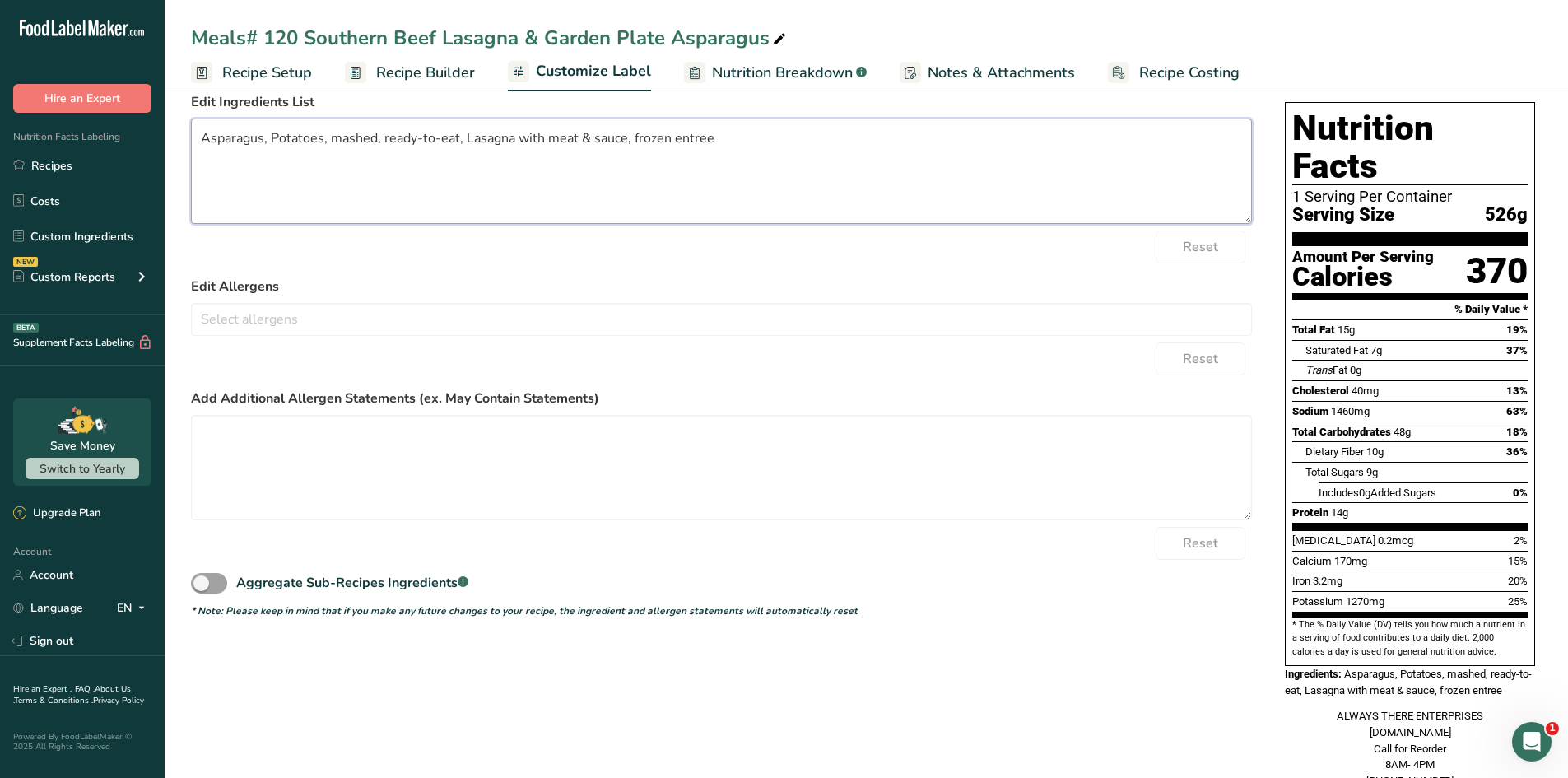
click at [455, 138] on textarea "Asparagus, Potatoes, mashed, ready-to-eat, Lasagna with meat & sauce, frozen en…" at bounding box center [722, 171] width 1061 height 105
click at [457, 141] on textarea "Asparagus, Potatoes, mashed, ready-to-eat, Lasagna with meat & sauce, frozen en…" at bounding box center [722, 171] width 1061 height 105
drag, startPoint x: 379, startPoint y: 136, endPoint x: 268, endPoint y: 131, distance: 111.1
click at [268, 131] on textarea "Asparagus, Potatoes, mashed, ready-to-eat mashed Potatoes, Lasagna with meat & …" at bounding box center [722, 171] width 1061 height 105
drag, startPoint x: 706, startPoint y: 142, endPoint x: 623, endPoint y: 133, distance: 83.5
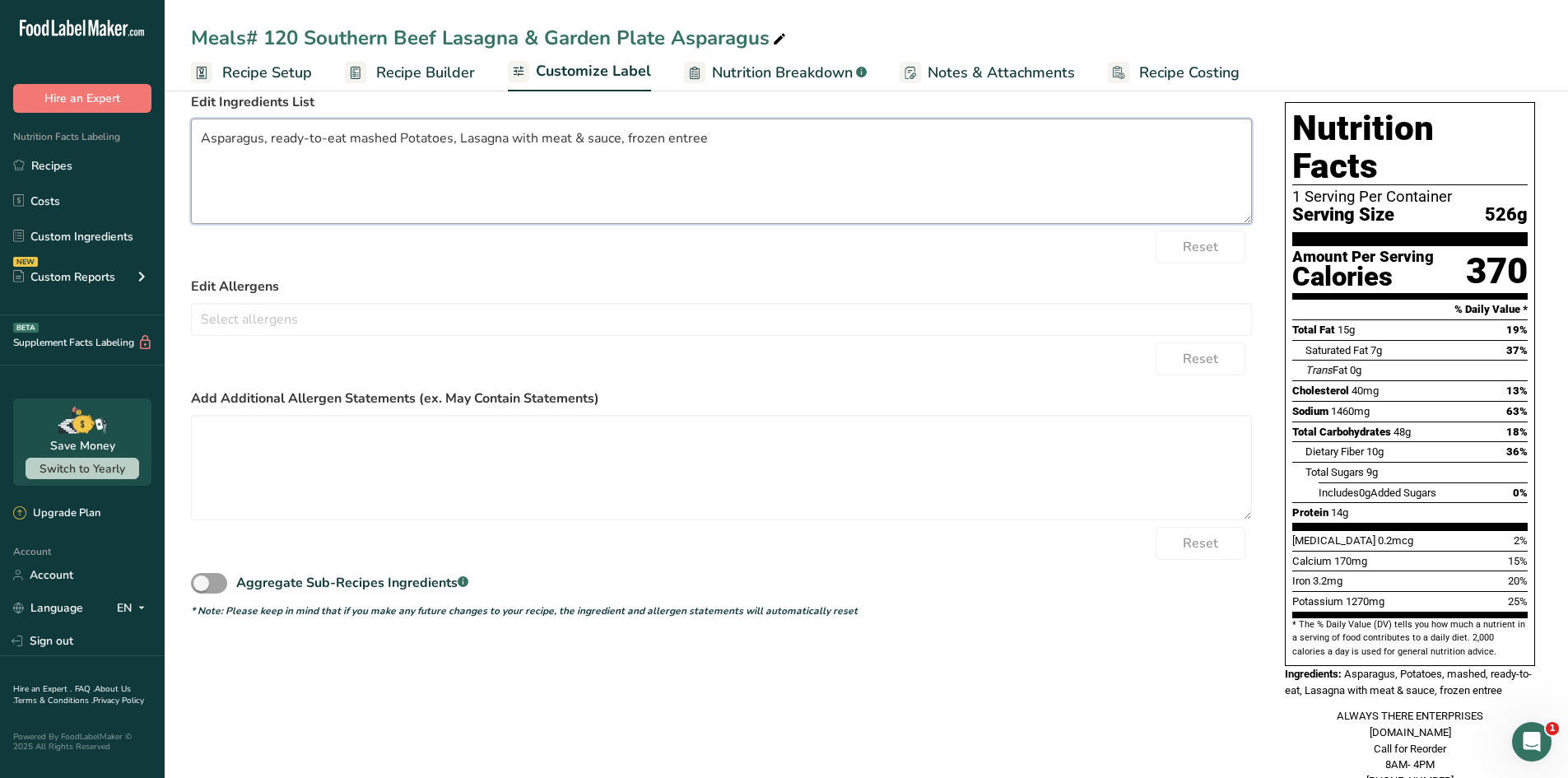
click at [623, 133] on textarea "Asparagus, ready-to-eat mashed Potatoes, Lasagna with meat & sauce, frozen entr…" at bounding box center [722, 171] width 1061 height 105
click at [455, 135] on textarea "Asparagus, ready-to-eat mashed Potatoes, Lasagna with meat & sauce" at bounding box center [722, 171] width 1061 height 105
click at [481, 172] on textarea "Asparagus, ready-to-eat mashed Potatoes, and Lasagna with meat & sauce" at bounding box center [722, 171] width 1061 height 105
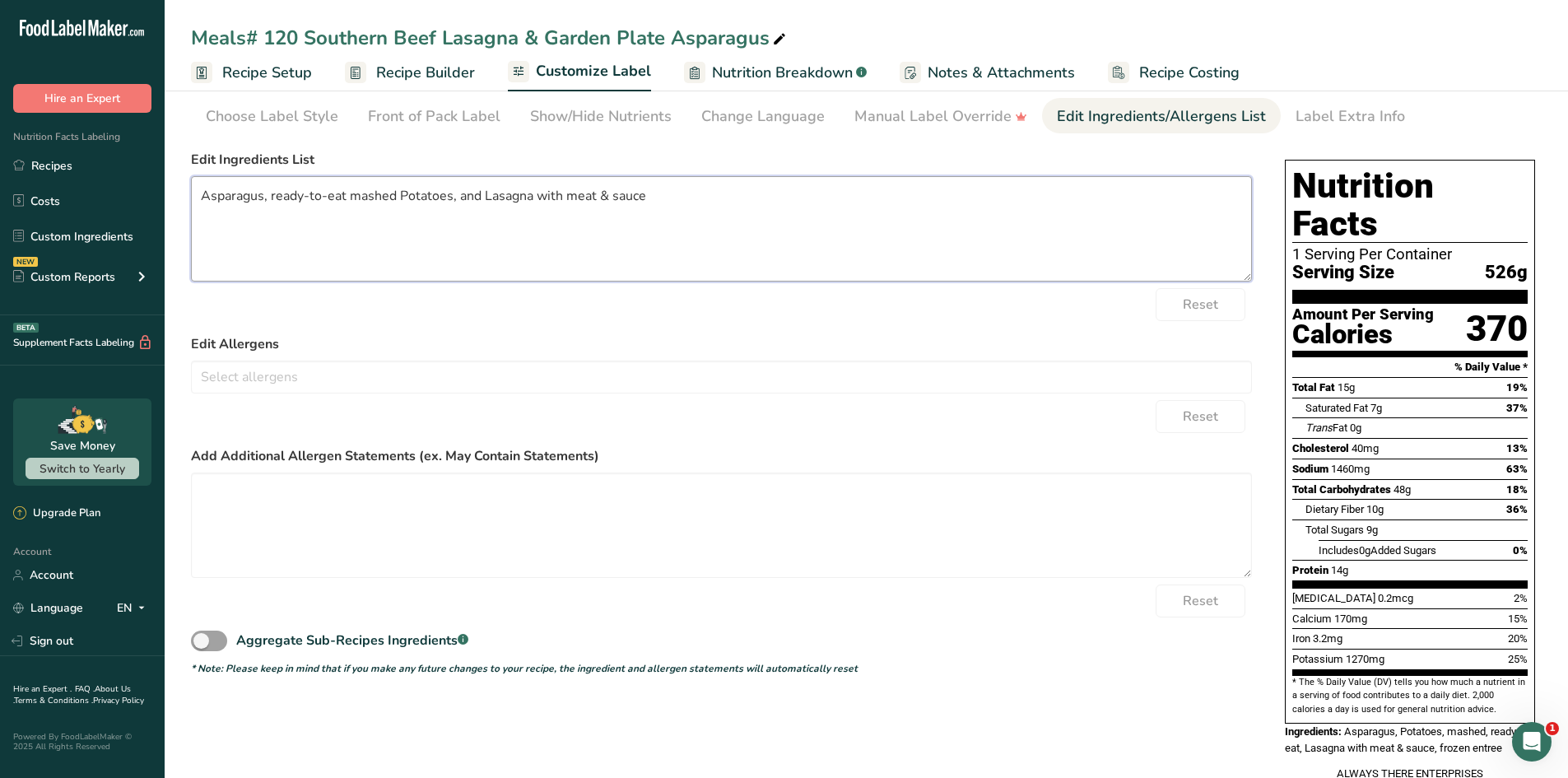
scroll to position [36, 0]
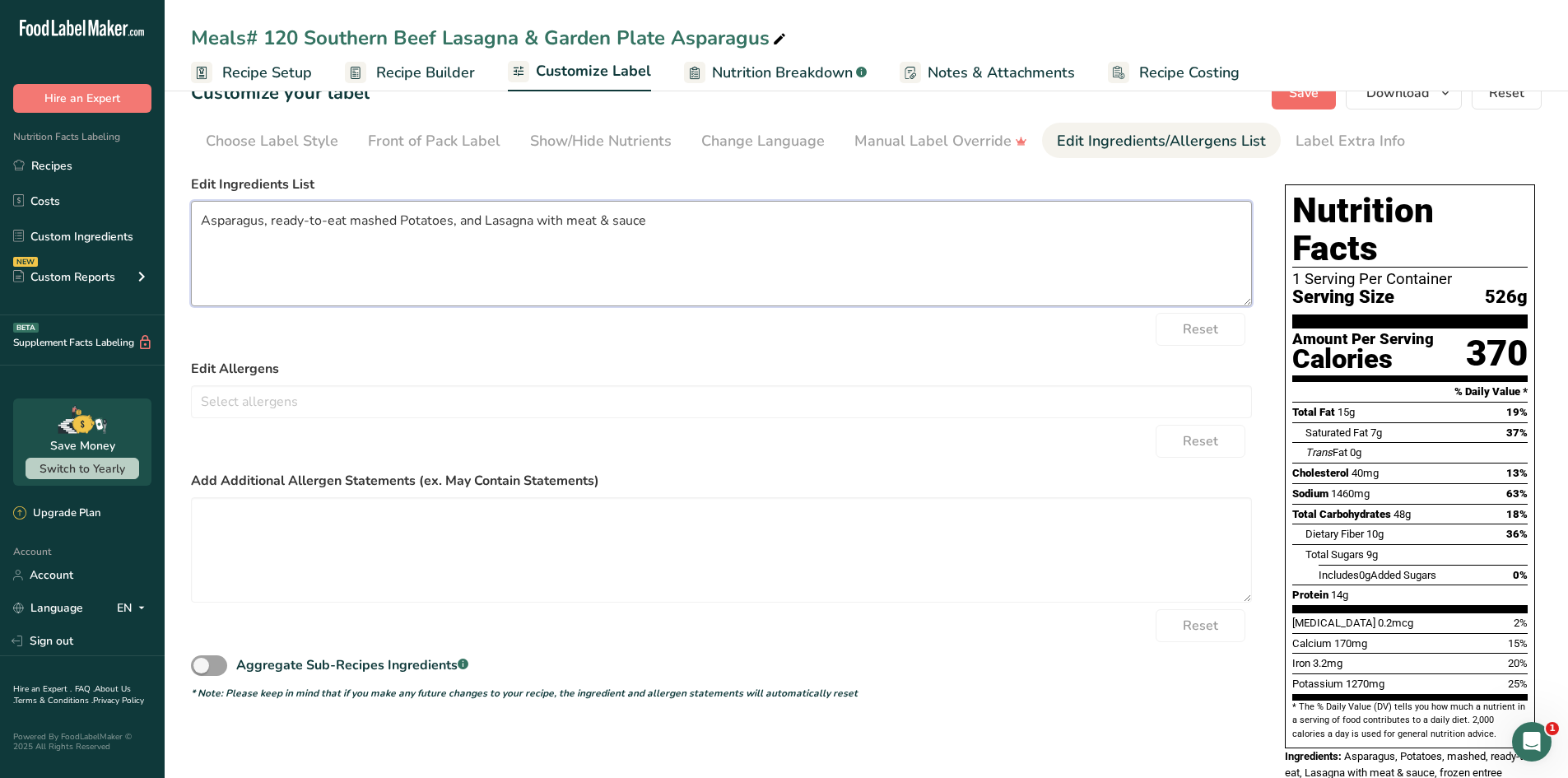
type textarea "Asparagus, ready-to-eat mashed Potatoes, and Lasagna with meat & sauce"
click at [1284, 104] on button "Save" at bounding box center [1304, 93] width 64 height 33
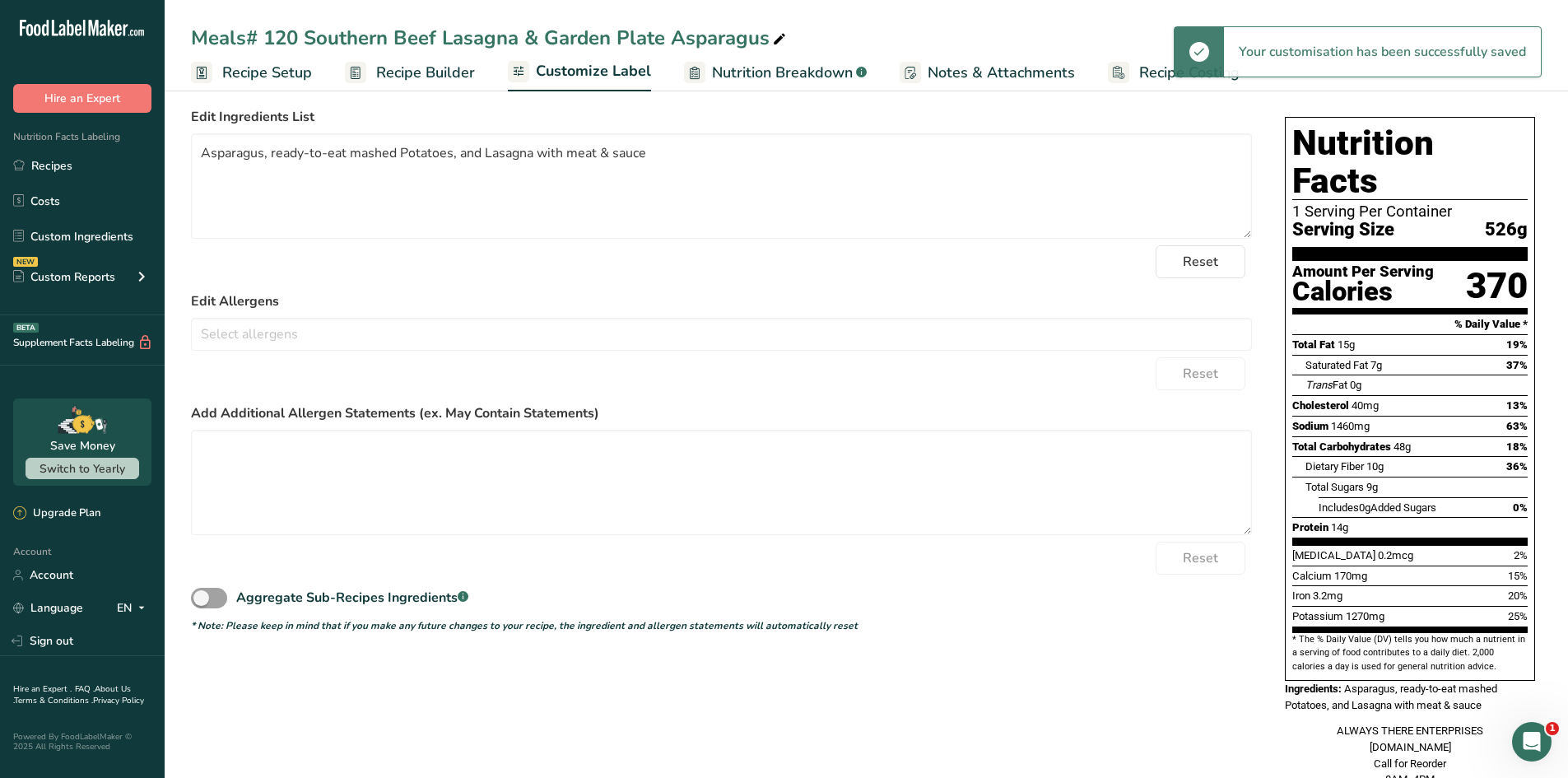
scroll to position [164, 0]
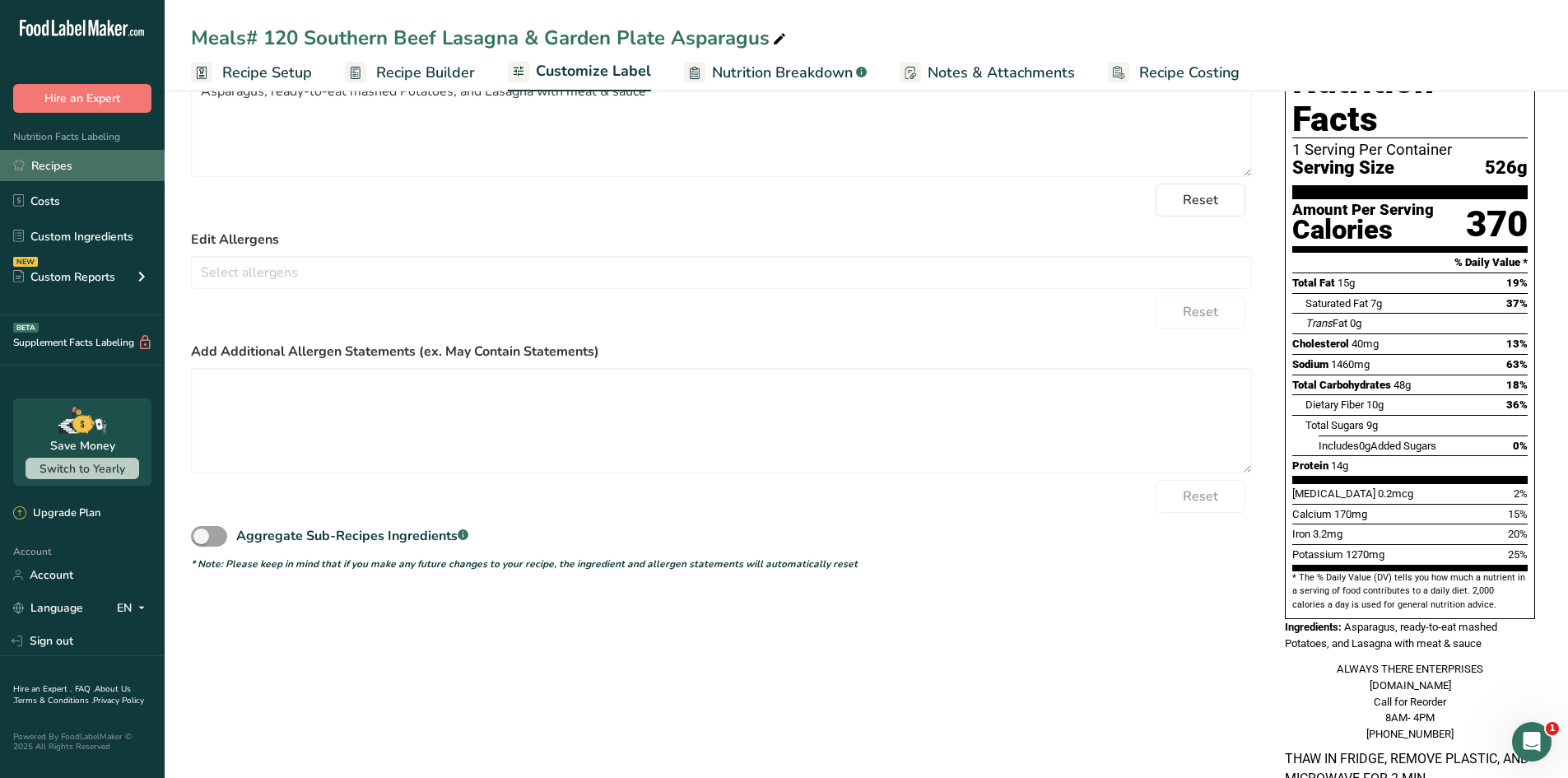
click at [46, 172] on link "Recipes" at bounding box center [82, 165] width 164 height 31
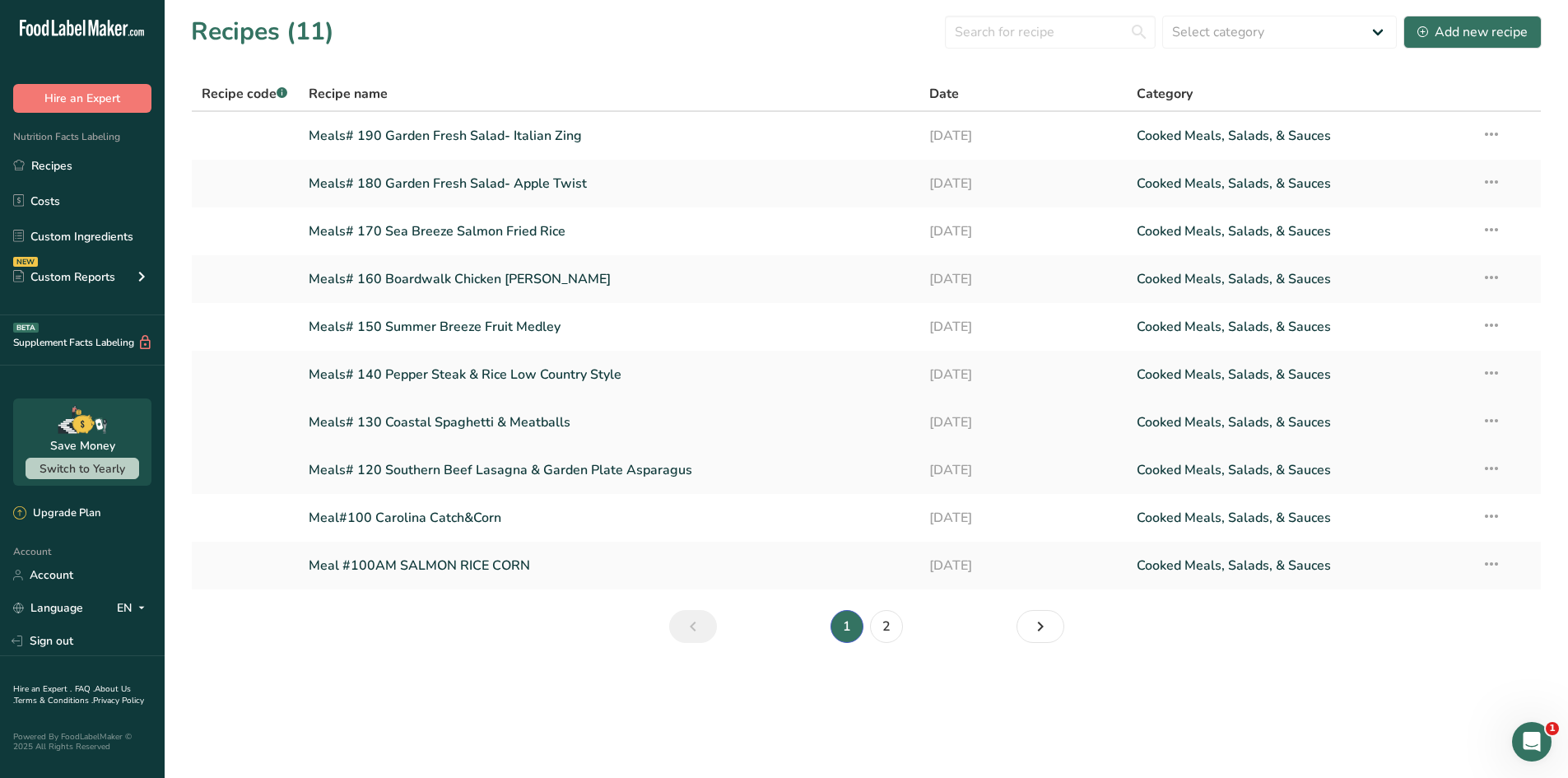
click at [400, 412] on link "Meals# 130 Coastal Spaghetti & Meatballs" at bounding box center [610, 422] width 602 height 35
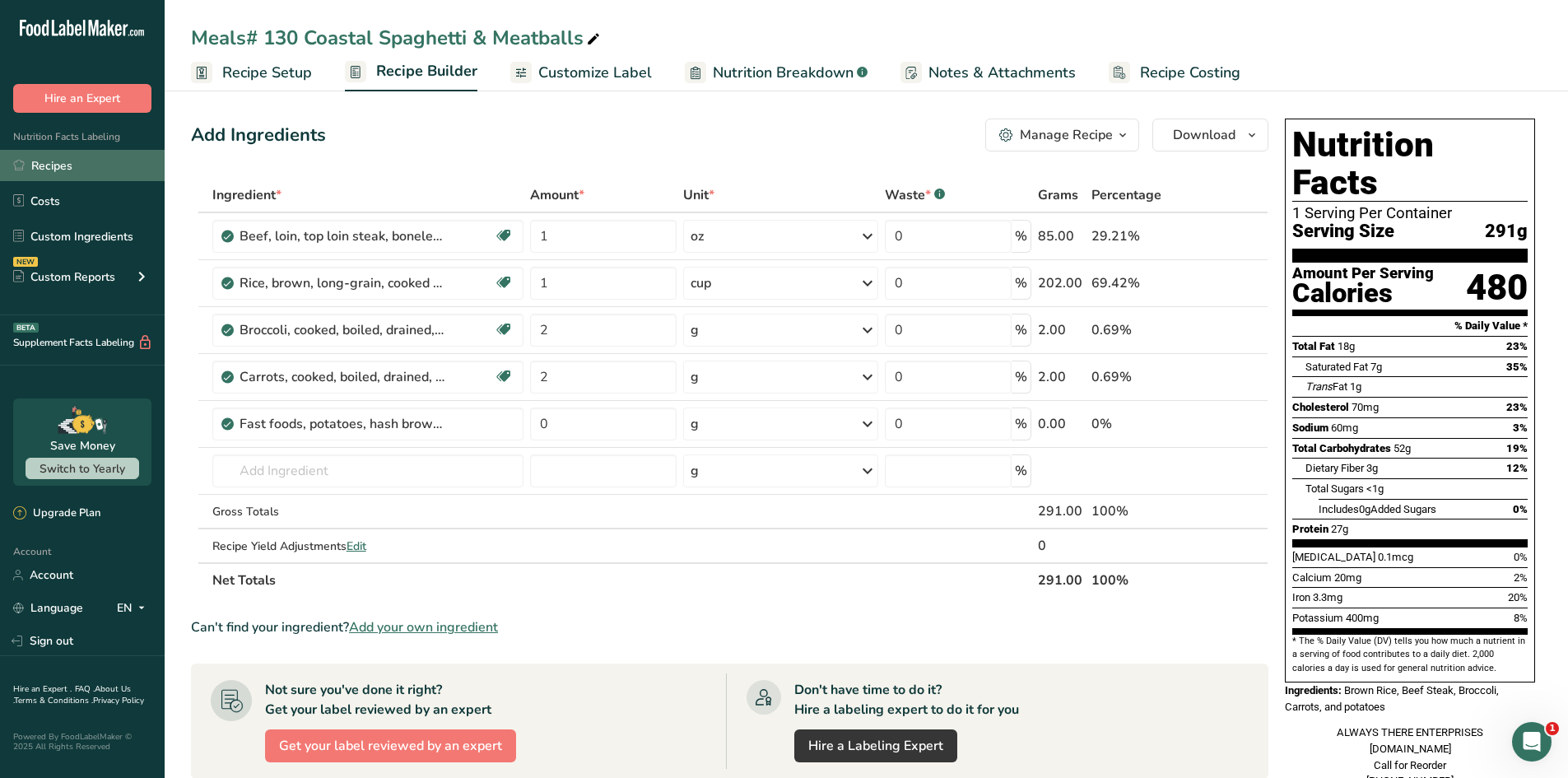
click at [80, 167] on link "Recipes" at bounding box center [82, 165] width 164 height 31
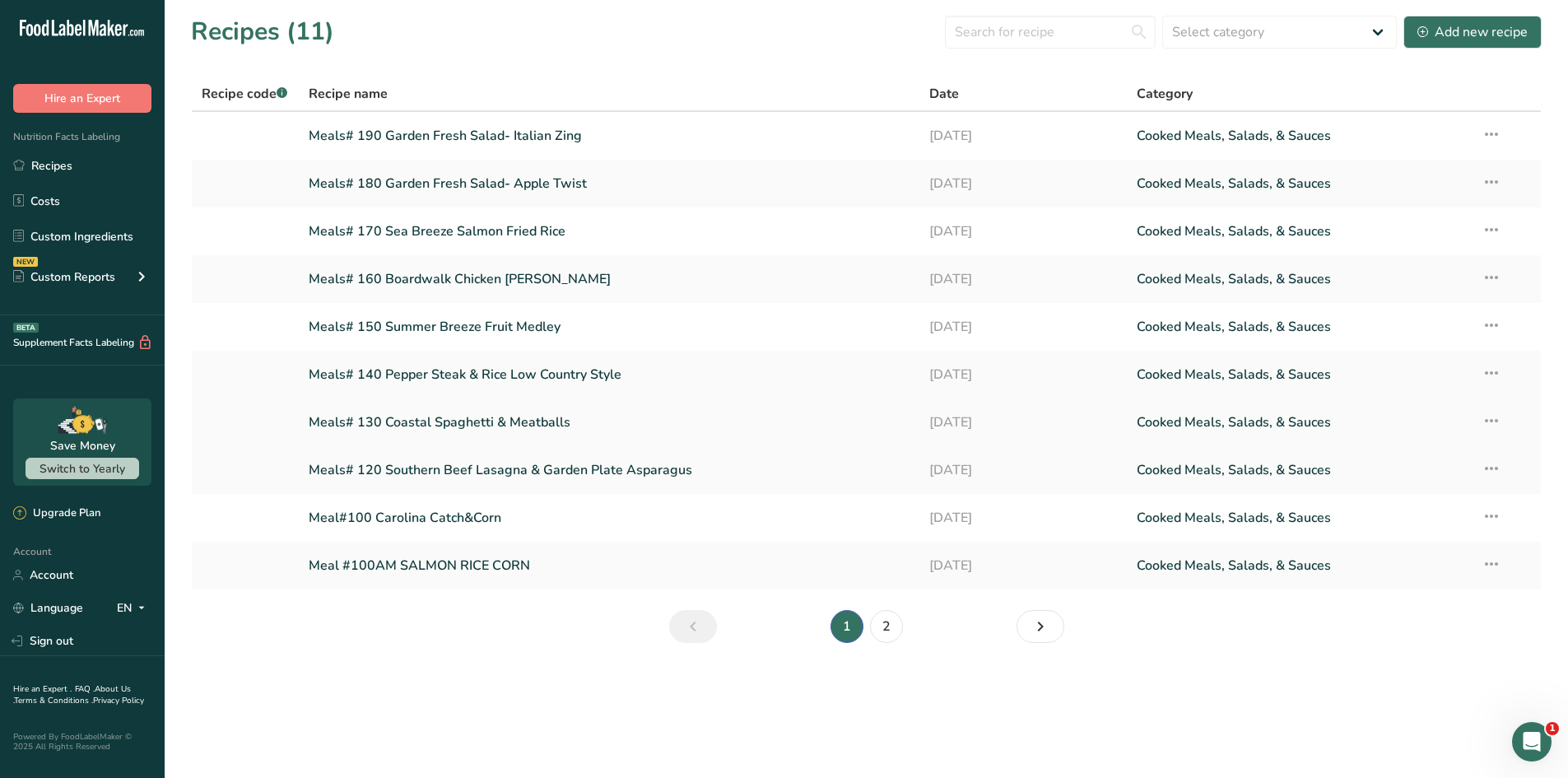
click at [404, 415] on link "Meals# 130 Coastal Spaghetti & Meatballs" at bounding box center [610, 422] width 602 height 35
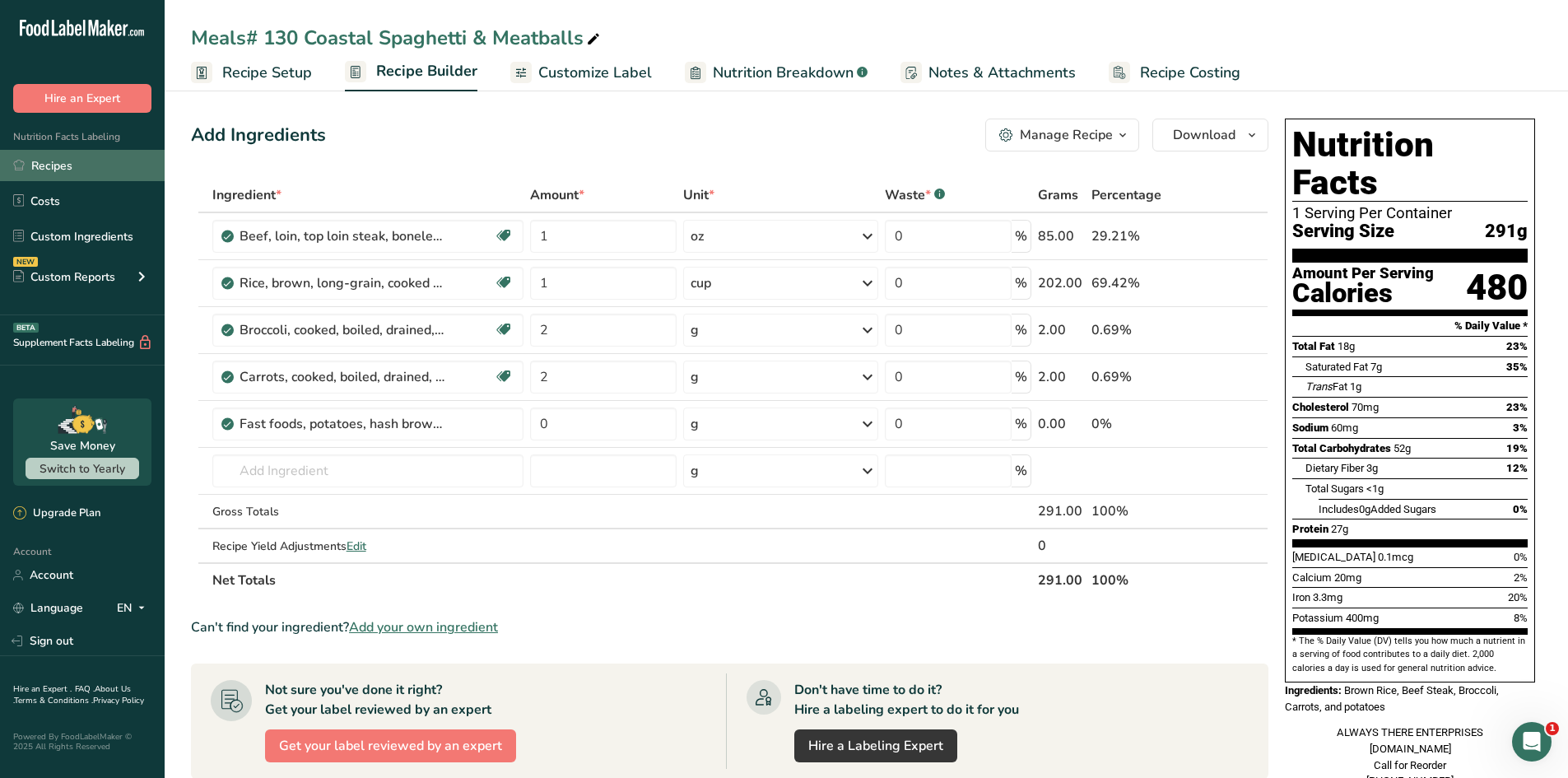
click at [51, 174] on link "Recipes" at bounding box center [82, 165] width 164 height 31
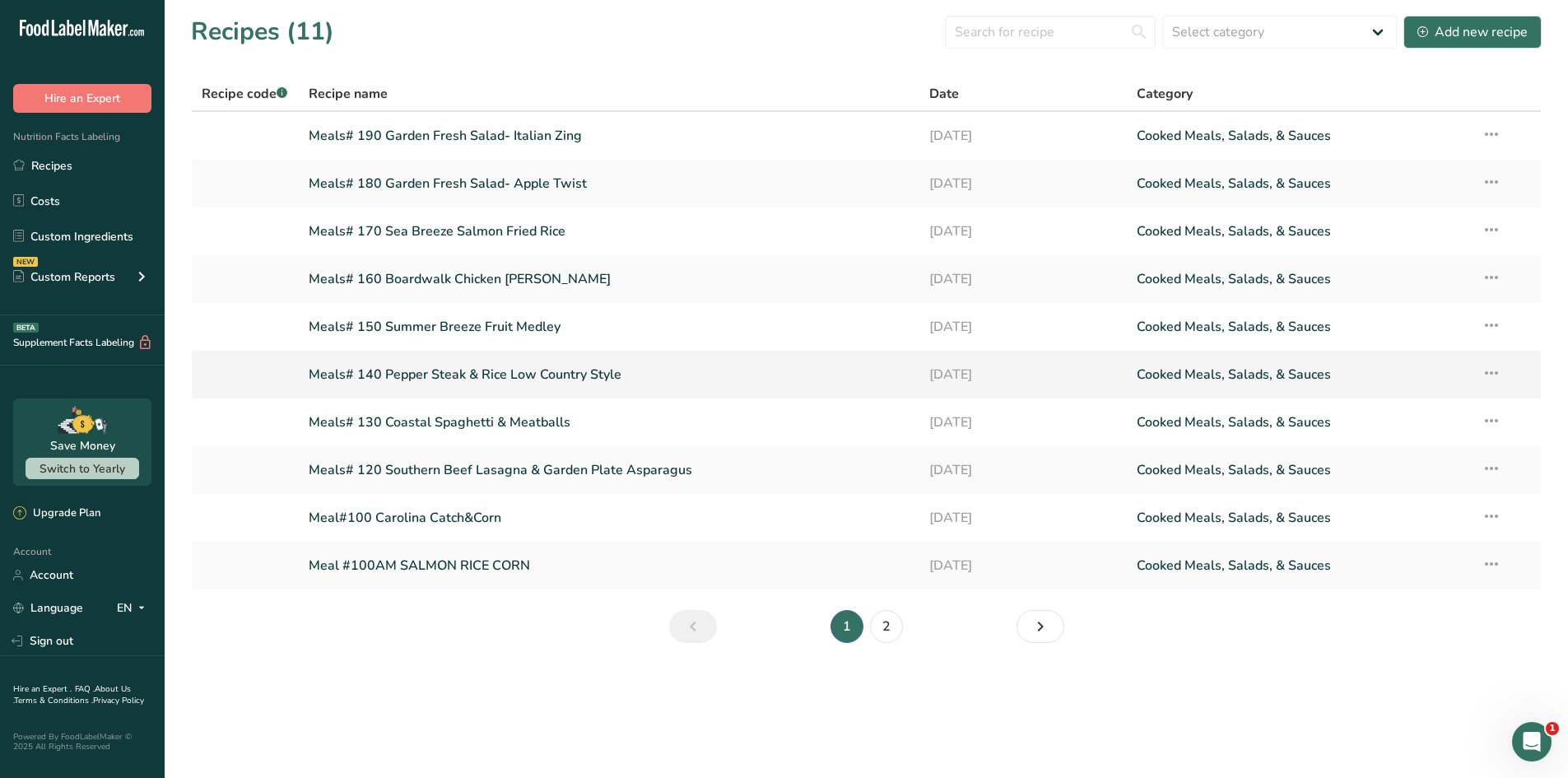
click at [414, 377] on link "Meals# 140 Pepper Steak & Rice Low Country Style" at bounding box center [610, 374] width 602 height 35
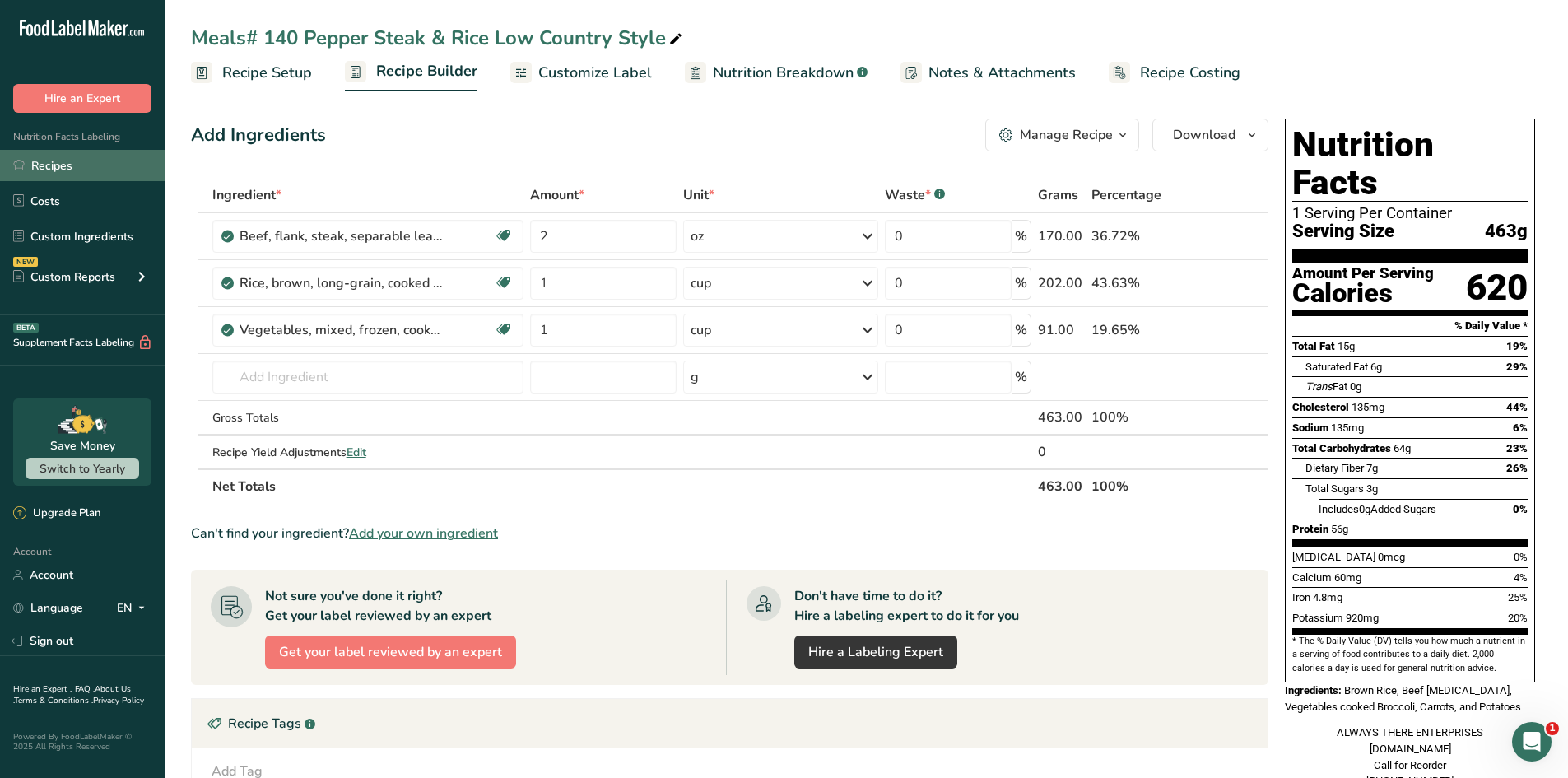
click at [33, 172] on link "Recipes" at bounding box center [82, 165] width 164 height 31
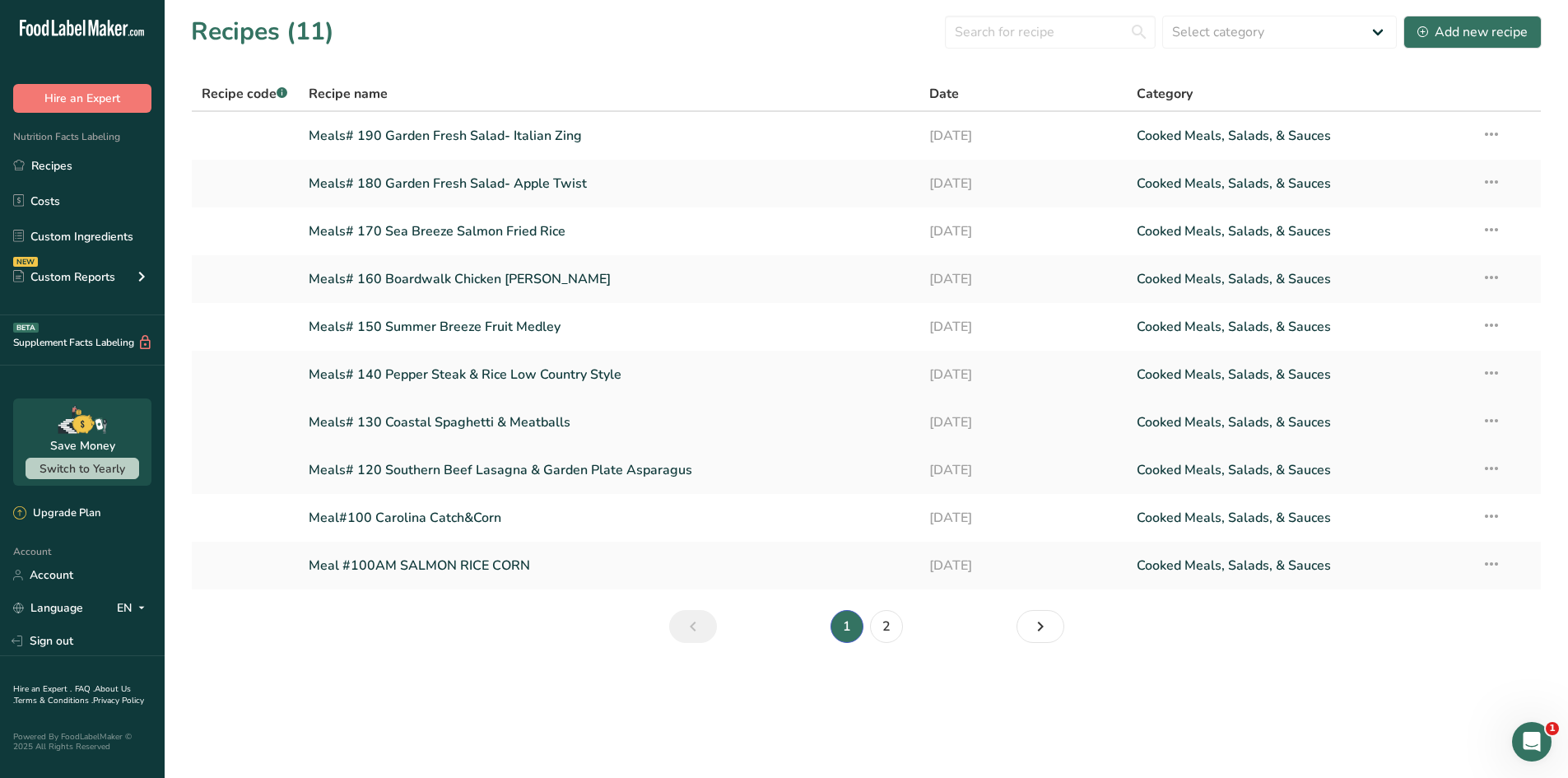
click at [423, 426] on link "Meals# 130 Coastal Spaghetti & Meatballs" at bounding box center [610, 422] width 602 height 35
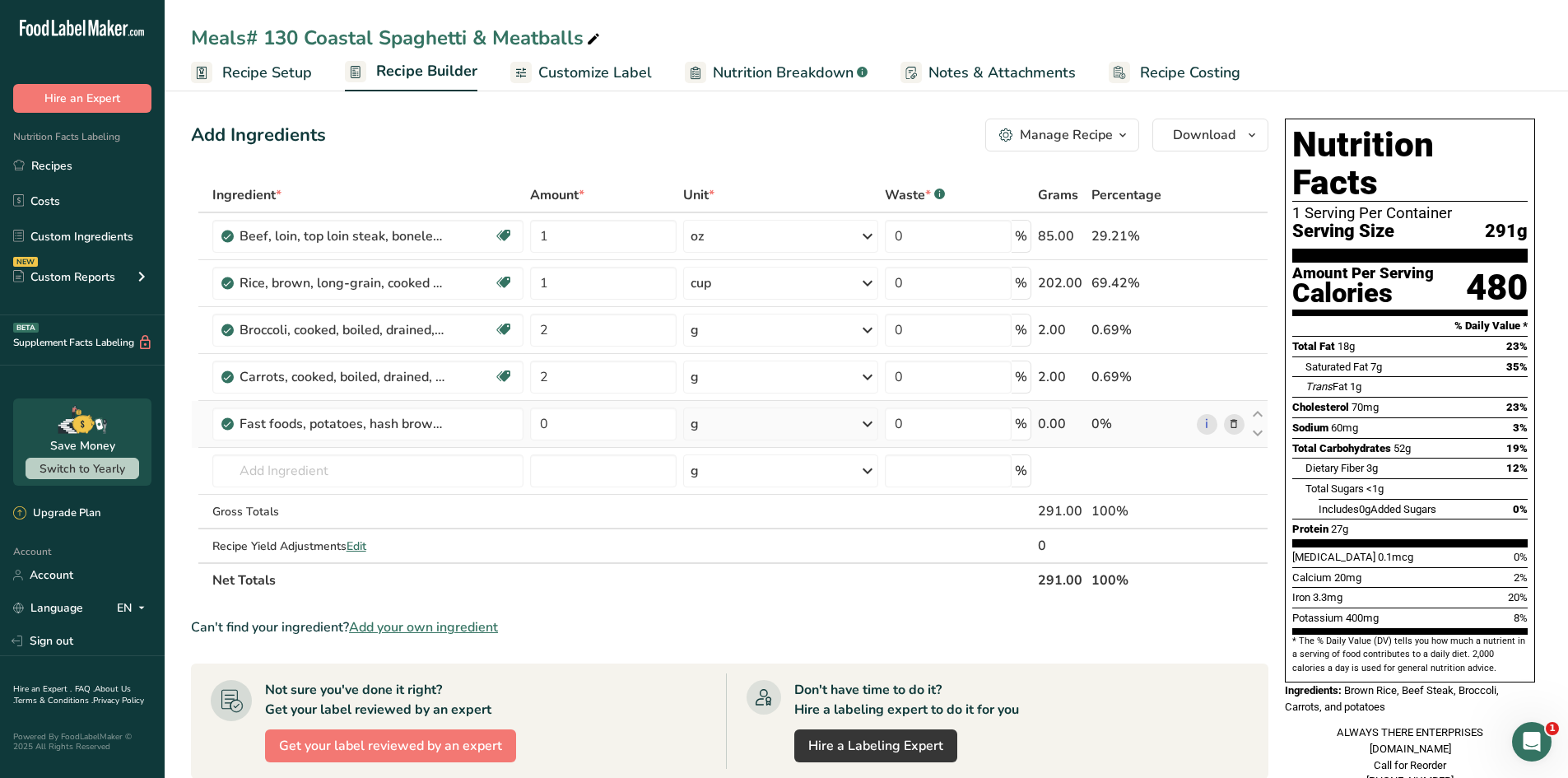
click at [1236, 426] on icon at bounding box center [1234, 423] width 12 height 17
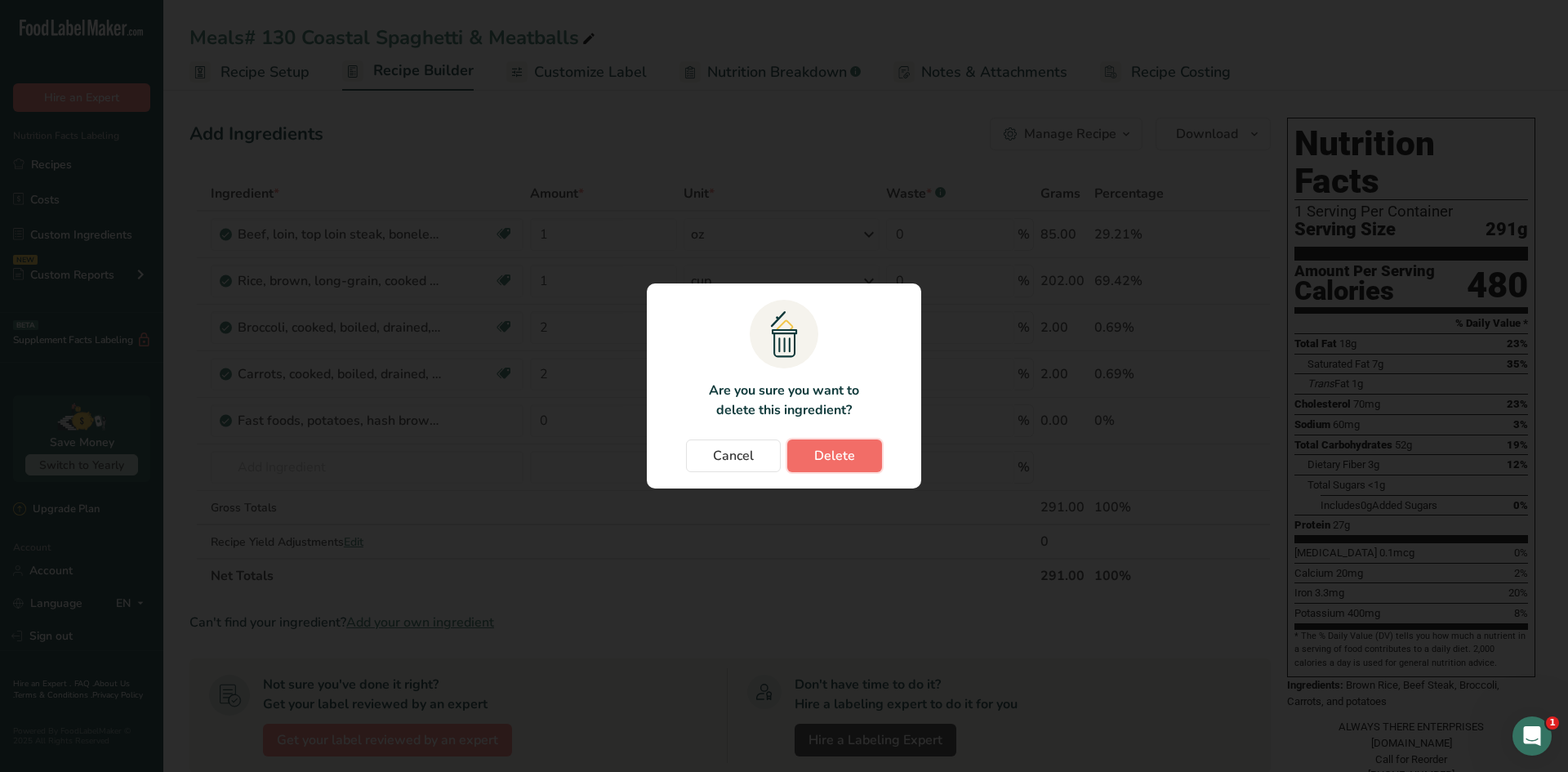
click at [862, 456] on button "Delete" at bounding box center [834, 456] width 95 height 33
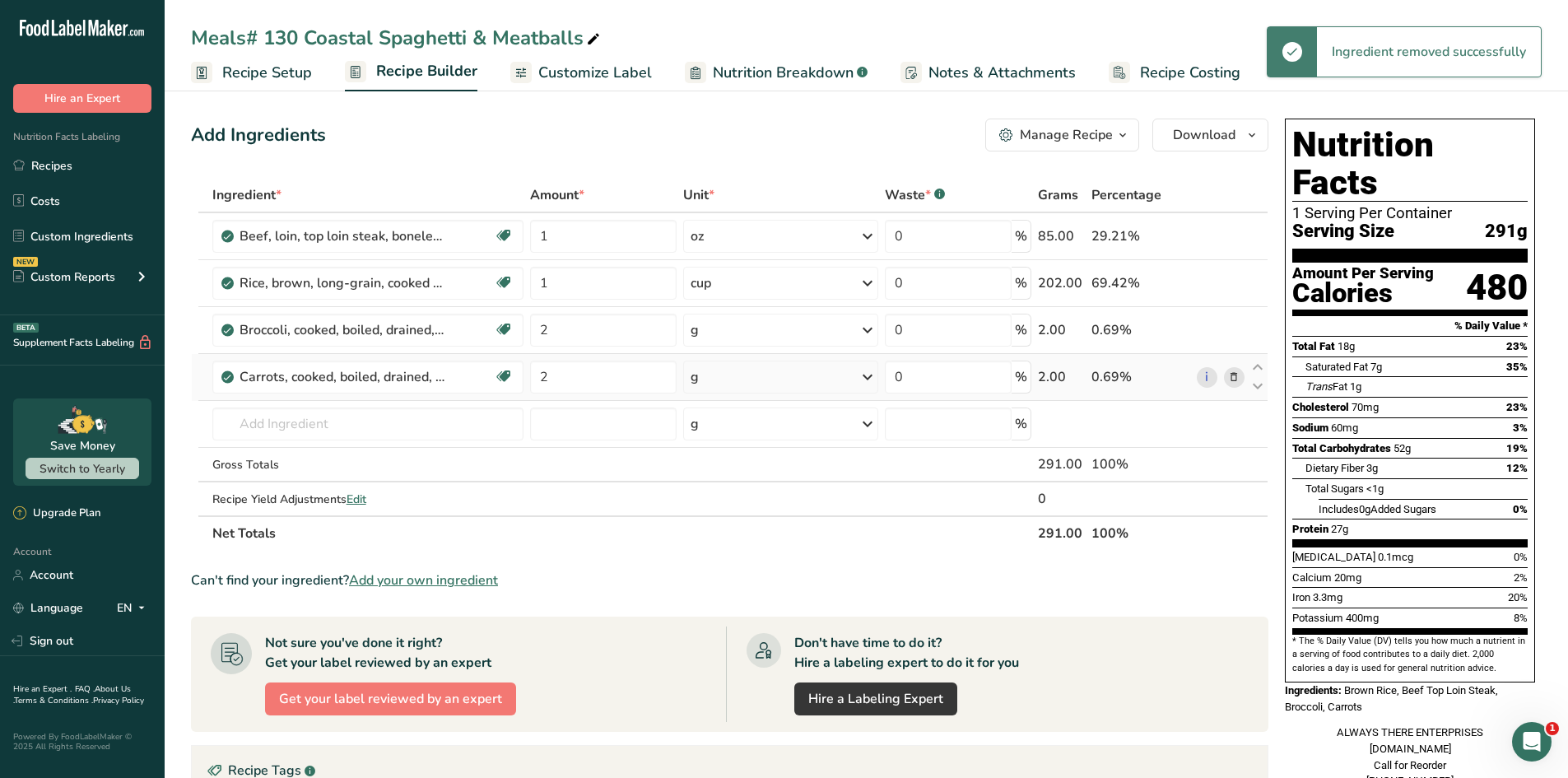
click at [1230, 376] on icon at bounding box center [1234, 377] width 12 height 17
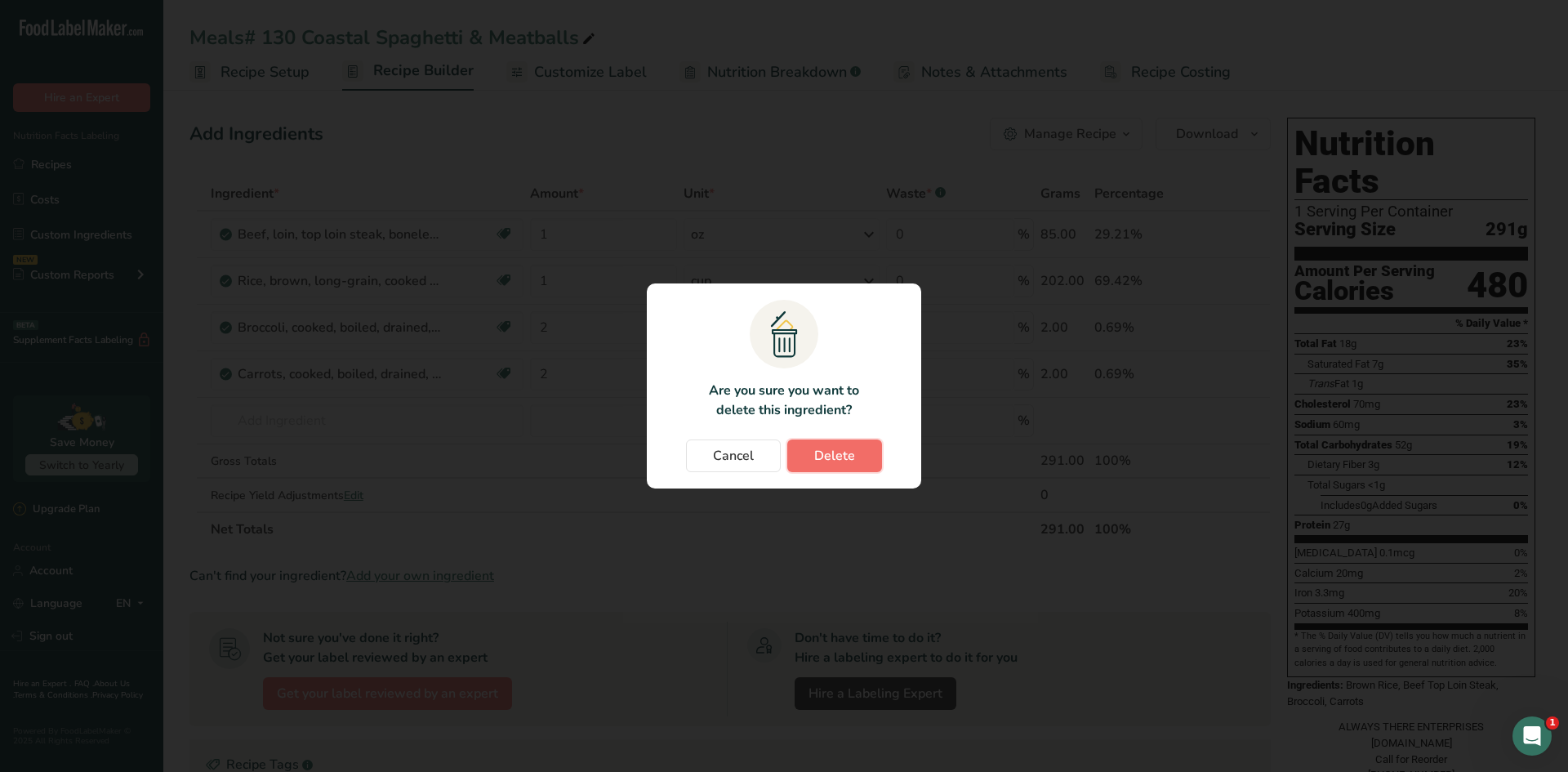
click at [856, 442] on button "Delete" at bounding box center [834, 456] width 95 height 33
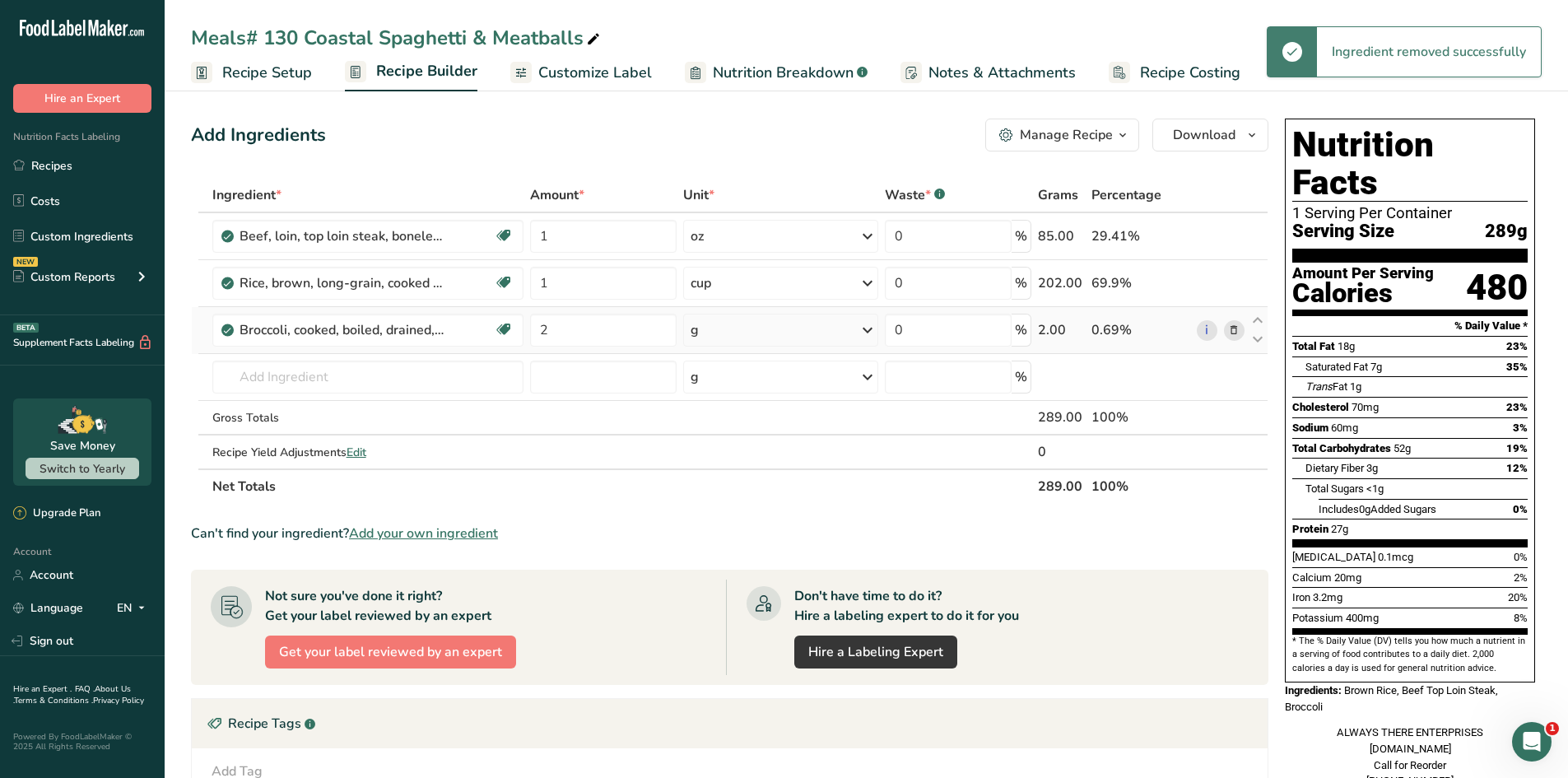
click at [1238, 327] on icon at bounding box center [1234, 330] width 12 height 17
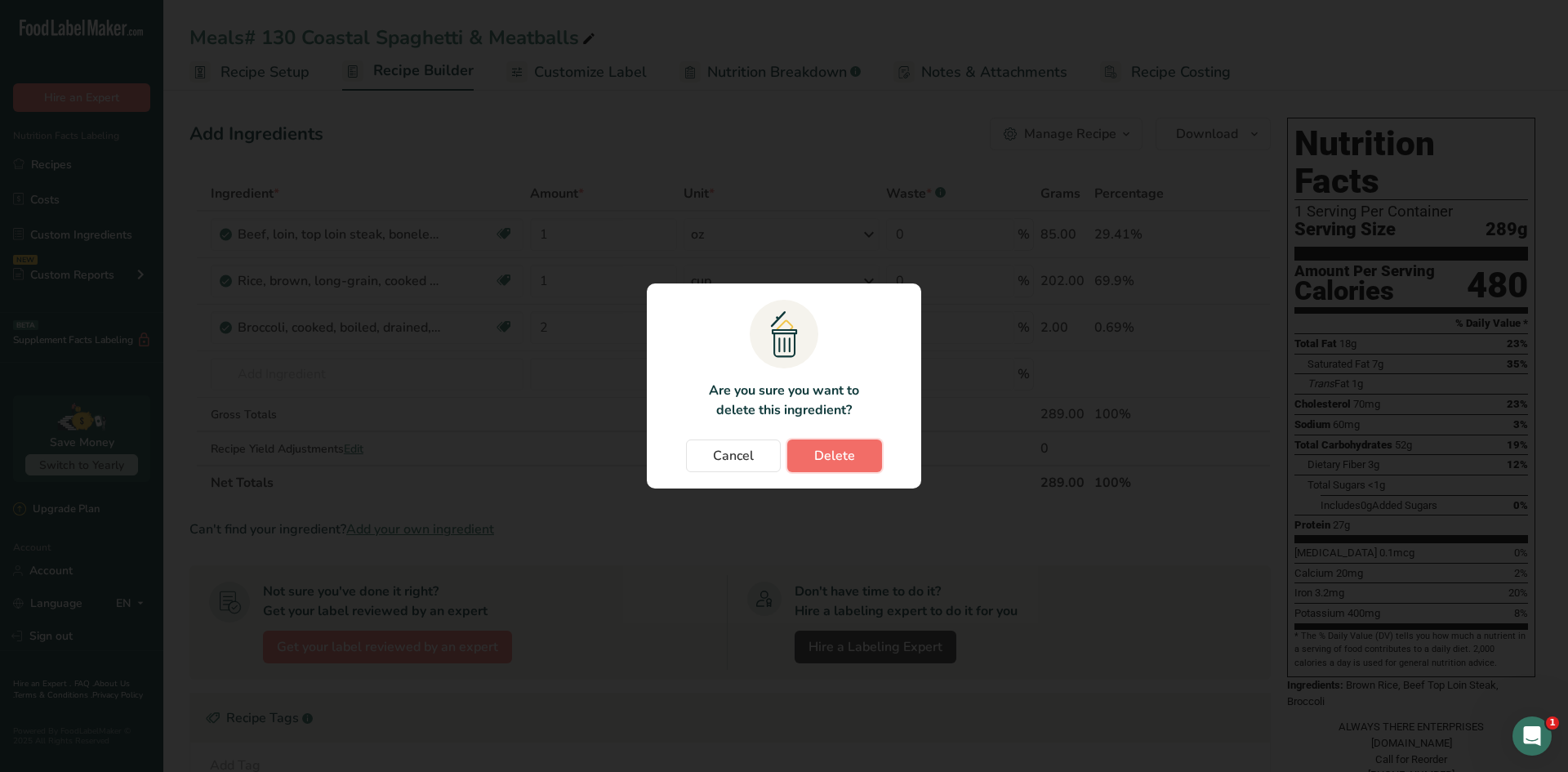
click at [862, 452] on button "Delete" at bounding box center [834, 456] width 95 height 33
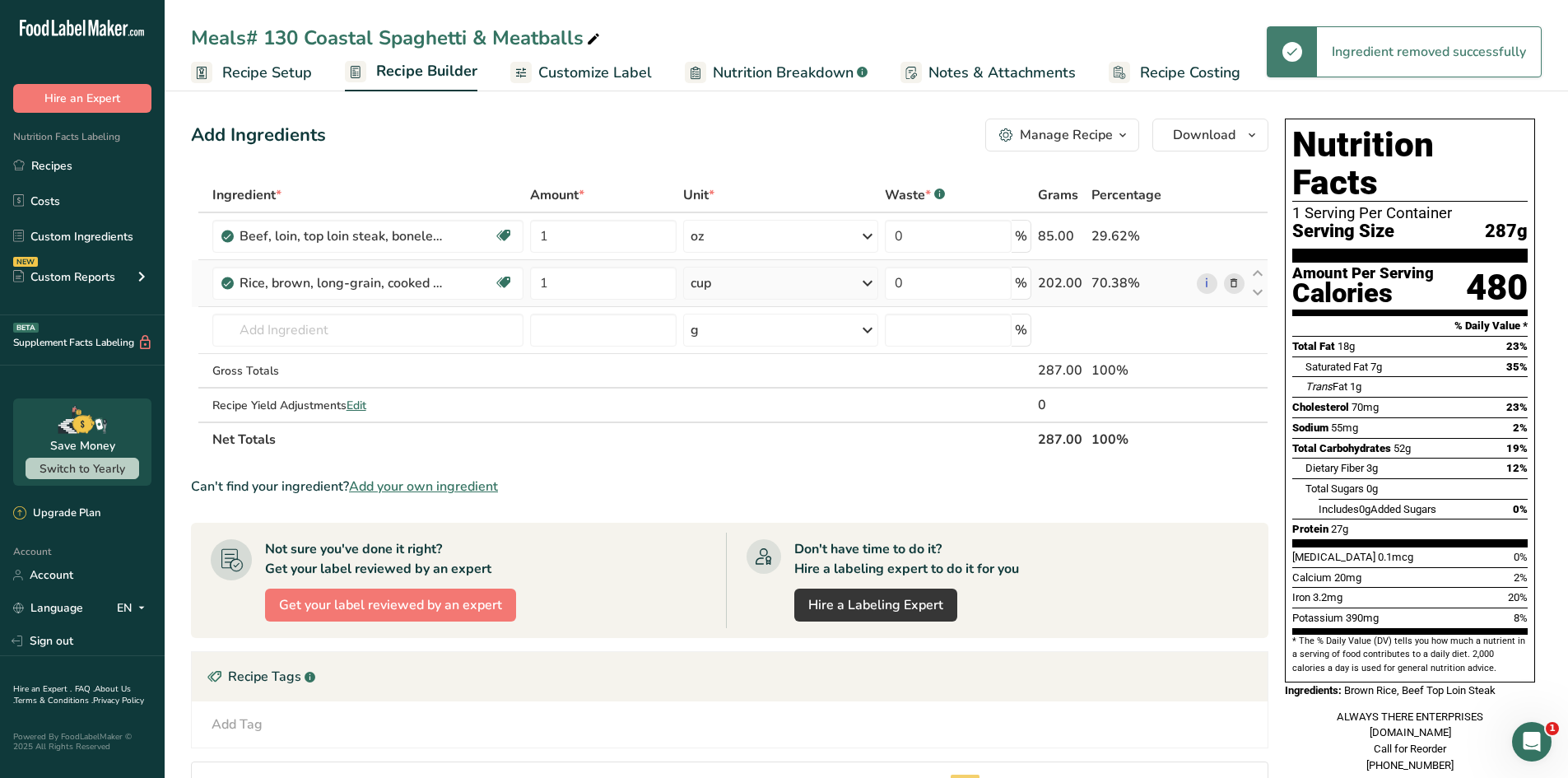
click at [1237, 282] on icon at bounding box center [1234, 283] width 12 height 17
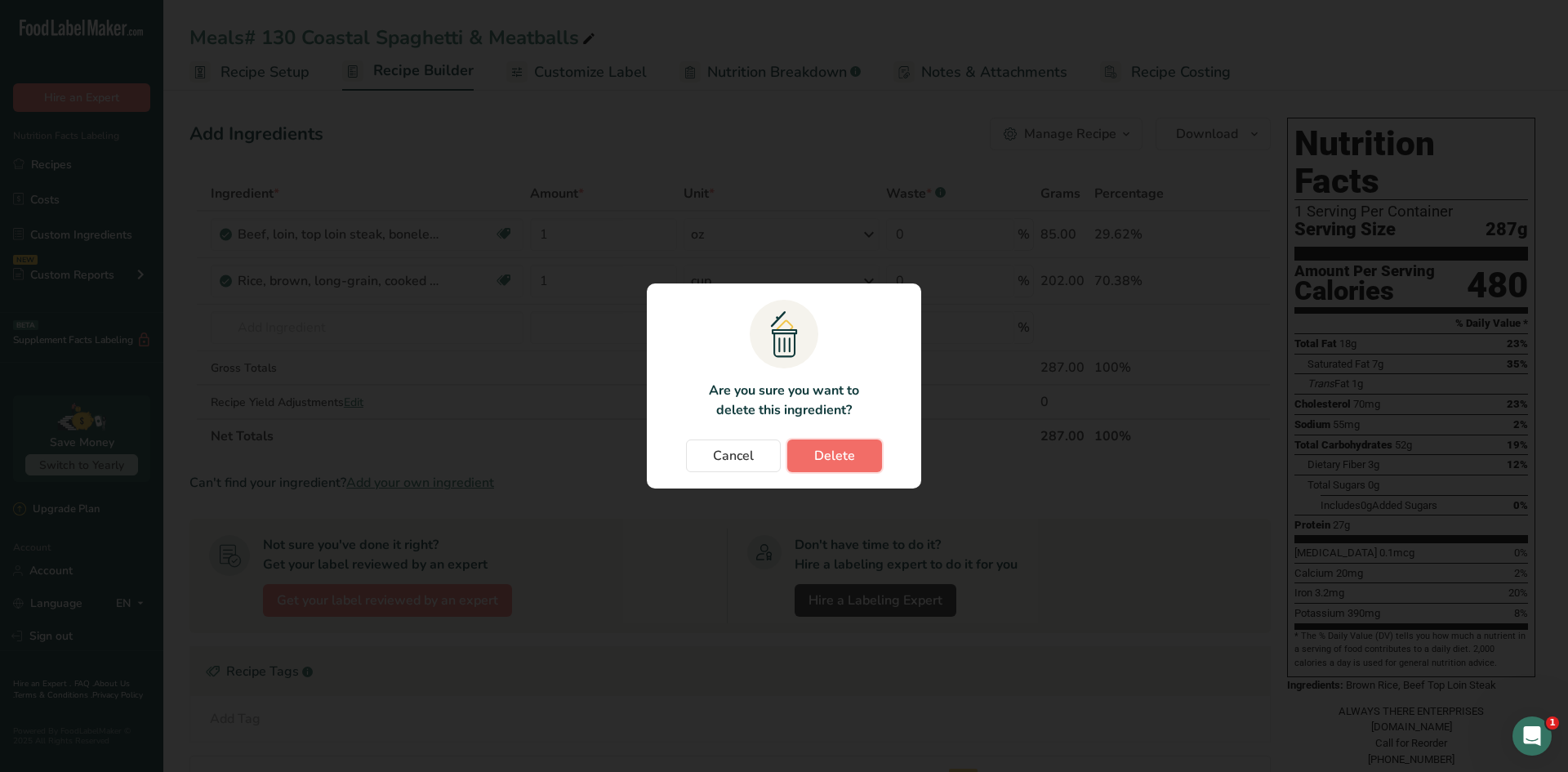
click at [856, 455] on button "Delete" at bounding box center [834, 456] width 95 height 33
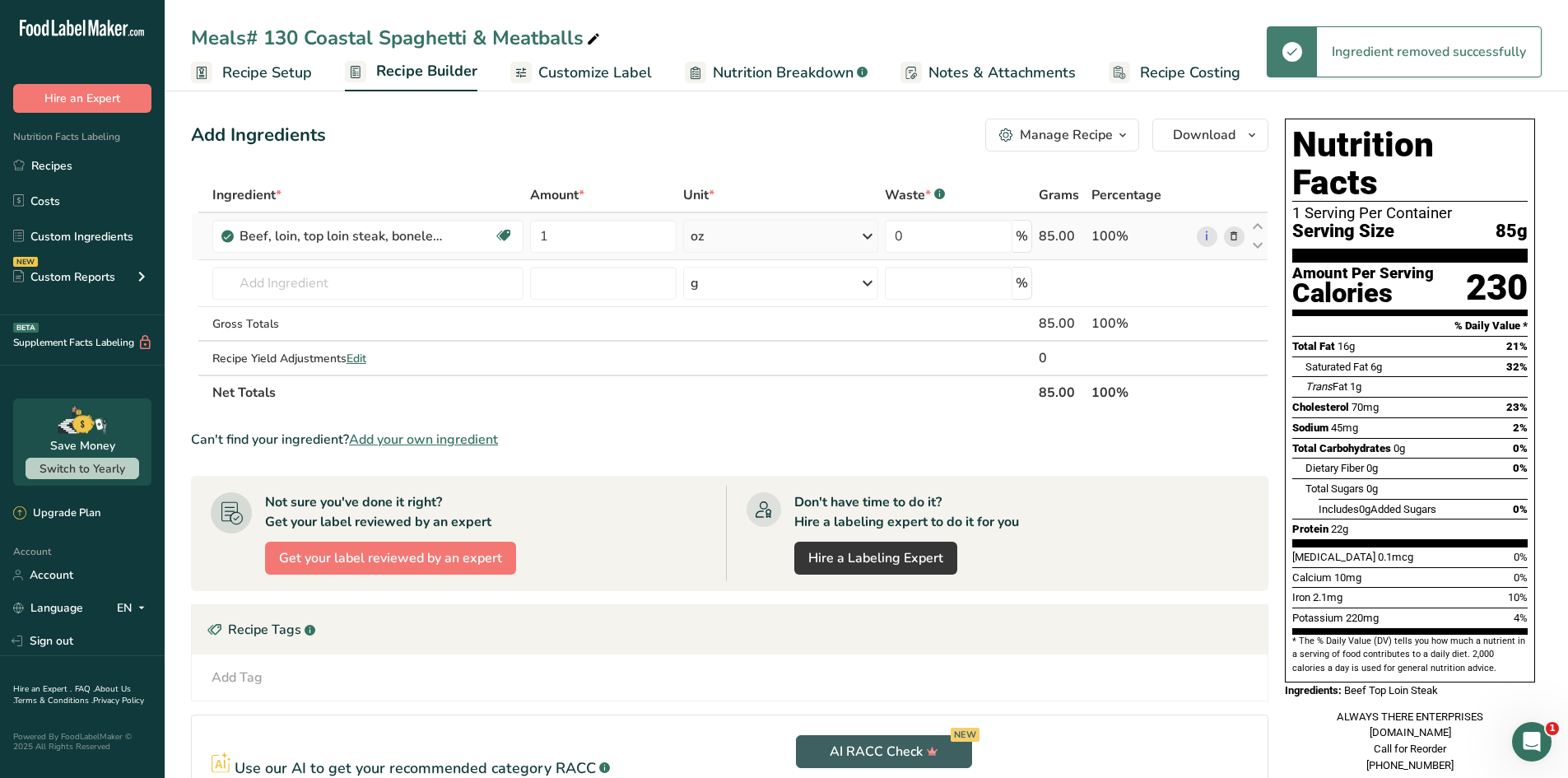
click at [1234, 233] on icon at bounding box center [1234, 236] width 12 height 17
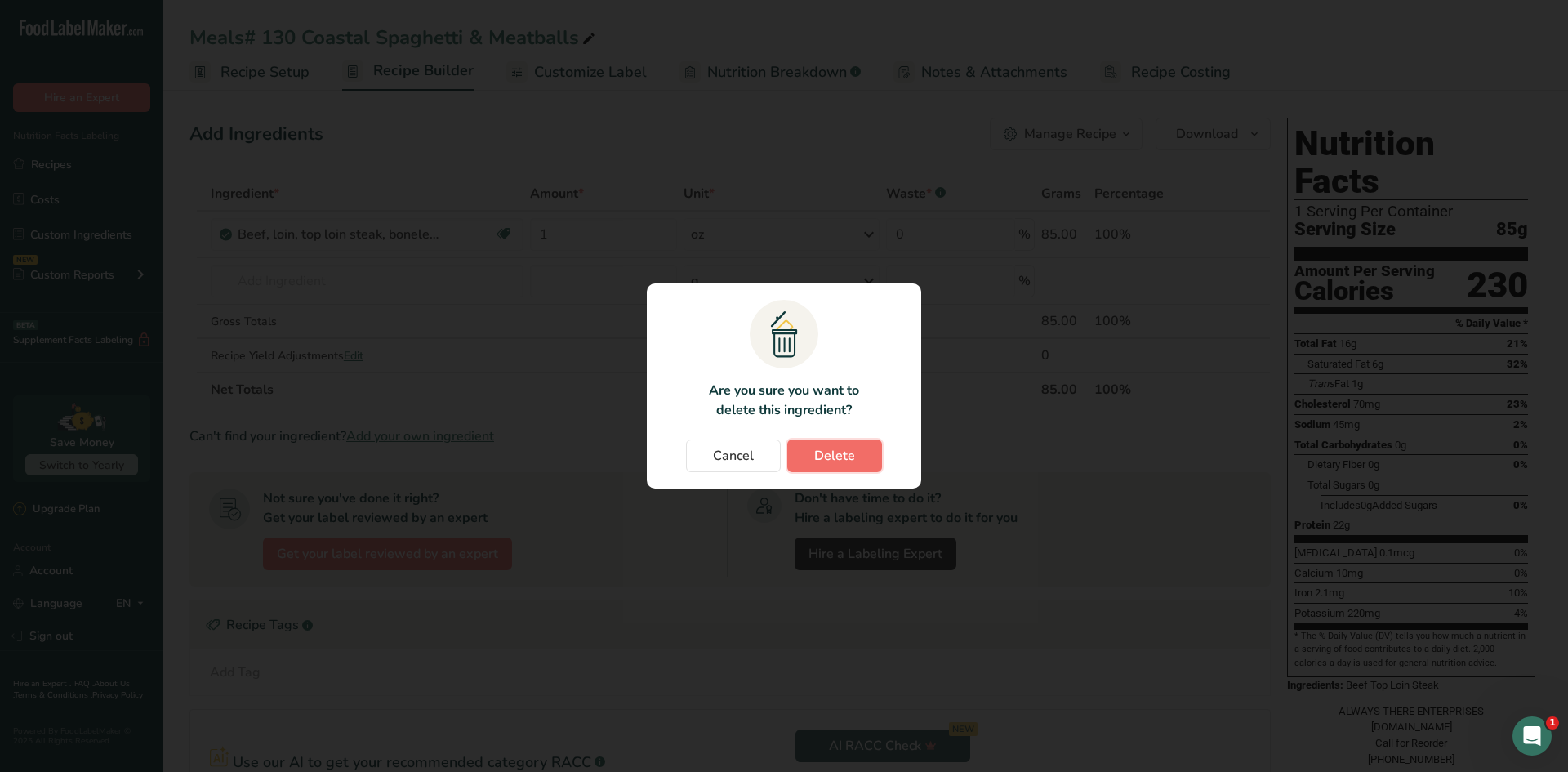
click at [865, 445] on button "Delete" at bounding box center [834, 456] width 95 height 33
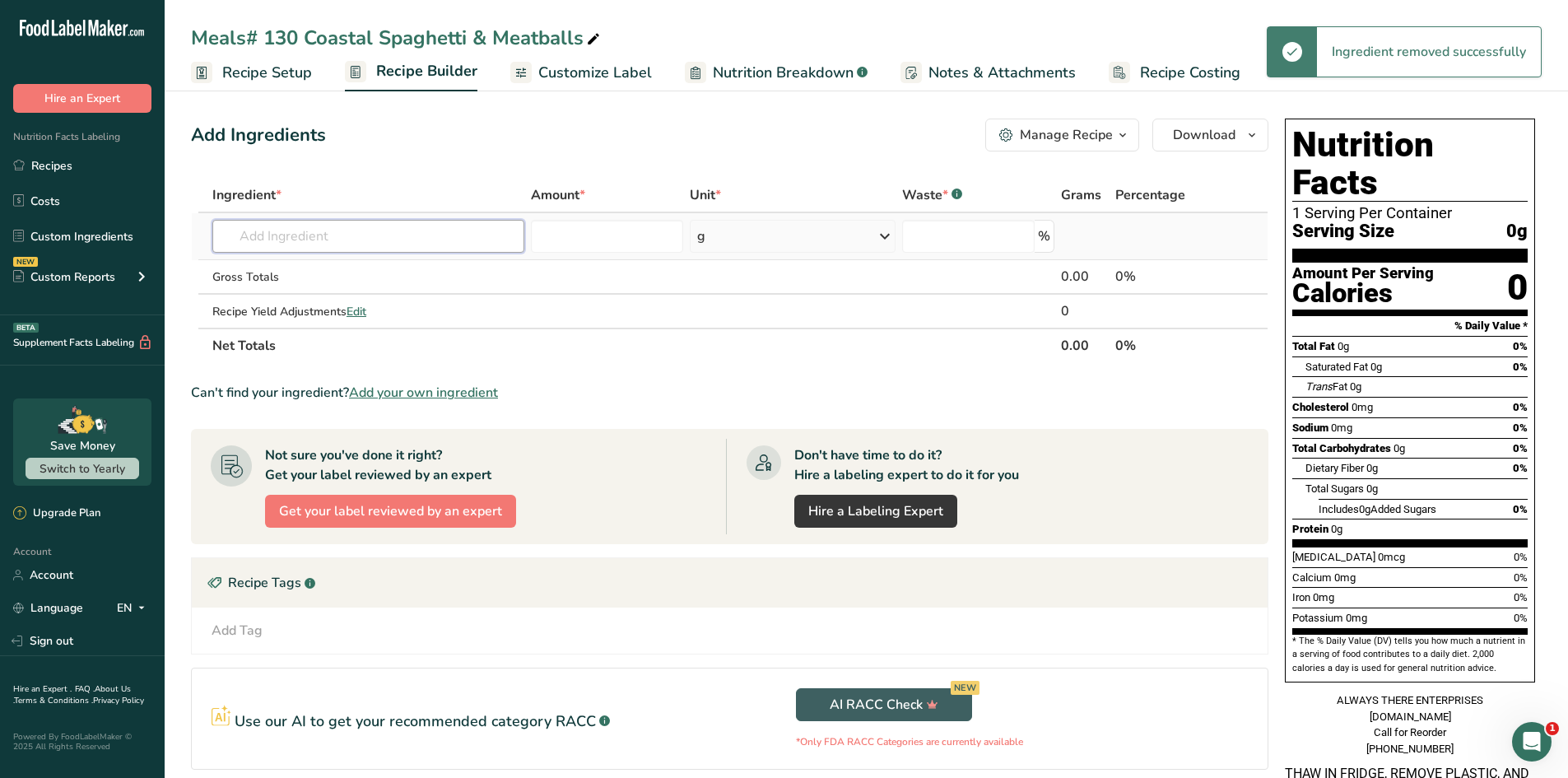
click at [356, 237] on input "text" at bounding box center [368, 236] width 312 height 33
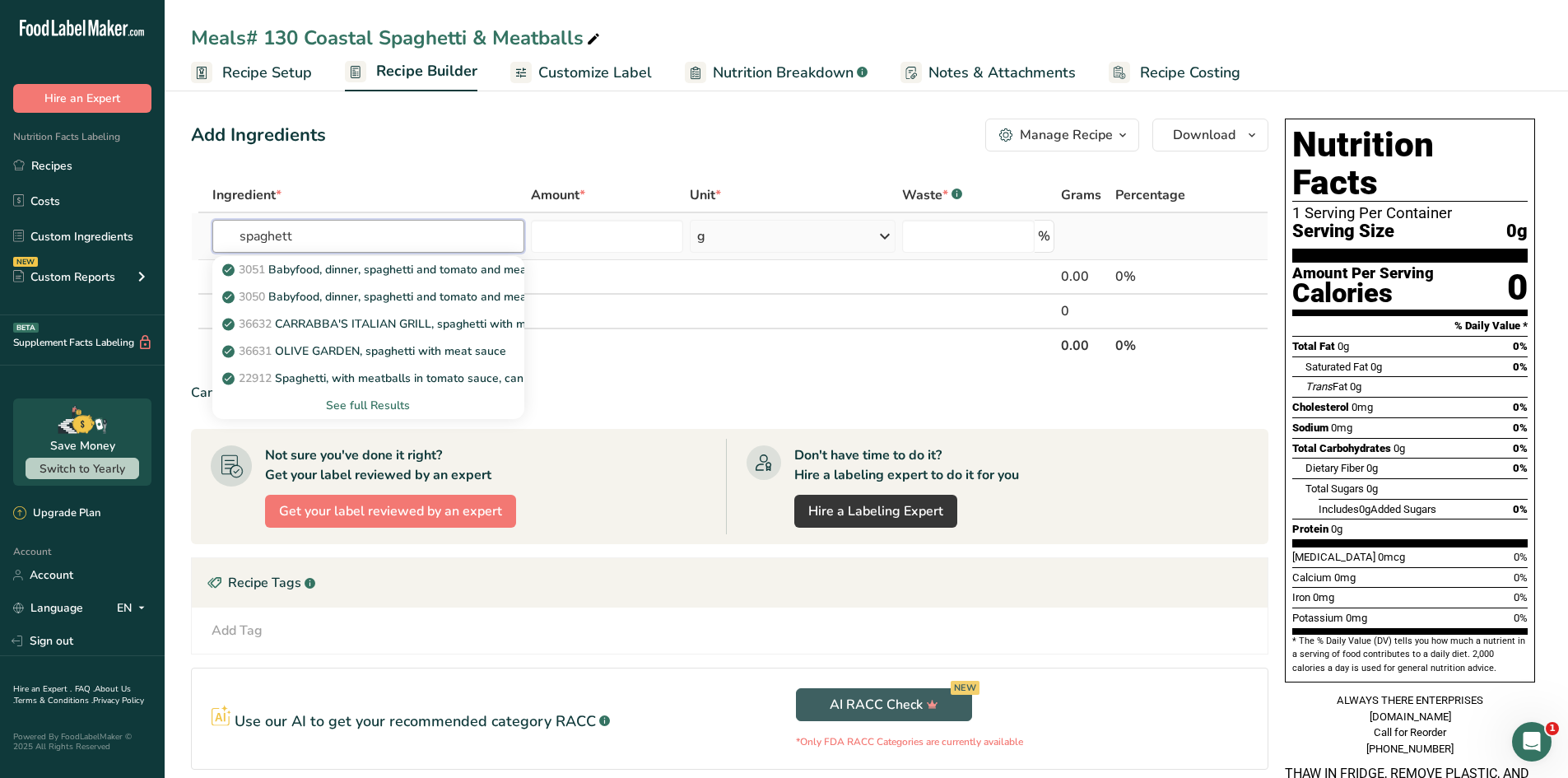
type input "spaghett"
click at [382, 411] on div "See full Results" at bounding box center [368, 405] width 286 height 17
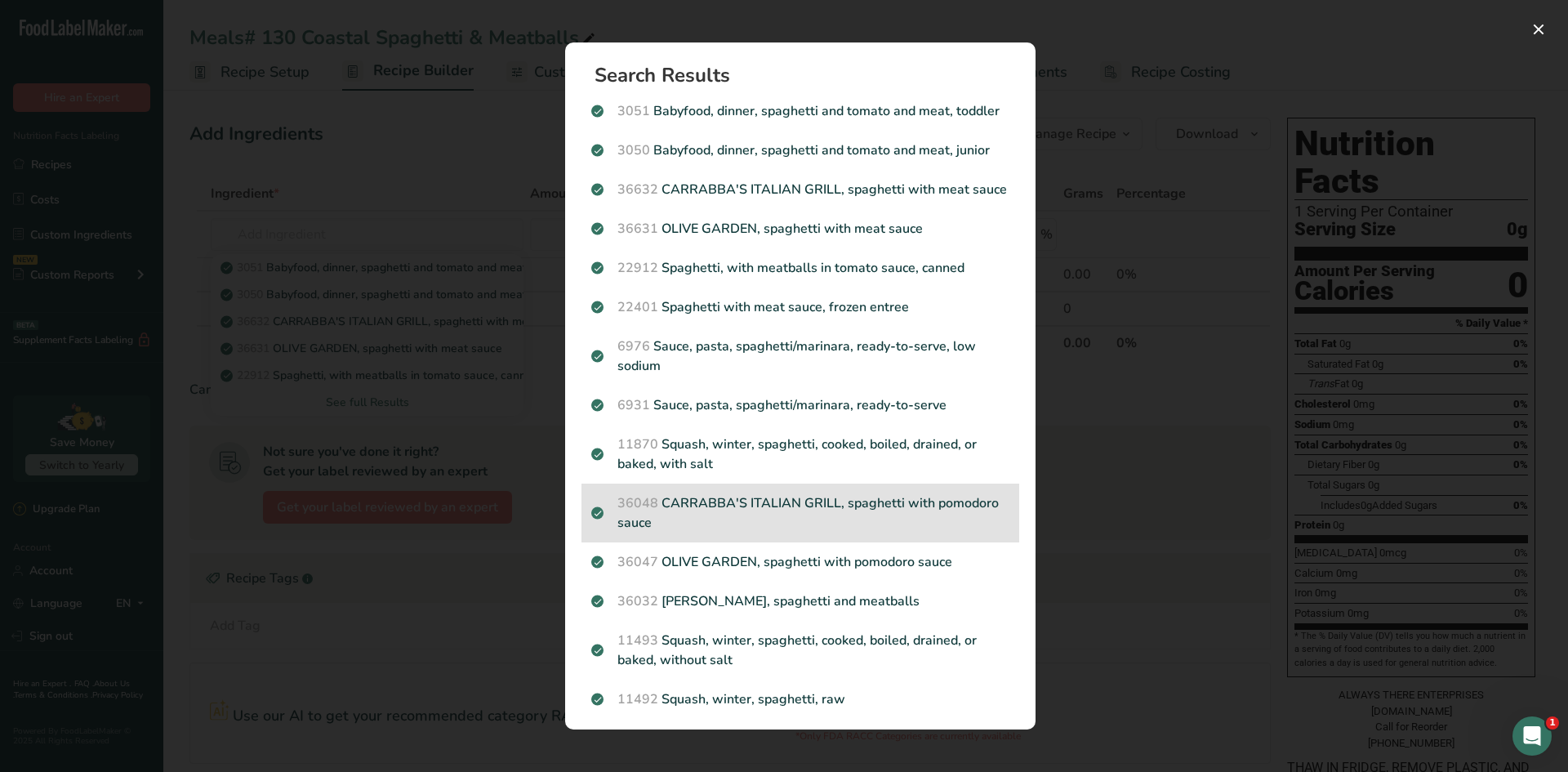
drag, startPoint x: 676, startPoint y: 545, endPoint x: 676, endPoint y: 531, distance: 14.0
click at [676, 531] on div "36048 CARRABBA'S ITALIAN GRILL, spaghetti with pomodoro sauce" at bounding box center [800, 512] width 438 height 58
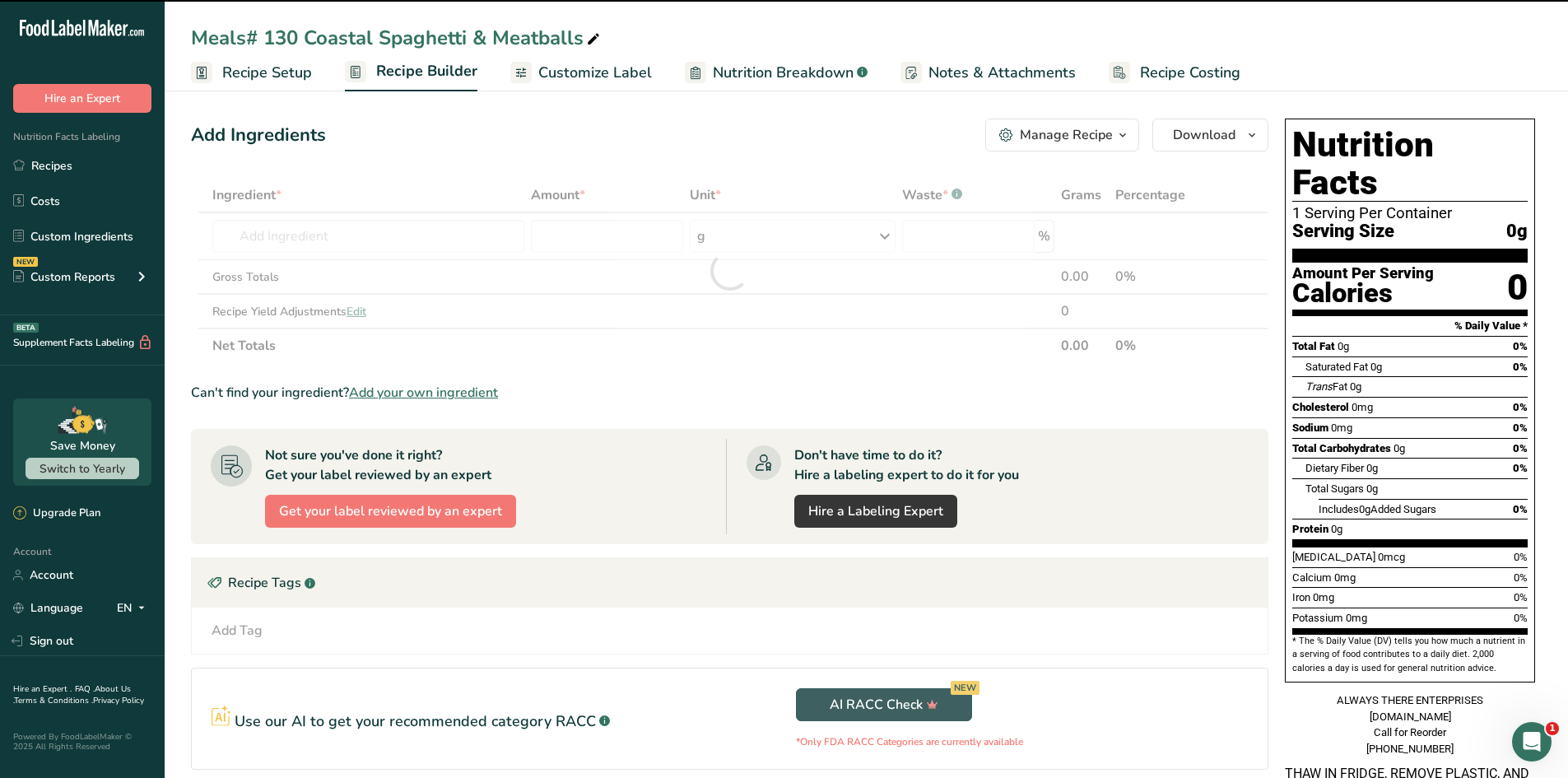
type input "0"
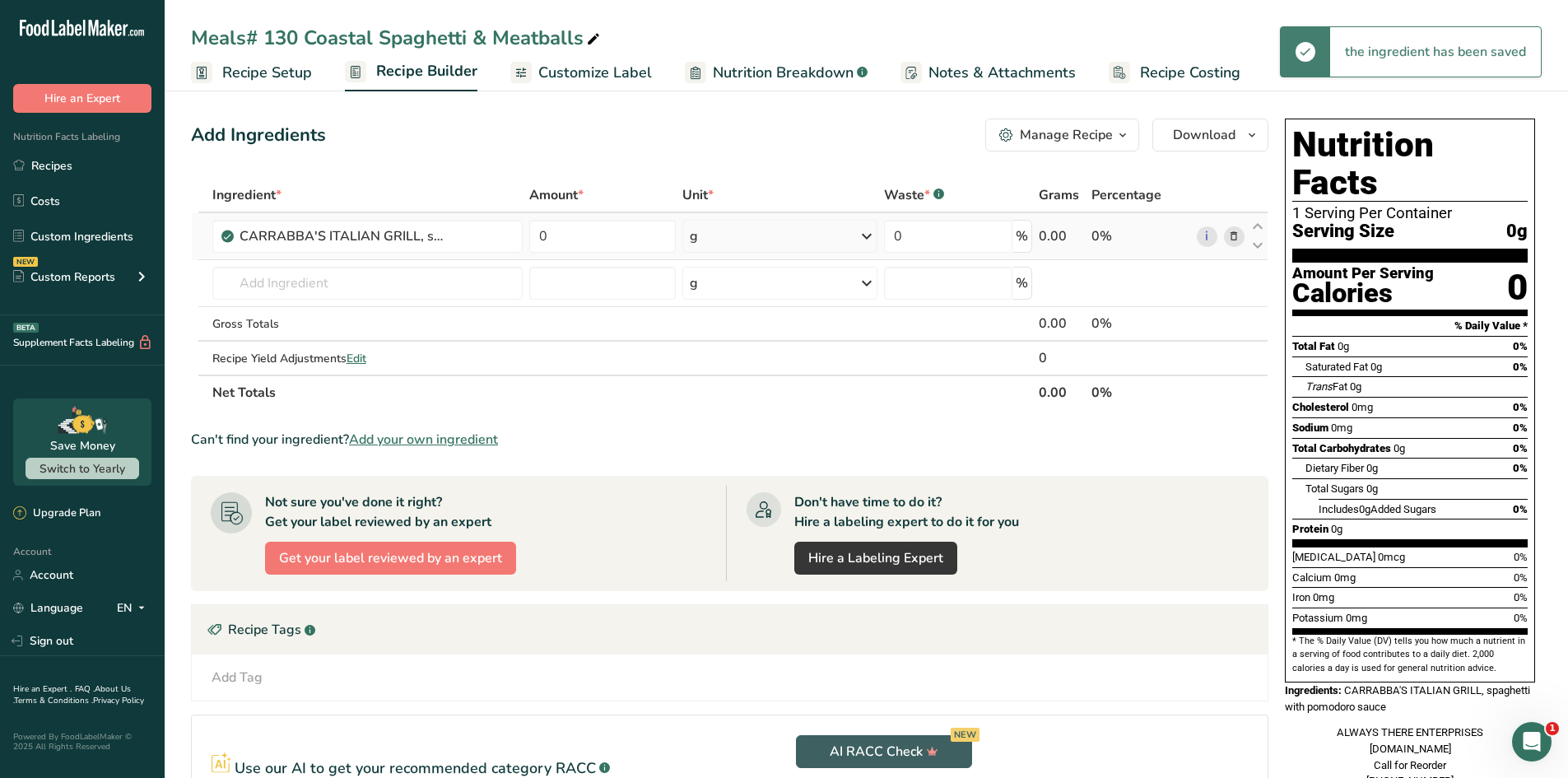
click at [1237, 240] on icon at bounding box center [1234, 236] width 12 height 17
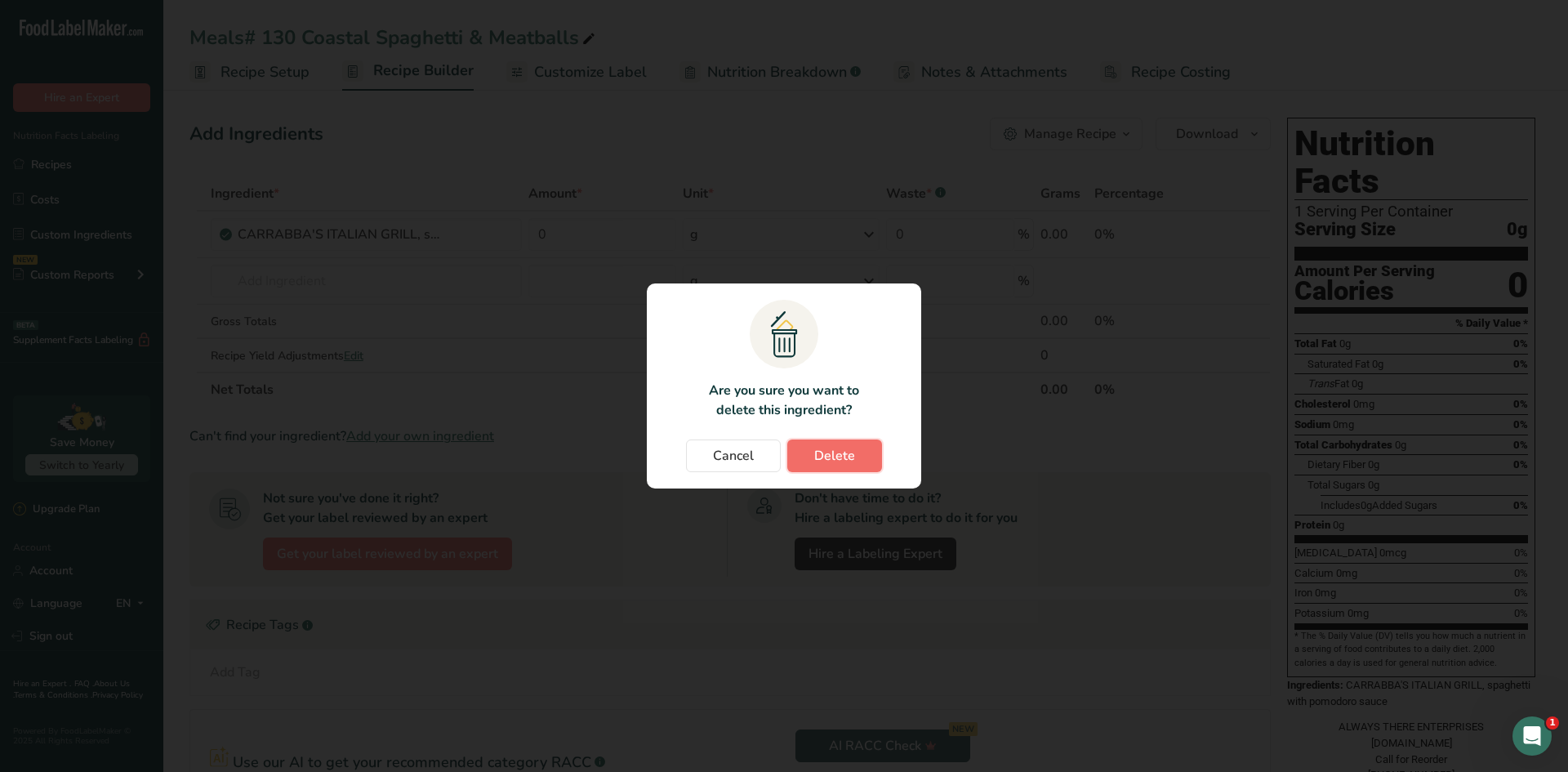
click at [829, 447] on span "Delete" at bounding box center [835, 456] width 41 height 19
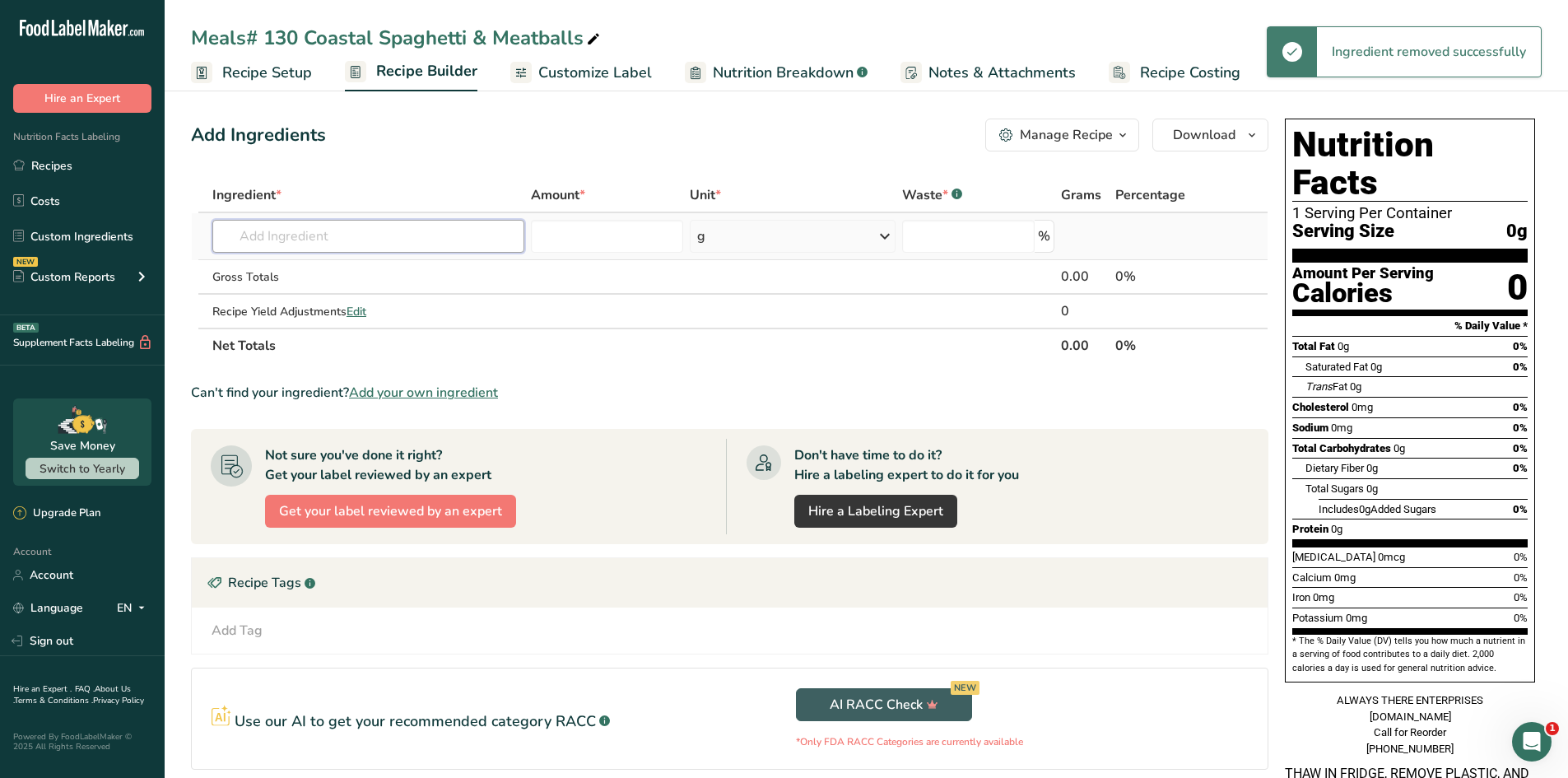
click at [379, 237] on input "text" at bounding box center [368, 236] width 312 height 33
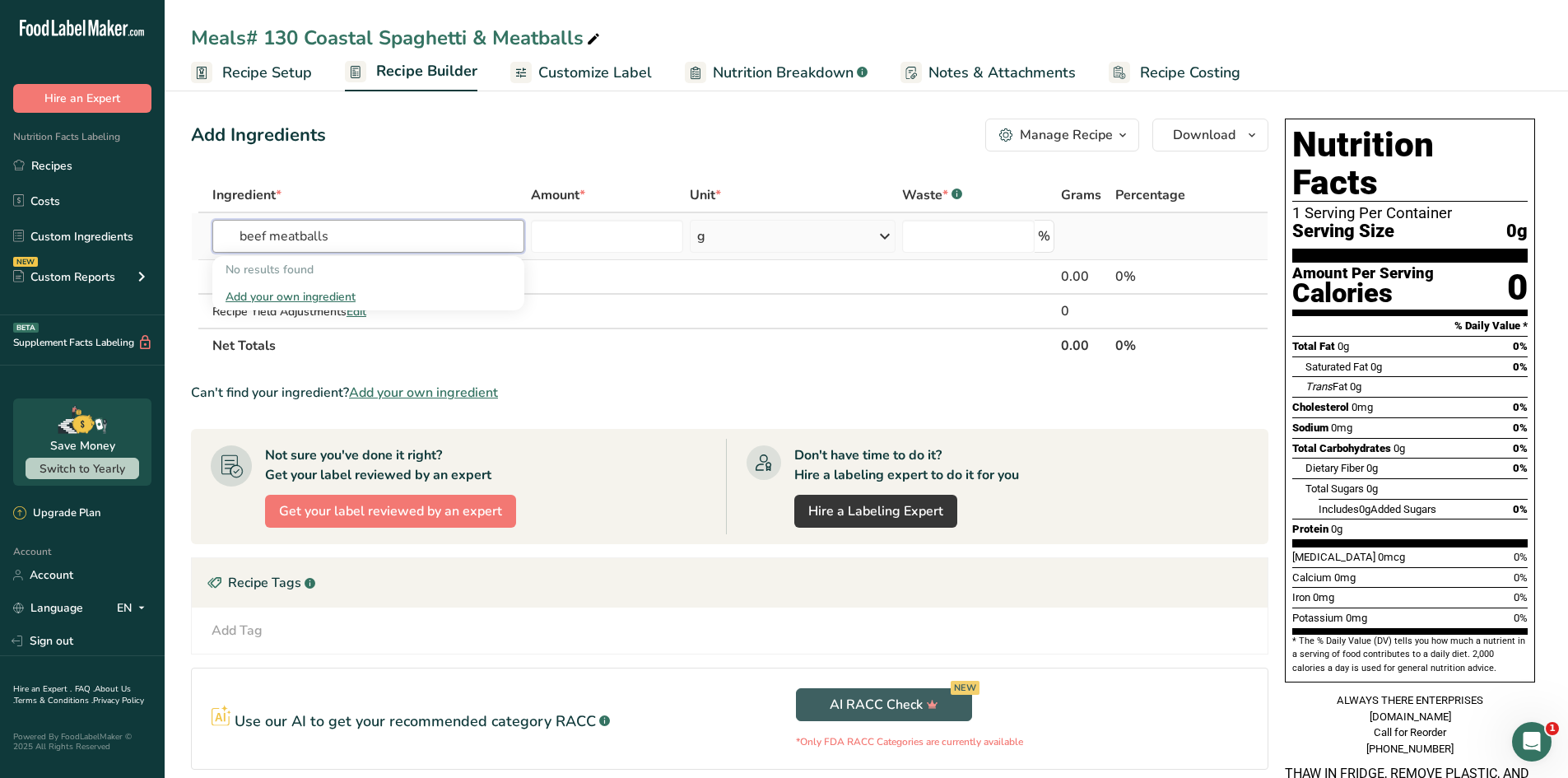
drag, startPoint x: 267, startPoint y: 232, endPoint x: 204, endPoint y: 237, distance: 63.2
click at [204, 236] on tr "beef meatballs No results found Add your own ingredient g Weight Units g kg mg …" at bounding box center [730, 237] width 1076 height 47
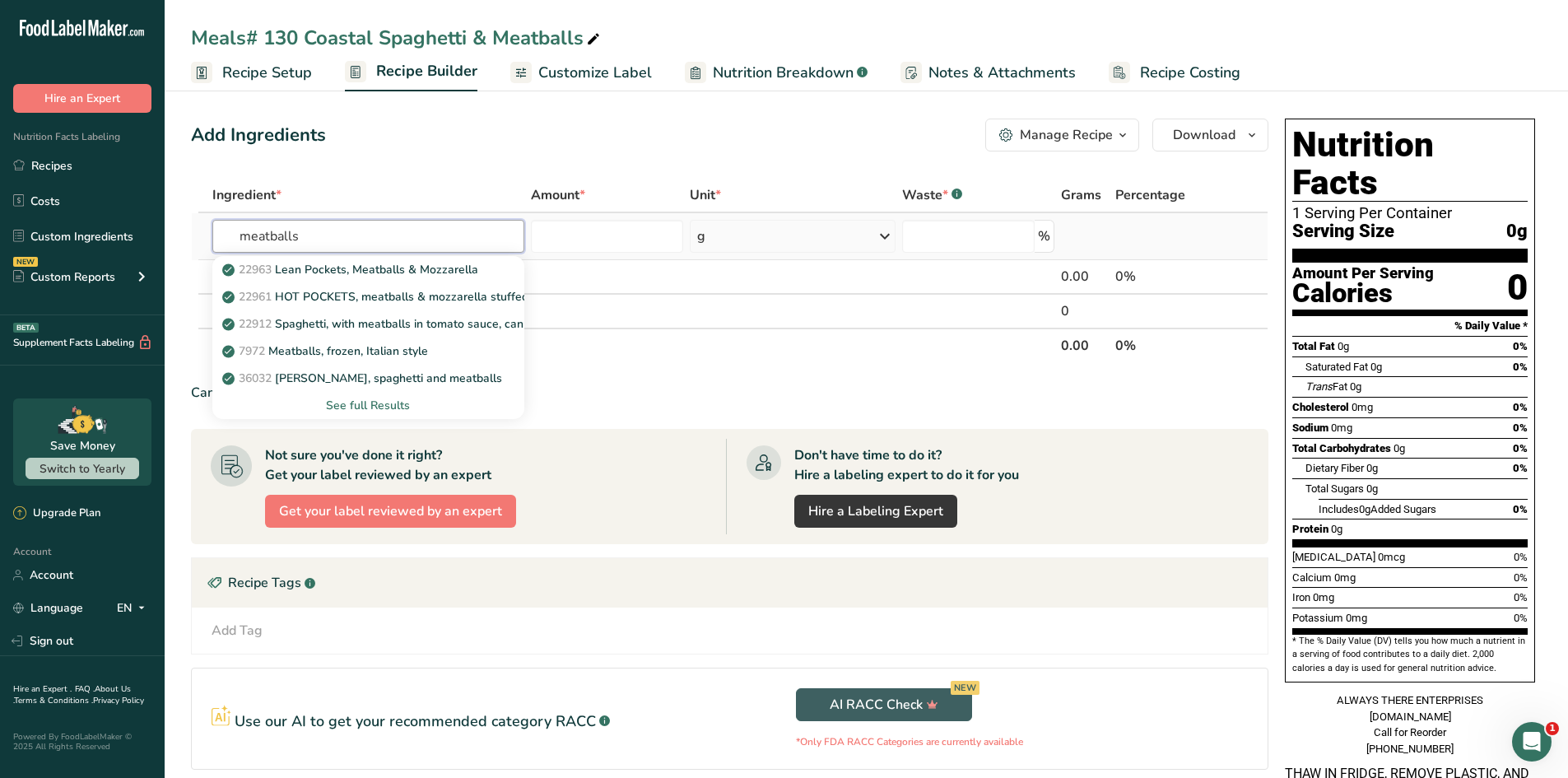
type input "meatballs"
click at [338, 404] on div "See full Results" at bounding box center [368, 405] width 286 height 17
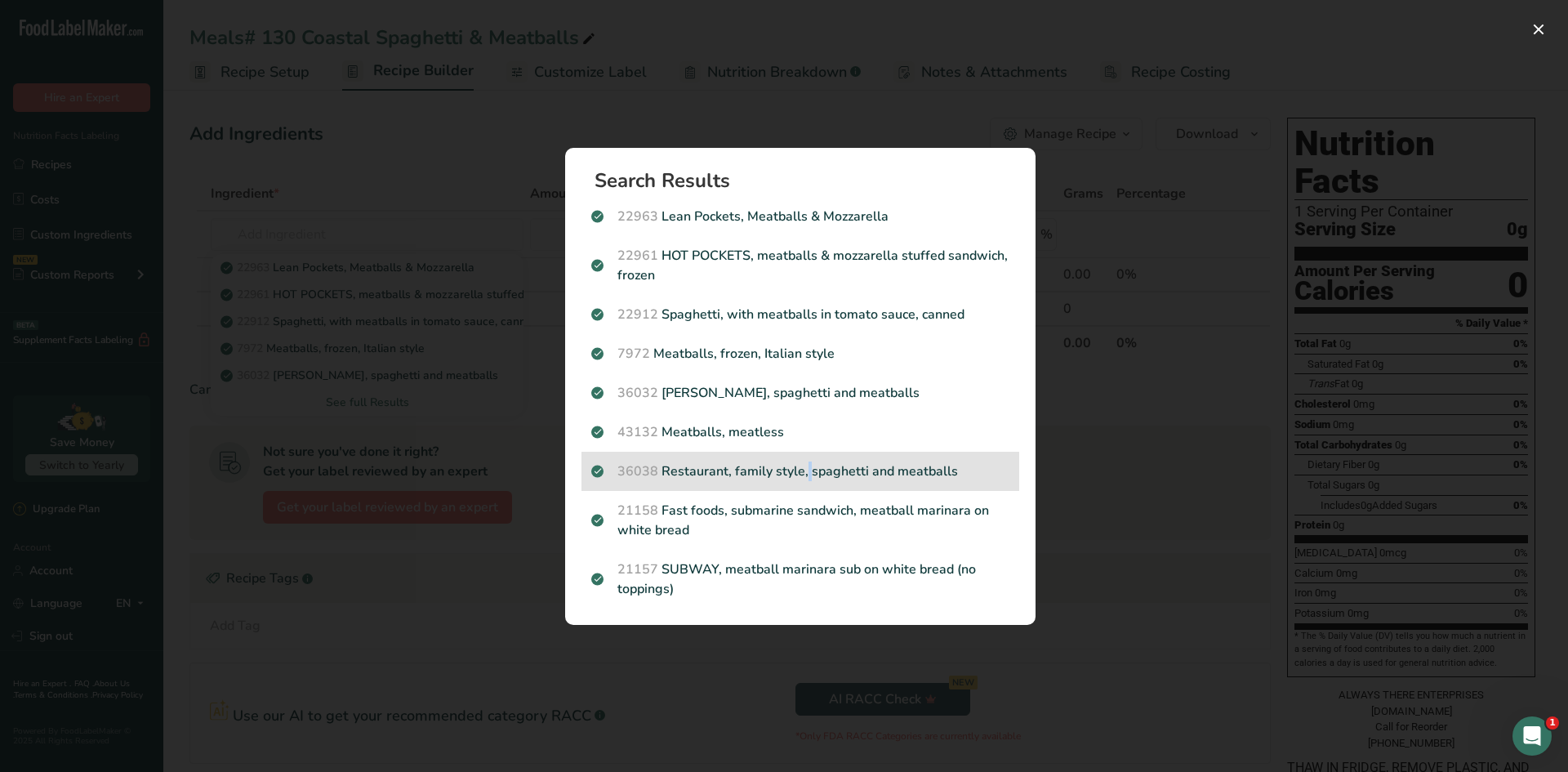
click at [739, 486] on div "36038 Restaurant, family style, spaghetti and meatballs" at bounding box center [800, 472] width 438 height 39
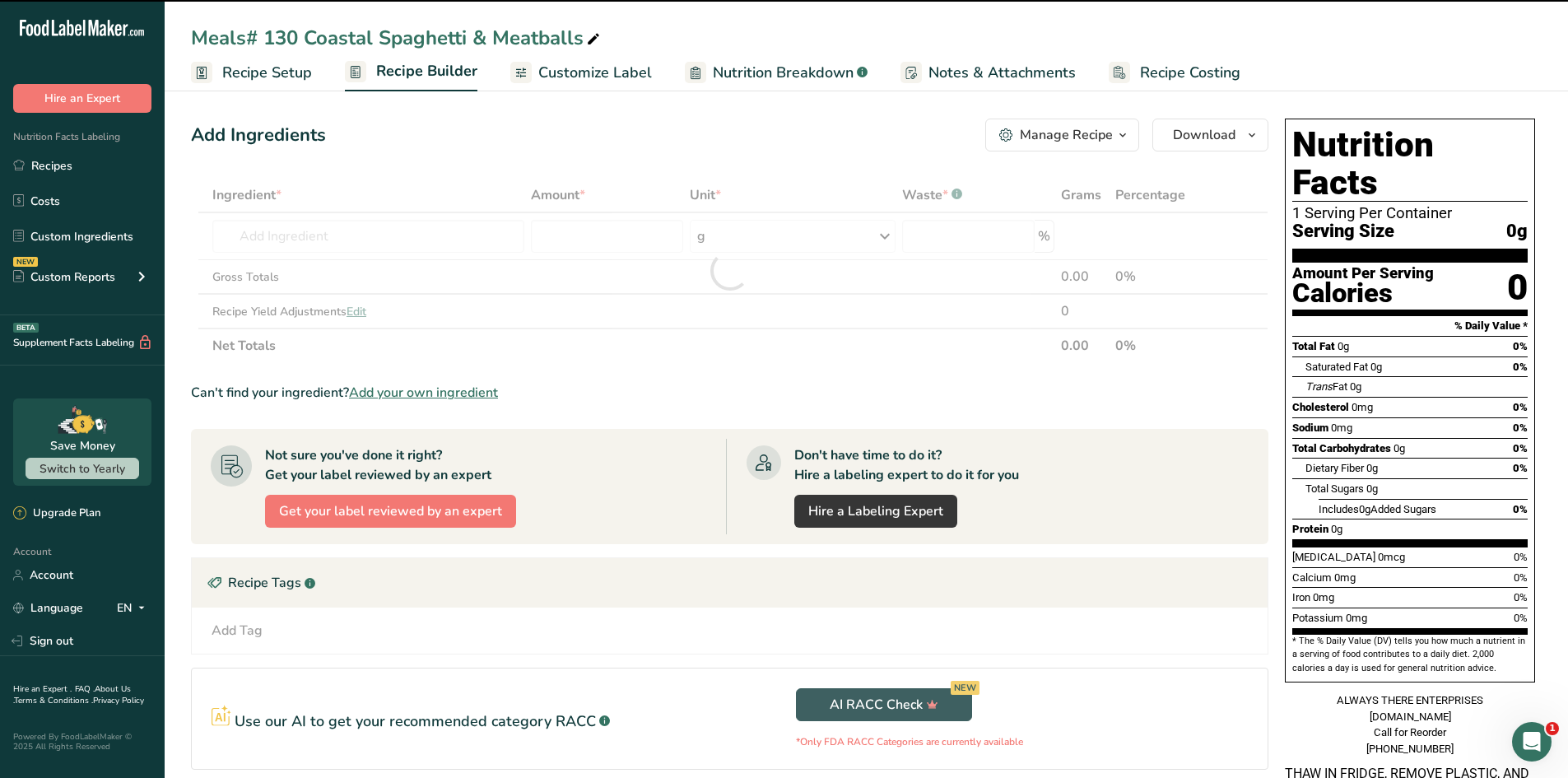
type input "0"
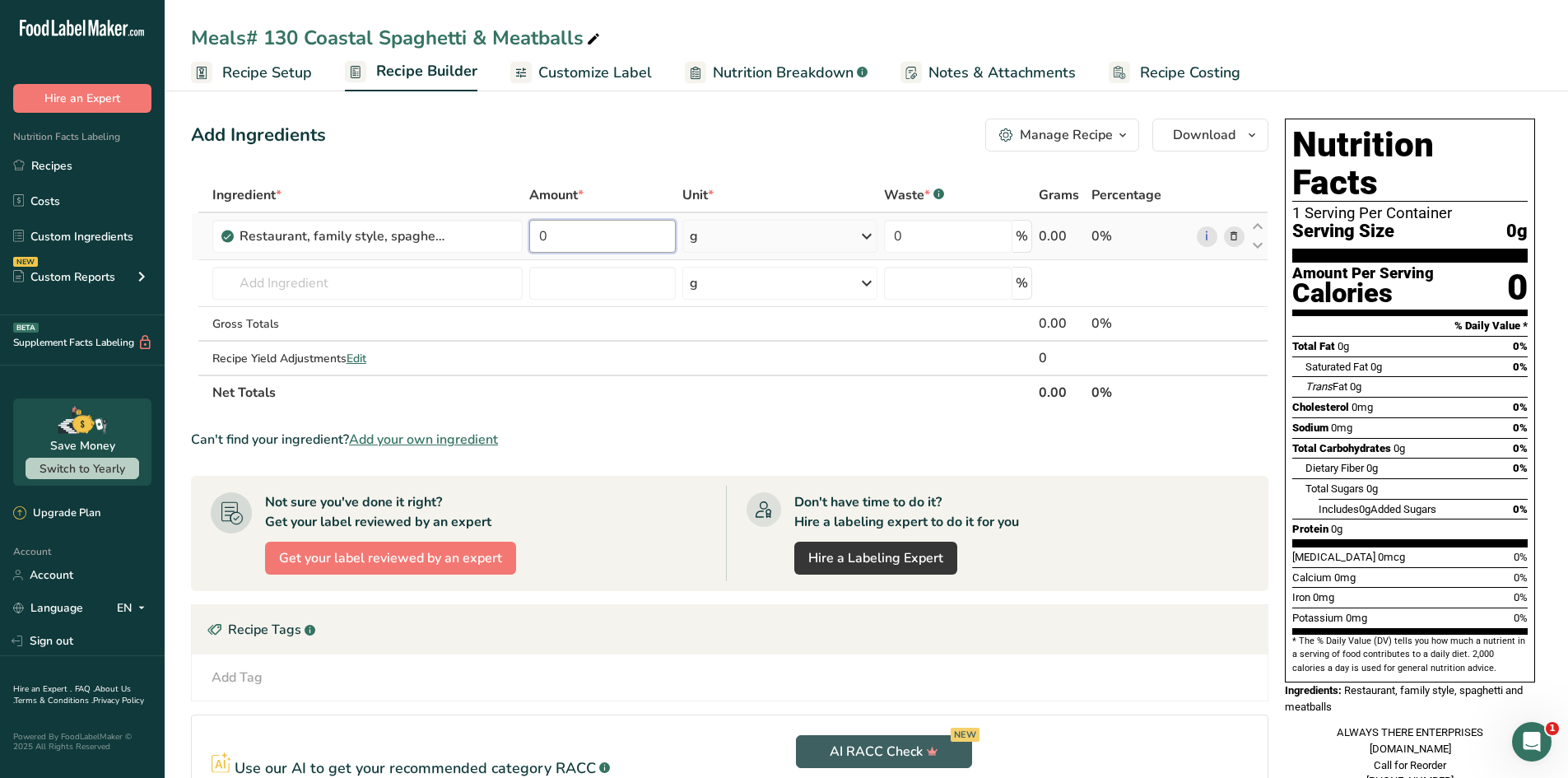
click at [627, 239] on input "0" at bounding box center [602, 236] width 147 height 33
drag, startPoint x: 627, startPoint y: 239, endPoint x: 532, endPoint y: 236, distance: 95.0
click at [534, 236] on input "0" at bounding box center [602, 236] width 147 height 33
type input "1"
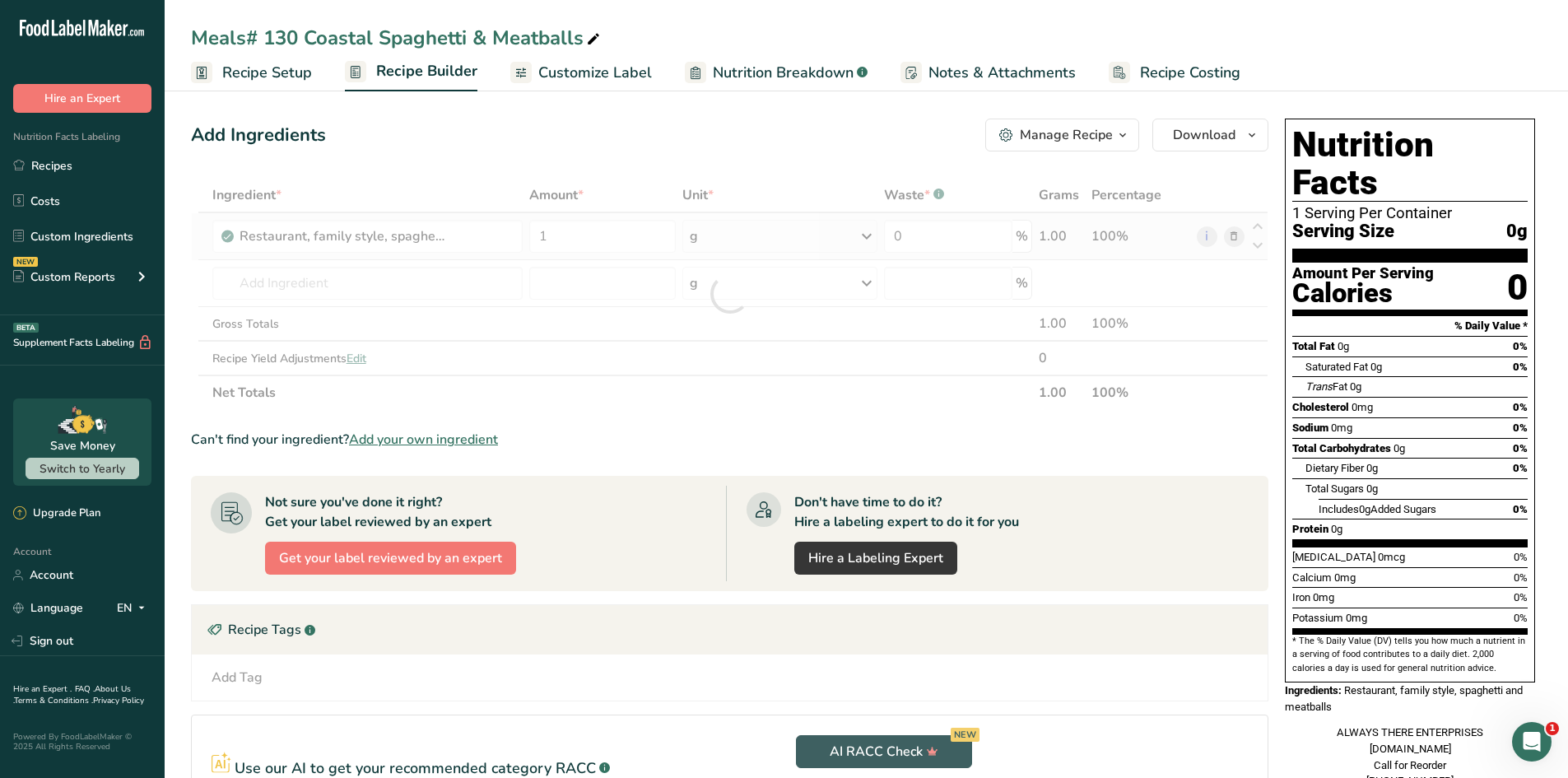
click at [772, 248] on div "Ingredient * Amount * Unit * Waste * .a-a{fill:#347362;}.b-a{fill:#fff;} Grams …" at bounding box center [730, 294] width 1077 height 232
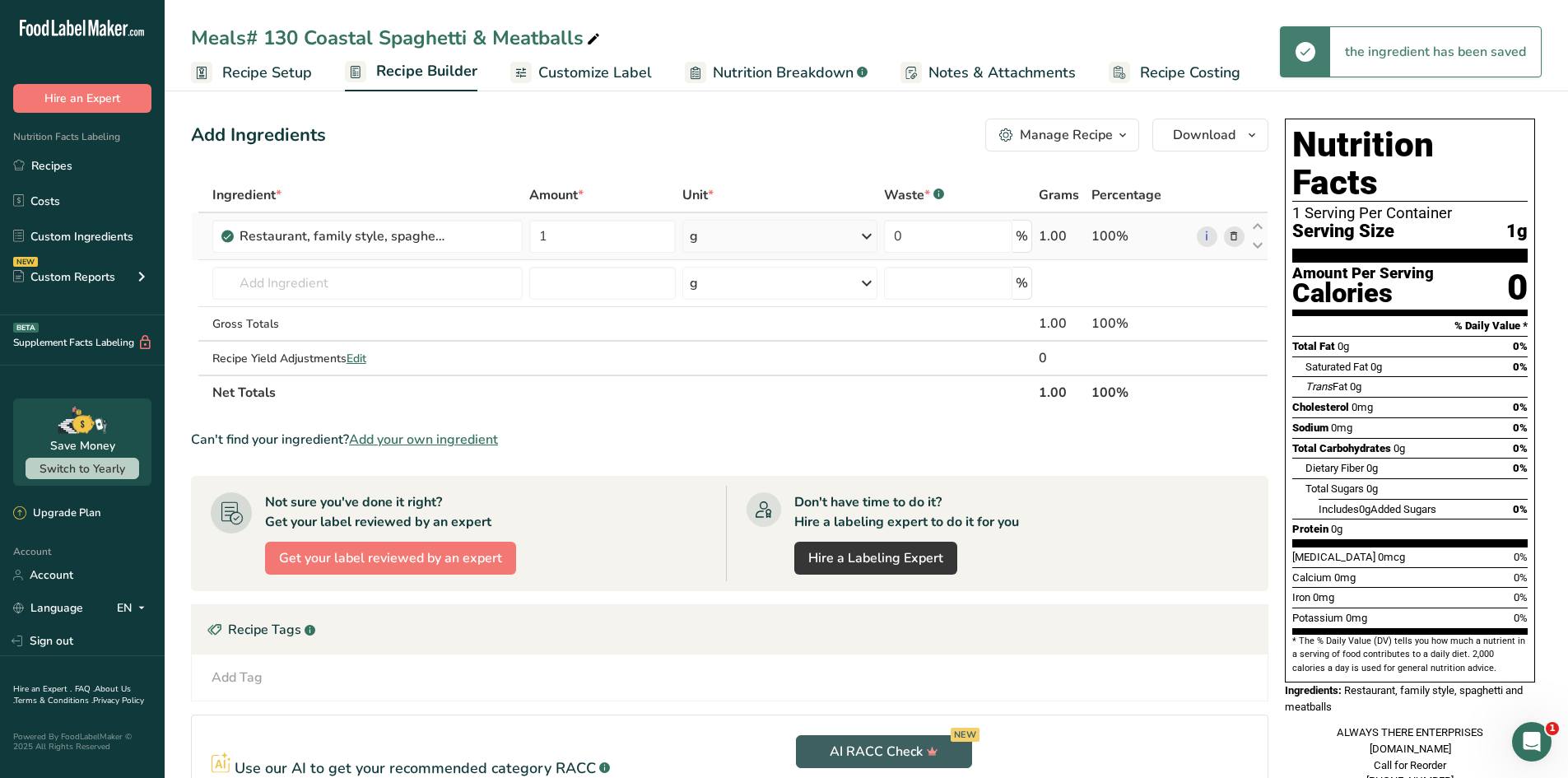
click at [865, 233] on icon at bounding box center [867, 236] width 20 height 29
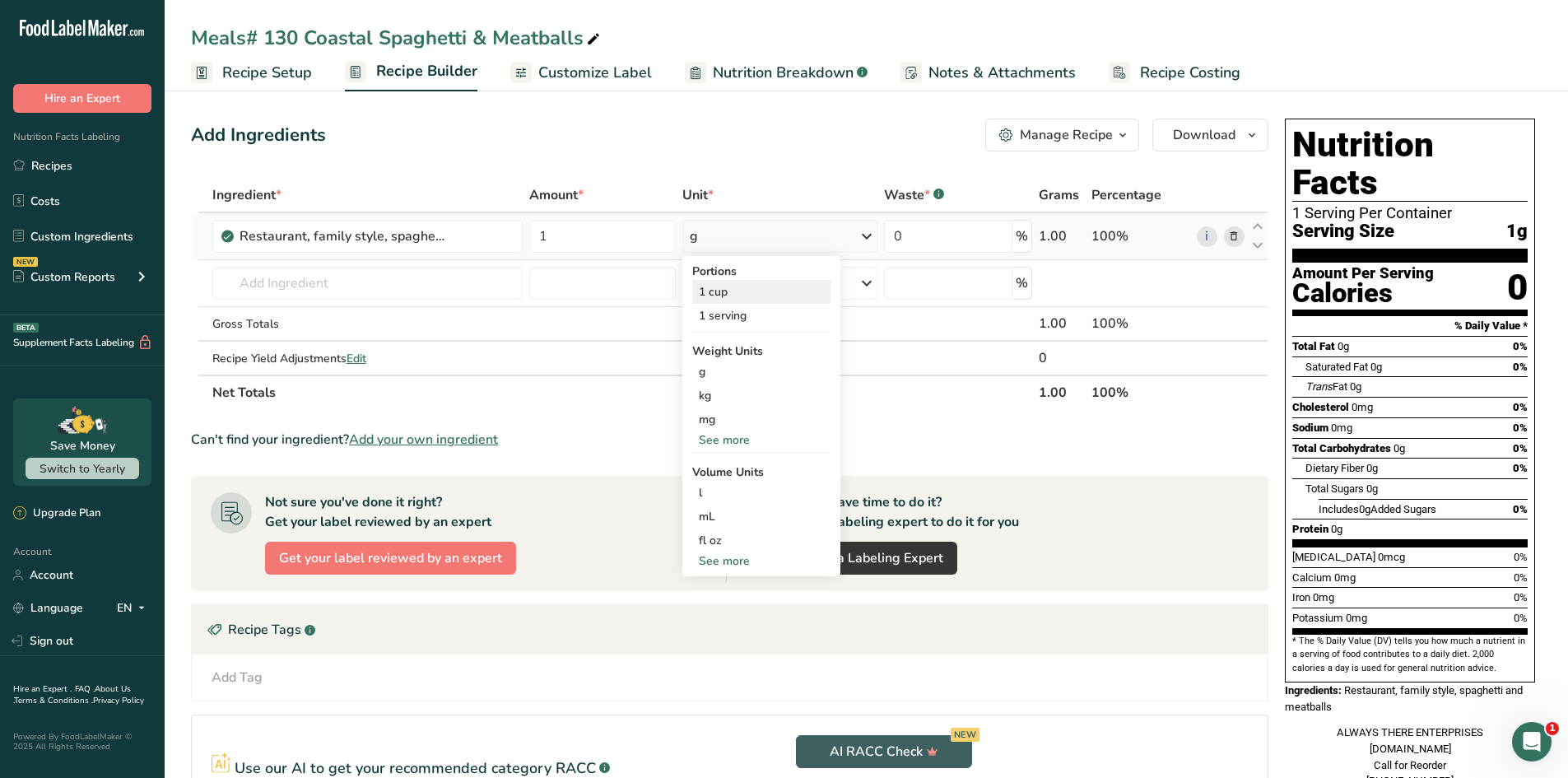
click at [749, 291] on div "1 cup" at bounding box center [761, 291] width 138 height 24
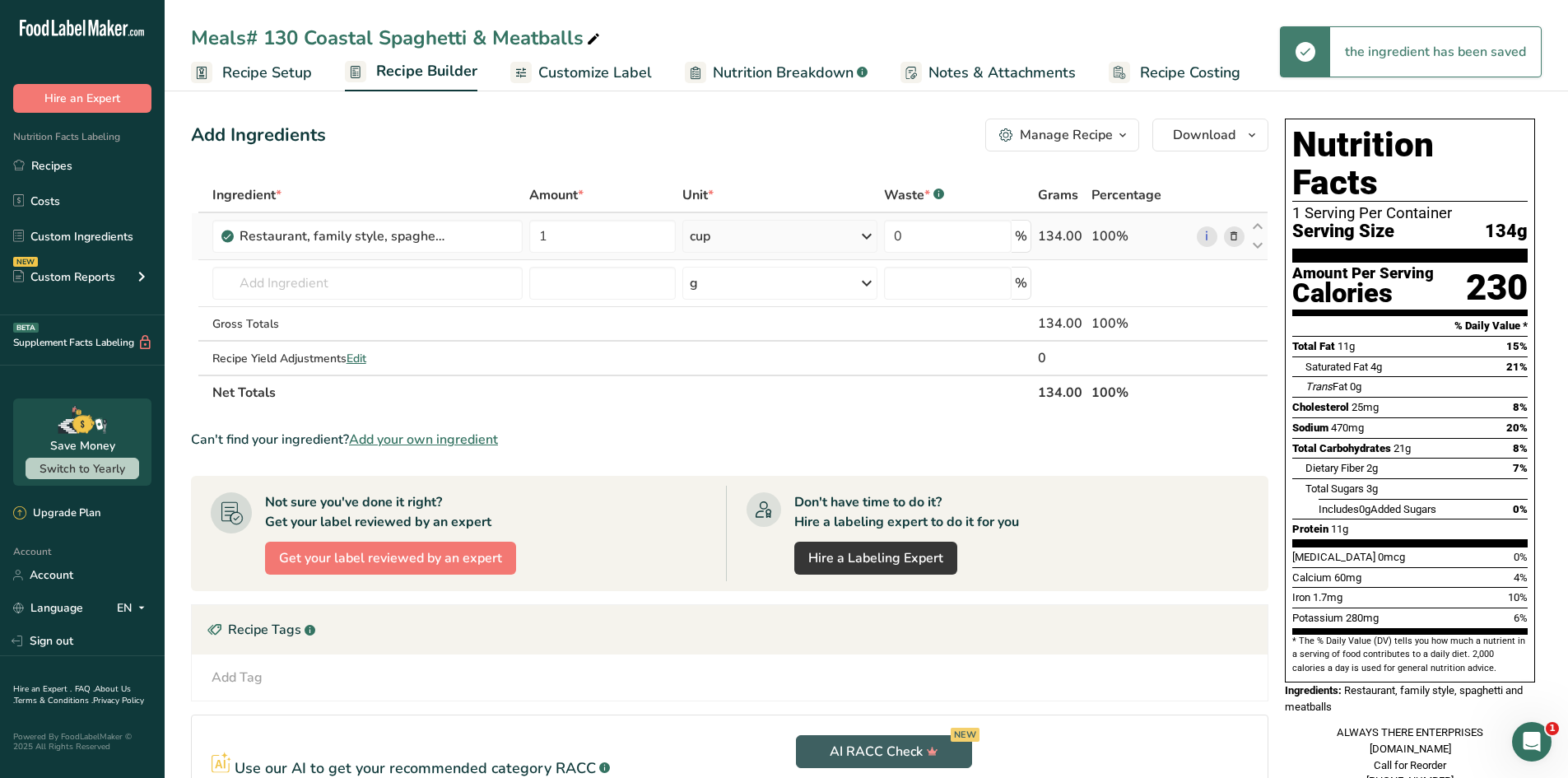
click at [727, 242] on div "cup" at bounding box center [780, 236] width 196 height 33
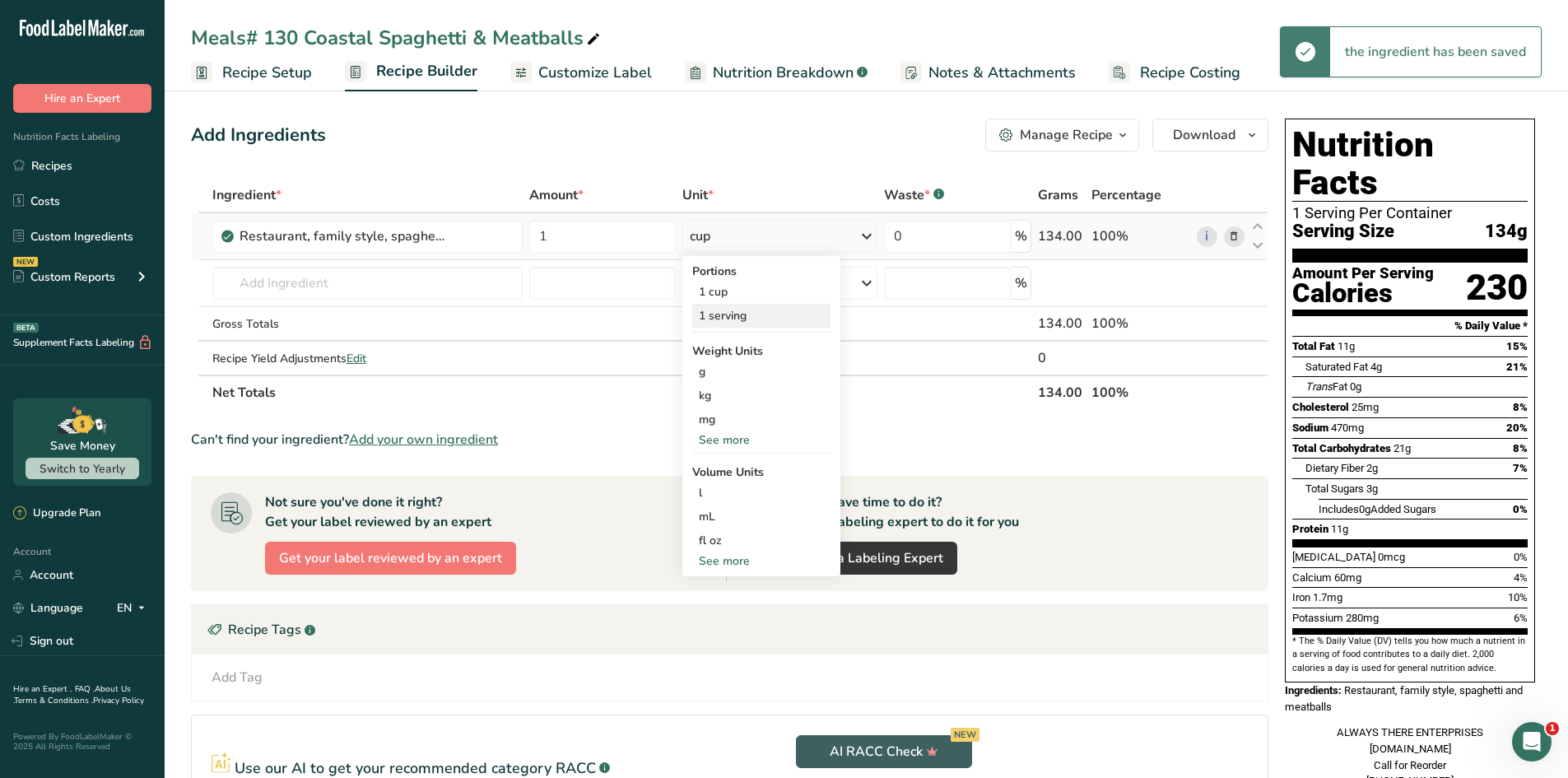
click at [714, 314] on div "1 serving" at bounding box center [761, 315] width 138 height 24
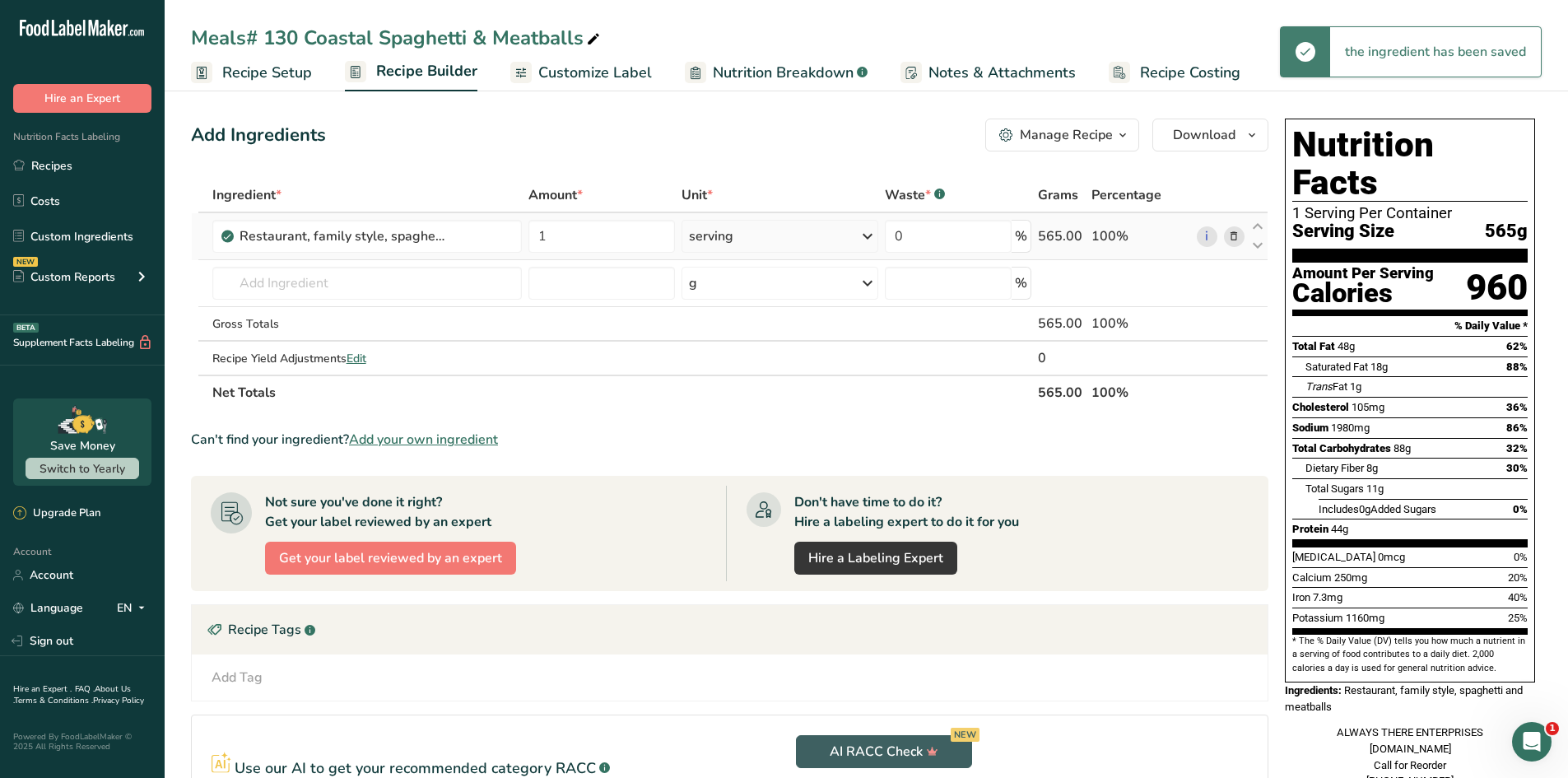
click at [757, 230] on div "serving" at bounding box center [780, 236] width 197 height 33
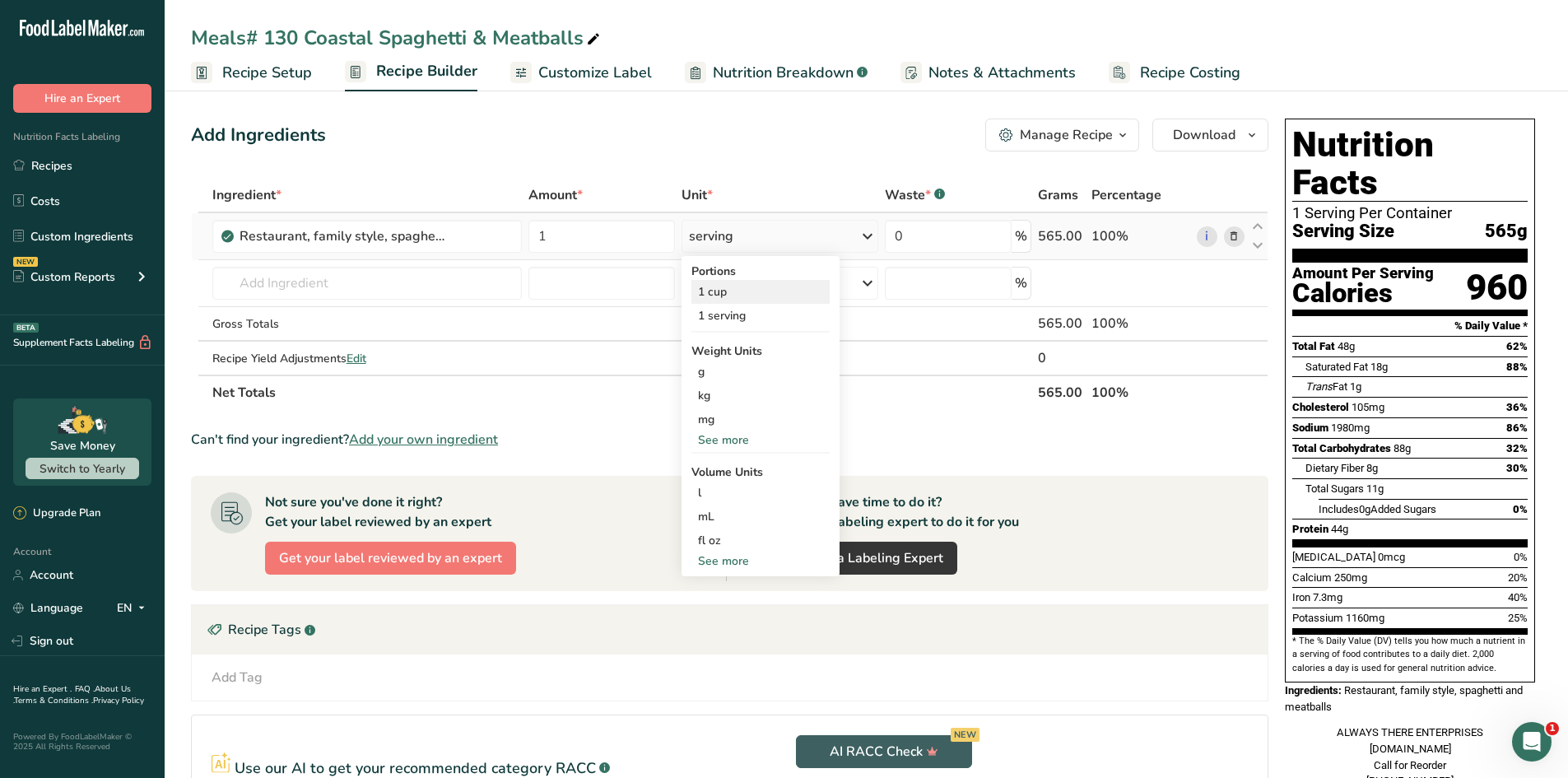
click at [725, 289] on div "1 cup" at bounding box center [760, 291] width 138 height 24
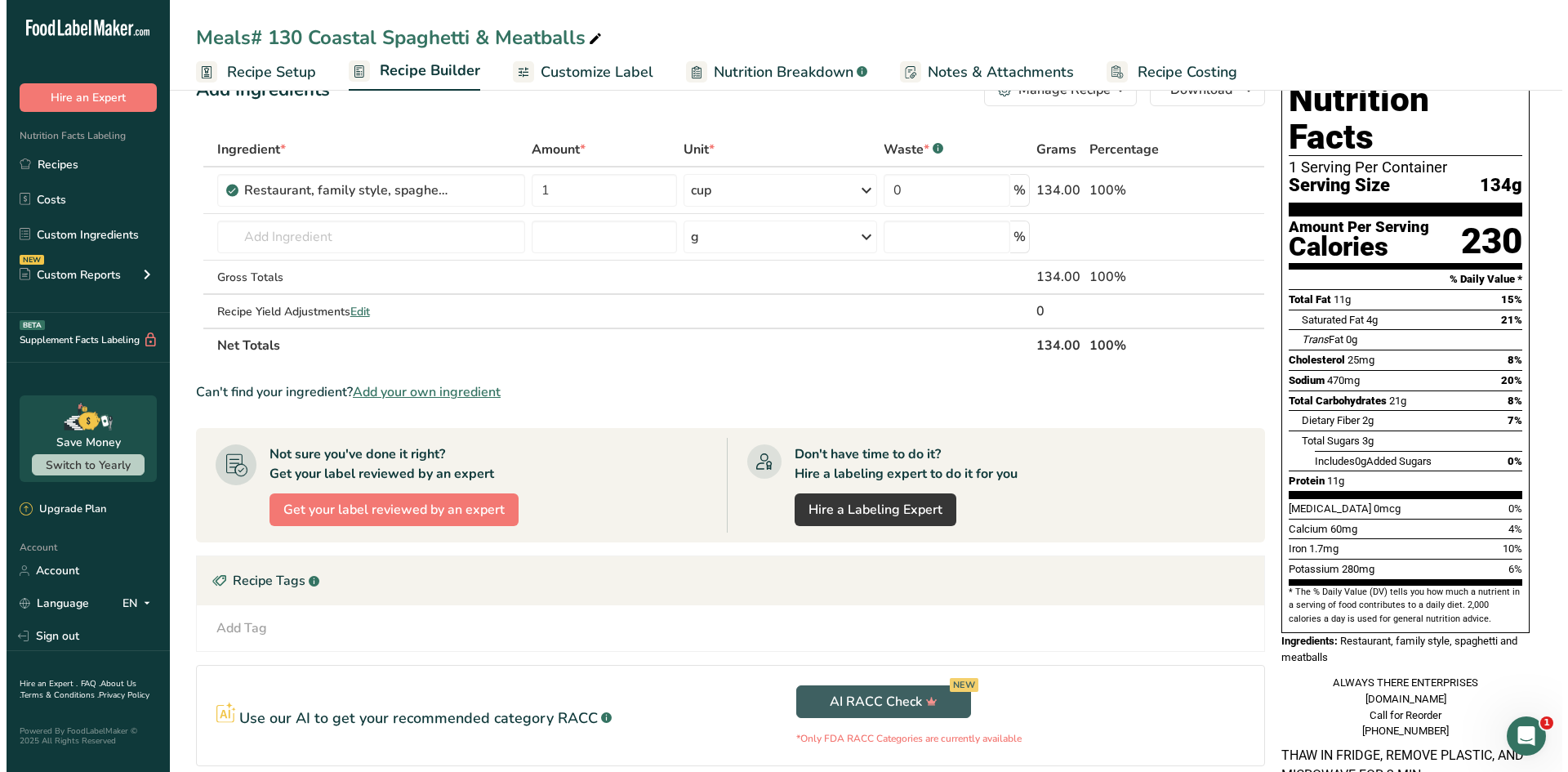
scroll to position [82, 0]
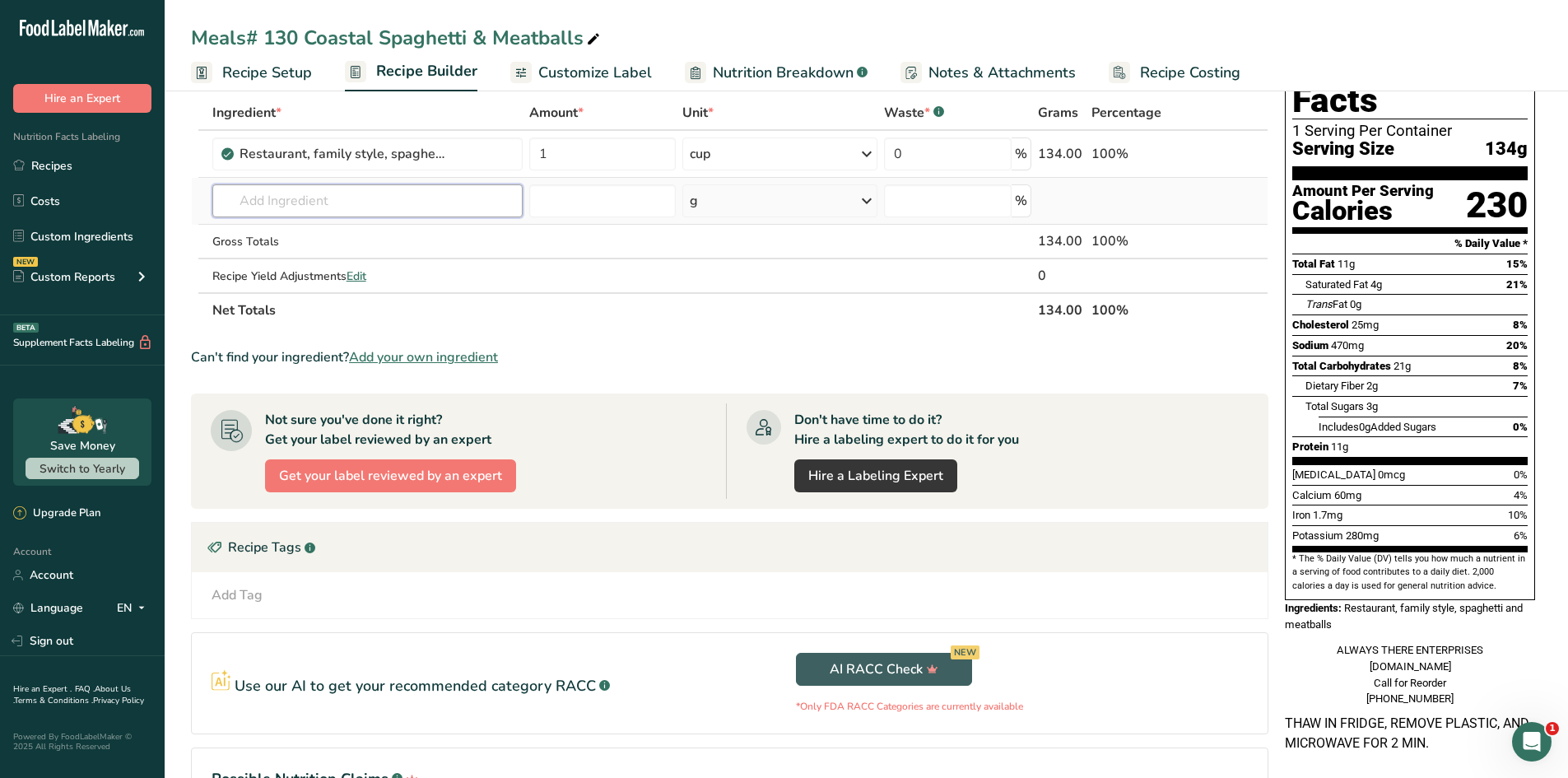
click at [364, 208] on input "text" at bounding box center [367, 200] width 310 height 33
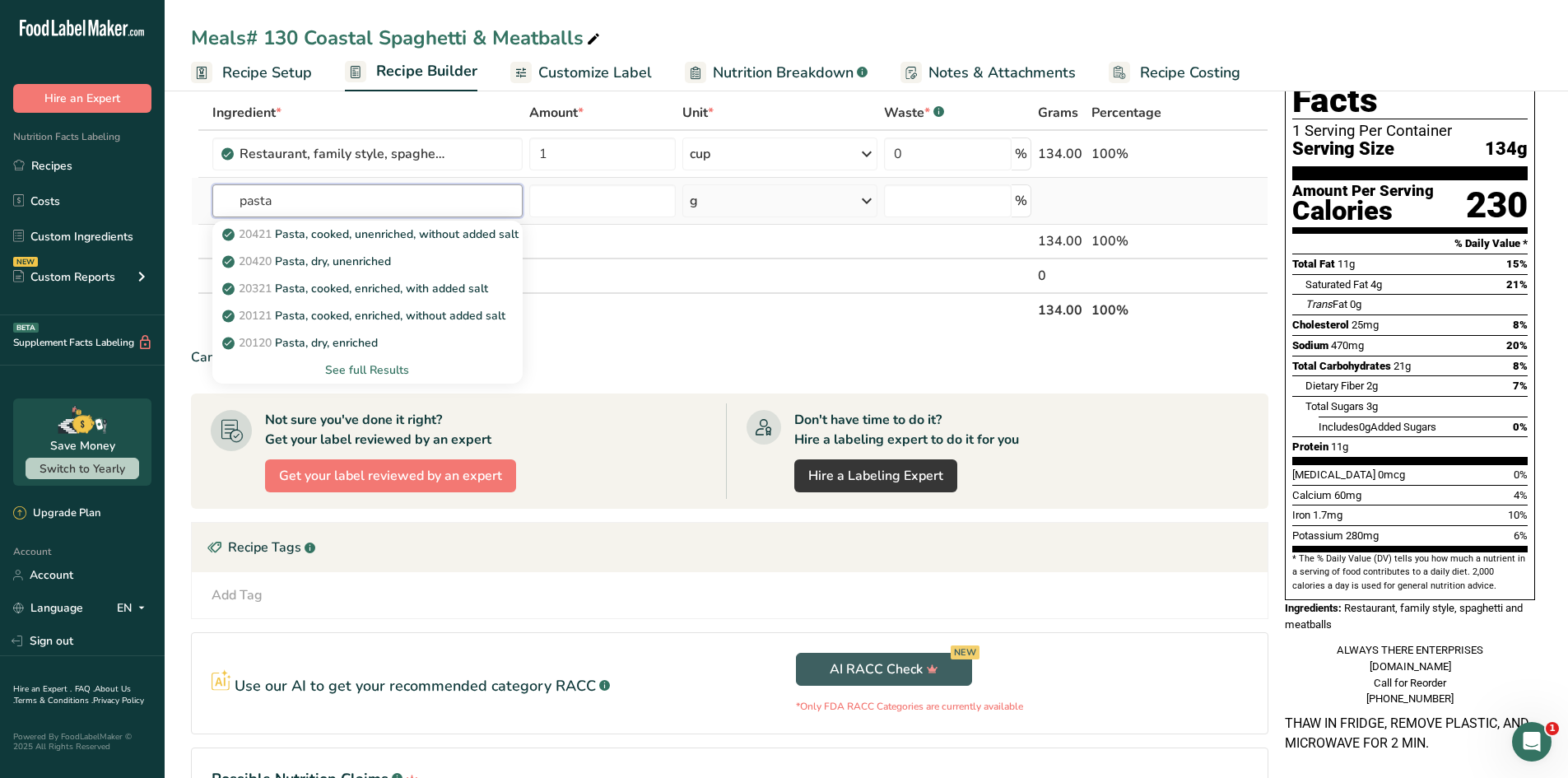
type input "pasta"
click at [363, 368] on div "See full Results" at bounding box center [367, 369] width 284 height 17
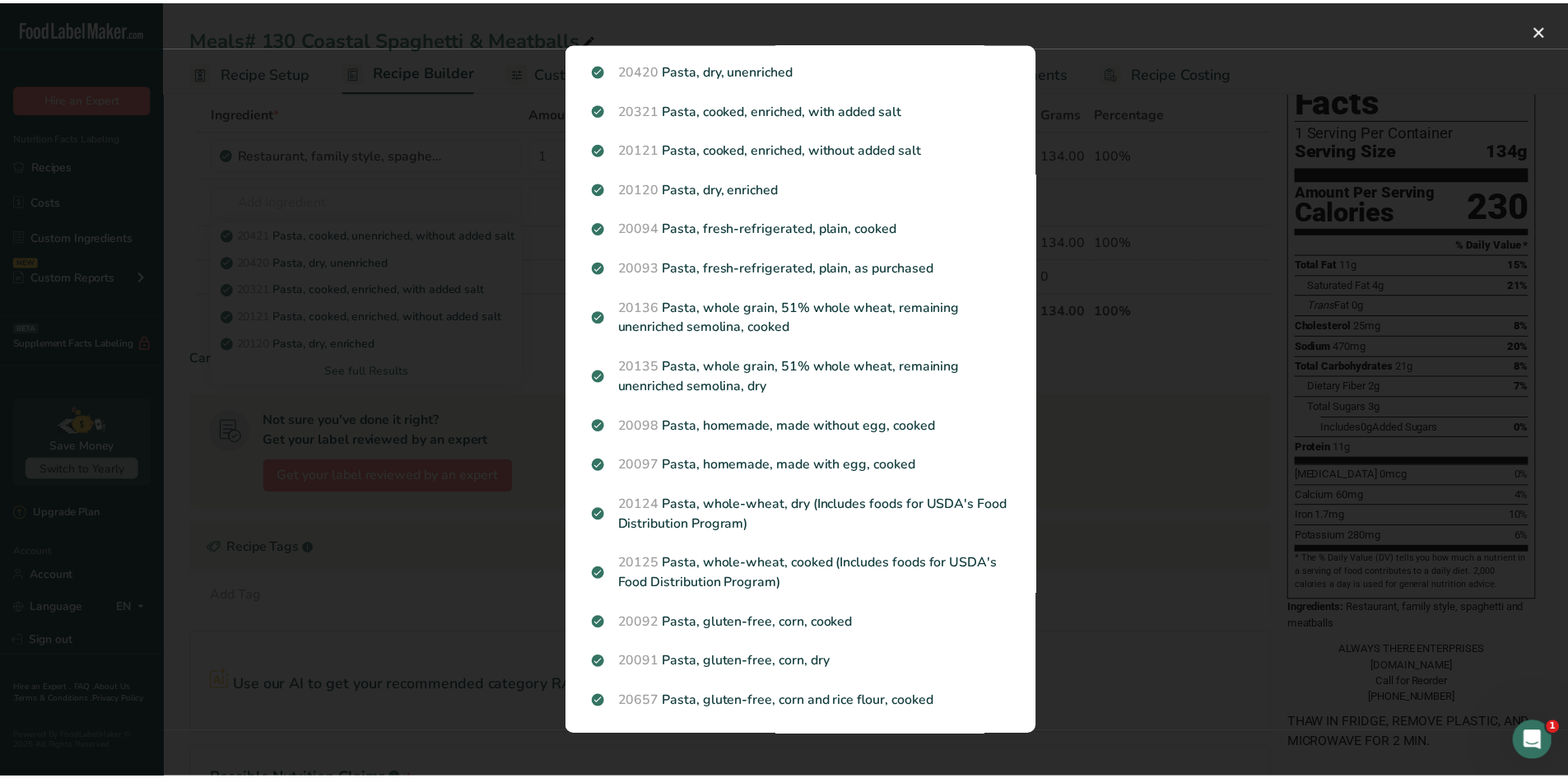
scroll to position [0, 0]
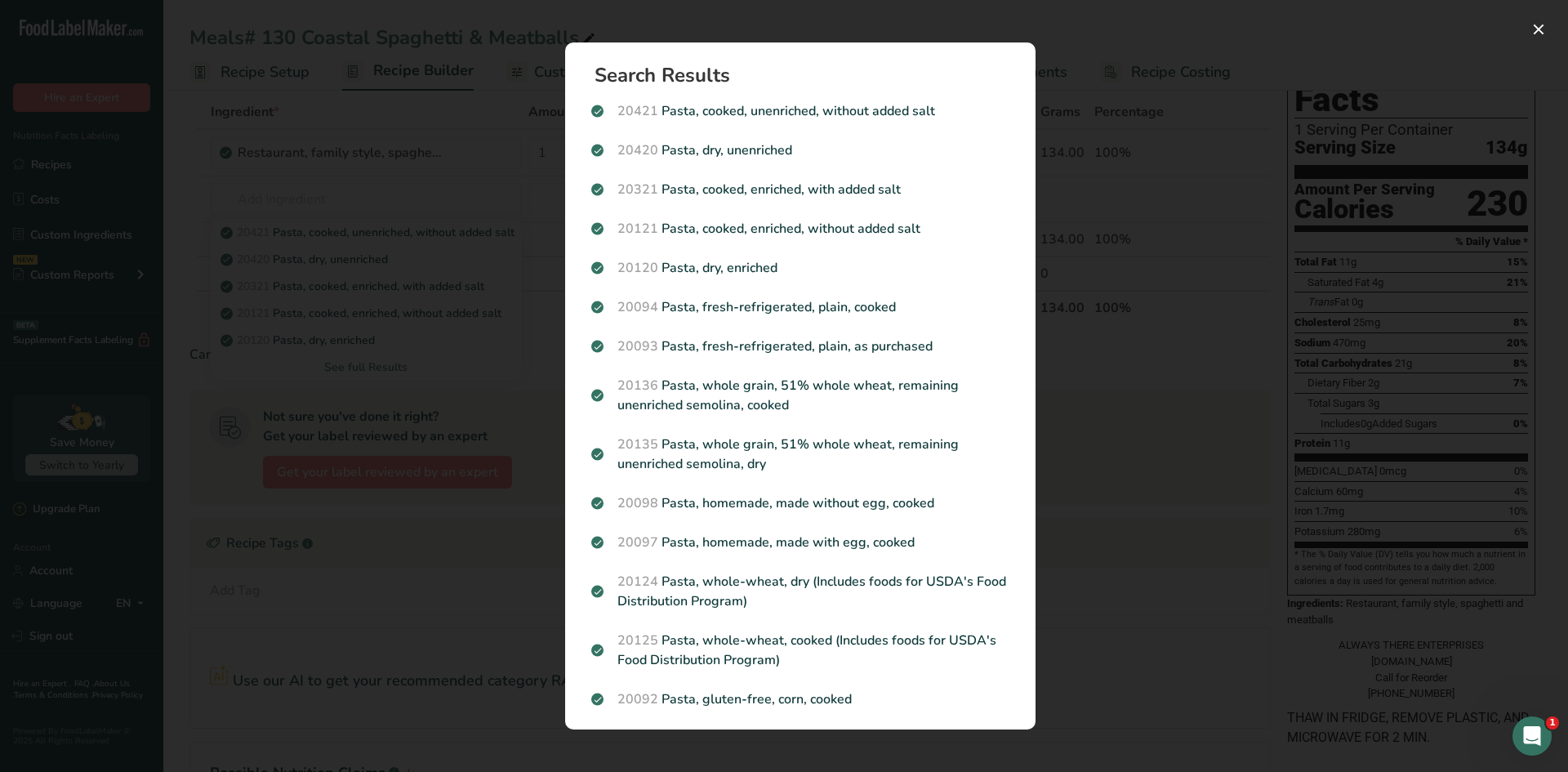
click at [675, 277] on div "20120 Pasta, dry, enriched" at bounding box center [800, 268] width 438 height 39
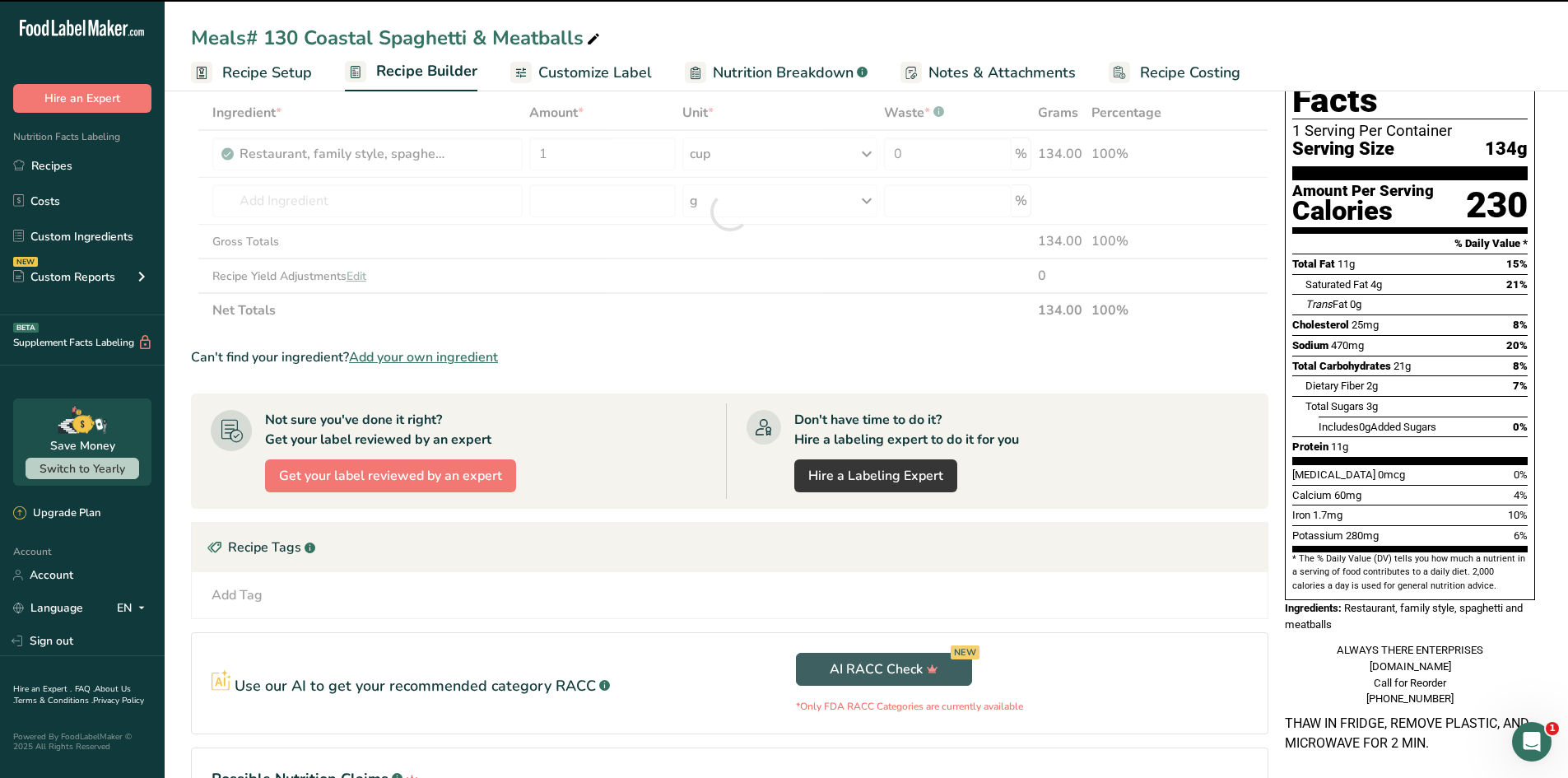
type input "0"
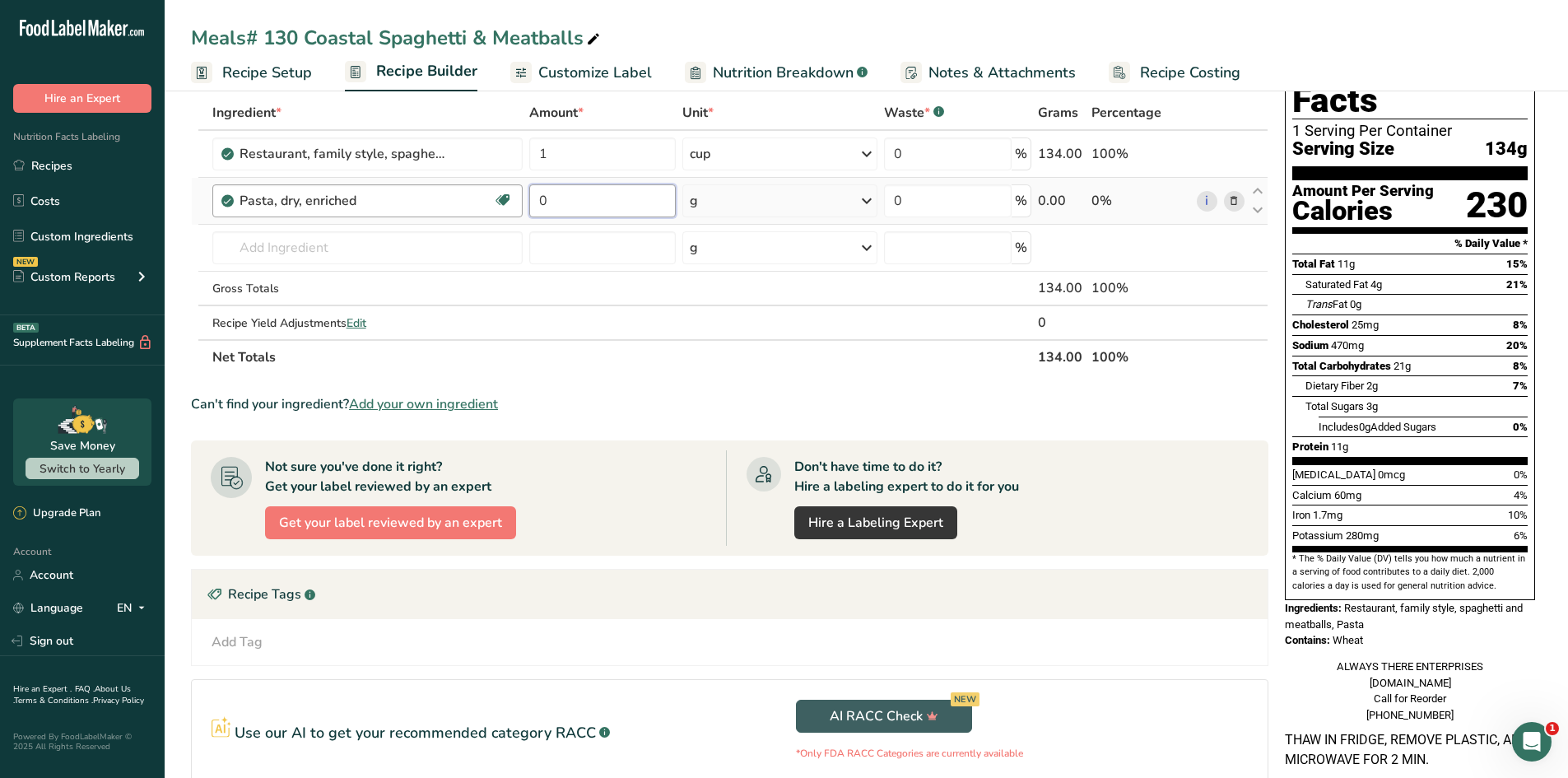
drag, startPoint x: 580, startPoint y: 204, endPoint x: 509, endPoint y: 206, distance: 71.0
click at [526, 208] on td "0" at bounding box center [602, 201] width 153 height 47
type input "1"
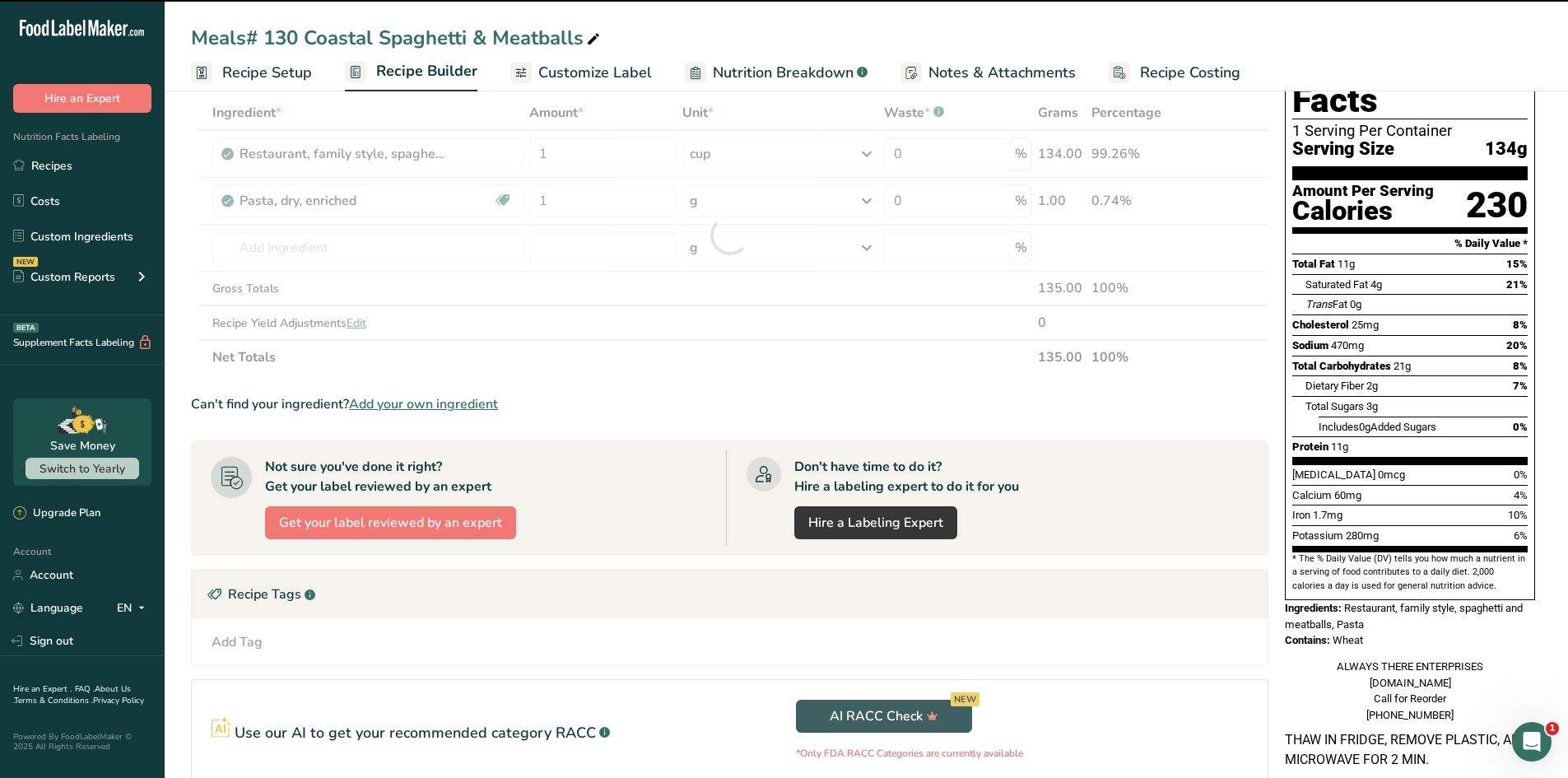
drag, startPoint x: 726, startPoint y: 210, endPoint x: 696, endPoint y: 208, distance: 30.1
click at [696, 208] on div "Ingredient * Amount * Unit * Waste * .a-a{fill:#347362;}.b-a{fill:#fff;} Grams …" at bounding box center [730, 235] width 1077 height 279
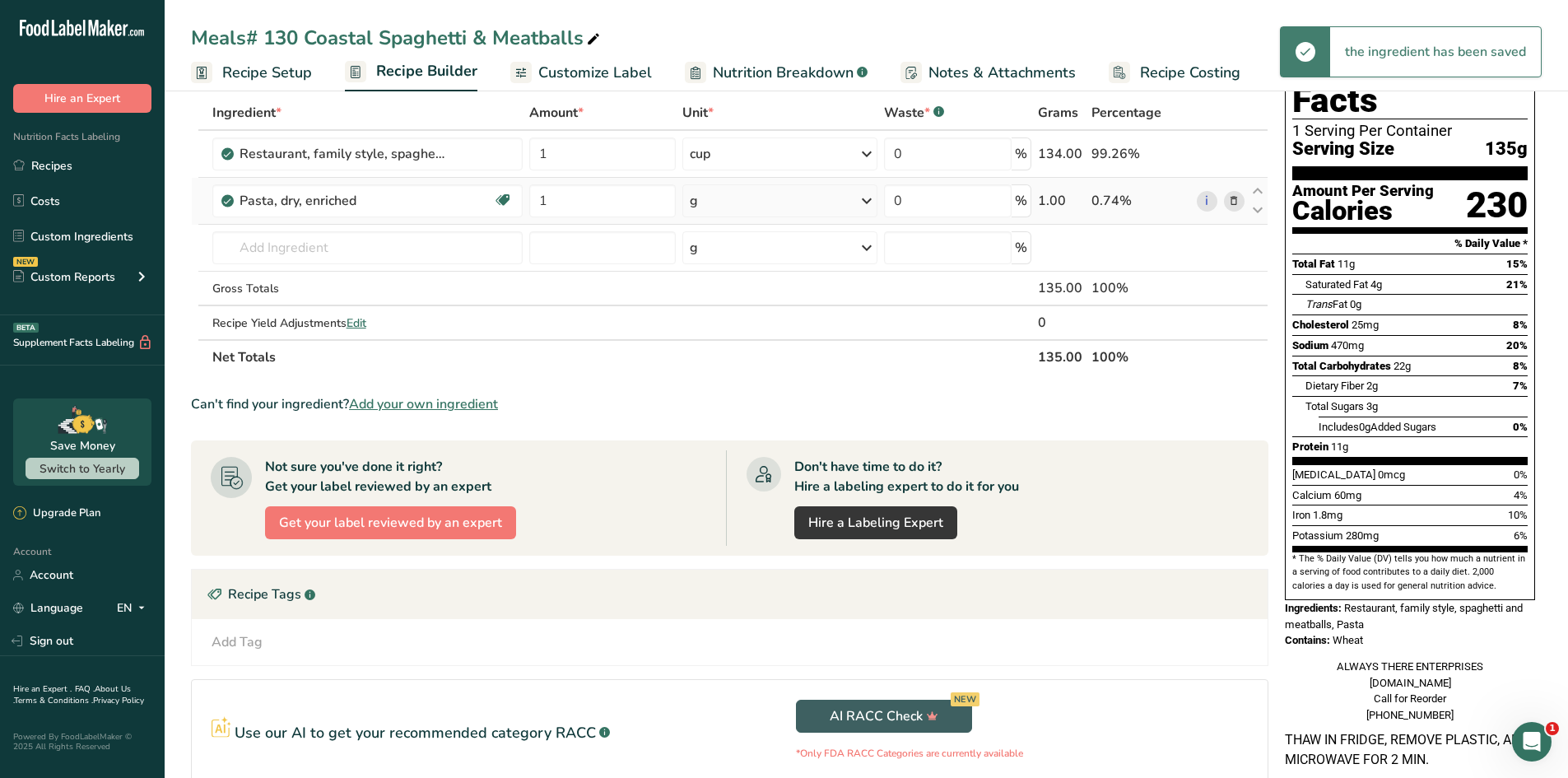
drag, startPoint x: 759, startPoint y: 205, endPoint x: 809, endPoint y: 206, distance: 50.0
click at [764, 205] on div "g" at bounding box center [780, 200] width 196 height 33
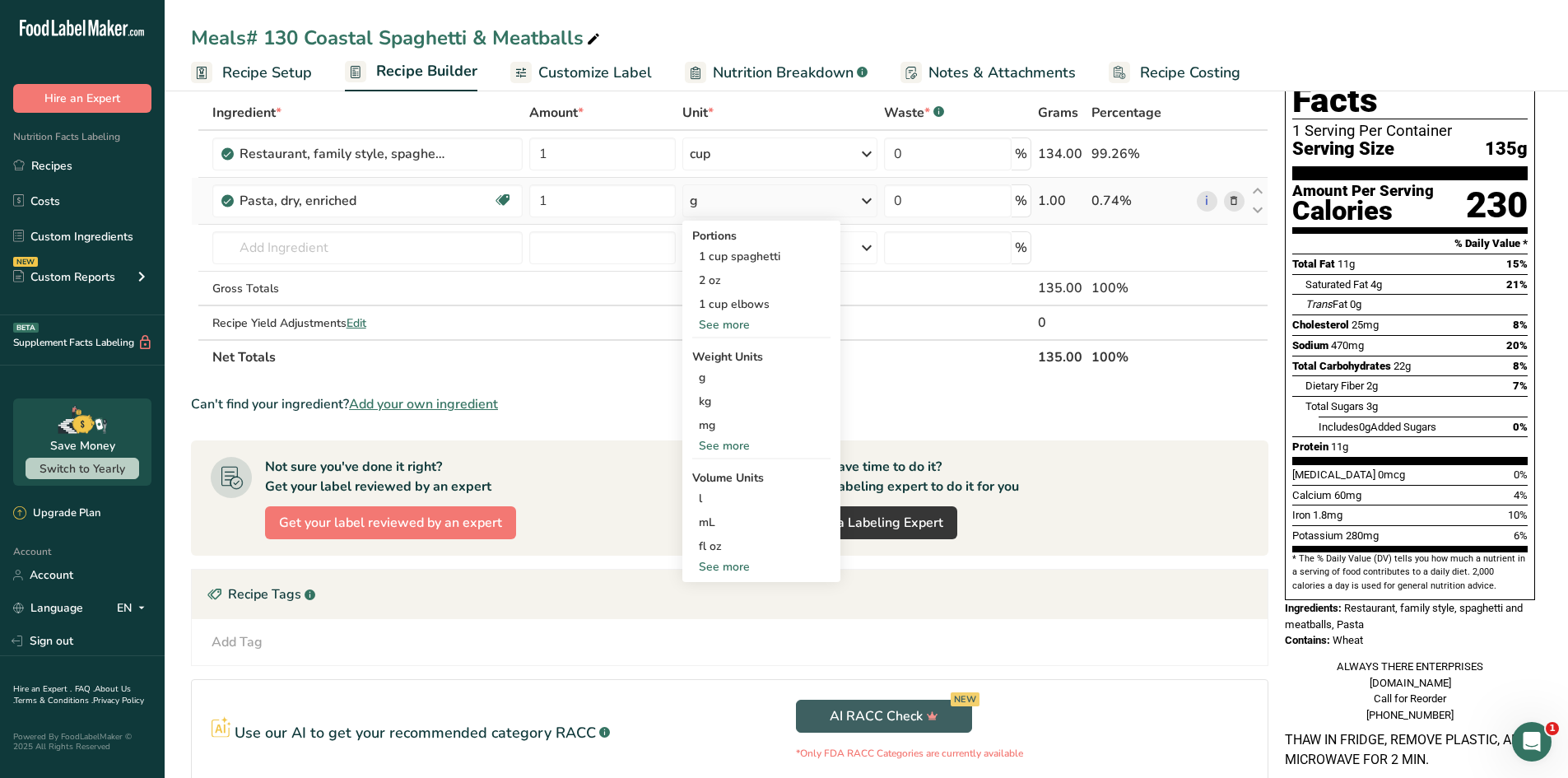
click at [717, 329] on div "See more" at bounding box center [761, 324] width 138 height 17
click at [712, 253] on div "1 cup spaghetti" at bounding box center [761, 256] width 138 height 24
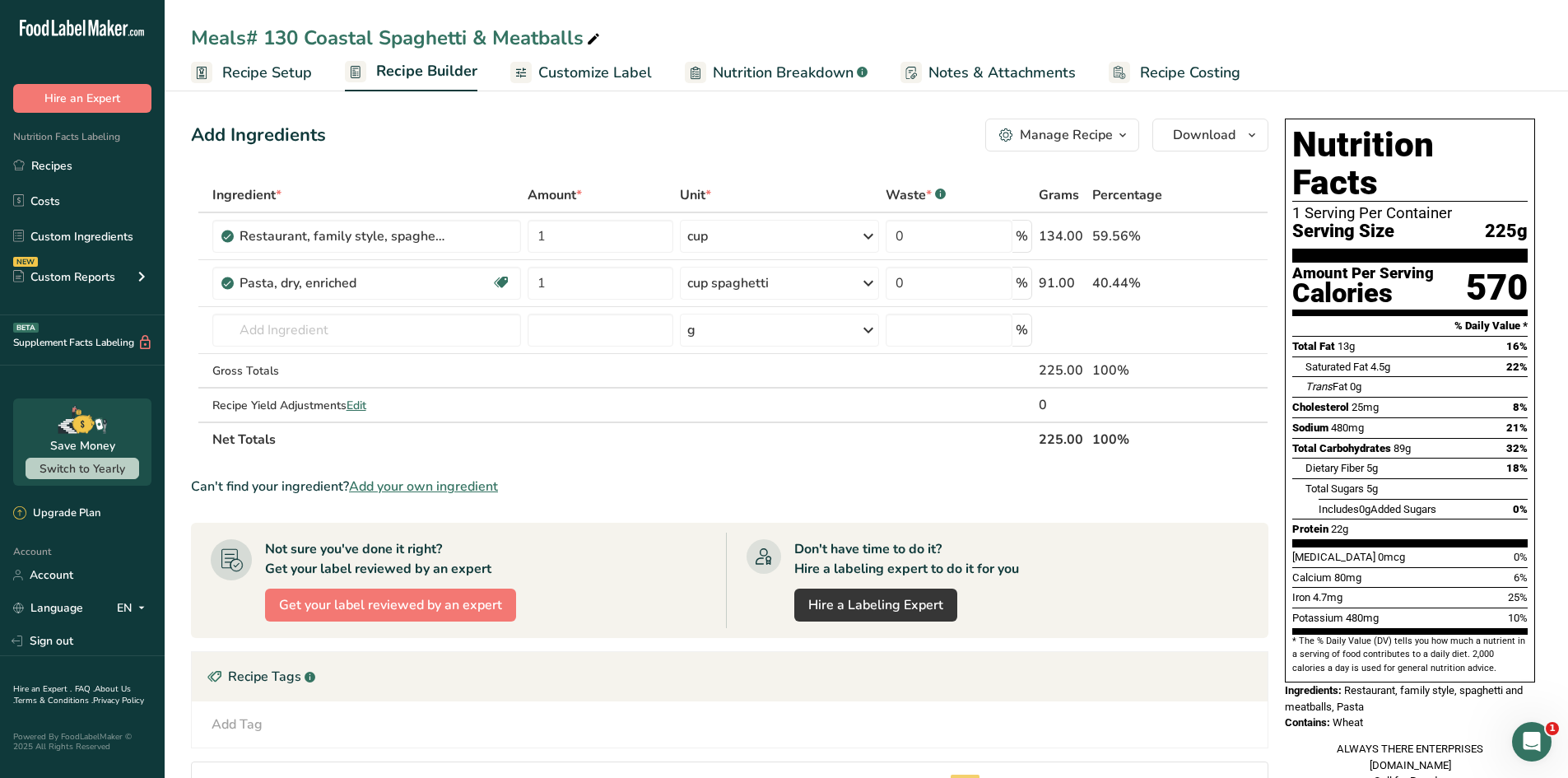
drag, startPoint x: 609, startPoint y: 65, endPoint x: 633, endPoint y: 65, distance: 24.0
click at [609, 65] on span "Customize Label" at bounding box center [595, 72] width 113 height 22
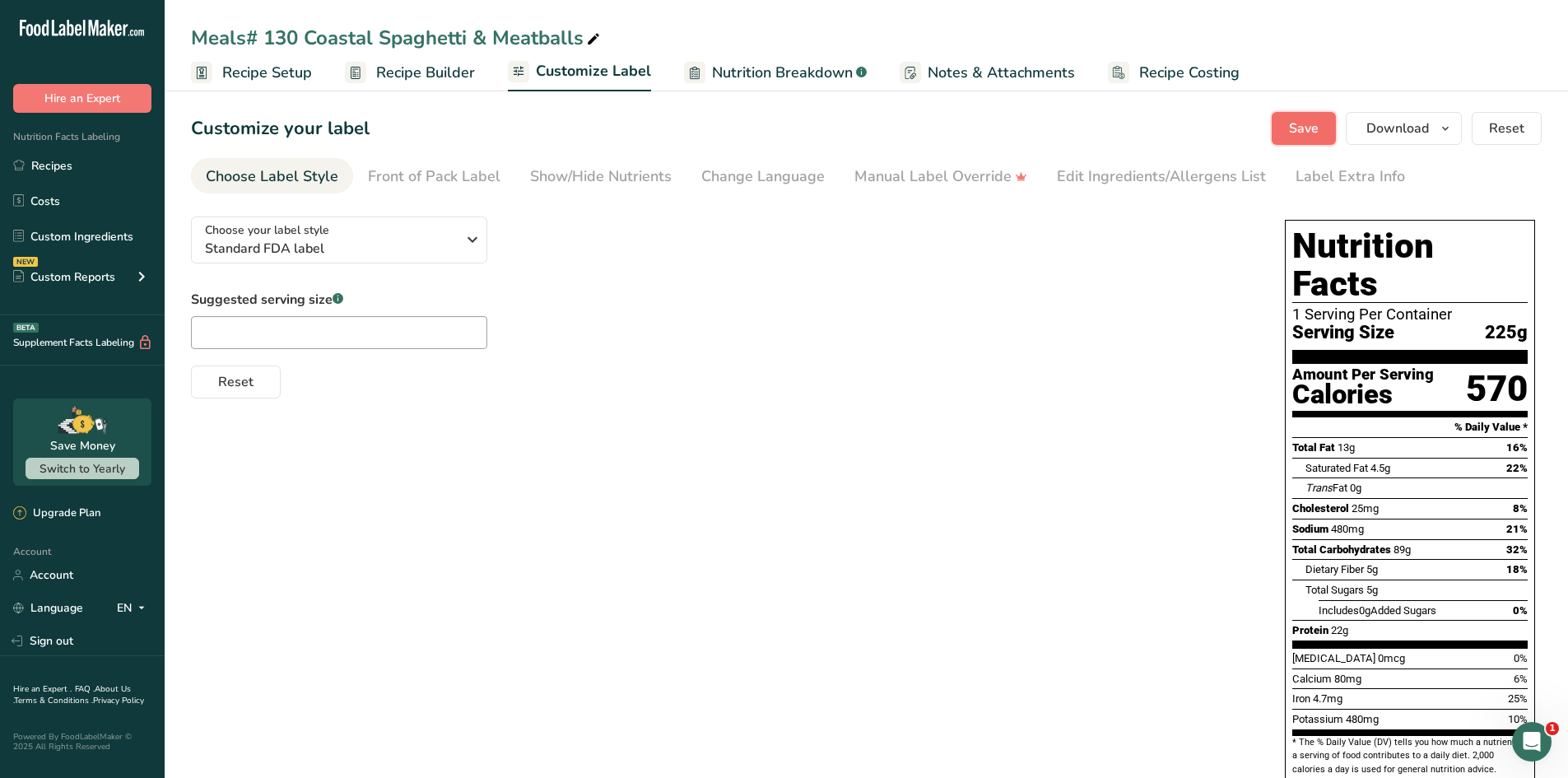
click at [1293, 130] on span "Save" at bounding box center [1304, 129] width 29 height 20
click at [59, 172] on link "Recipes" at bounding box center [82, 165] width 164 height 31
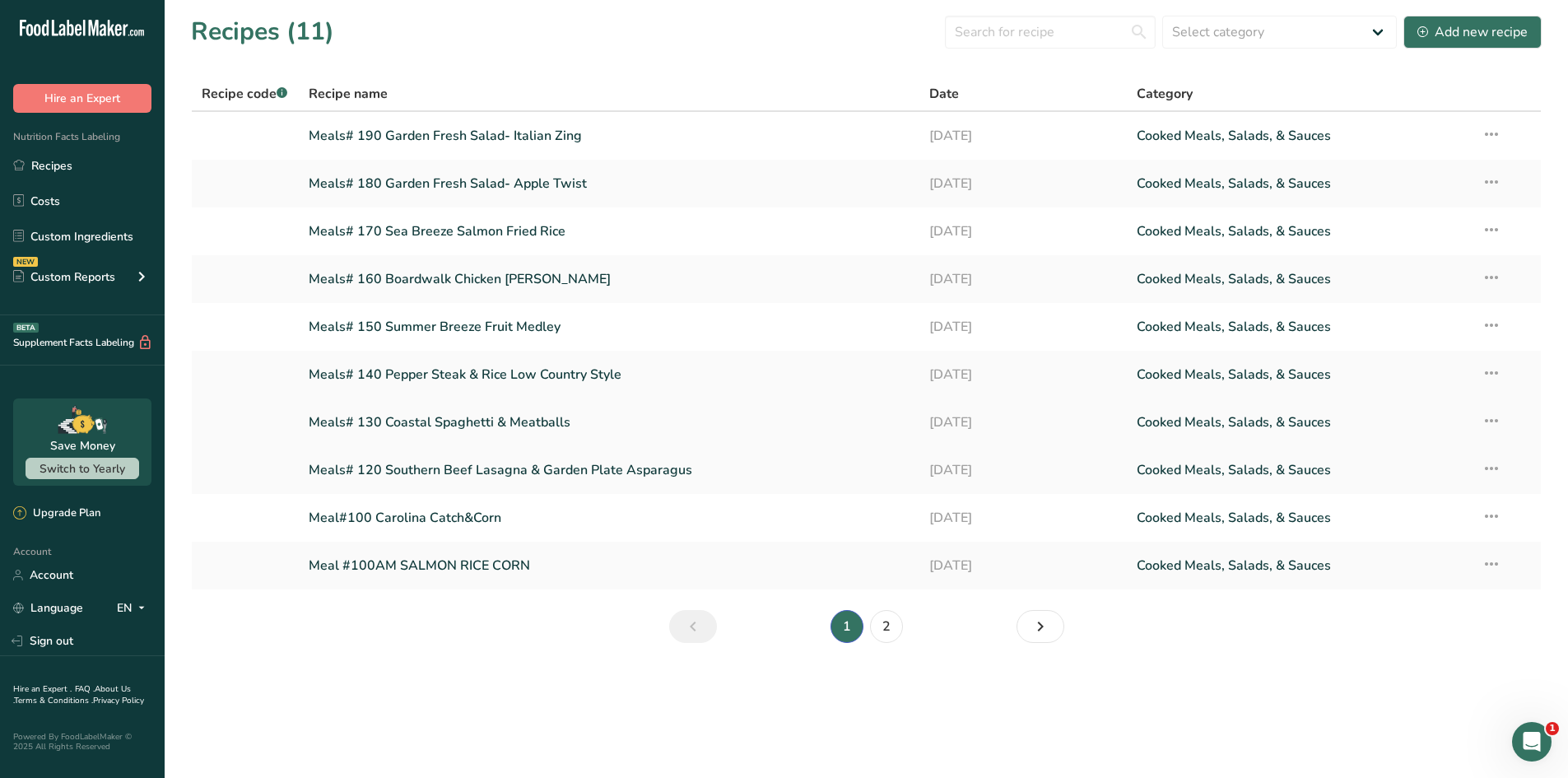
click at [434, 419] on link "Meals# 130 Coastal Spaghetti & Meatballs" at bounding box center [610, 422] width 602 height 35
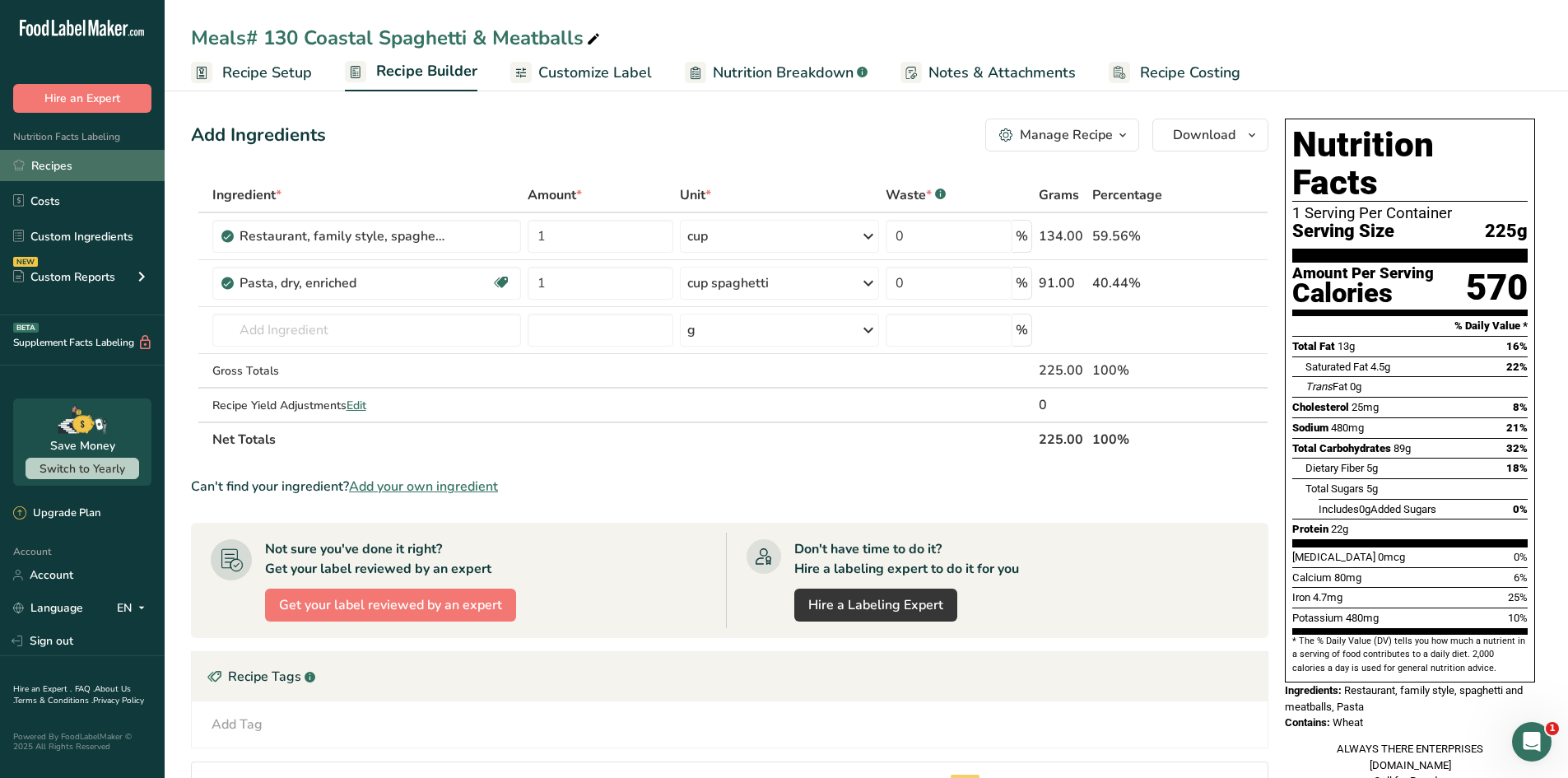
click at [66, 168] on link "Recipes" at bounding box center [82, 165] width 164 height 31
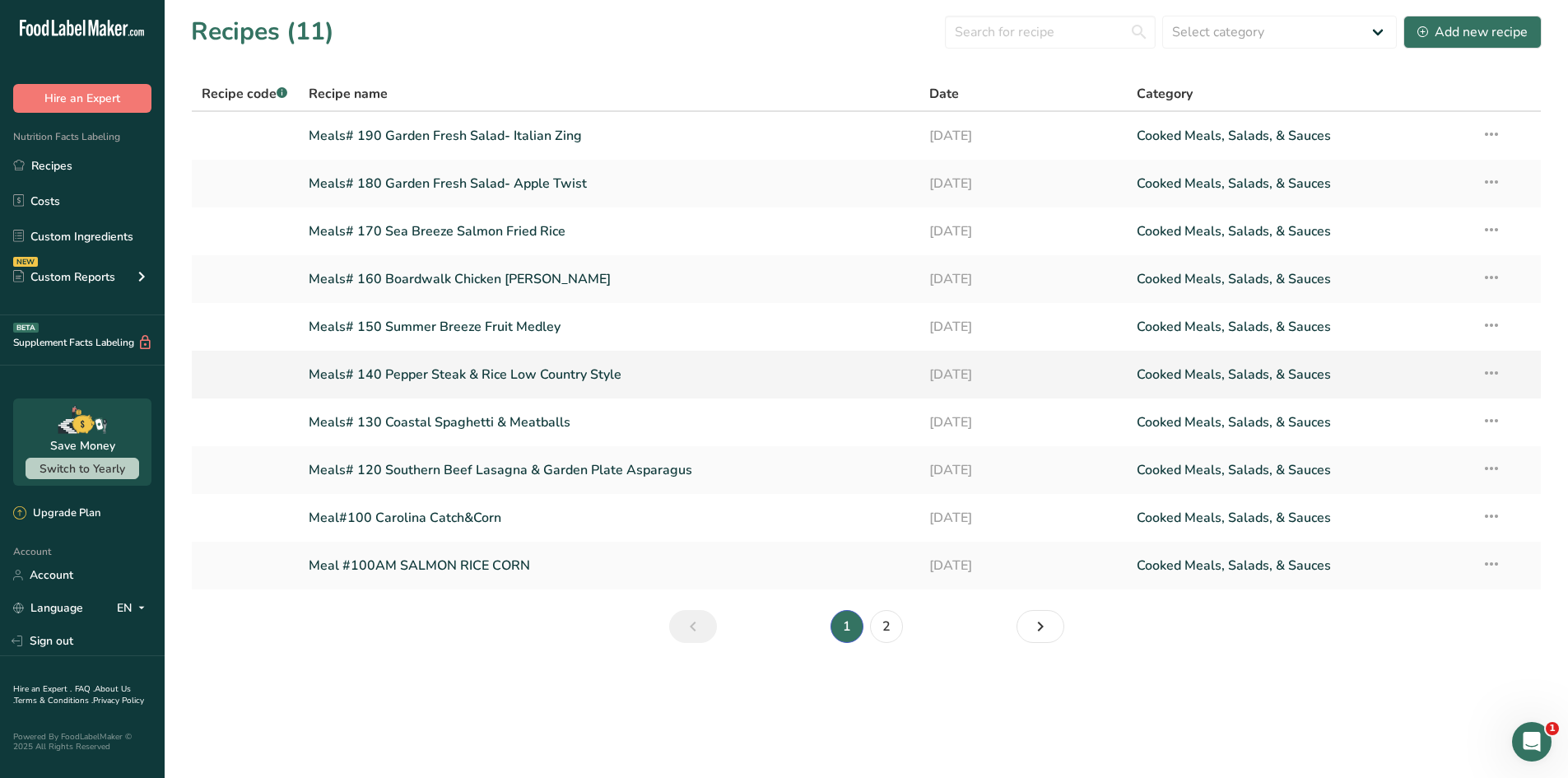
click at [425, 374] on link "Meals# 140 Pepper Steak & Rice Low Country Style" at bounding box center [610, 374] width 602 height 35
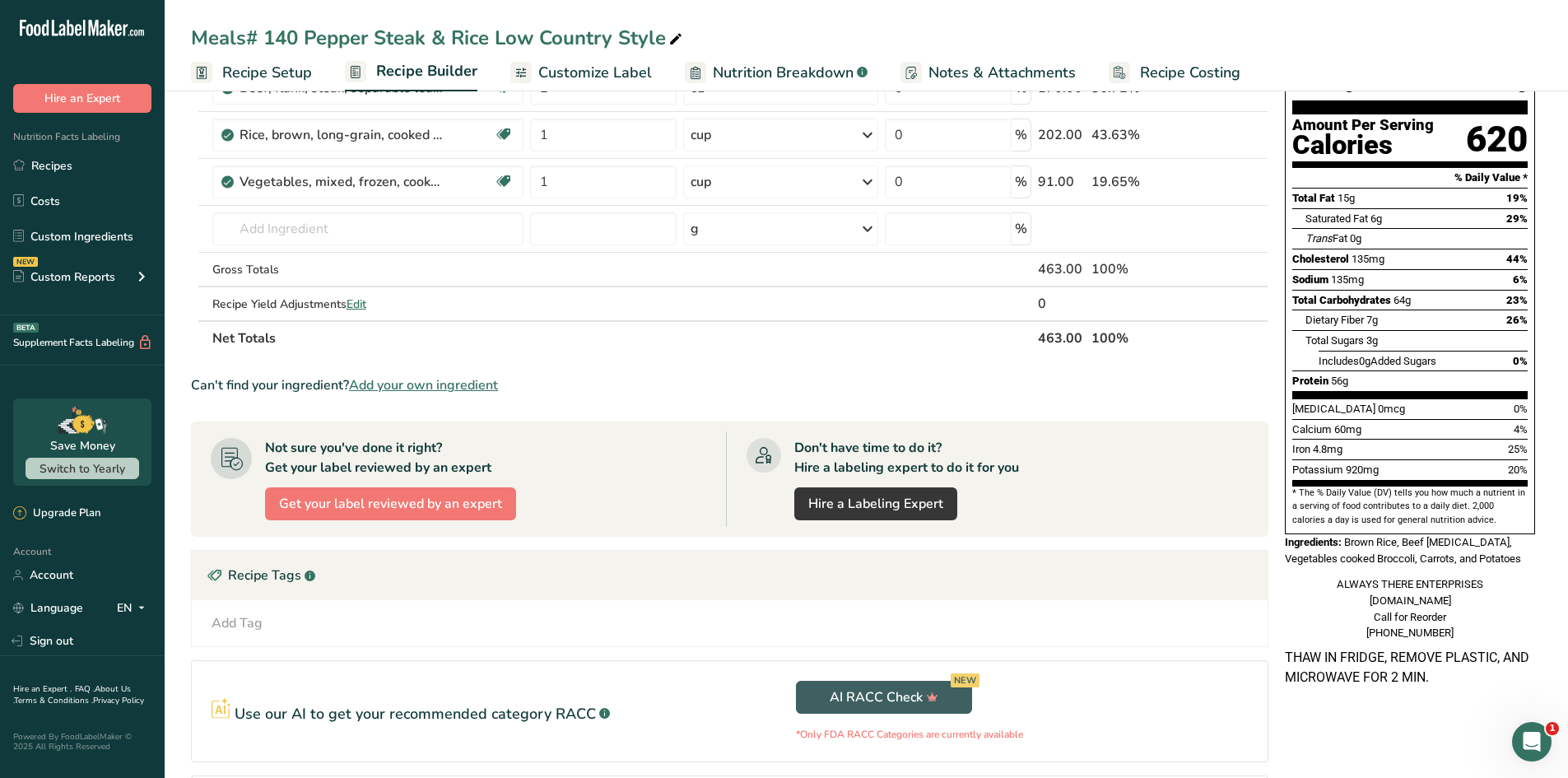
scroll to position [164, 0]
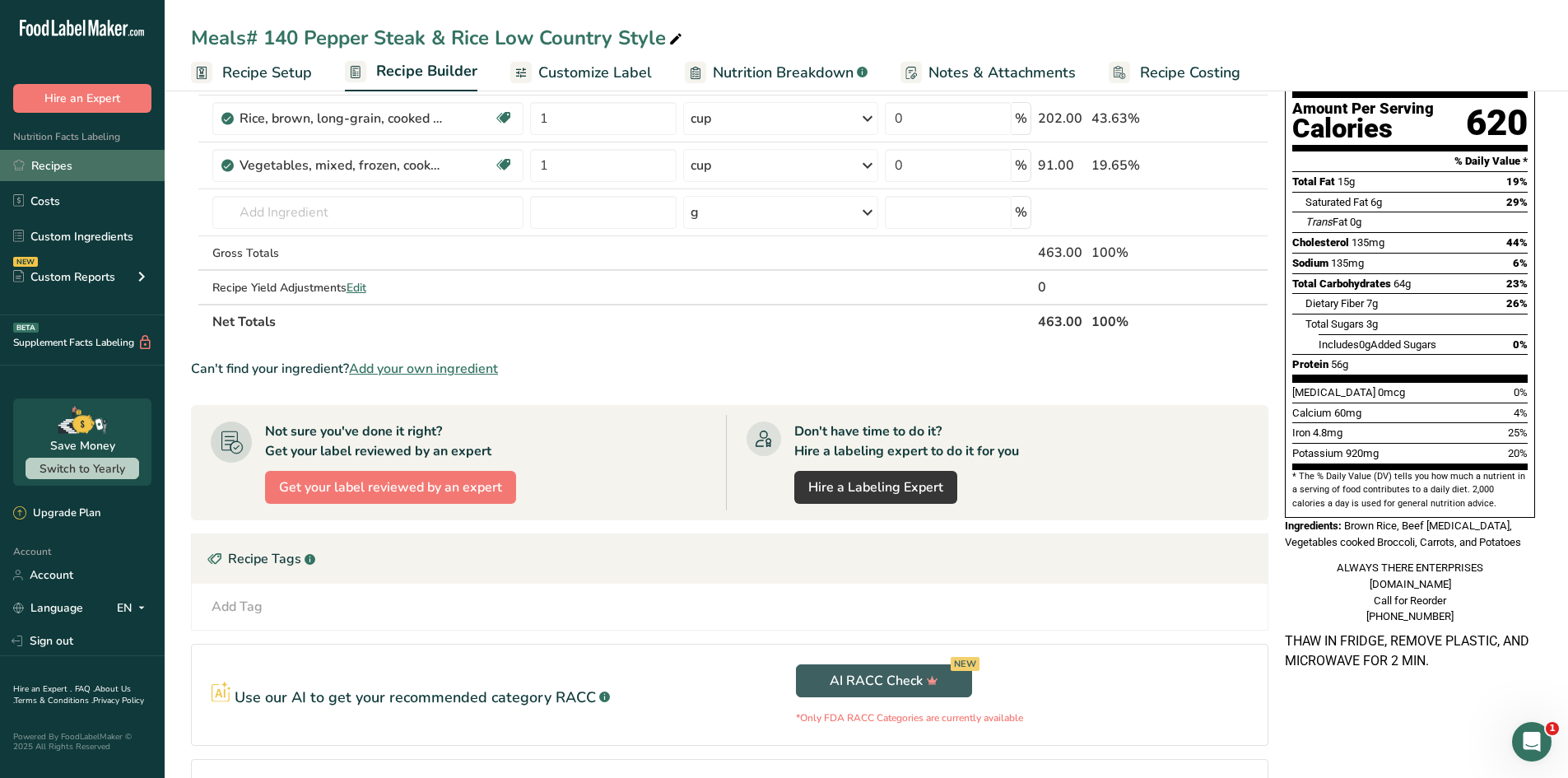
click at [67, 181] on link "Recipes" at bounding box center [82, 165] width 164 height 31
